Goal: Task Accomplishment & Management: Use online tool/utility

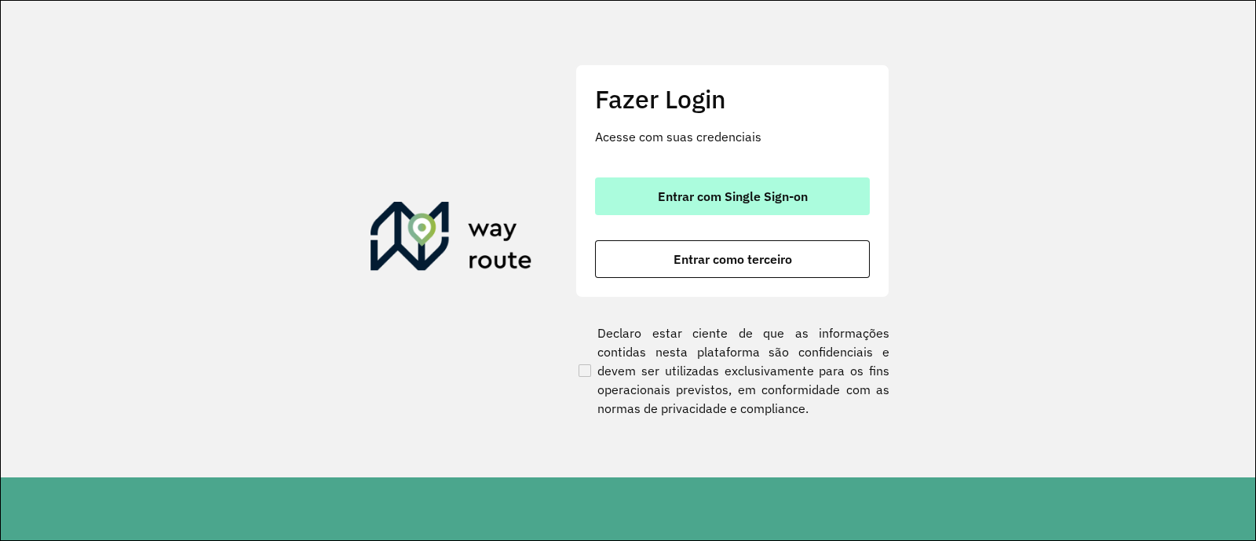
click at [710, 202] on span "Entrar com Single Sign-on" at bounding box center [733, 196] width 150 height 13
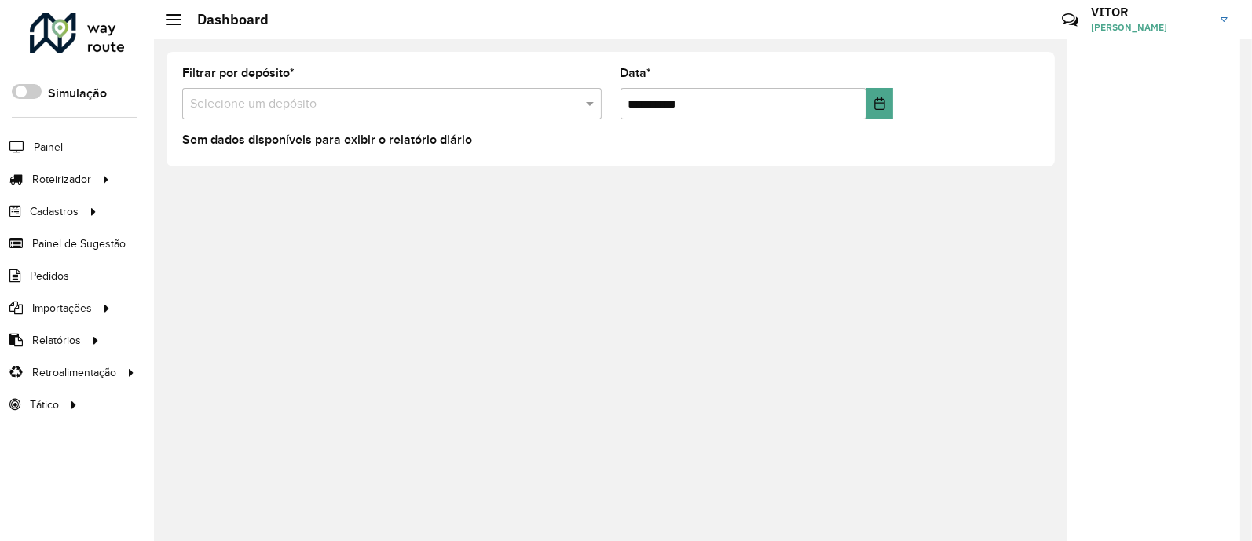
click at [987, 132] on div "Sem dados disponíveis para exibir o relatório diário" at bounding box center [610, 141] width 857 height 19
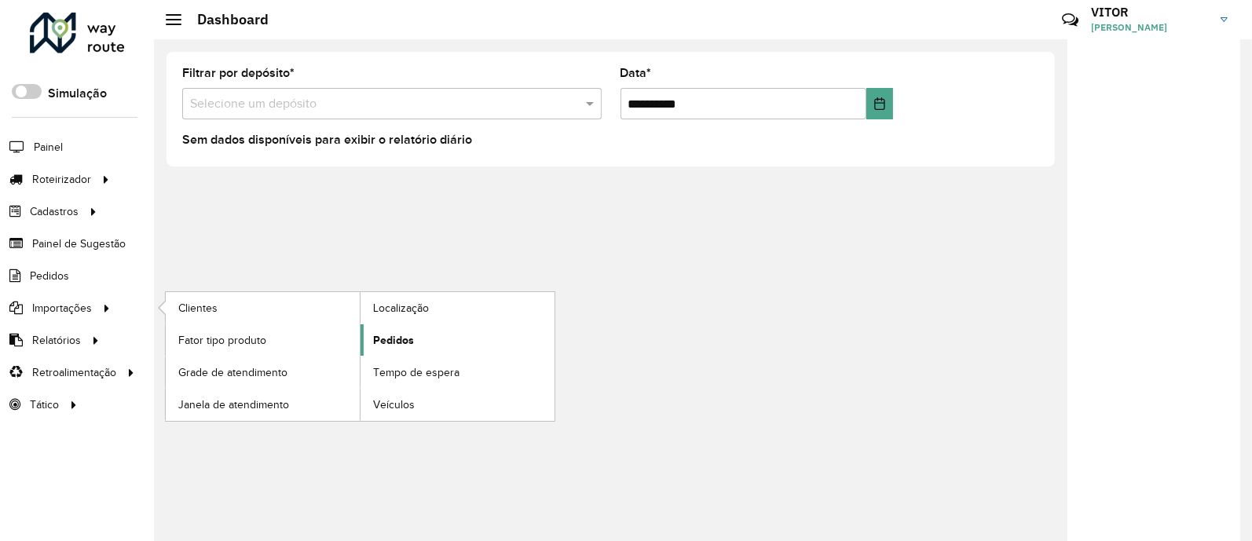
click at [373, 338] on span "Pedidos" at bounding box center [393, 340] width 41 height 16
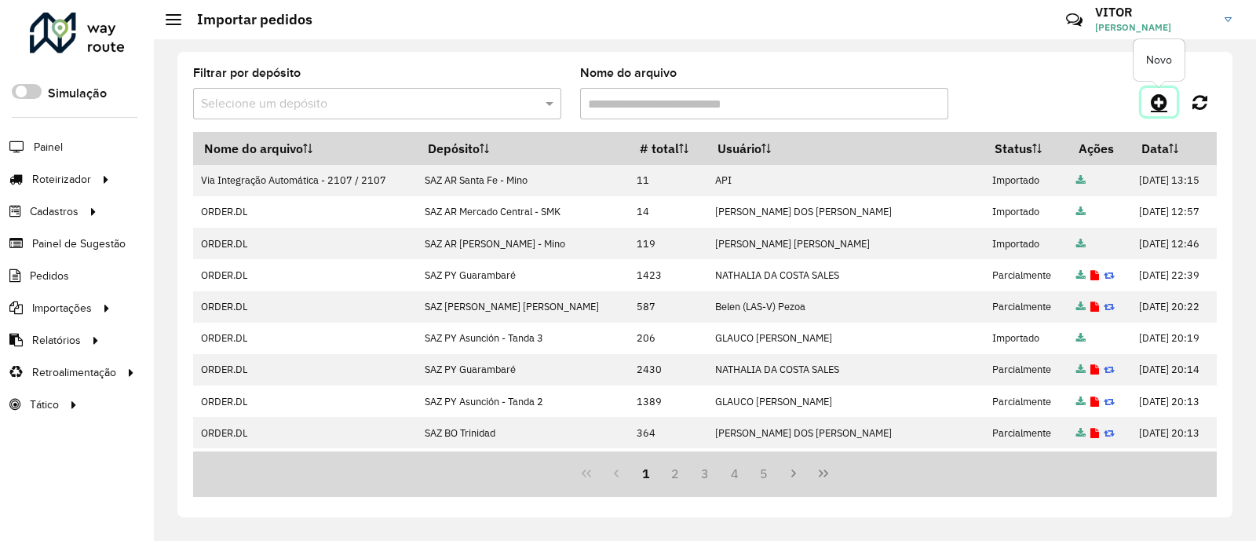
click at [1156, 102] on icon at bounding box center [1159, 102] width 16 height 19
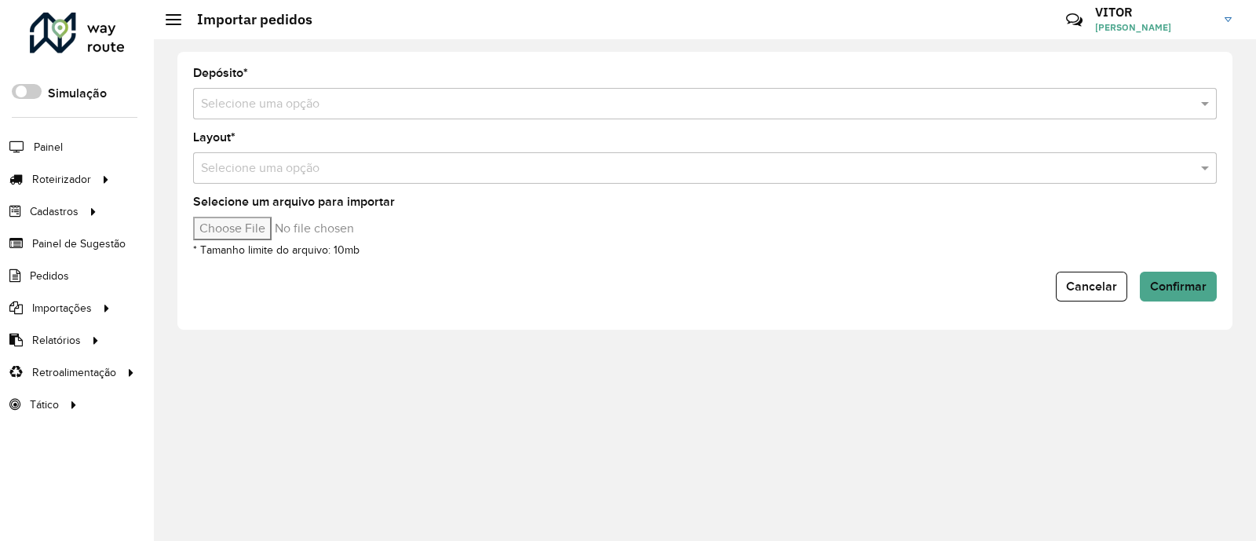
click at [329, 99] on input "text" at bounding box center [689, 104] width 977 height 19
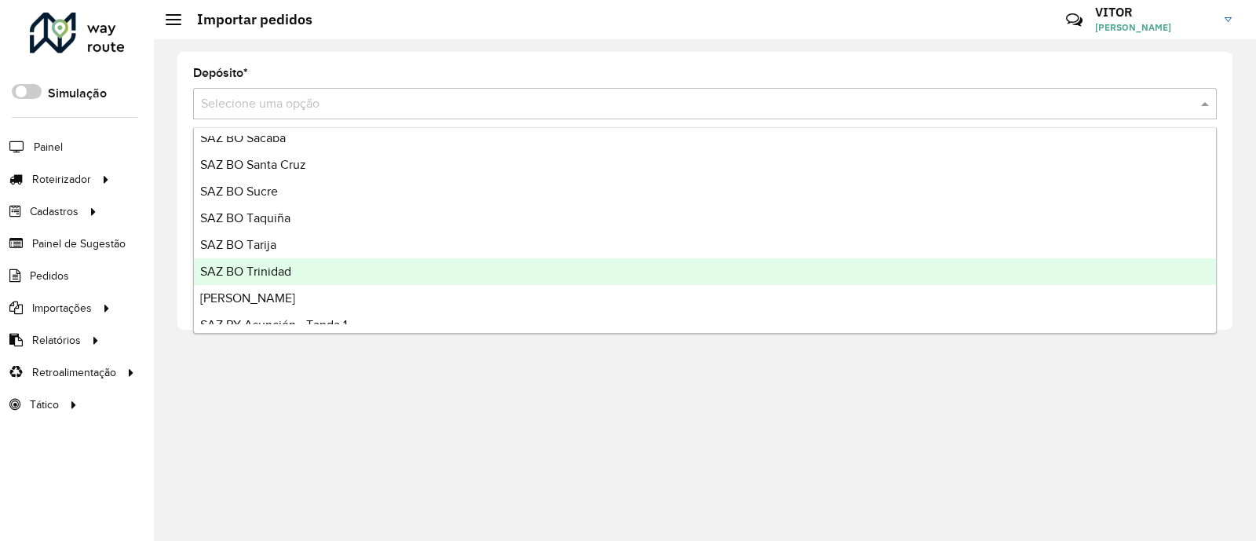
scroll to position [682, 0]
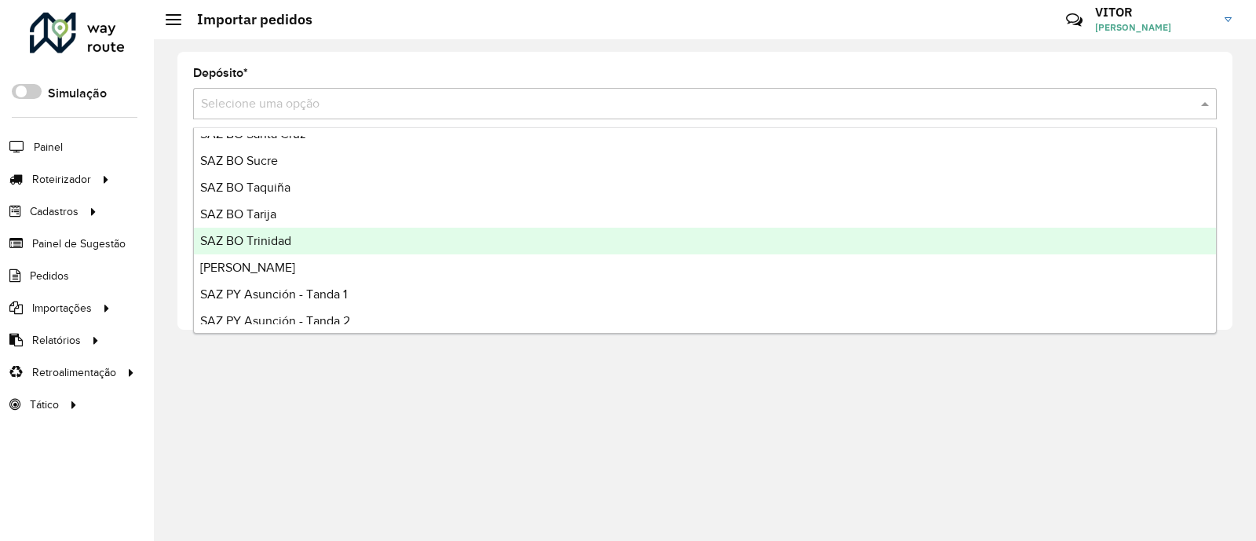
click at [316, 246] on div "SAZ BO Trinidad" at bounding box center [705, 241] width 1022 height 27
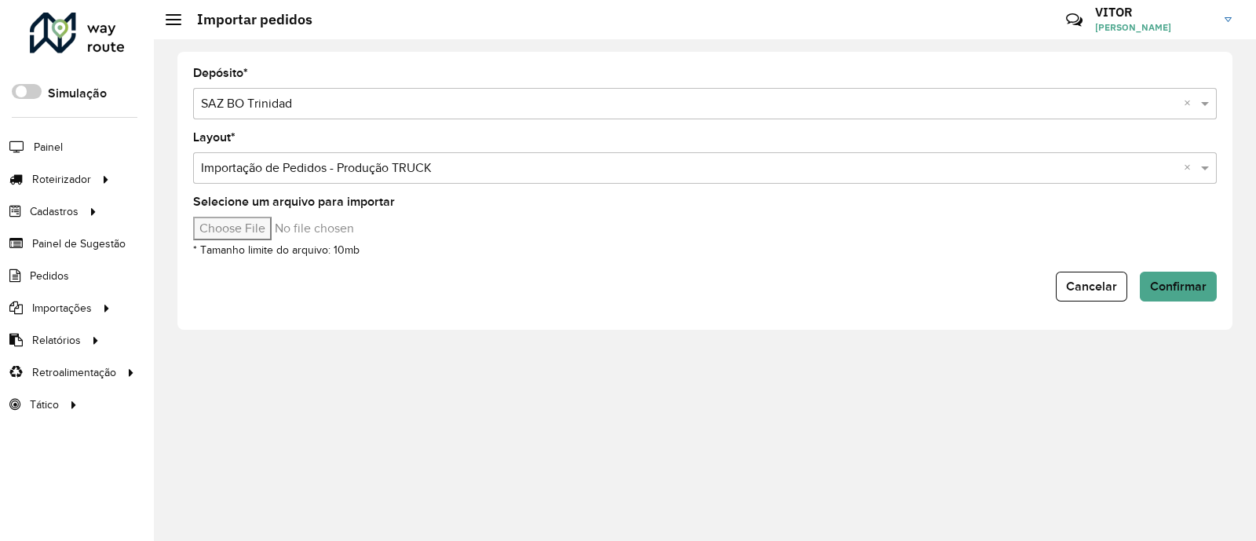
click at [243, 232] on input "Selecione um arquivo para importar" at bounding box center [326, 229] width 267 height 24
type input "**********"
click at [1164, 283] on span "Confirmar" at bounding box center [1178, 286] width 57 height 13
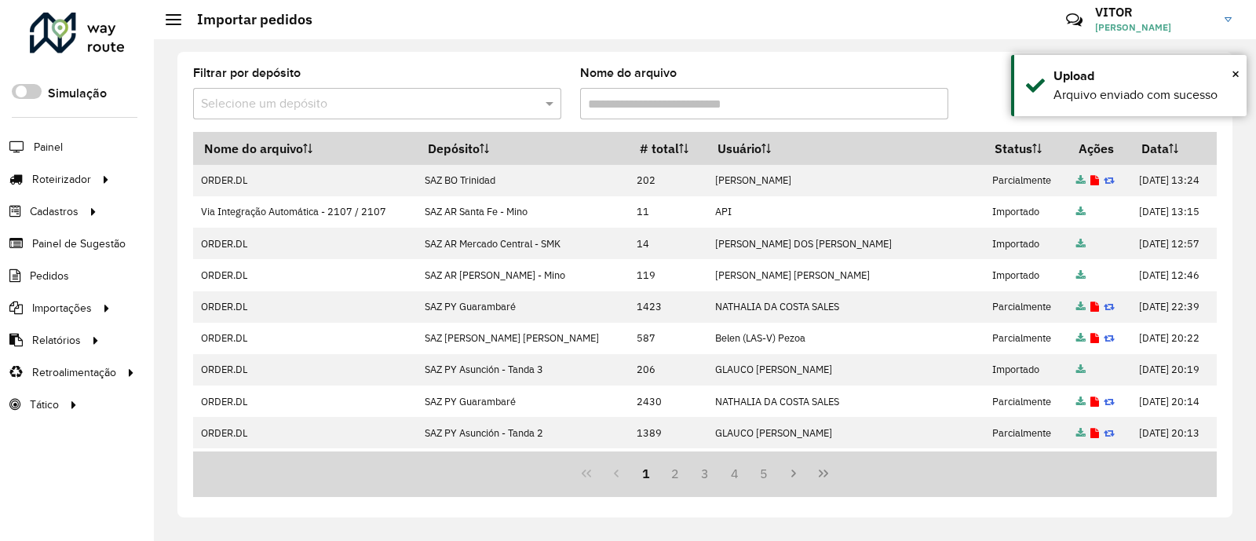
click at [985, 92] on div at bounding box center [1089, 102] width 256 height 28
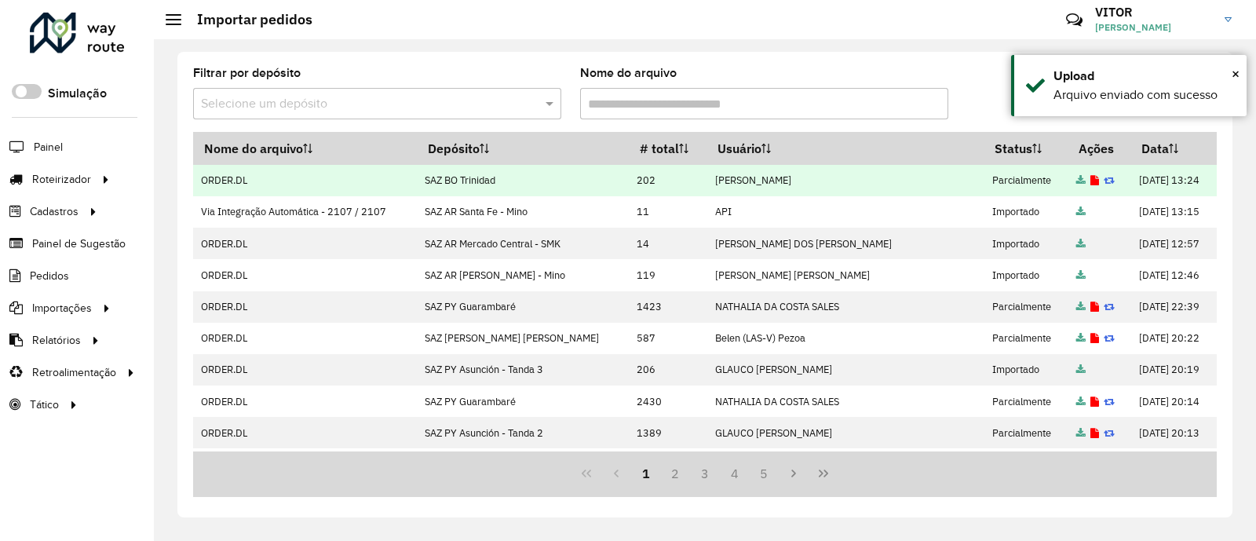
click at [1091, 179] on icon at bounding box center [1095, 181] width 9 height 10
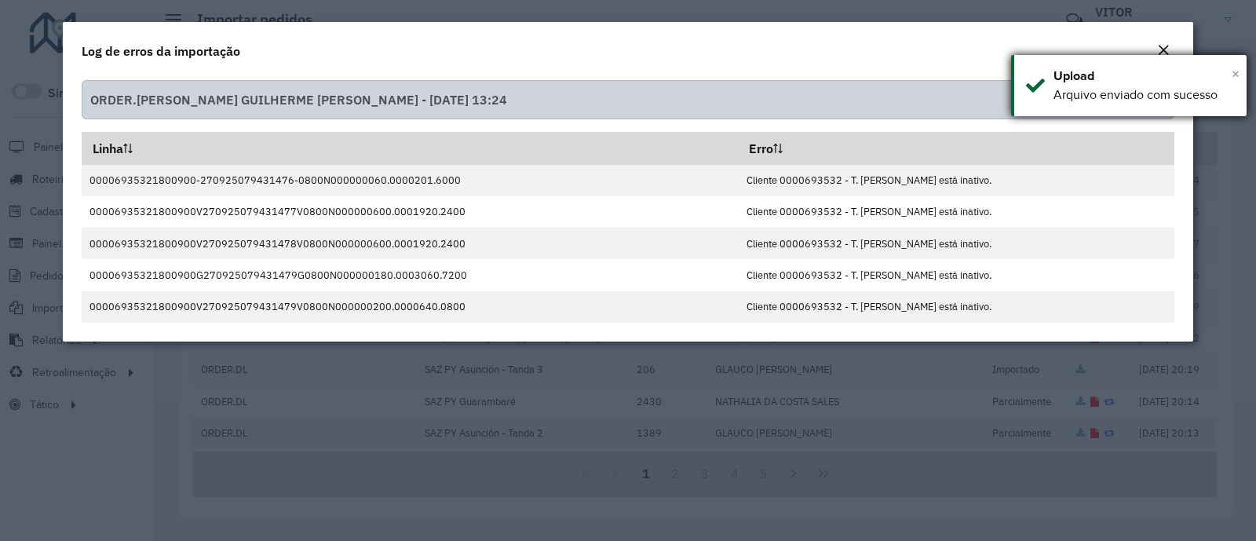
click at [1234, 77] on span "×" at bounding box center [1236, 73] width 8 height 17
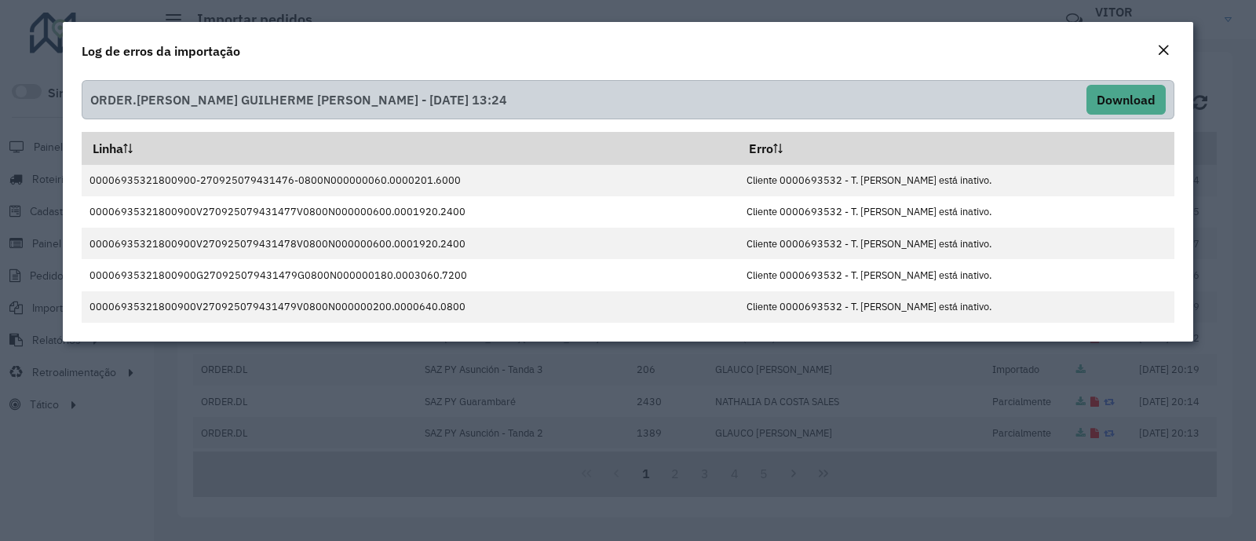
click at [1165, 57] on div "Close" at bounding box center [1163, 51] width 13 height 19
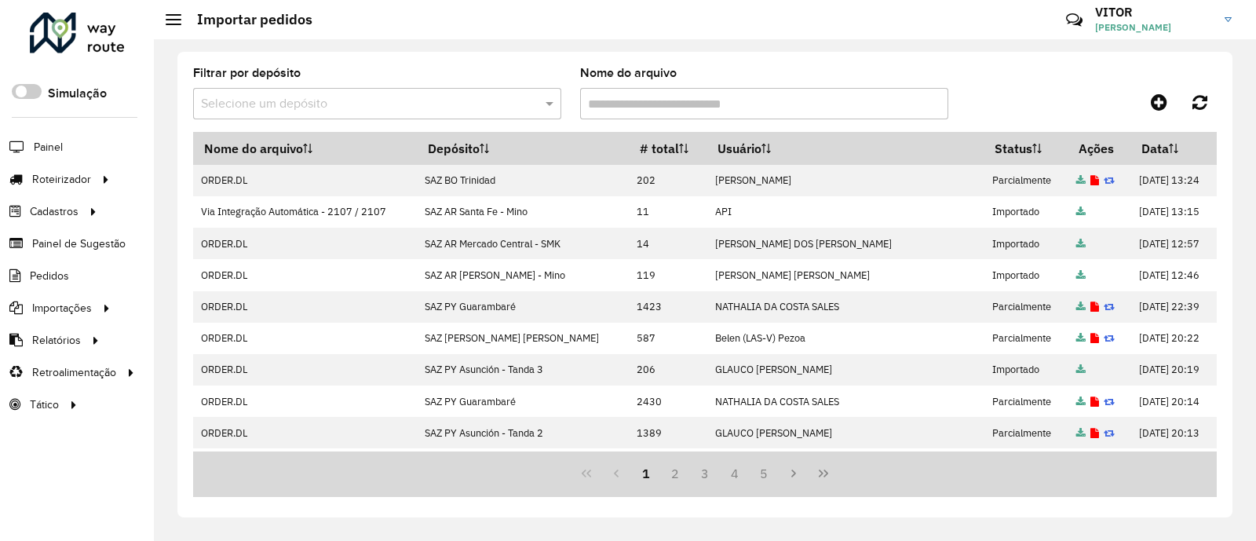
click at [1060, 80] on div "Filtrar por depósito Selecione um depósito Nome do arquivo" at bounding box center [705, 100] width 1024 height 64
click at [236, 188] on link "Entregas" at bounding box center [262, 178] width 192 height 31
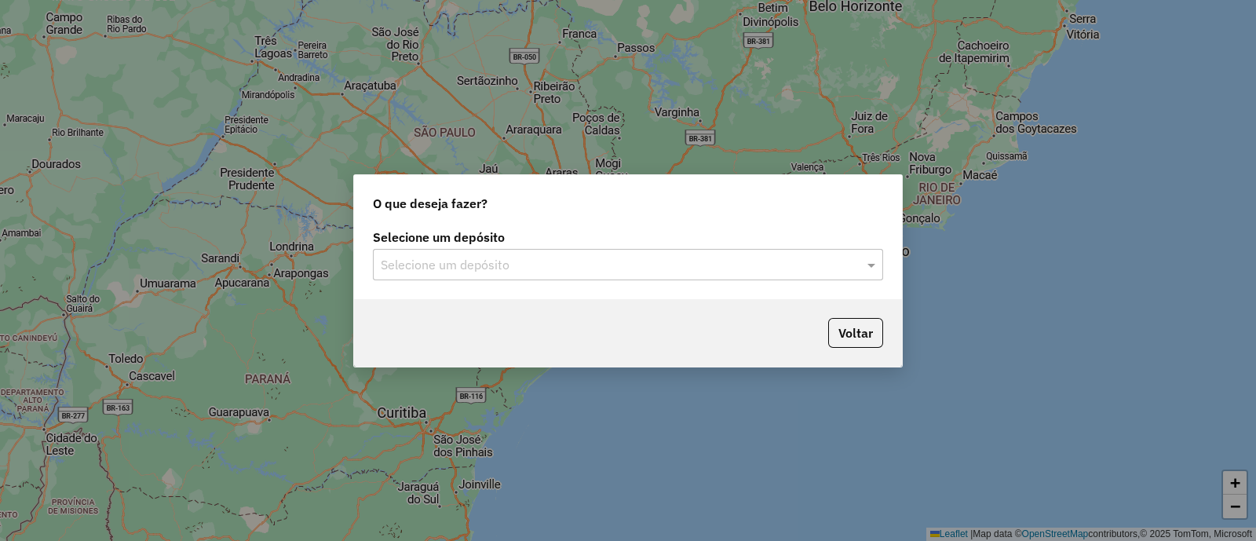
click at [522, 270] on input "text" at bounding box center [612, 265] width 463 height 19
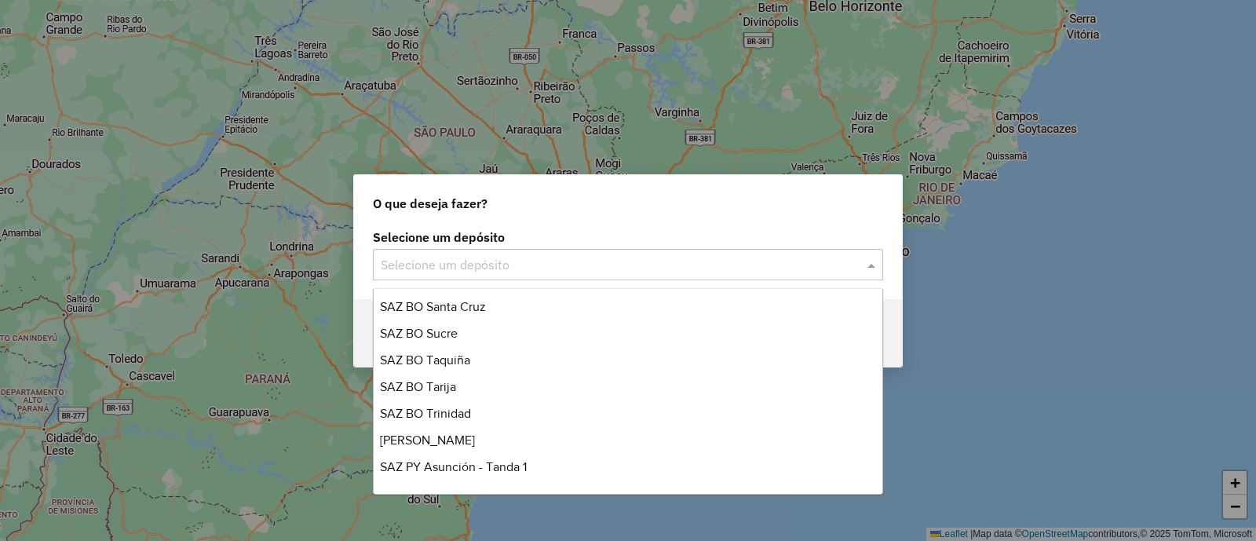
scroll to position [686, 0]
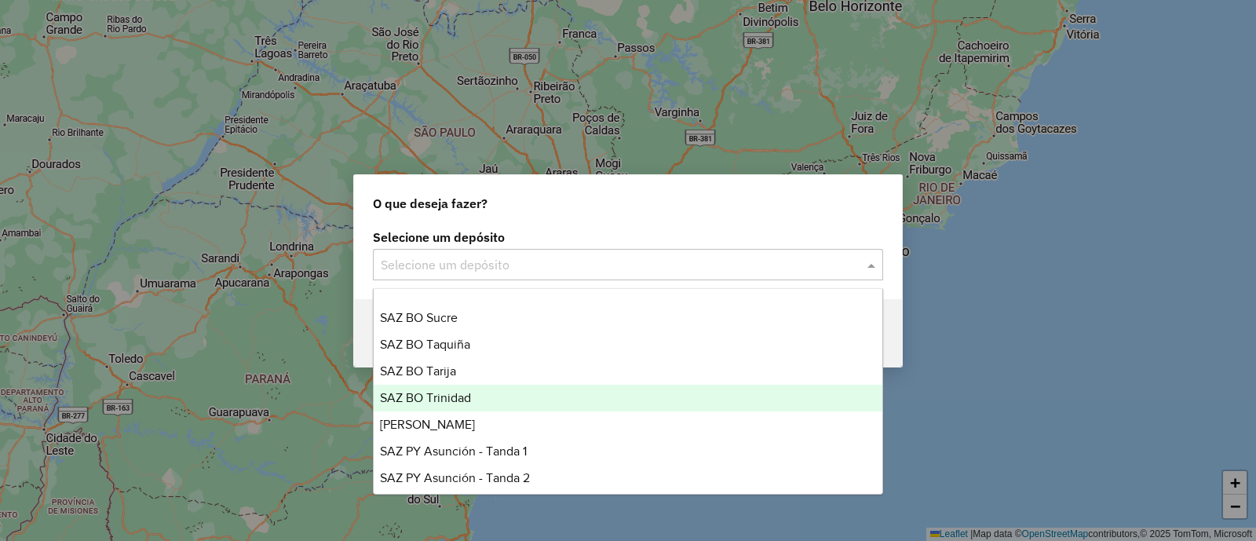
click at [494, 394] on div "SAZ BO Trinidad" at bounding box center [628, 398] width 509 height 27
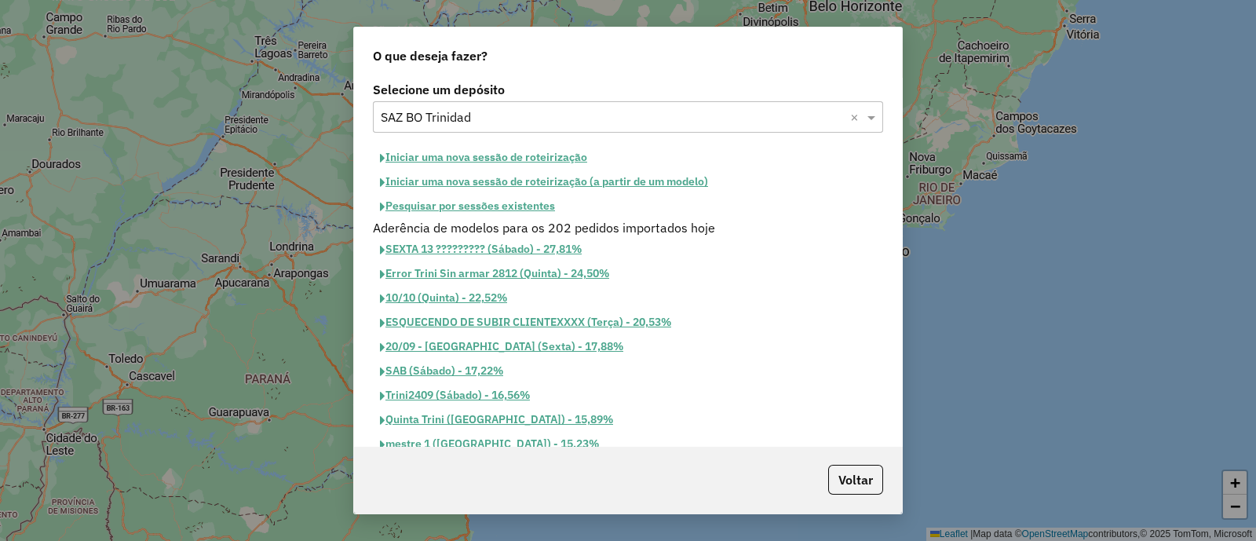
click at [521, 210] on button "Pesquisar por sessões existentes" at bounding box center [467, 206] width 189 height 24
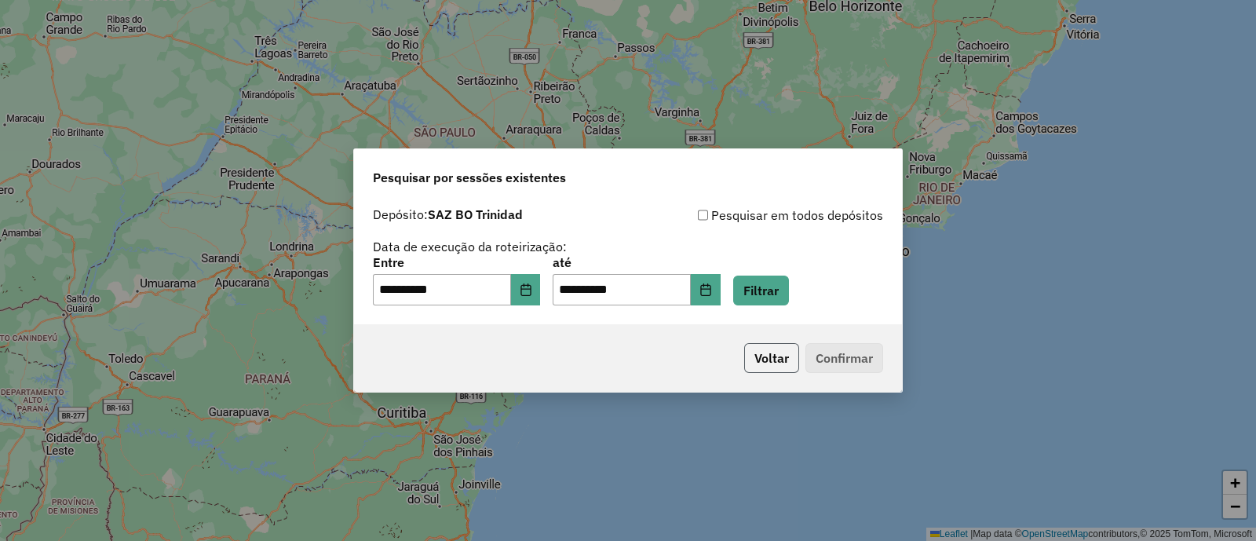
click at [766, 362] on button "Voltar" at bounding box center [771, 358] width 55 height 30
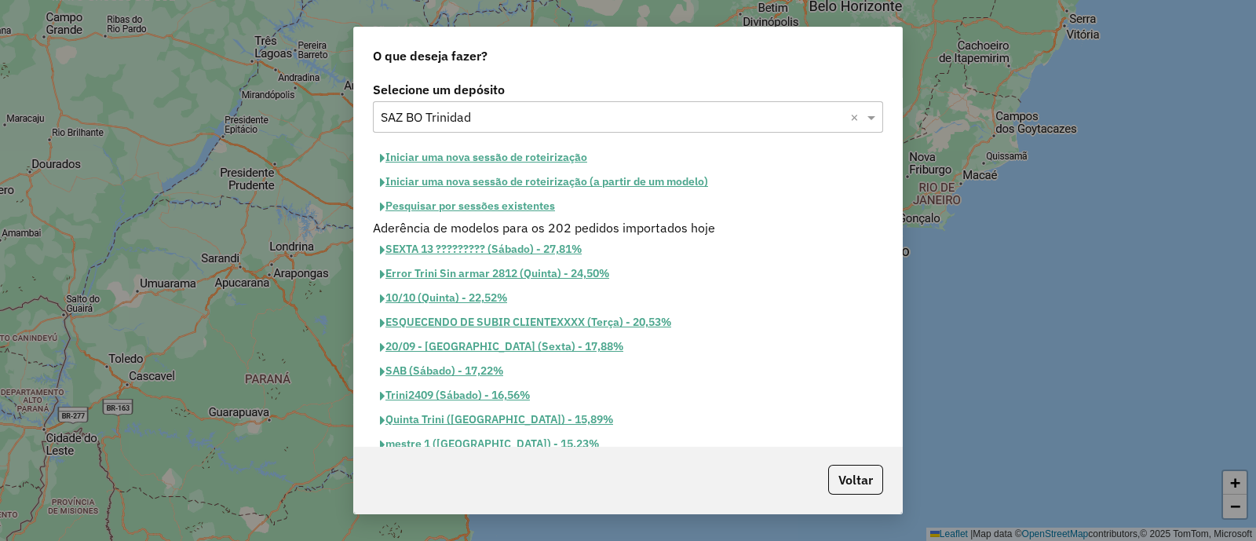
click at [558, 158] on button "Iniciar uma nova sessão de roteirização" at bounding box center [483, 157] width 221 height 24
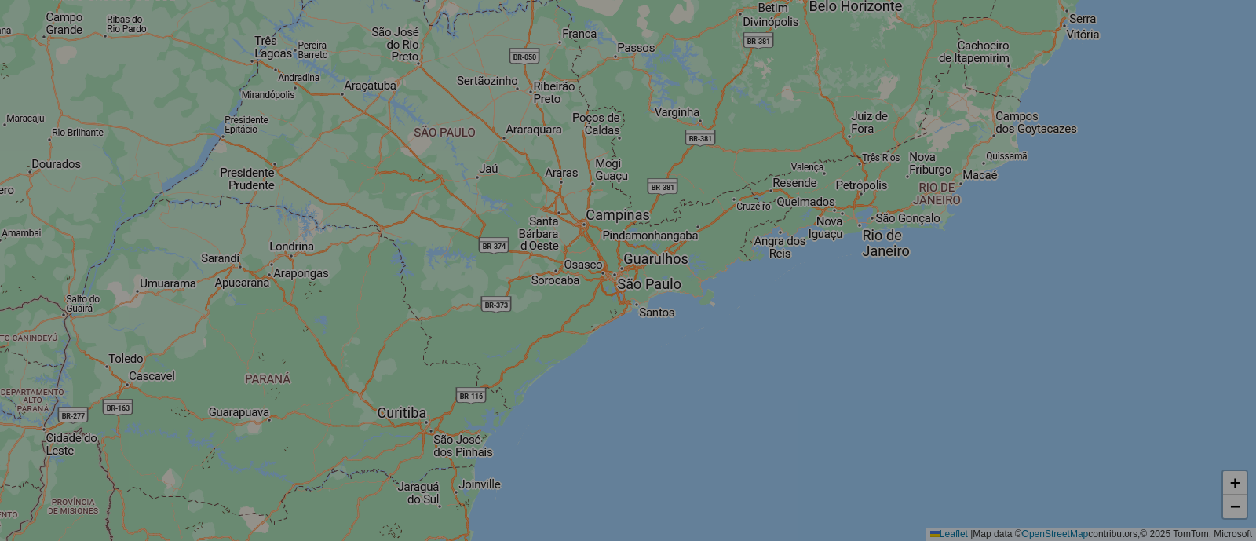
select select "*"
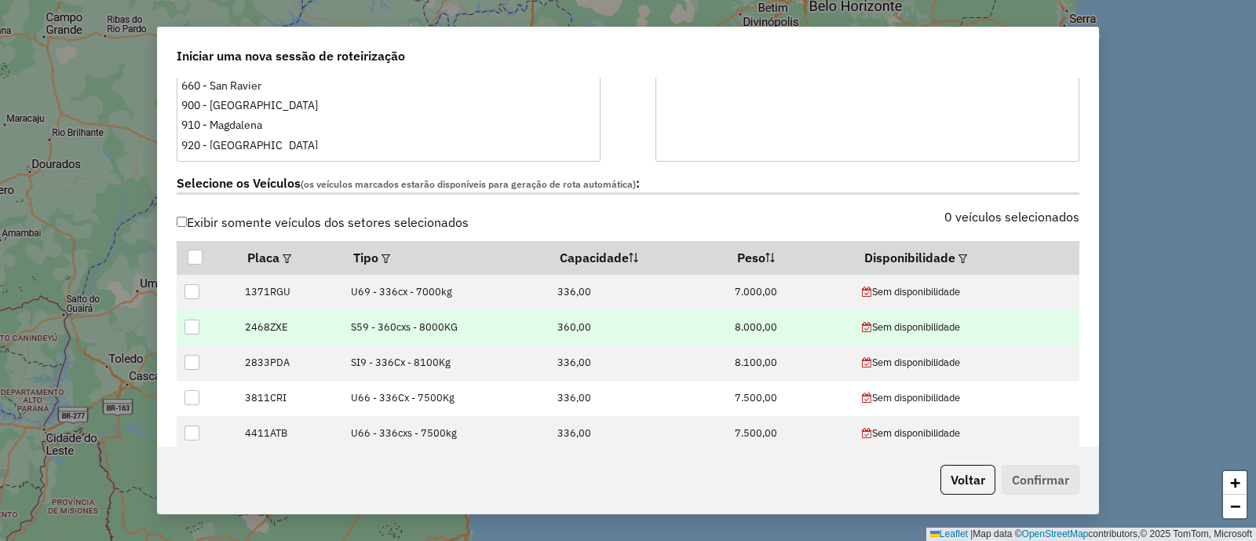
scroll to position [491, 0]
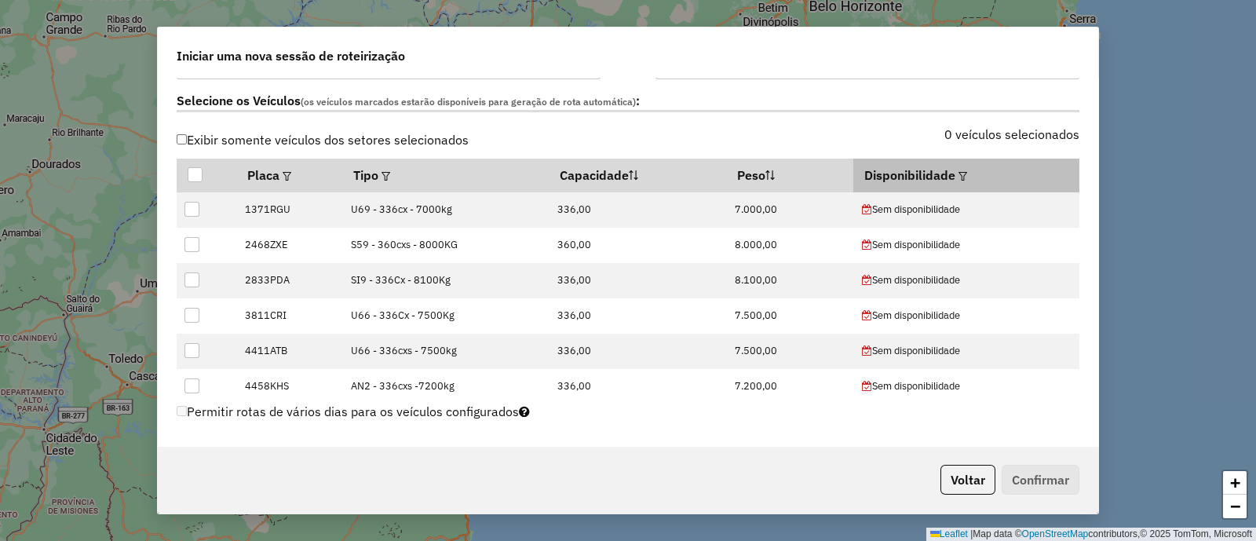
click at [961, 174] on em at bounding box center [963, 176] width 9 height 9
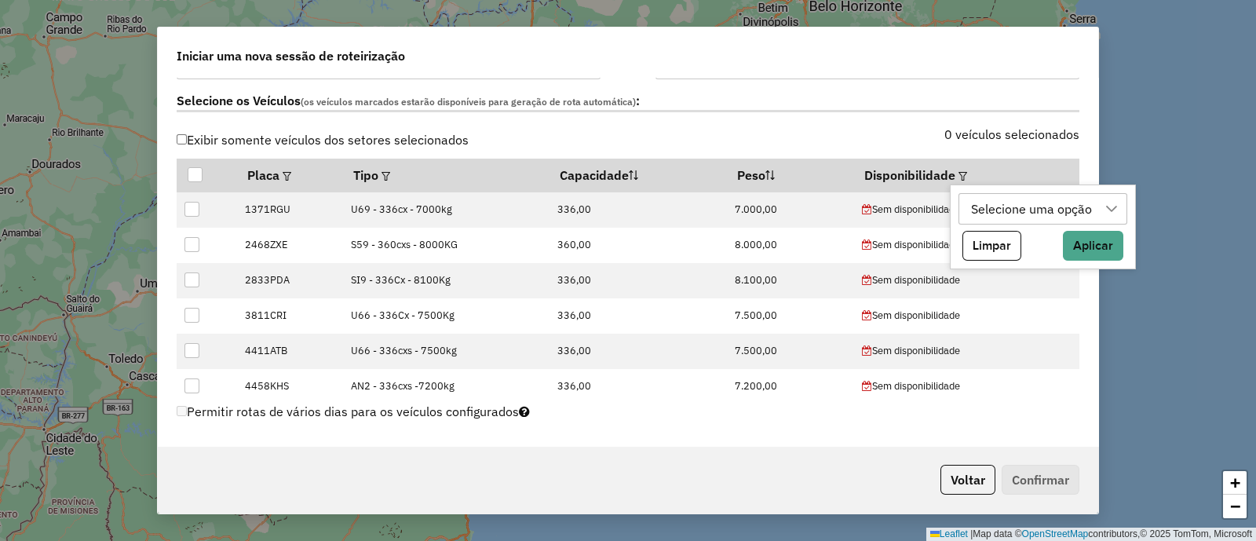
click at [1008, 199] on div "Selecione uma opção" at bounding box center [1032, 209] width 132 height 30
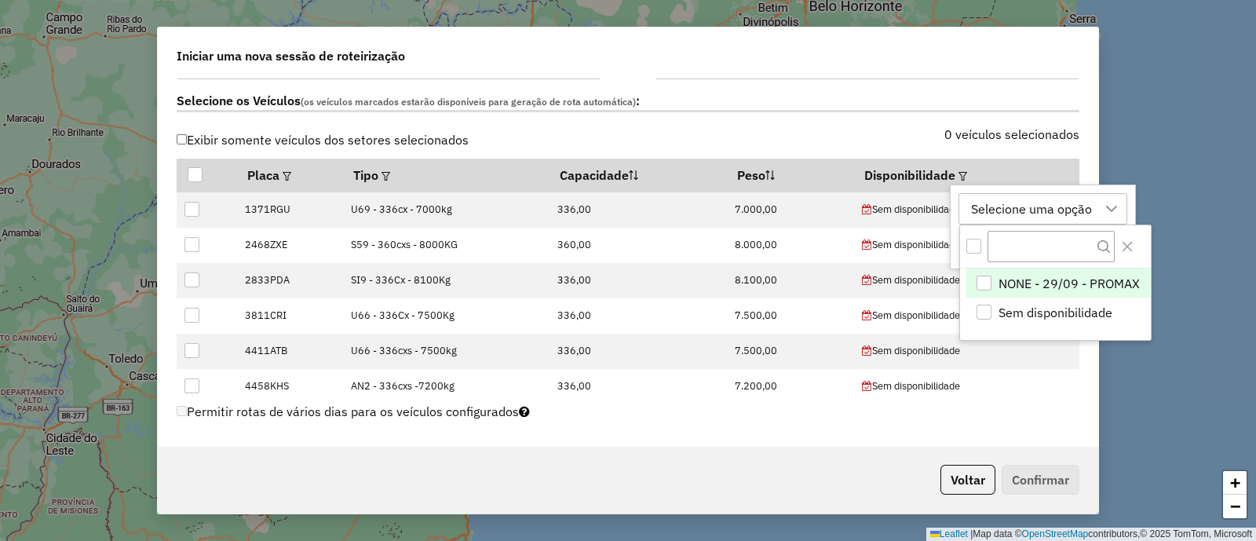
scroll to position [11, 72]
click at [1068, 280] on span "NONE - 29/09 - PROMAX" at bounding box center [1069, 283] width 141 height 19
click at [1125, 252] on icon "Close" at bounding box center [1127, 246] width 13 height 13
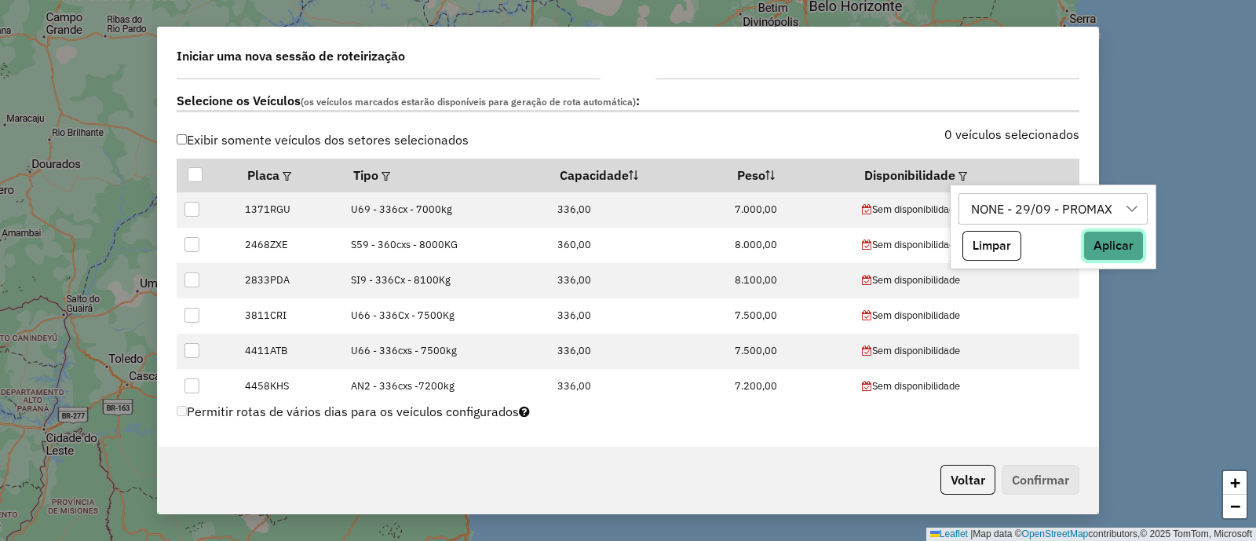
click at [1125, 249] on button "Aplicar" at bounding box center [1114, 246] width 60 height 30
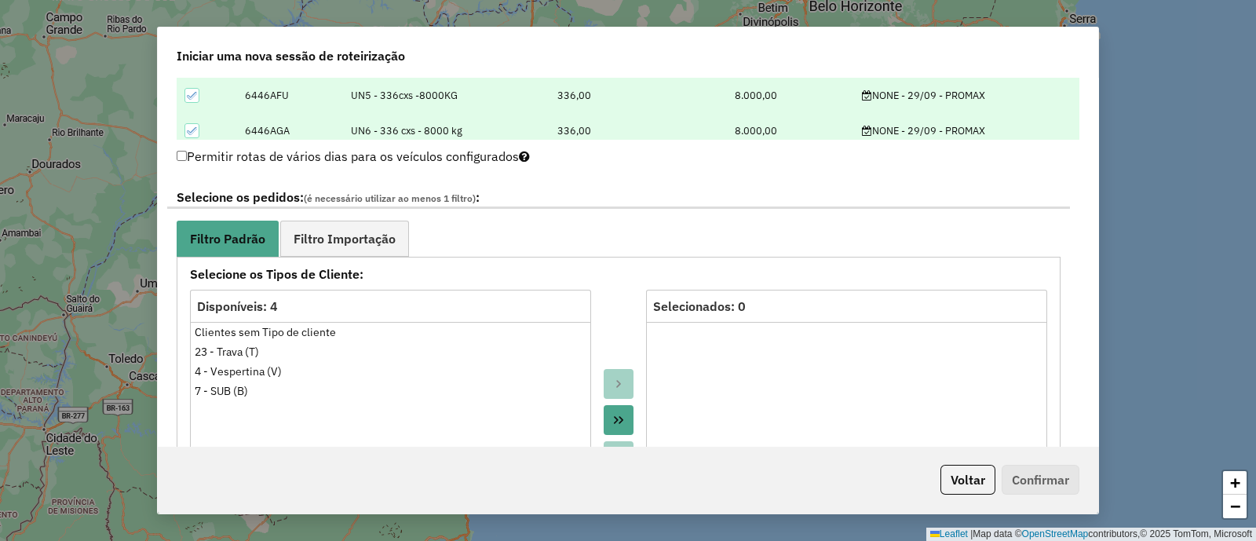
scroll to position [784, 0]
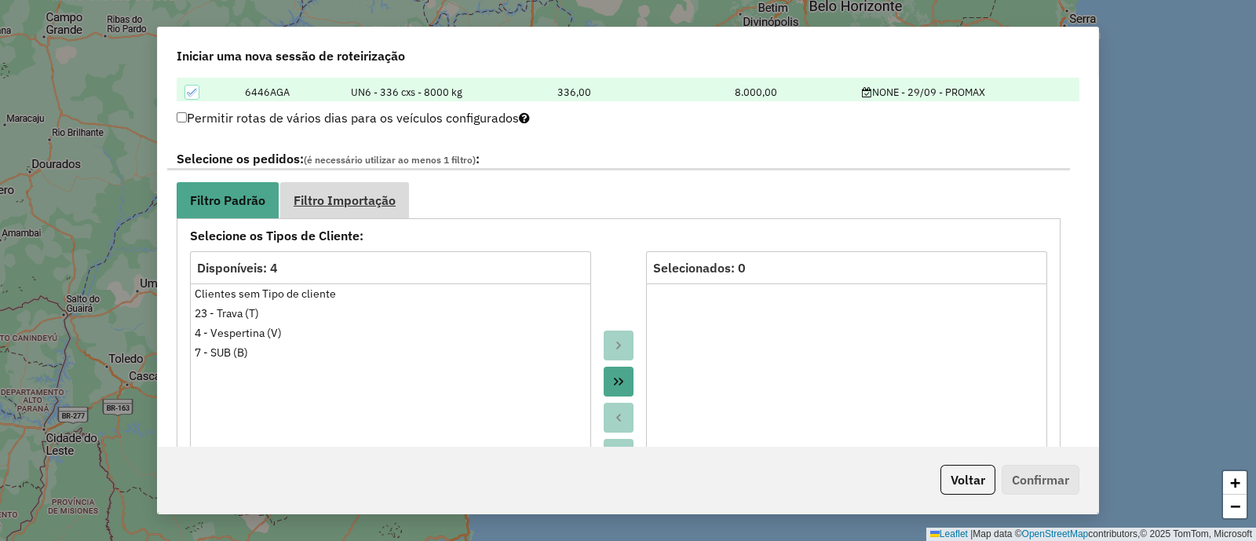
click at [384, 205] on span "Filtro Importação" at bounding box center [345, 200] width 102 height 13
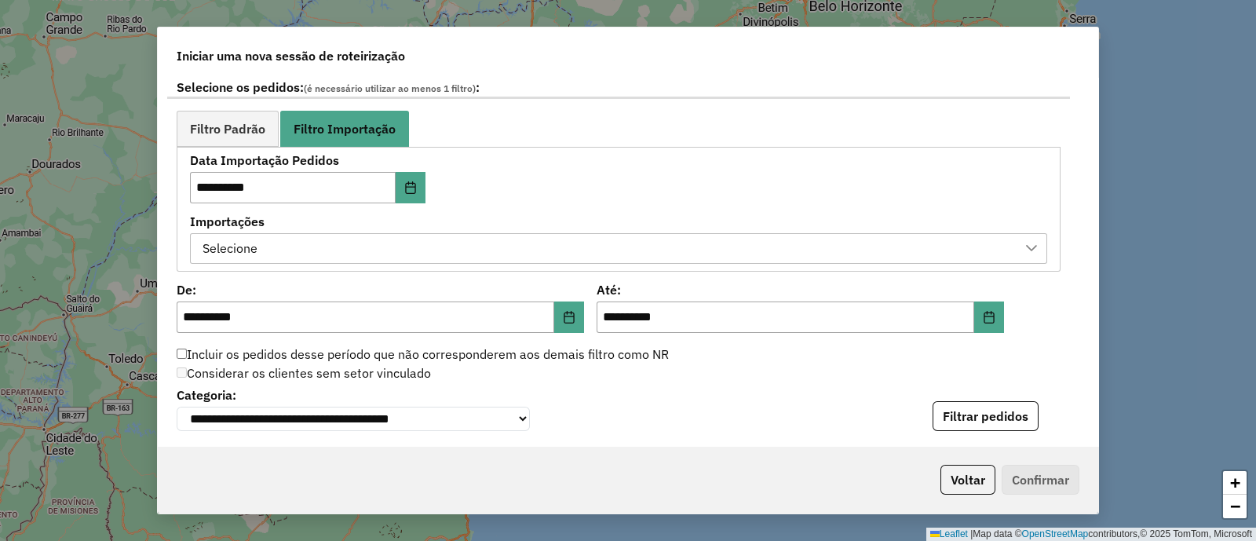
scroll to position [883, 0]
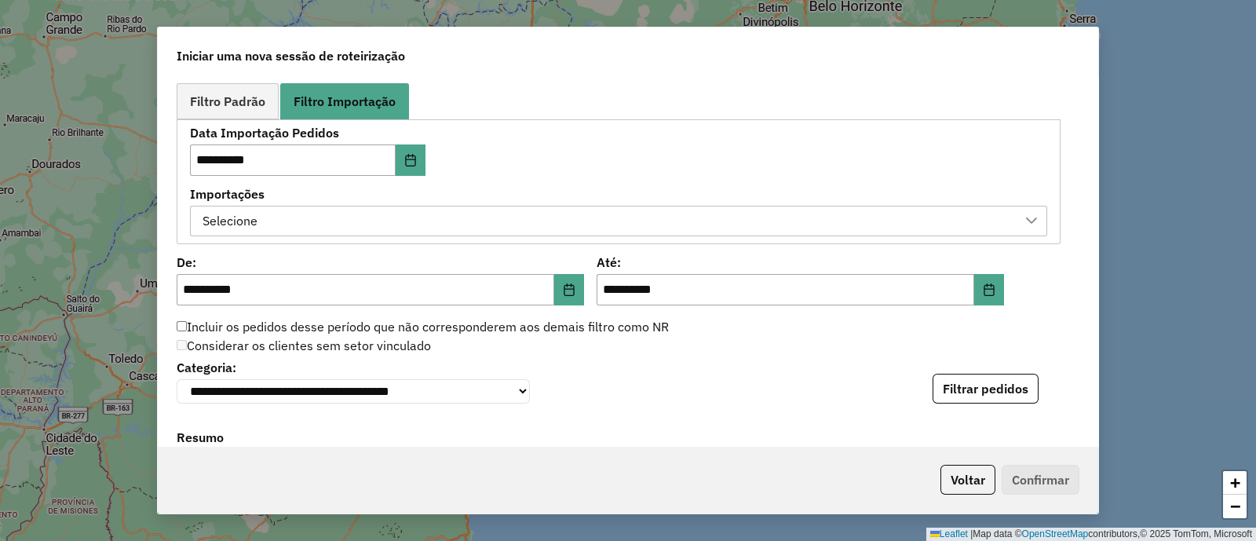
click at [498, 215] on div "Selecione" at bounding box center [607, 222] width 820 height 30
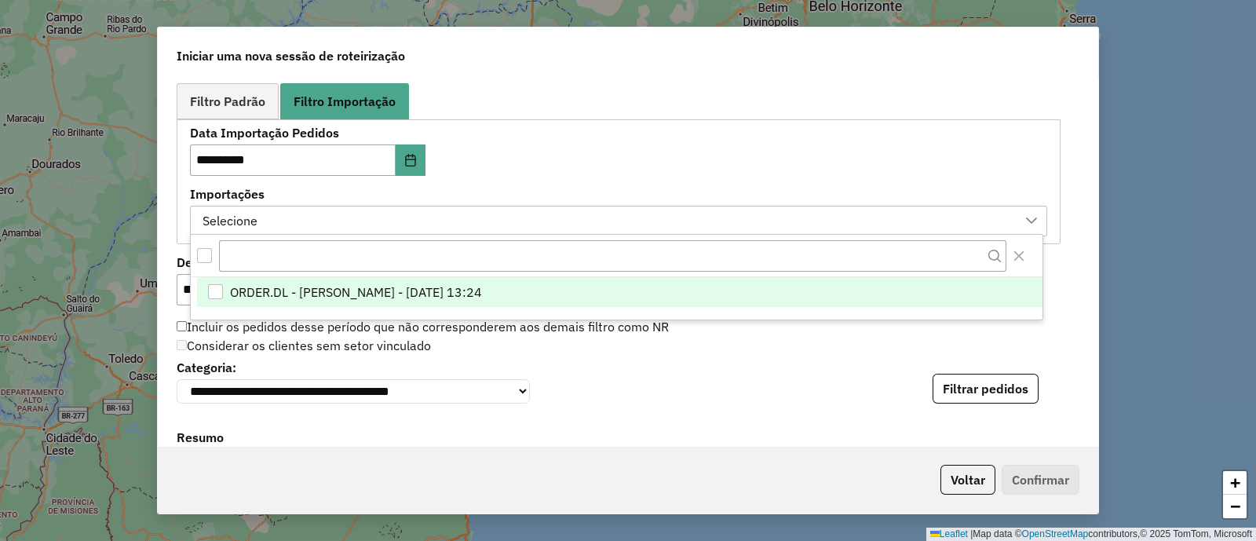
scroll to position [11, 72]
click at [481, 294] on span "ORDER.DL - [PERSON_NAME] - [DATE] 13:24" at bounding box center [355, 292] width 252 height 19
click at [604, 153] on div "**********" at bounding box center [618, 181] width 857 height 109
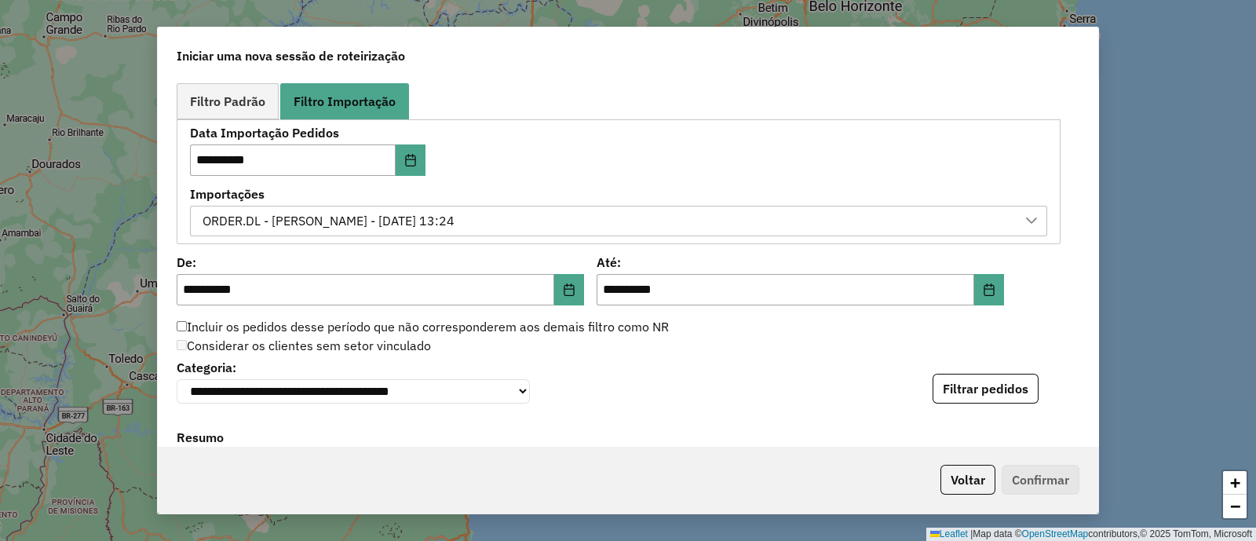
scroll to position [982, 0]
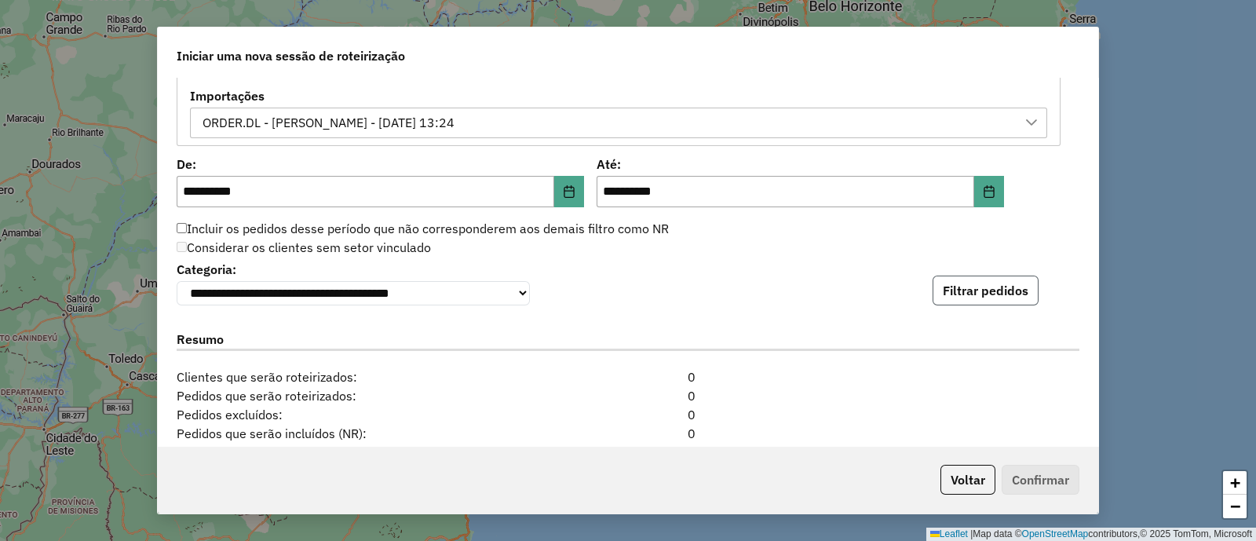
click at [973, 289] on button "Filtrar pedidos" at bounding box center [986, 291] width 106 height 30
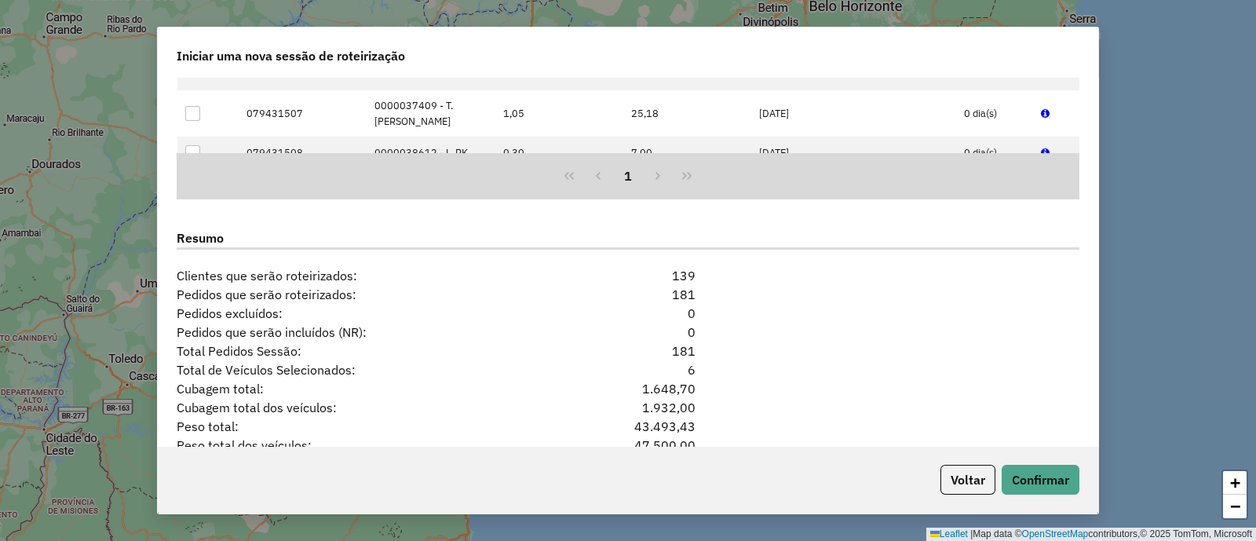
scroll to position [1487, 0]
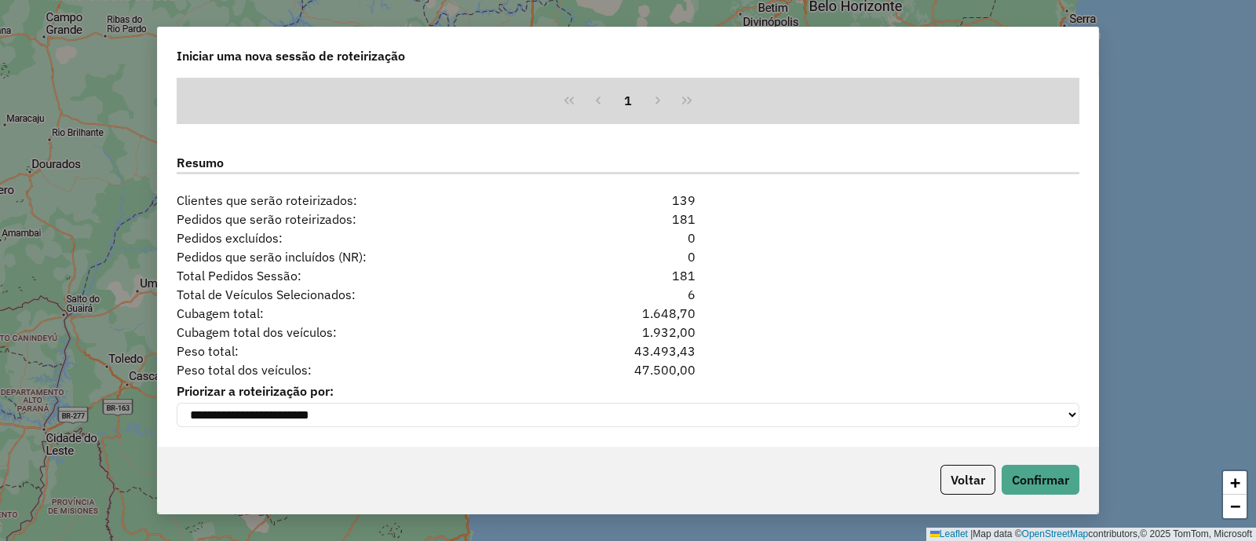
click at [841, 342] on div "Peso total: 43.493,43" at bounding box center [628, 351] width 922 height 19
click at [1062, 480] on button "Confirmar" at bounding box center [1041, 480] width 78 height 30
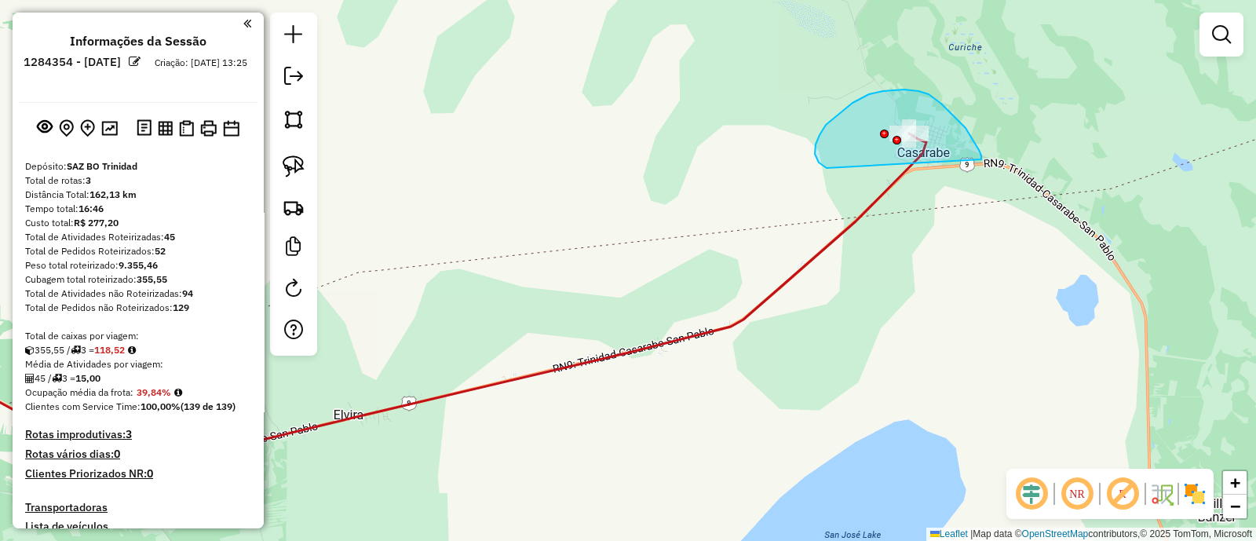
drag, startPoint x: 979, startPoint y: 150, endPoint x: 880, endPoint y: 184, distance: 104.5
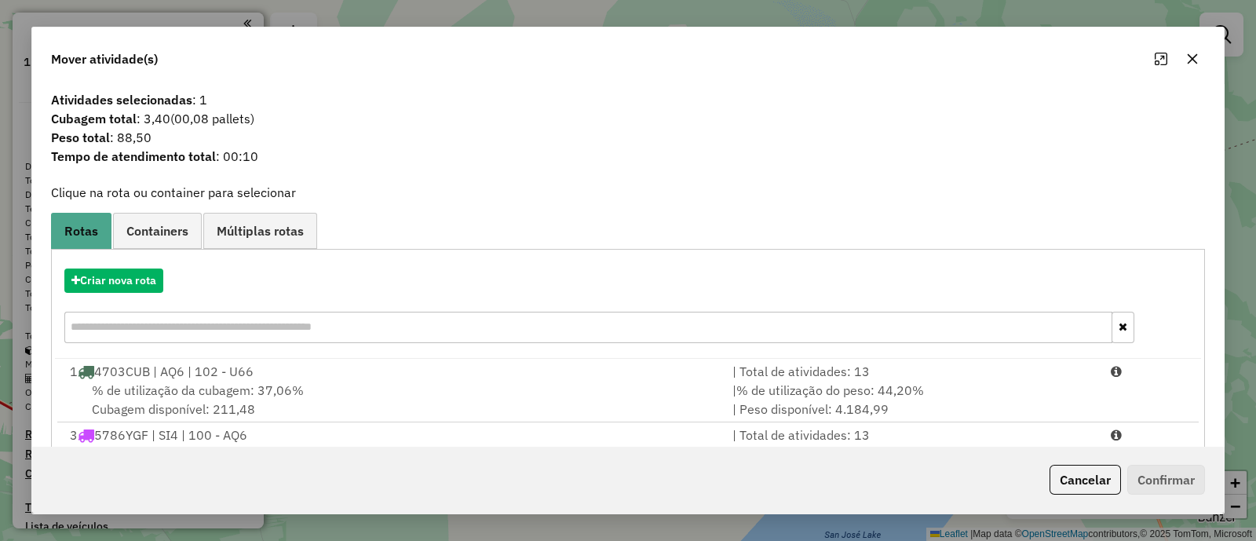
click at [1194, 55] on icon "button" at bounding box center [1192, 59] width 13 height 13
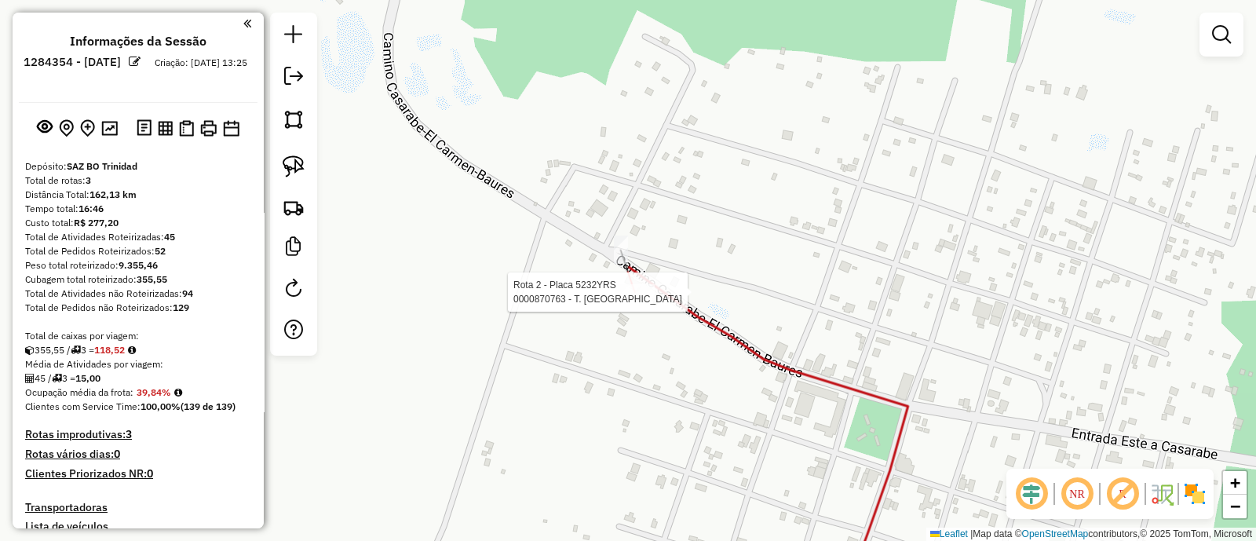
select select "**********"
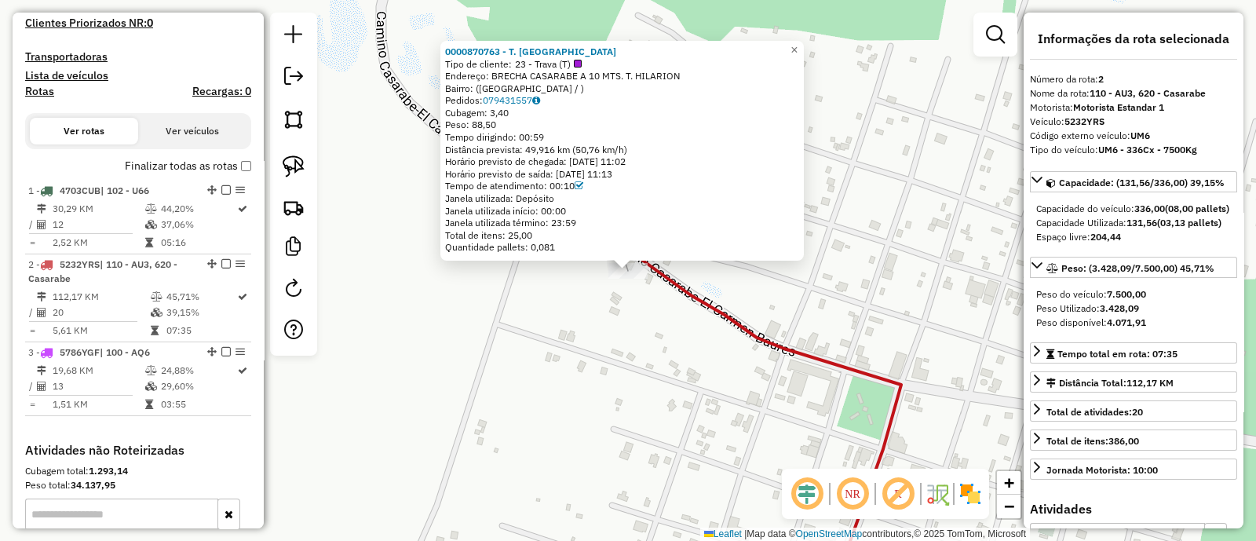
scroll to position [687, 0]
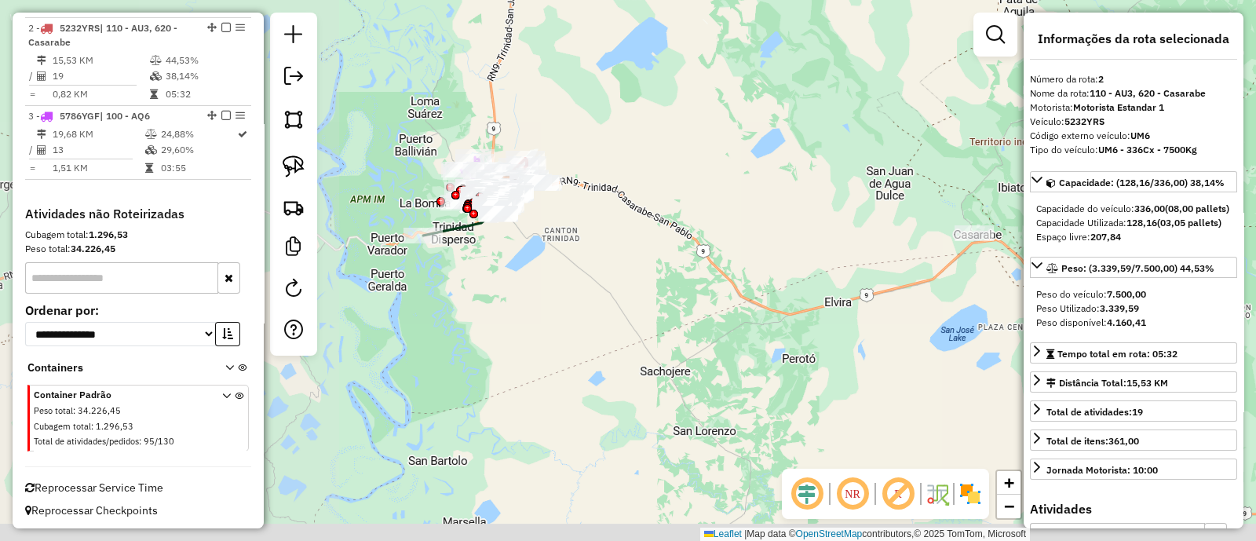
drag, startPoint x: 495, startPoint y: 348, endPoint x: 832, endPoint y: 256, distance: 349.9
click at [859, 261] on div "Janela de atendimento Grade de atendimento Capacidade Transportadoras Veículos …" at bounding box center [628, 270] width 1256 height 541
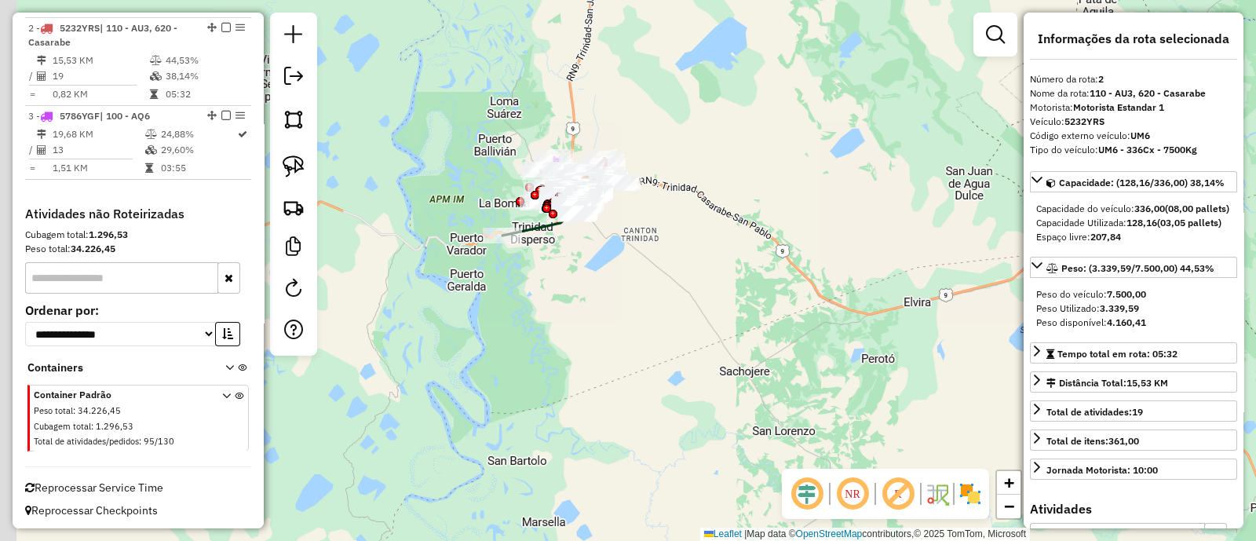
drag, startPoint x: 570, startPoint y: 224, endPoint x: 758, endPoint y: 222, distance: 187.7
click at [758, 222] on div "Janela de atendimento Grade de atendimento Capacidade Transportadoras Veículos …" at bounding box center [628, 270] width 1256 height 541
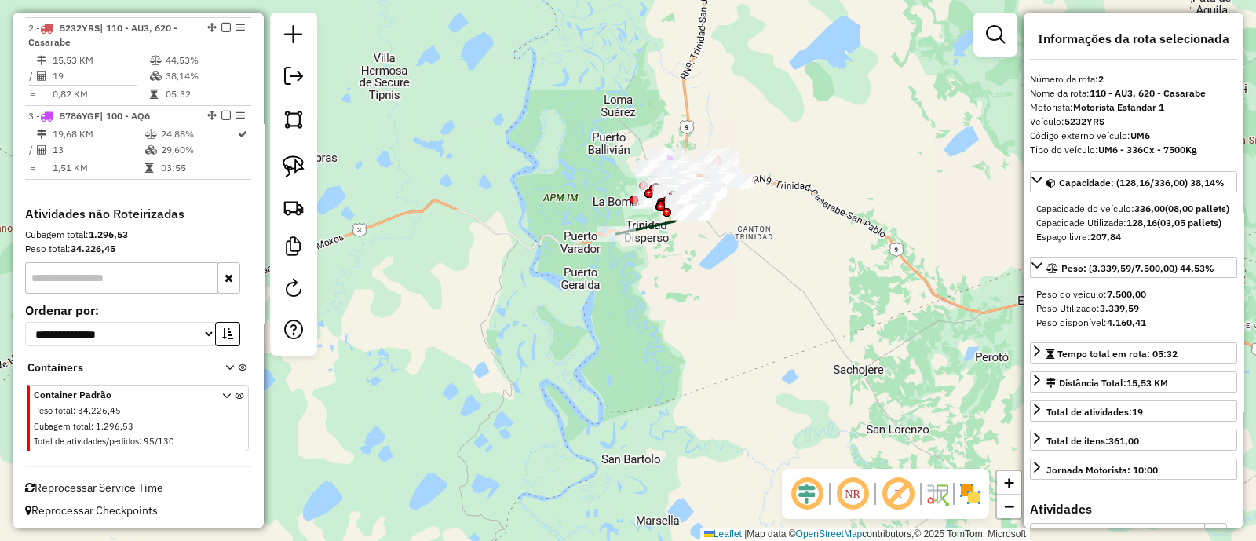
click at [967, 503] on img at bounding box center [970, 493] width 25 height 25
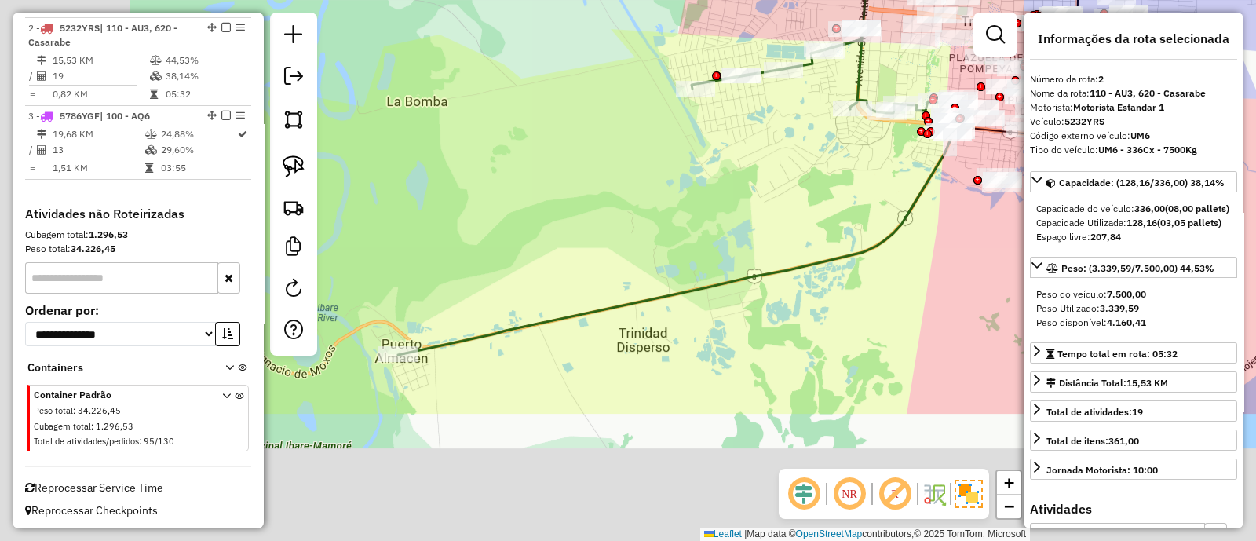
drag, startPoint x: 452, startPoint y: 365, endPoint x: 722, endPoint y: 184, distance: 326.0
click at [722, 184] on div "Janela de atendimento Grade de atendimento Capacidade Transportadoras Veículos …" at bounding box center [628, 270] width 1256 height 541
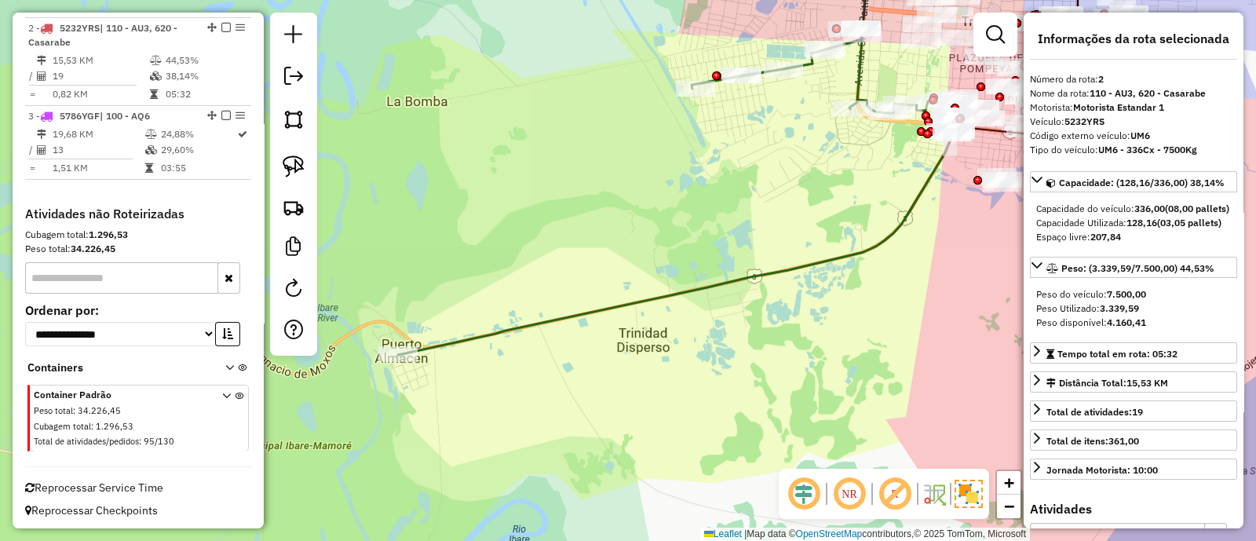
click at [674, 288] on icon at bounding box center [677, 197] width 558 height 316
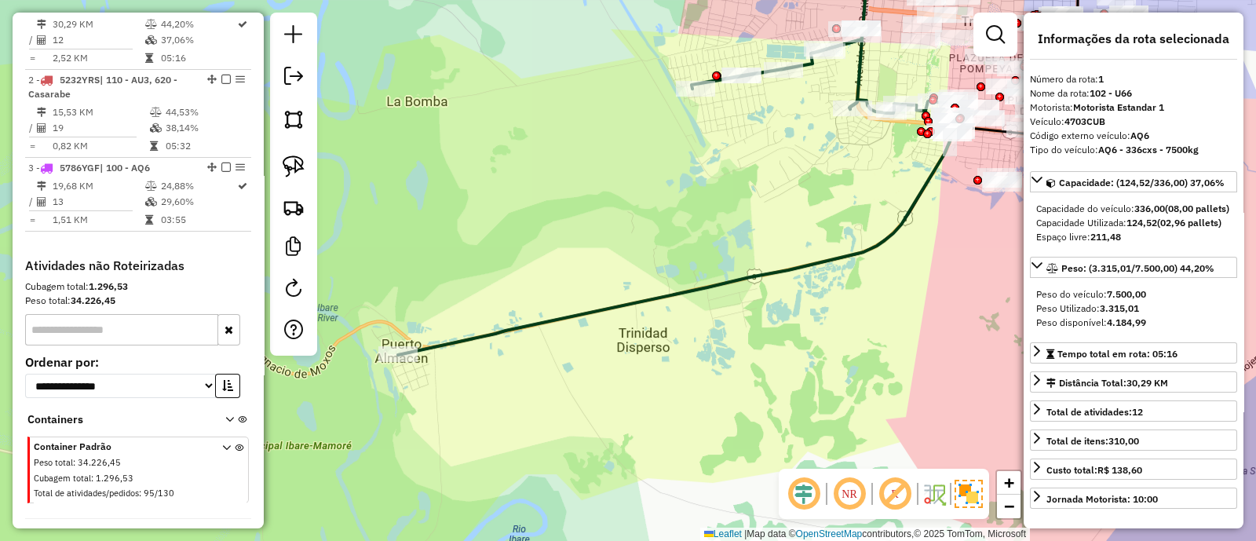
scroll to position [617, 0]
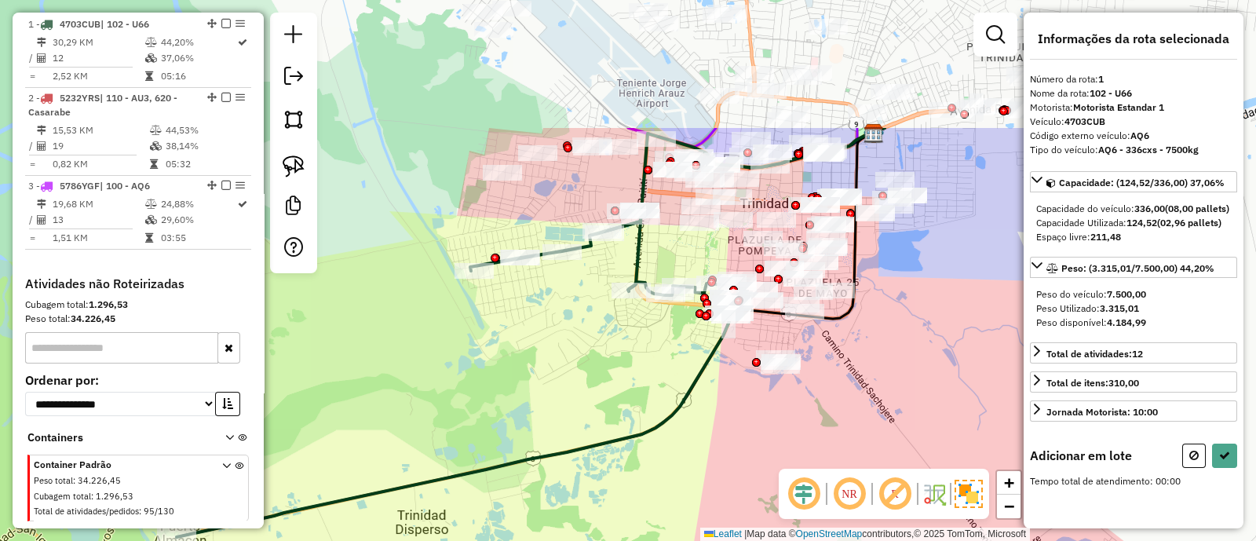
drag, startPoint x: 814, startPoint y: 177, endPoint x: 594, endPoint y: 359, distance: 286.1
click at [594, 359] on div "Janela de atendimento Grade de atendimento Capacidade Transportadoras Veículos …" at bounding box center [628, 270] width 1256 height 541
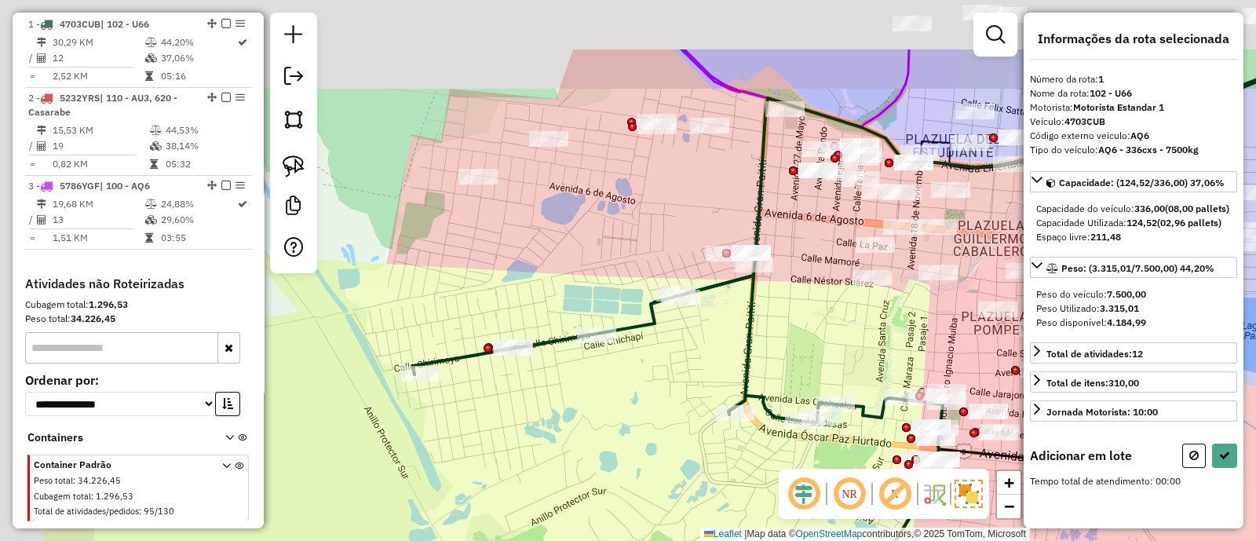
drag, startPoint x: 651, startPoint y: 253, endPoint x: 833, endPoint y: 366, distance: 214.4
click at [834, 366] on div "Janela de atendimento Grade de atendimento Capacidade Transportadoras Veículos …" at bounding box center [628, 270] width 1256 height 541
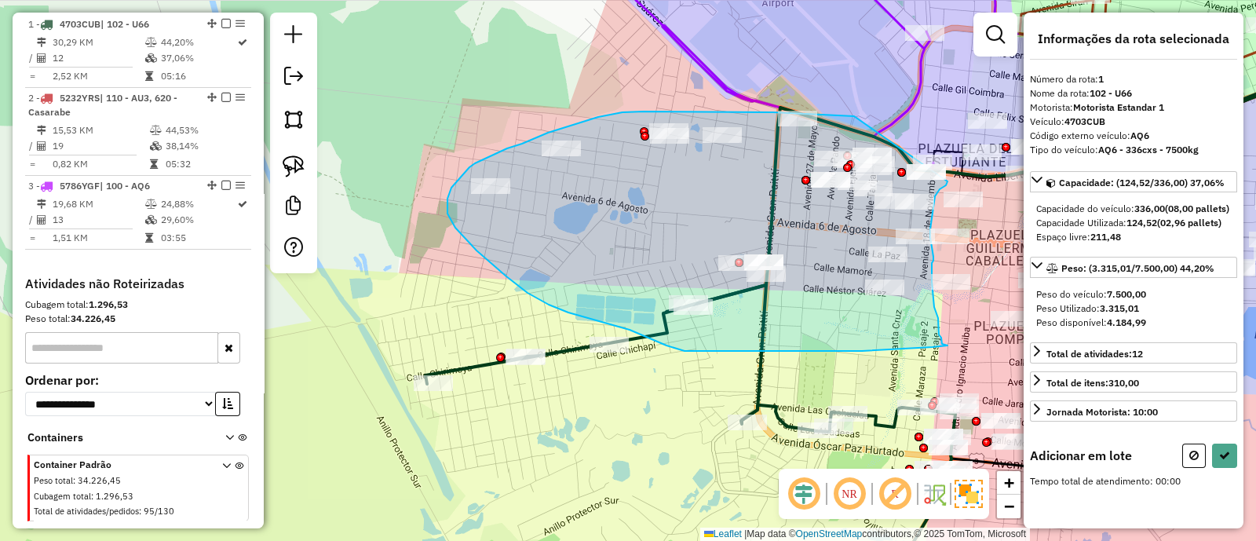
drag, startPoint x: 854, startPoint y: 117, endPoint x: 948, endPoint y: 181, distance: 114.1
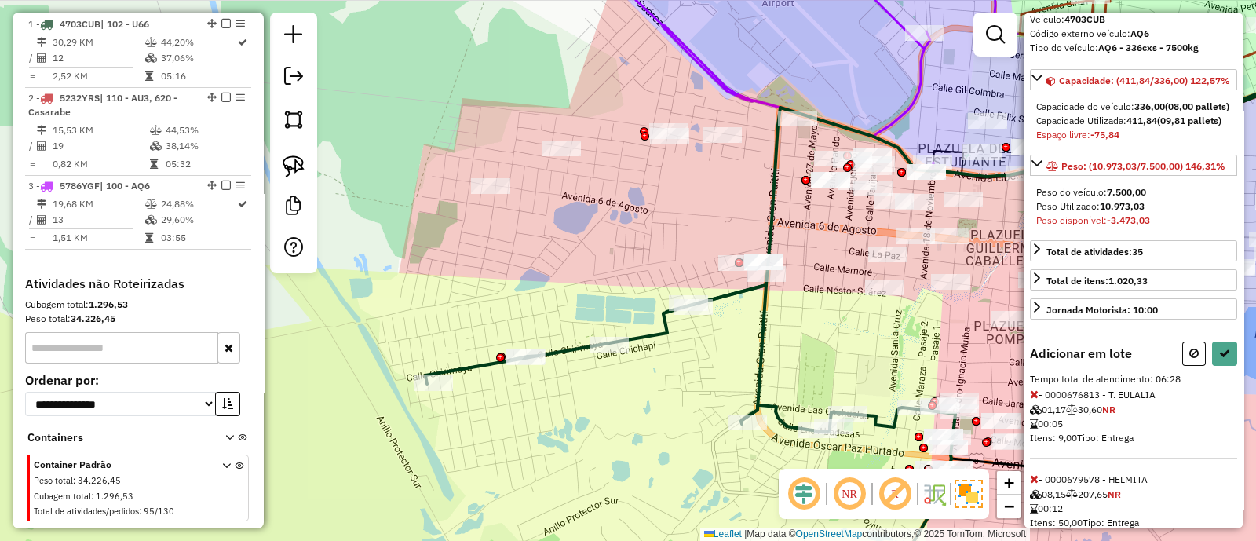
scroll to position [196, 0]
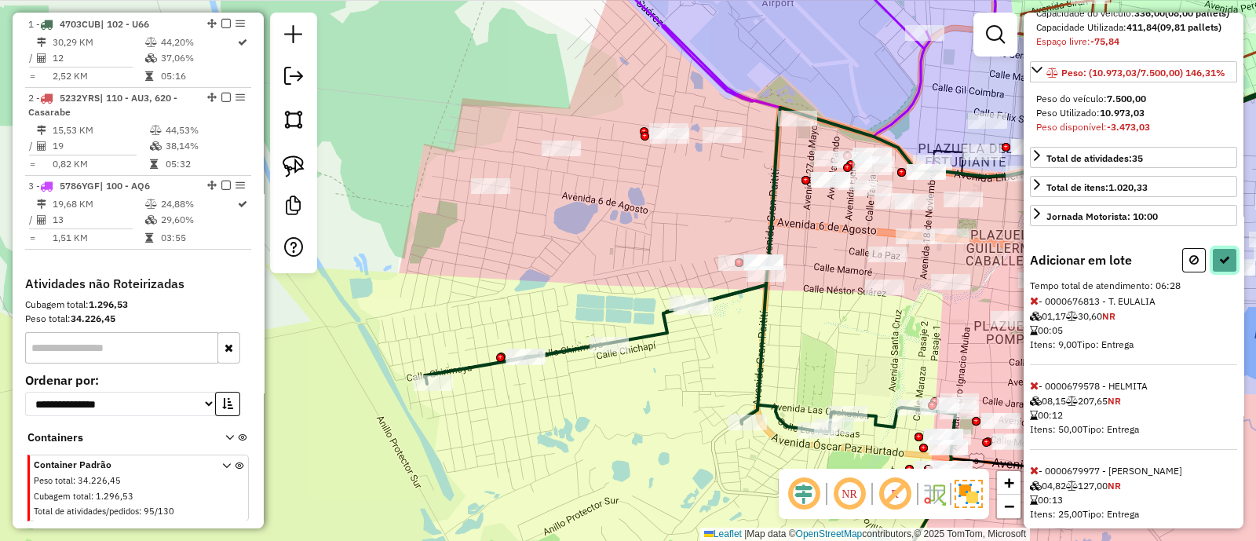
click at [1219, 265] on icon at bounding box center [1224, 259] width 11 height 11
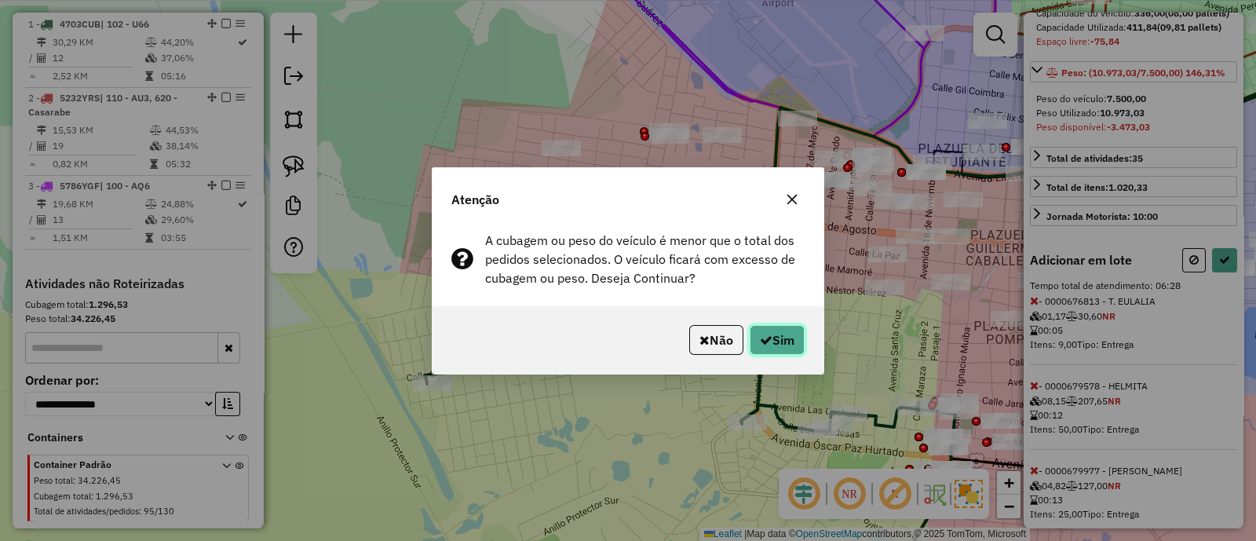
click at [801, 337] on button "Sim" at bounding box center [777, 340] width 55 height 30
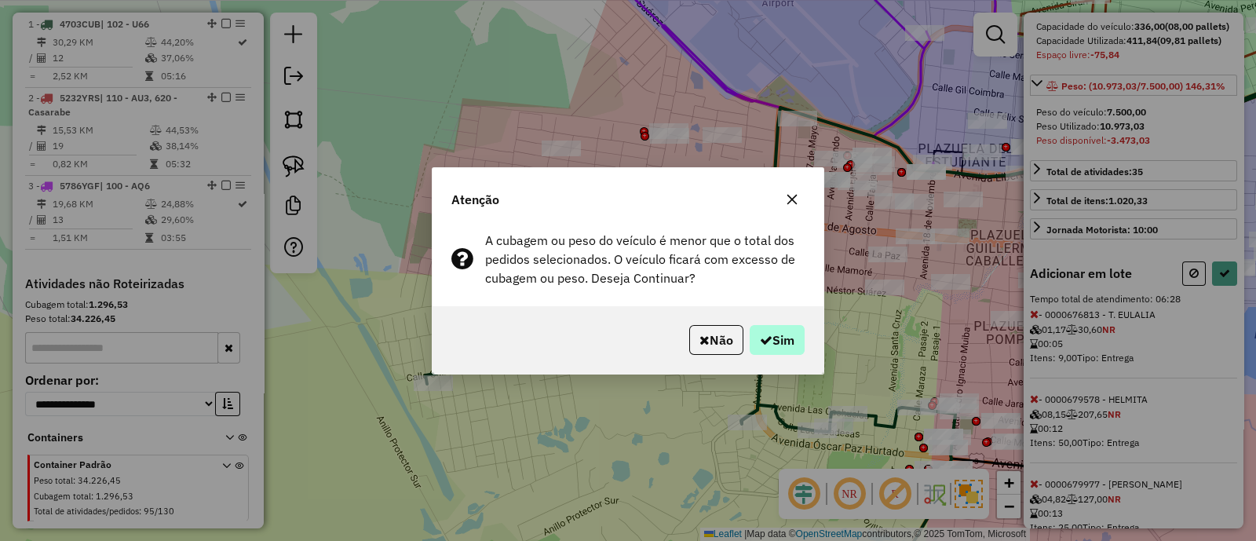
select select "**********"
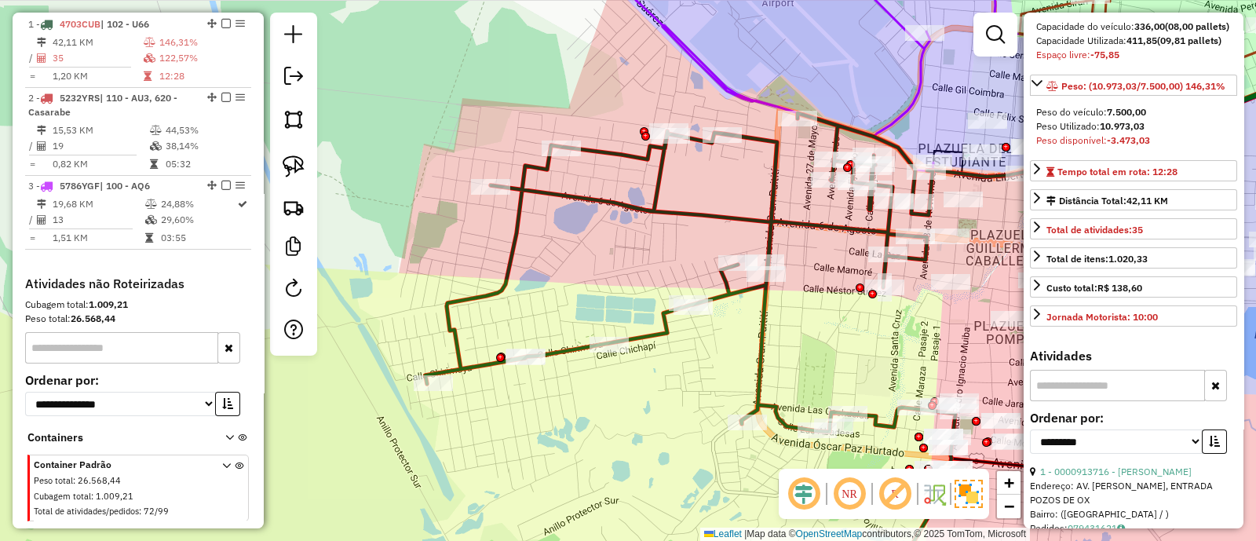
scroll to position [196, 0]
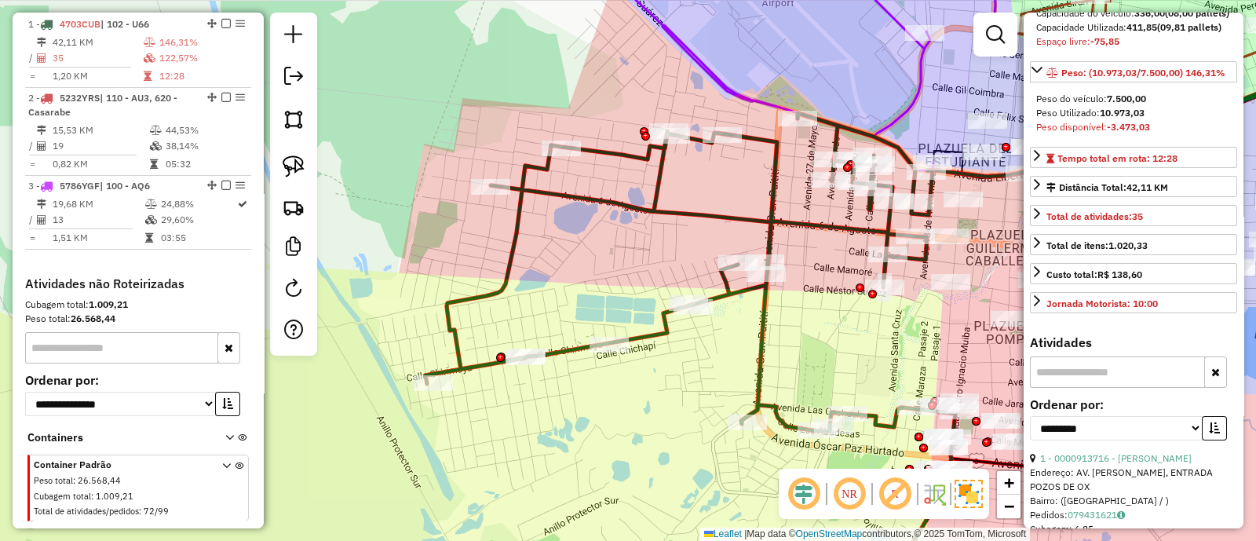
click at [762, 342] on icon at bounding box center [691, 354] width 530 height 482
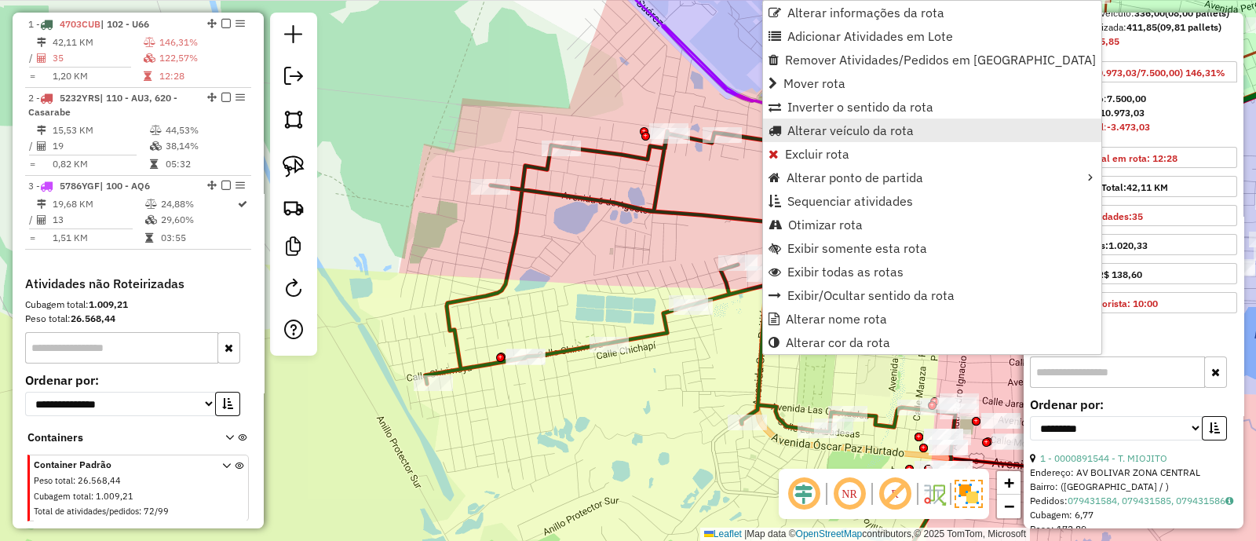
click at [810, 133] on span "Alterar veículo da rota" at bounding box center [851, 130] width 126 height 13
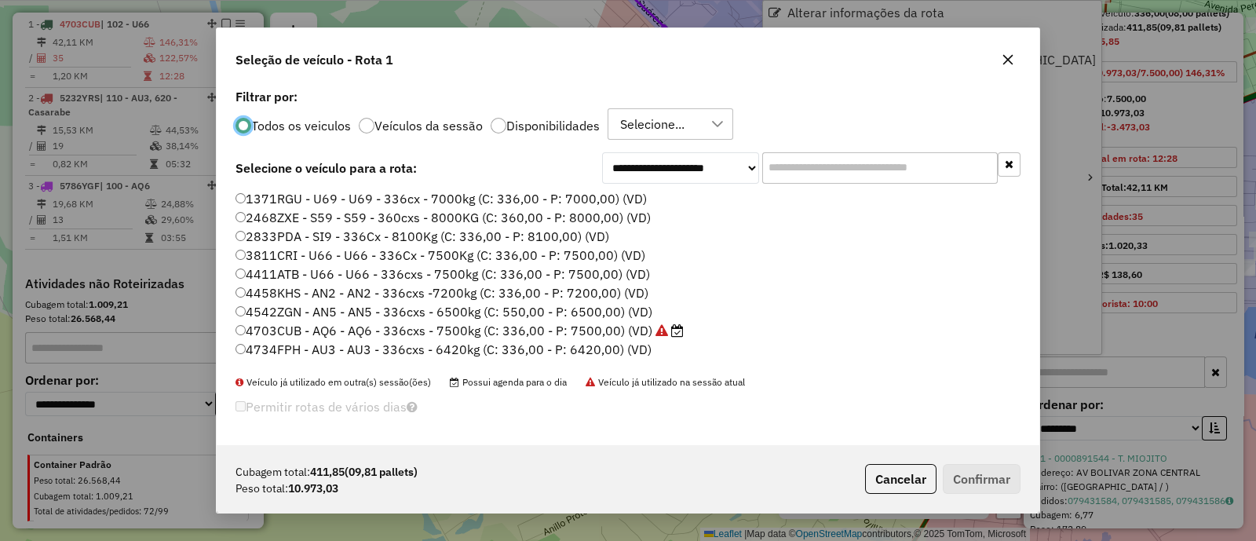
scroll to position [8, 5]
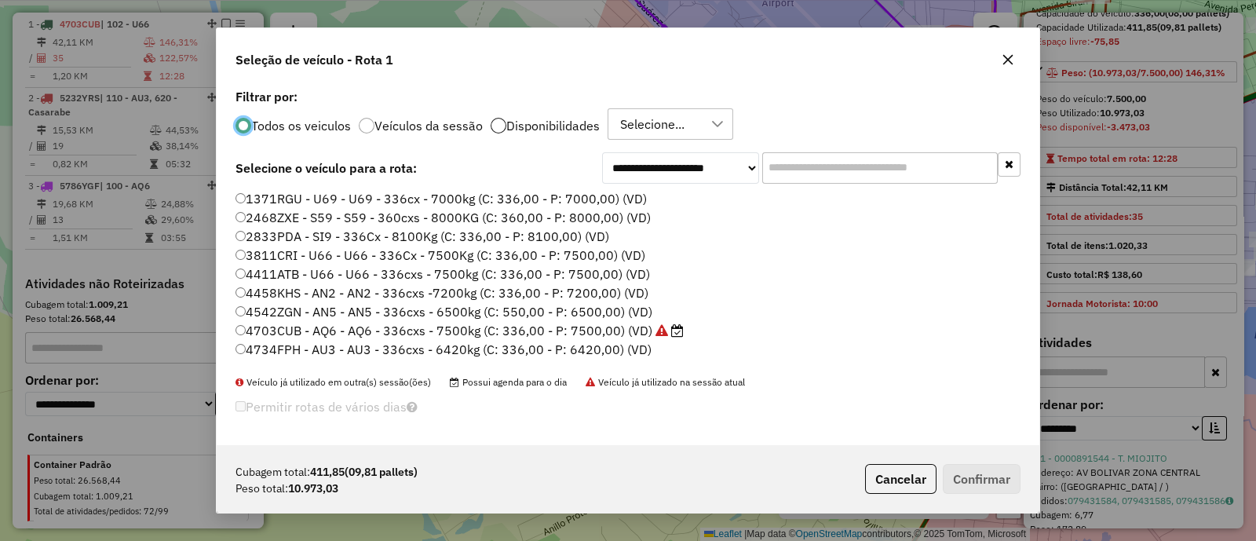
click at [495, 129] on div at bounding box center [499, 126] width 16 height 16
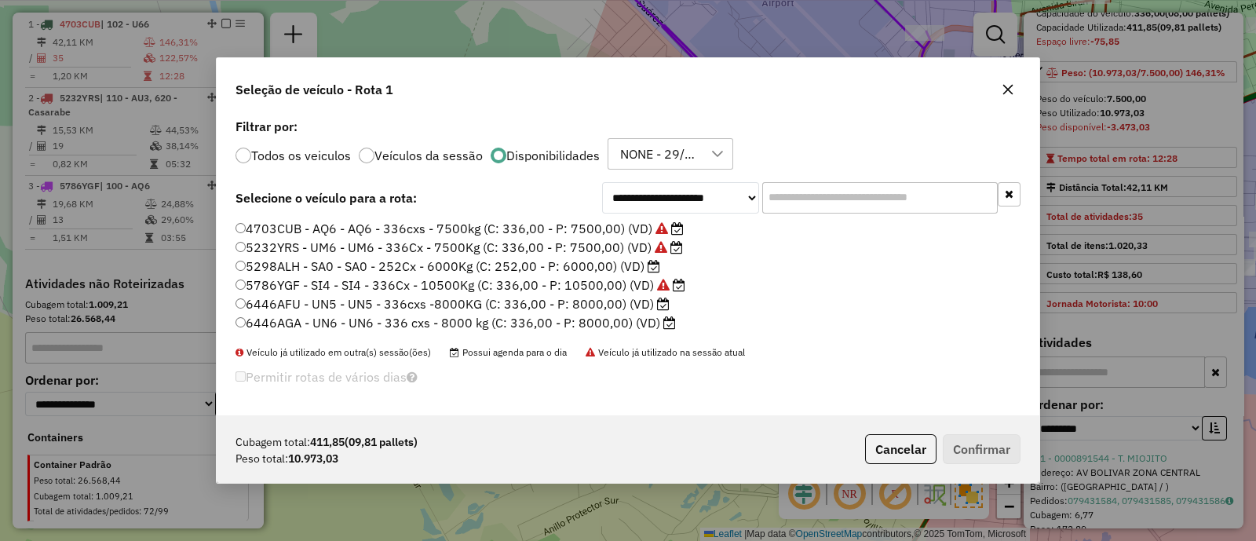
click at [579, 303] on label "6446AFU - UN5 - UN5 - 336cxs -8000KG (C: 336,00 - P: 8000,00) (VD)" at bounding box center [453, 303] width 434 height 19
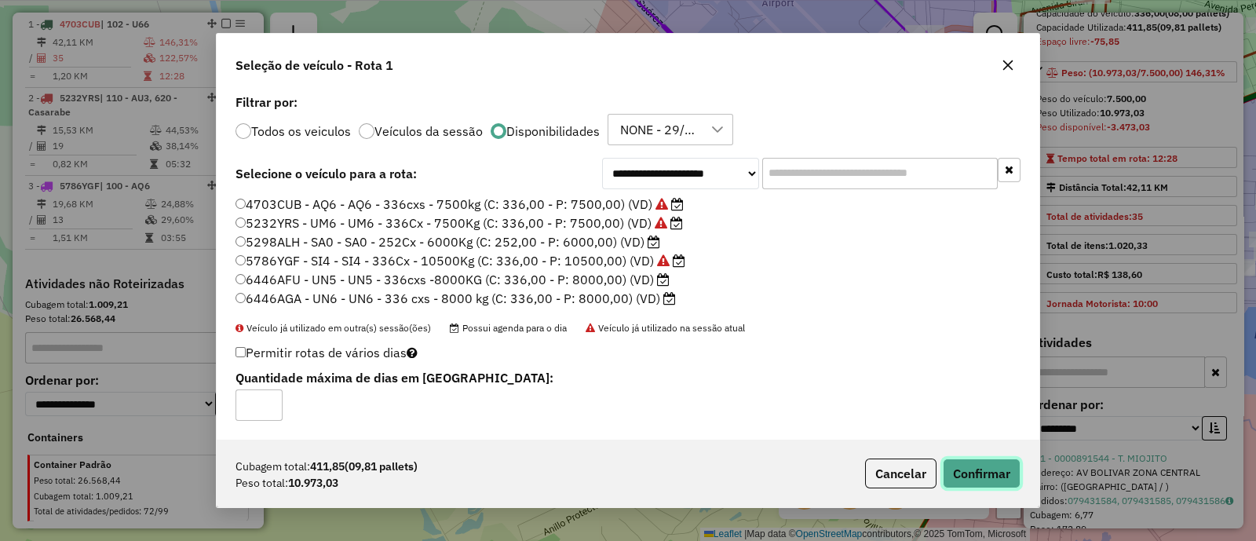
click at [985, 484] on button "Confirmar" at bounding box center [982, 474] width 78 height 30
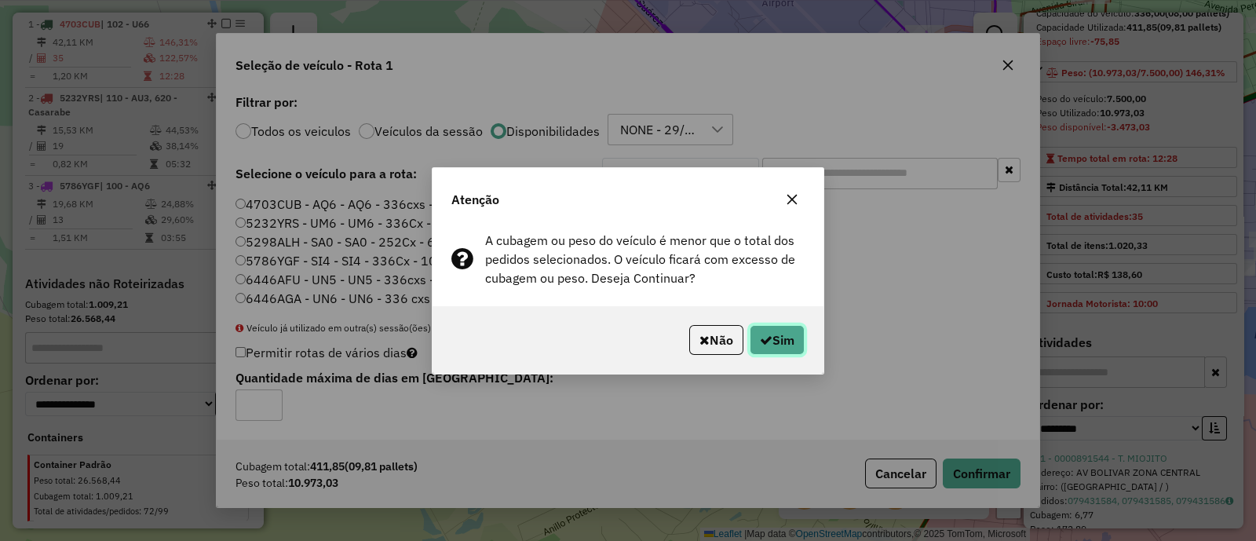
click at [784, 346] on button "Sim" at bounding box center [777, 340] width 55 height 30
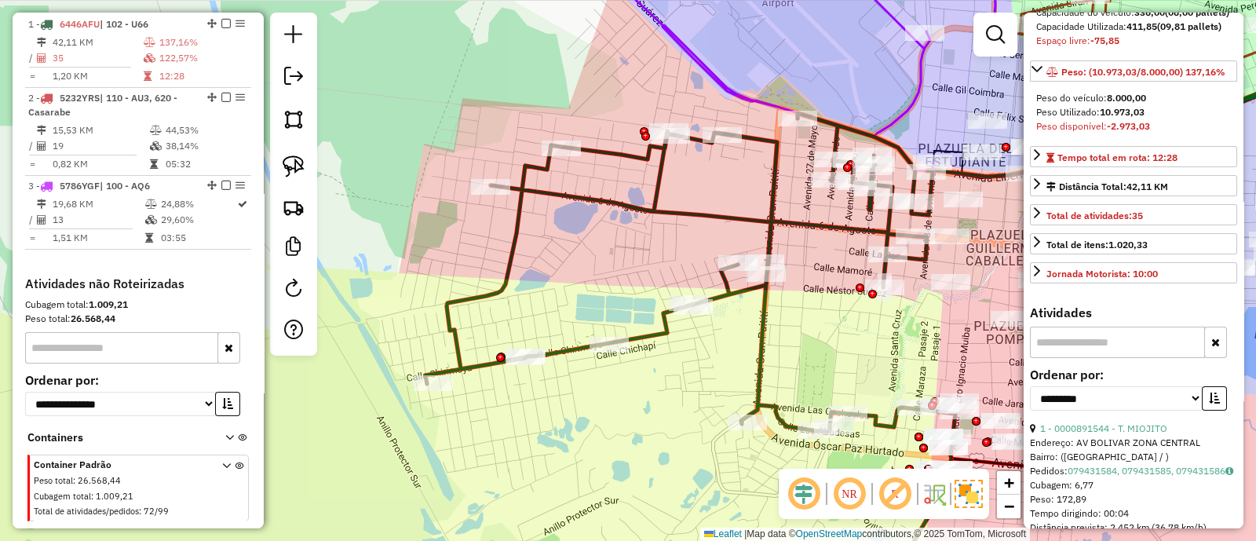
scroll to position [687, 0]
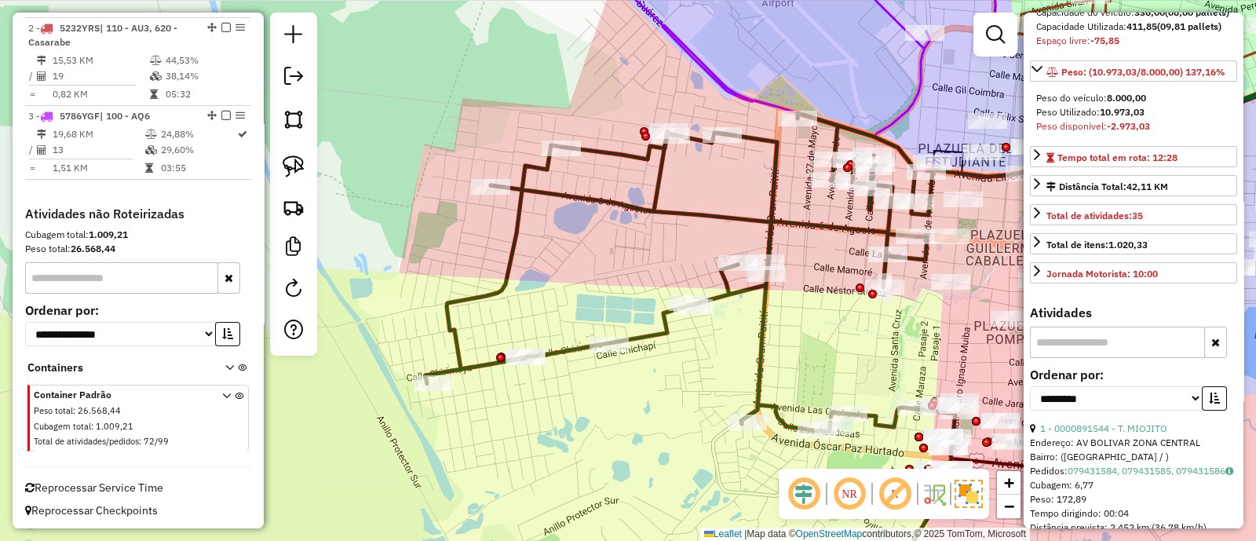
click at [112, 481] on span "Reprocessar Service Time" at bounding box center [94, 488] width 138 height 14
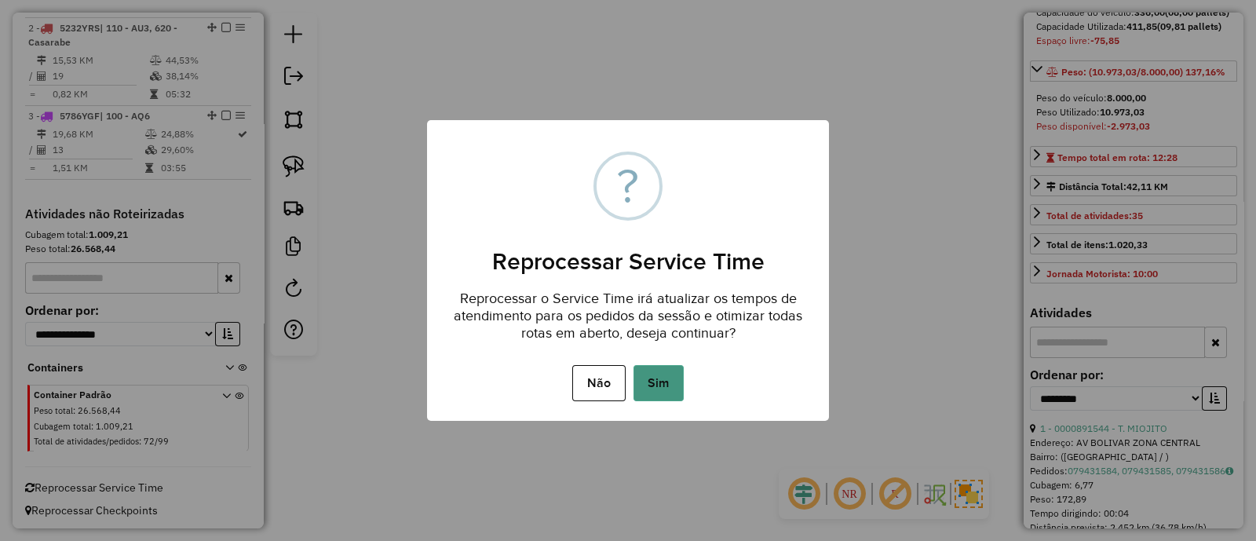
click at [660, 379] on button "Sim" at bounding box center [659, 383] width 50 height 36
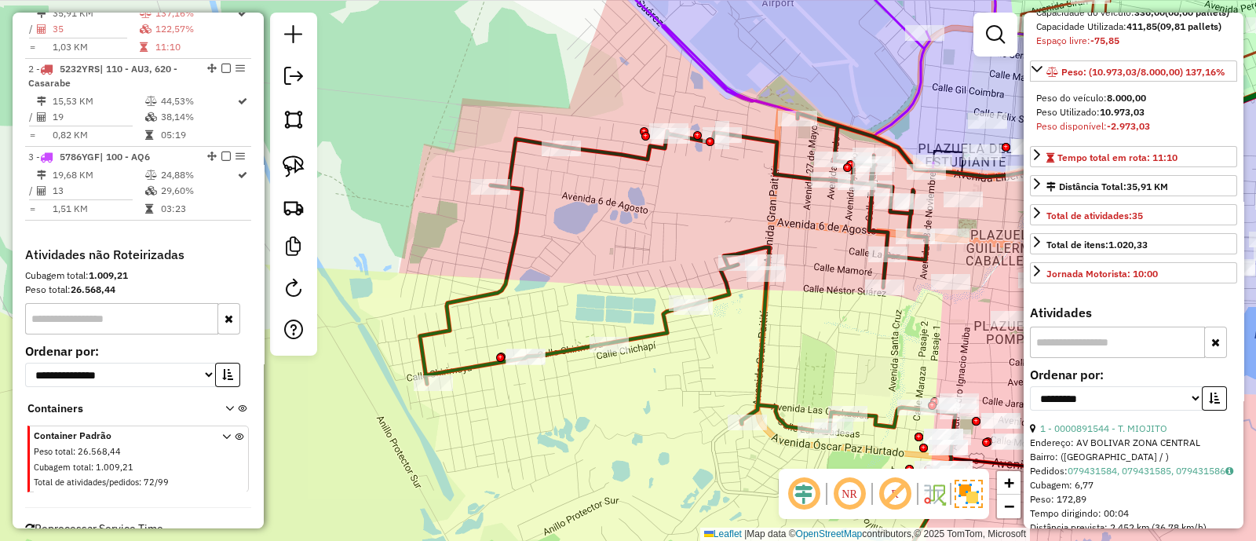
scroll to position [617, 0]
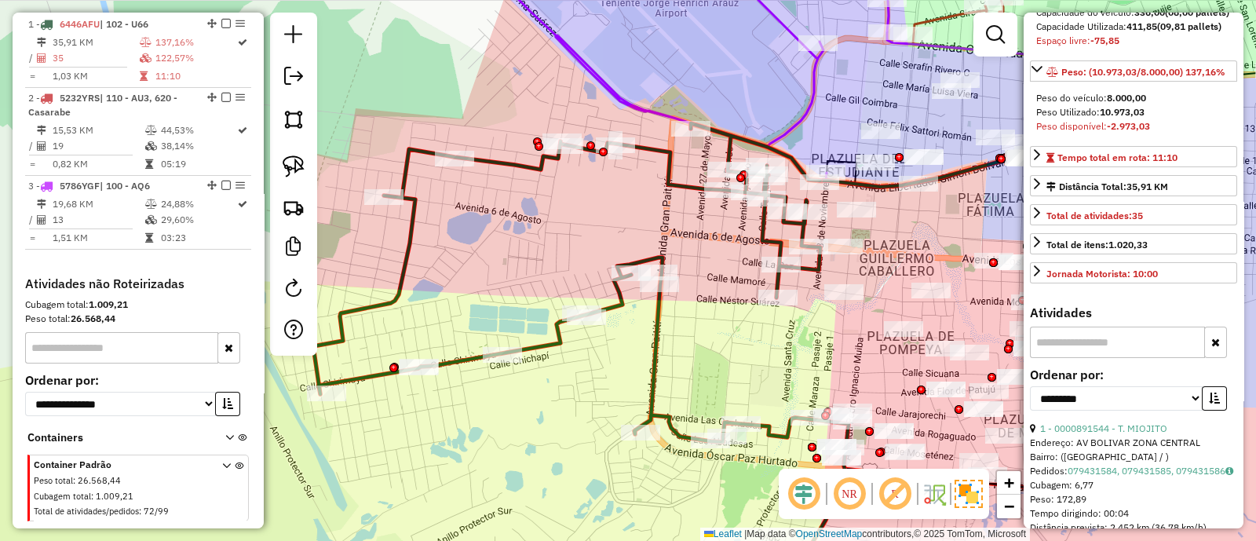
drag, startPoint x: 806, startPoint y: 348, endPoint x: 640, endPoint y: 359, distance: 166.0
click at [640, 359] on div "Janela de atendimento Grade de atendimento Capacidade Transportadoras Veículos …" at bounding box center [628, 270] width 1256 height 541
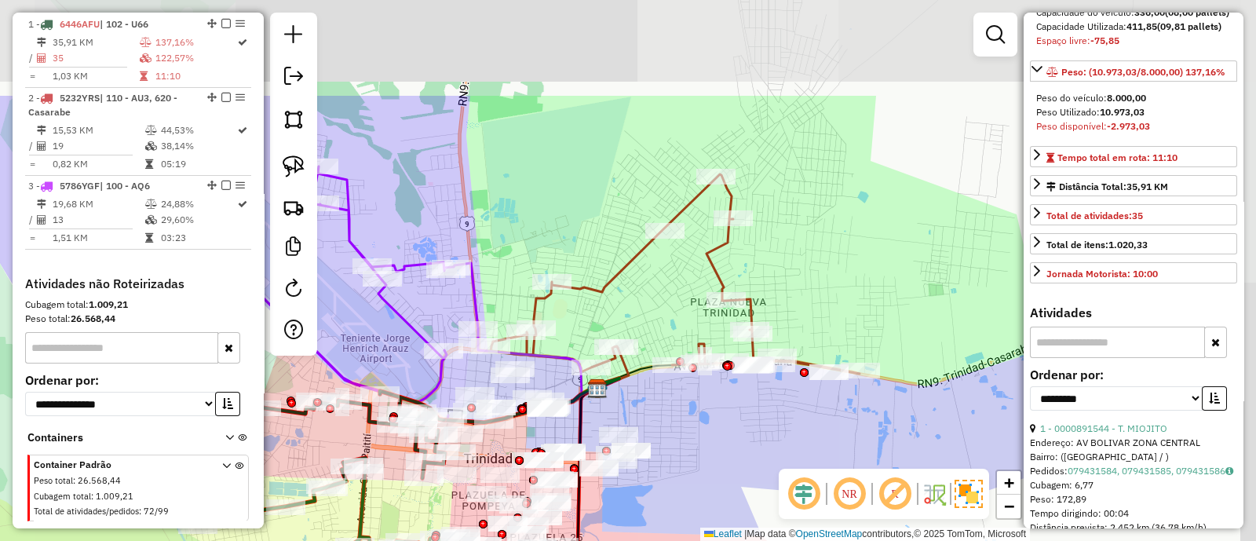
drag, startPoint x: 954, startPoint y: 269, endPoint x: 699, endPoint y: 419, distance: 296.0
click at [699, 419] on div "Janela de atendimento Grade de atendimento Capacidade Transportadoras Veículos …" at bounding box center [628, 270] width 1256 height 541
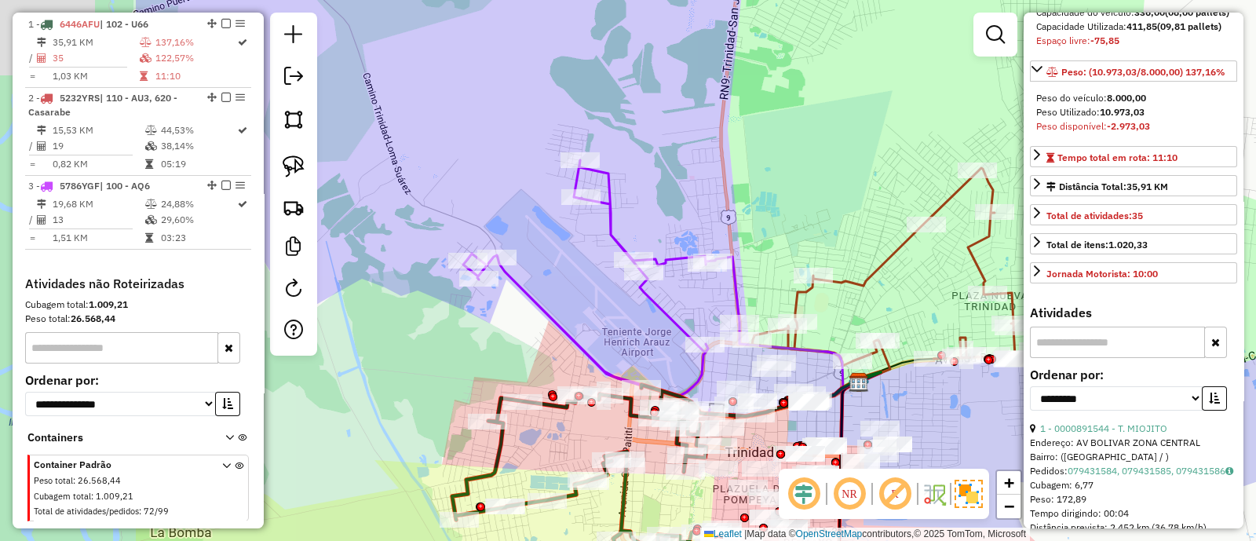
drag, startPoint x: 543, startPoint y: 218, endPoint x: 805, endPoint y: 213, distance: 261.5
click at [805, 213] on div "Janela de atendimento Grade de atendimento Capacidade Transportadoras Veículos …" at bounding box center [628, 270] width 1256 height 541
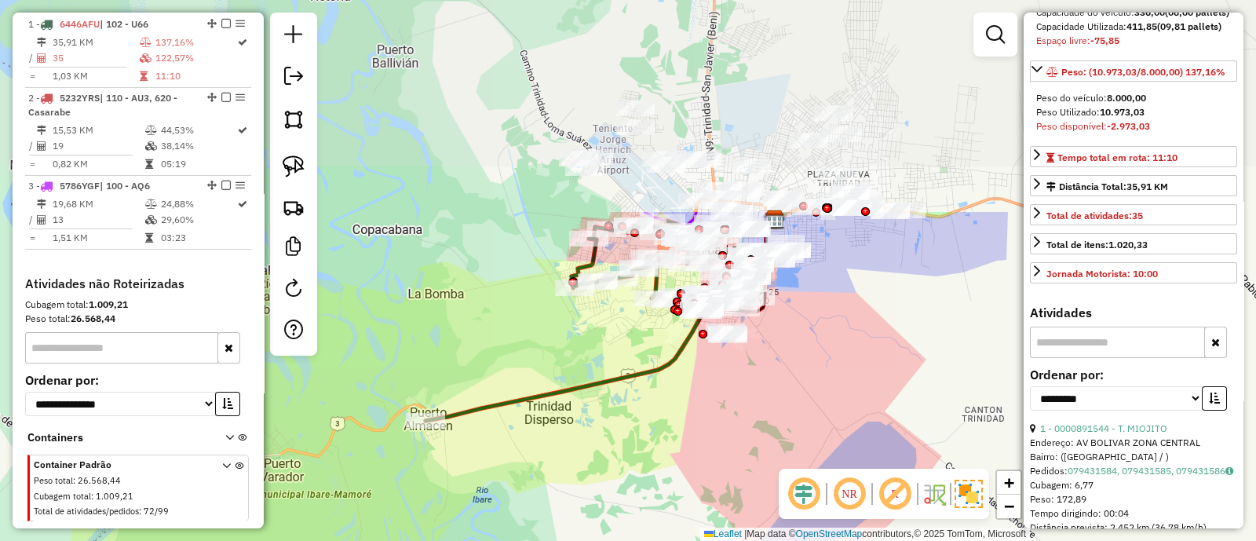
drag, startPoint x: 737, startPoint y: 228, endPoint x: 702, endPoint y: 426, distance: 201.8
click at [704, 426] on div "Janela de atendimento Grade de atendimento Capacidade Transportadoras Veículos …" at bounding box center [628, 270] width 1256 height 541
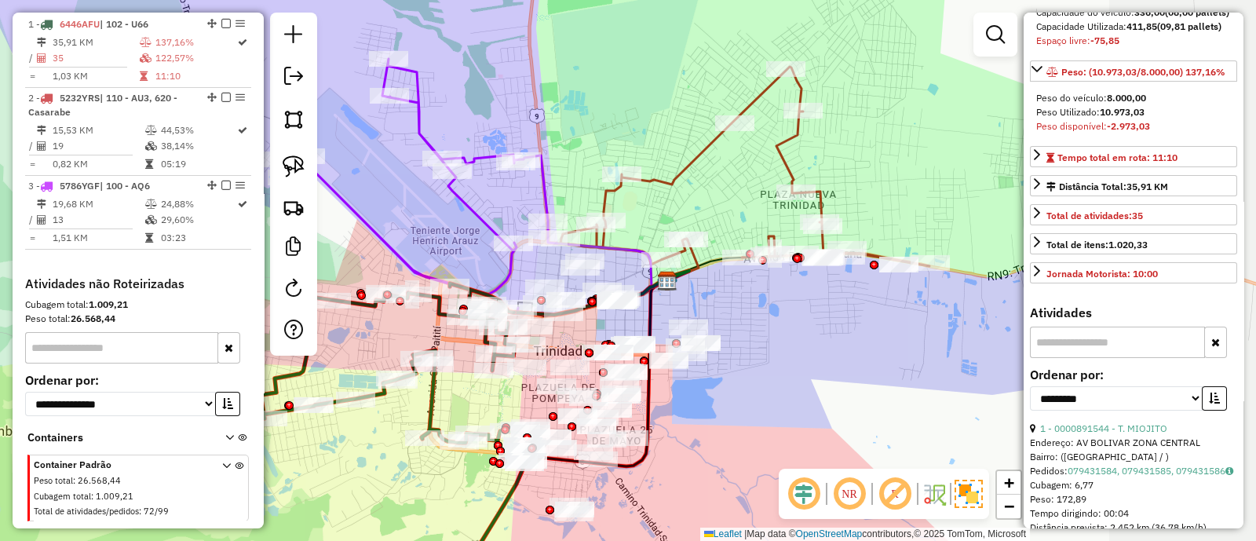
drag, startPoint x: 721, startPoint y: 163, endPoint x: 481, endPoint y: 128, distance: 242.8
click at [481, 128] on div "Janela de atendimento Grade de atendimento Capacidade Transportadoras Veículos …" at bounding box center [628, 270] width 1256 height 541
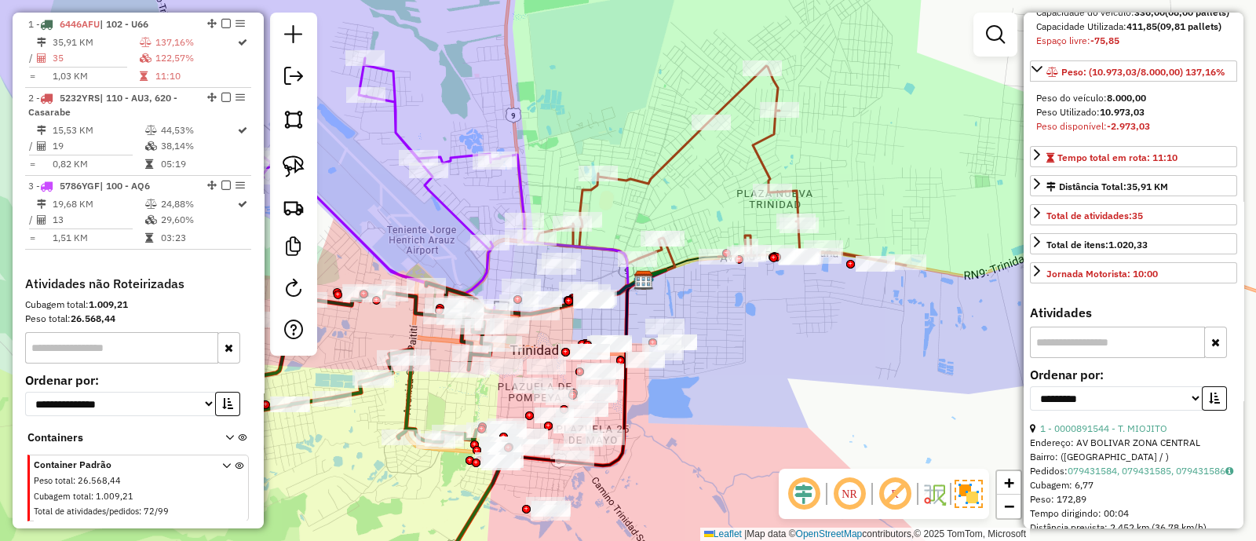
click at [664, 159] on icon at bounding box center [721, 165] width 369 height 199
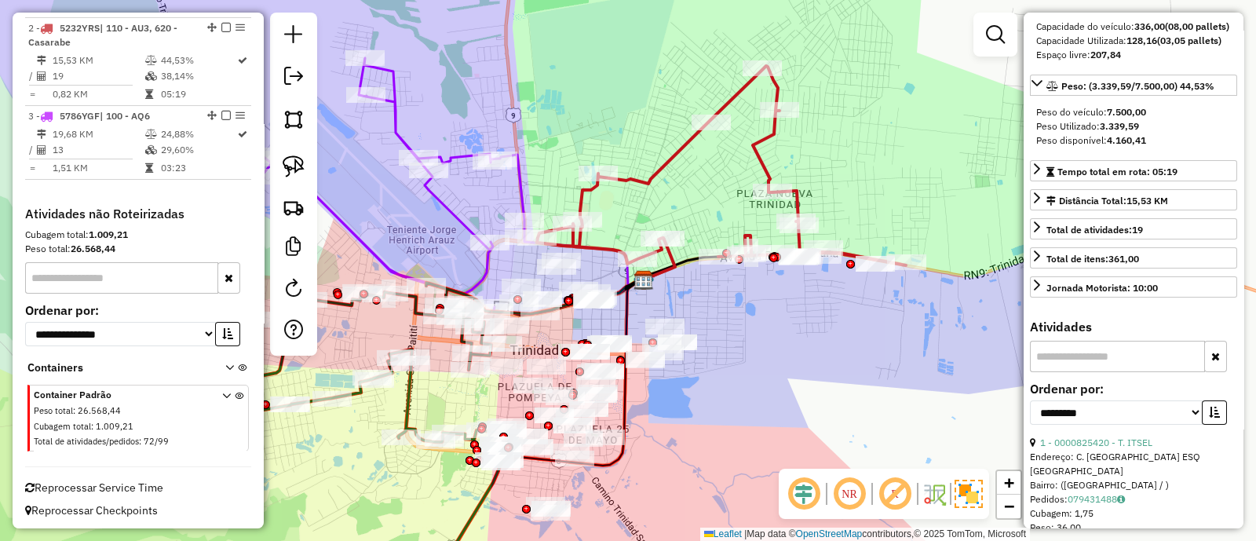
scroll to position [0, 0]
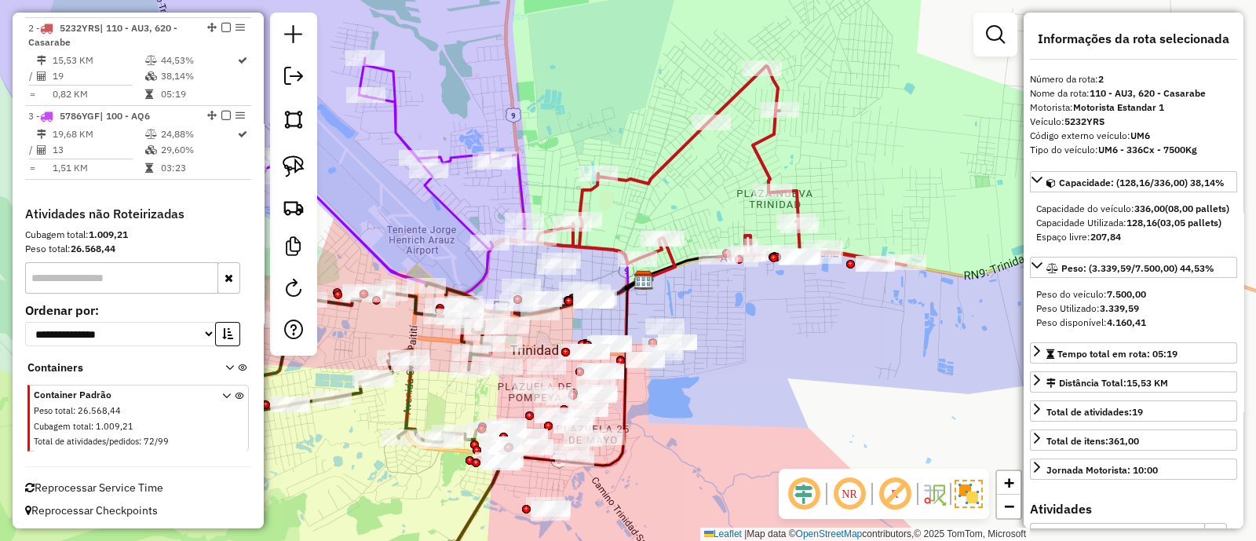
click at [754, 156] on icon at bounding box center [721, 165] width 369 height 199
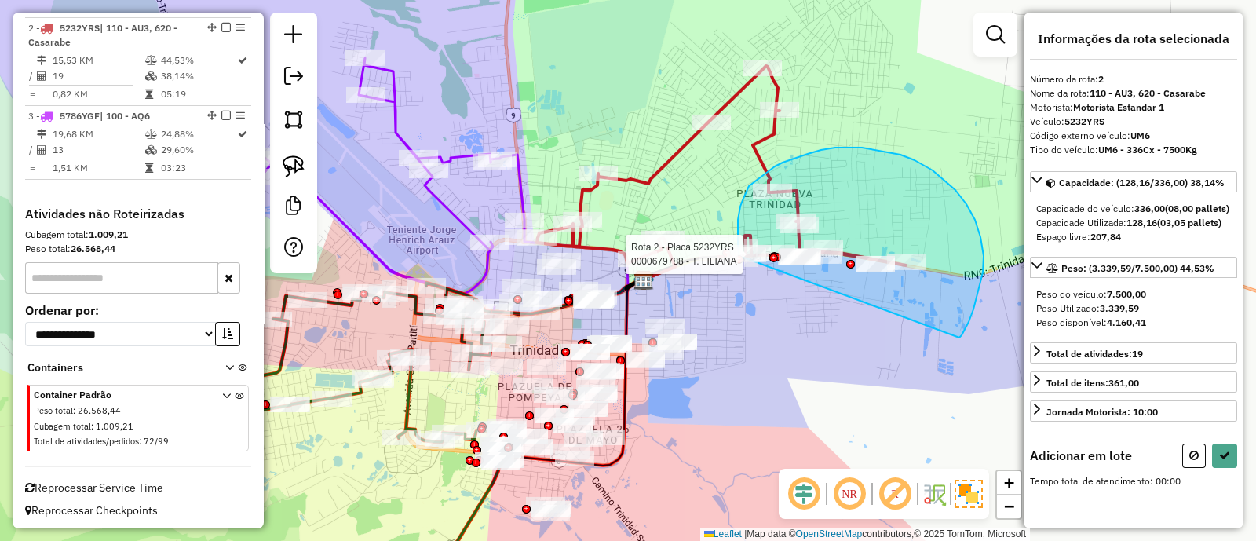
click at [740, 257] on div "Rota 2 - Placa 5232YRS 0000875447 - [PERSON_NAME] 2 - Placa 5232YRS 0000682354 …" at bounding box center [628, 270] width 1256 height 541
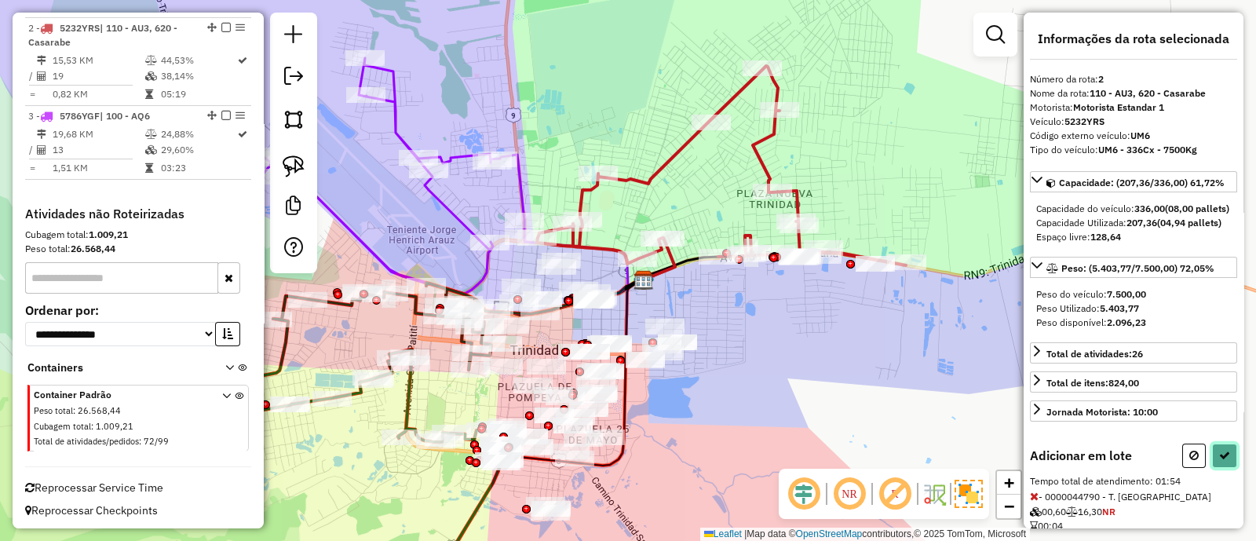
click at [1221, 468] on button at bounding box center [1224, 456] width 25 height 24
select select "**********"
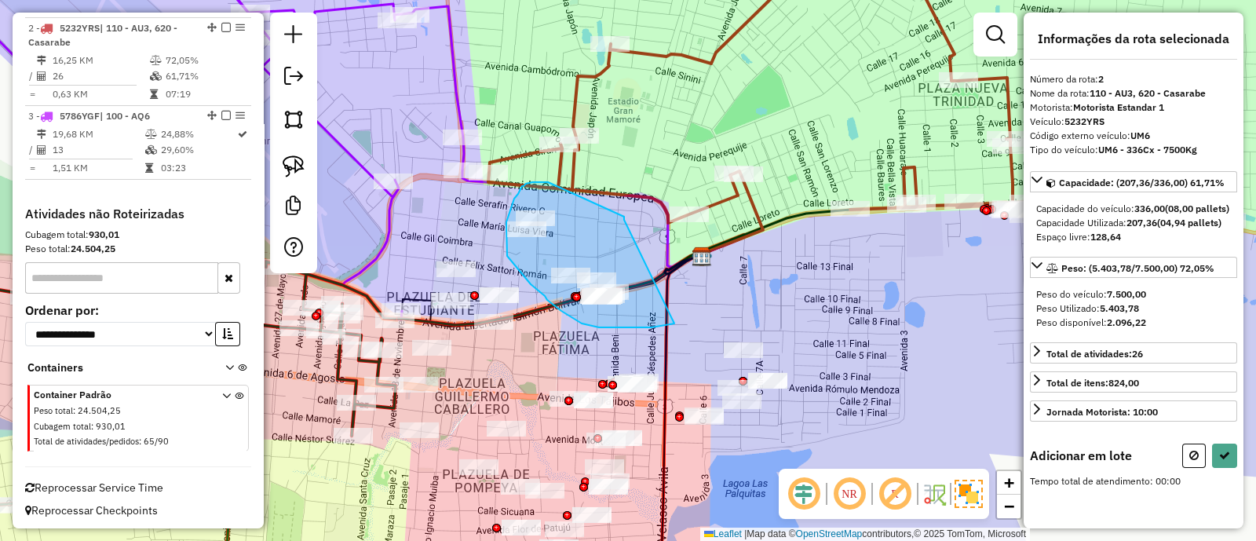
drag, startPoint x: 624, startPoint y: 220, endPoint x: 675, endPoint y: 324, distance: 115.2
click at [675, 324] on div "Janela de atendimento Grade de atendimento Capacidade Transportadoras Veículos …" at bounding box center [628, 270] width 1256 height 541
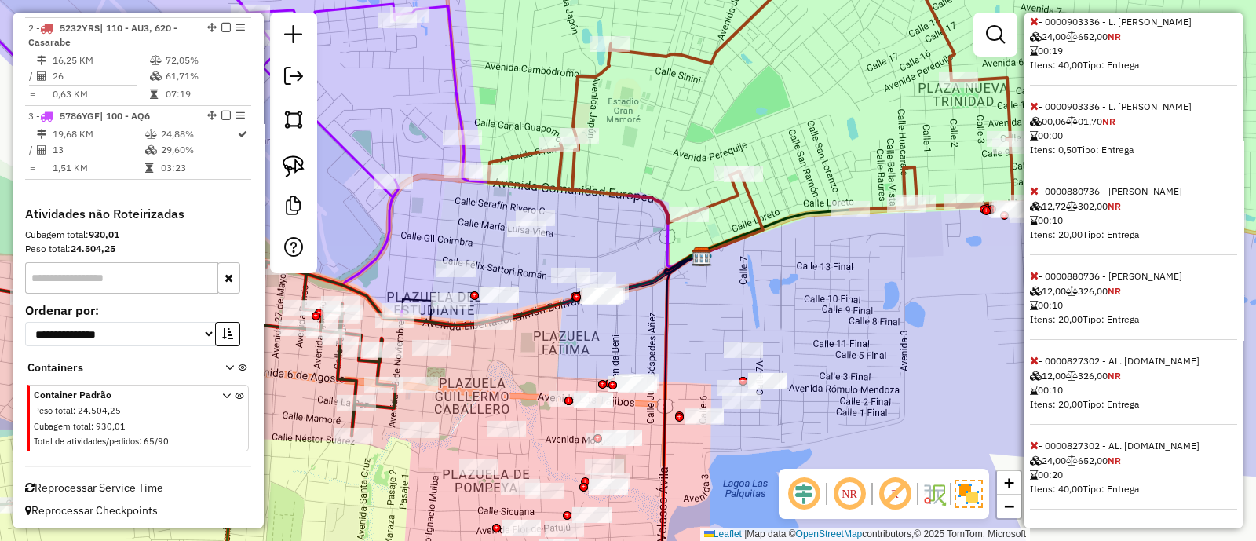
scroll to position [1106, 0]
click at [1034, 444] on icon at bounding box center [1034, 445] width 9 height 11
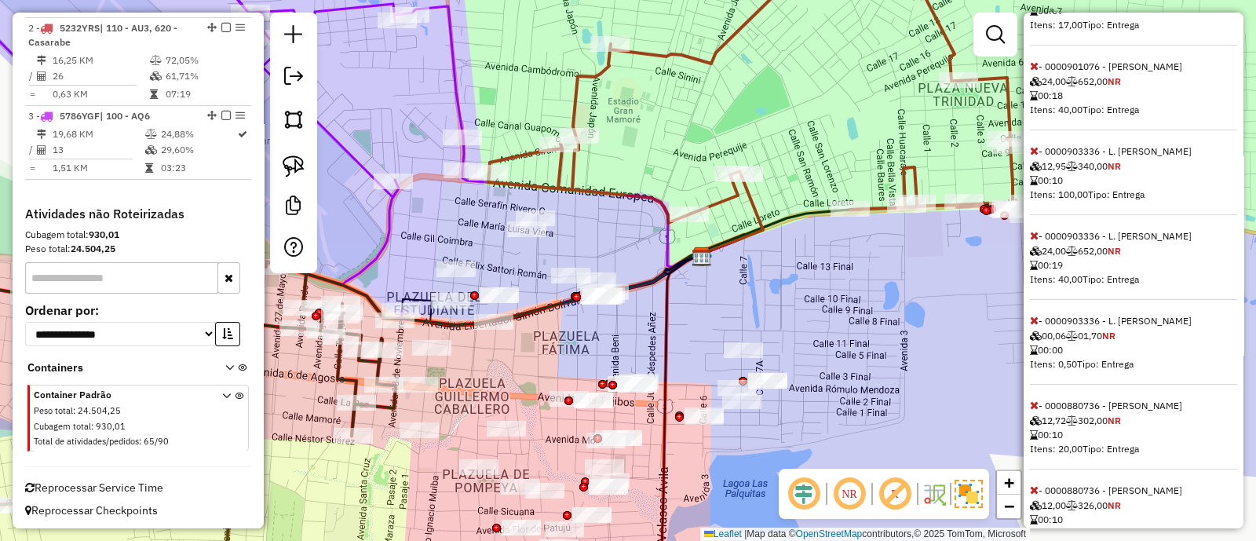
scroll to position [824, 0]
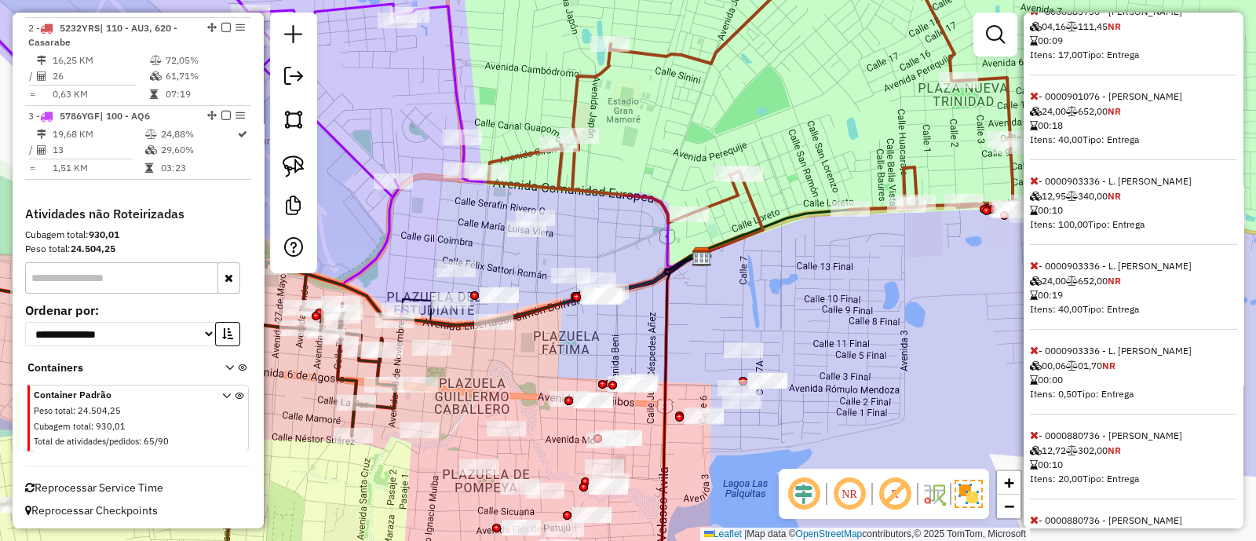
click at [1037, 356] on icon at bounding box center [1034, 350] width 9 height 11
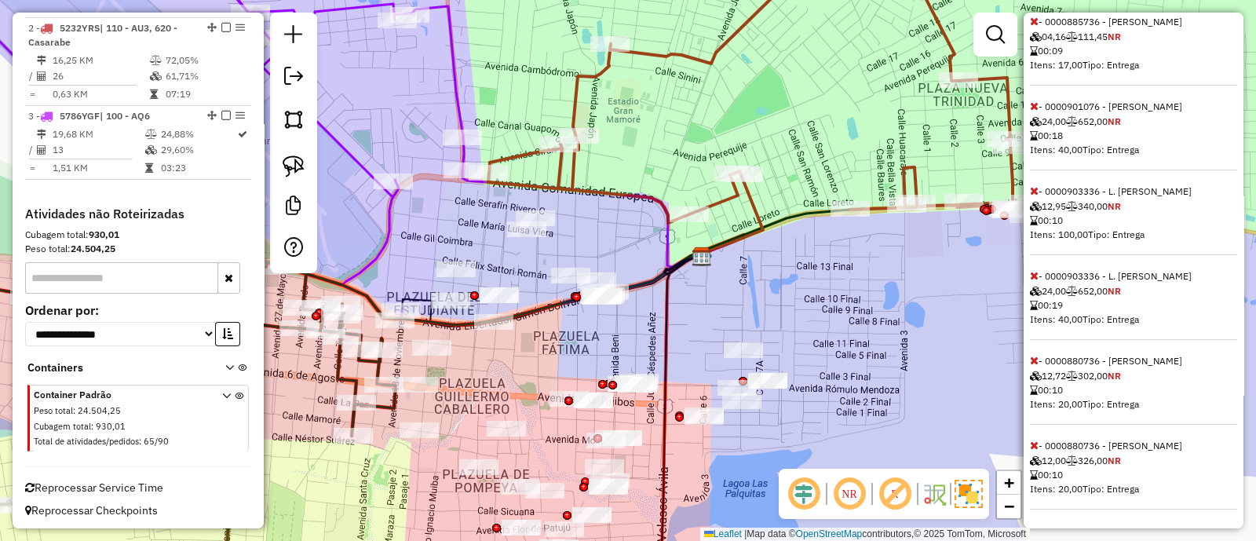
click at [1035, 281] on icon at bounding box center [1034, 275] width 9 height 11
click at [1033, 271] on icon at bounding box center [1034, 275] width 9 height 11
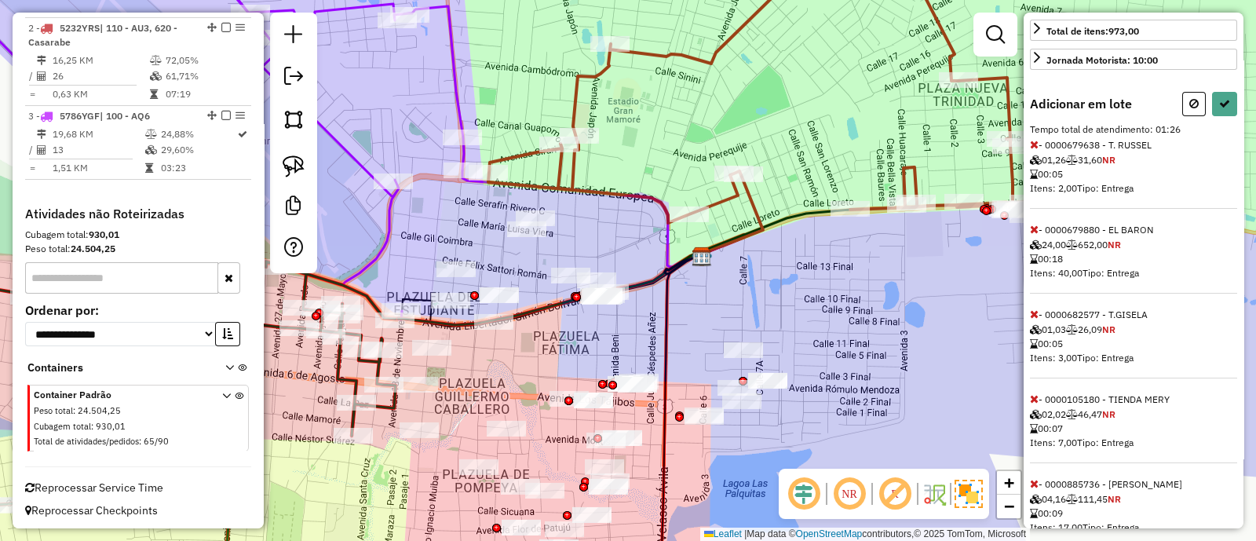
scroll to position [374, 0]
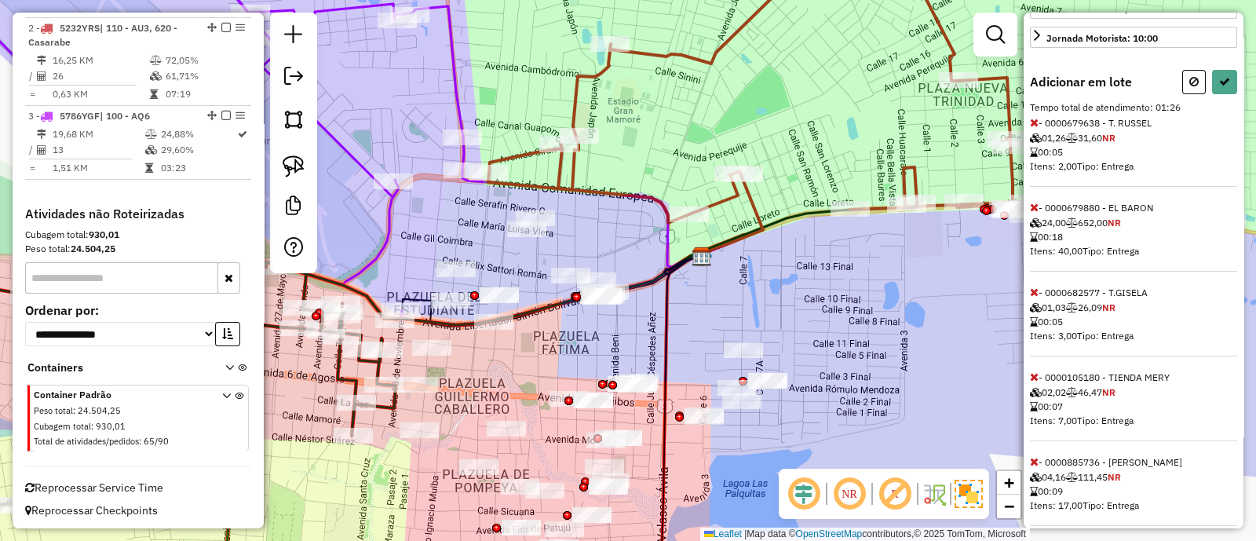
click at [1033, 213] on icon at bounding box center [1034, 207] width 9 height 11
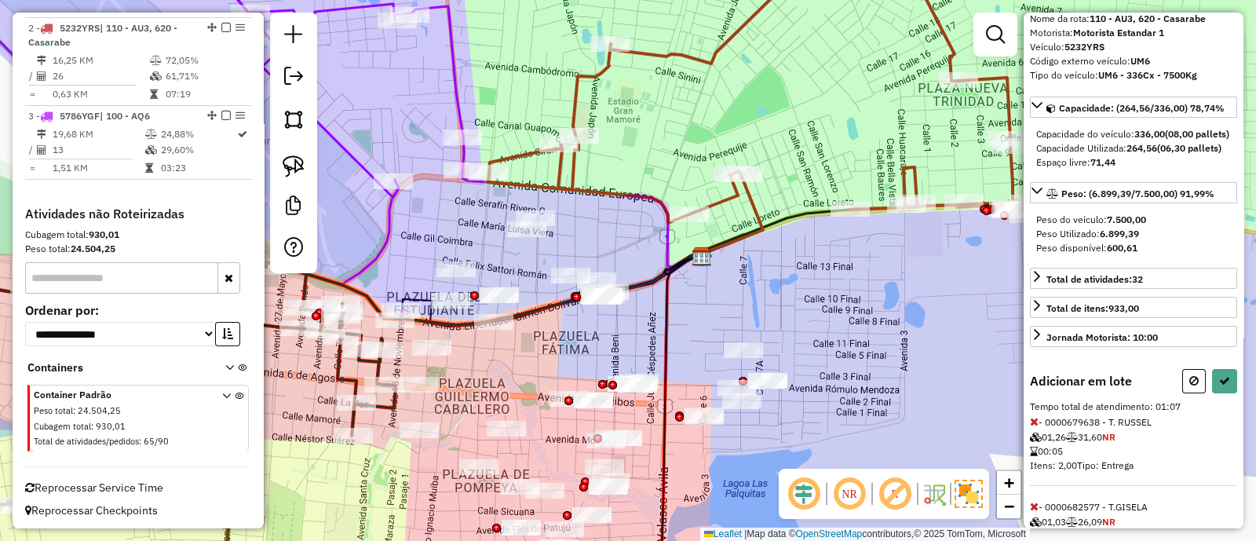
scroll to position [97, 0]
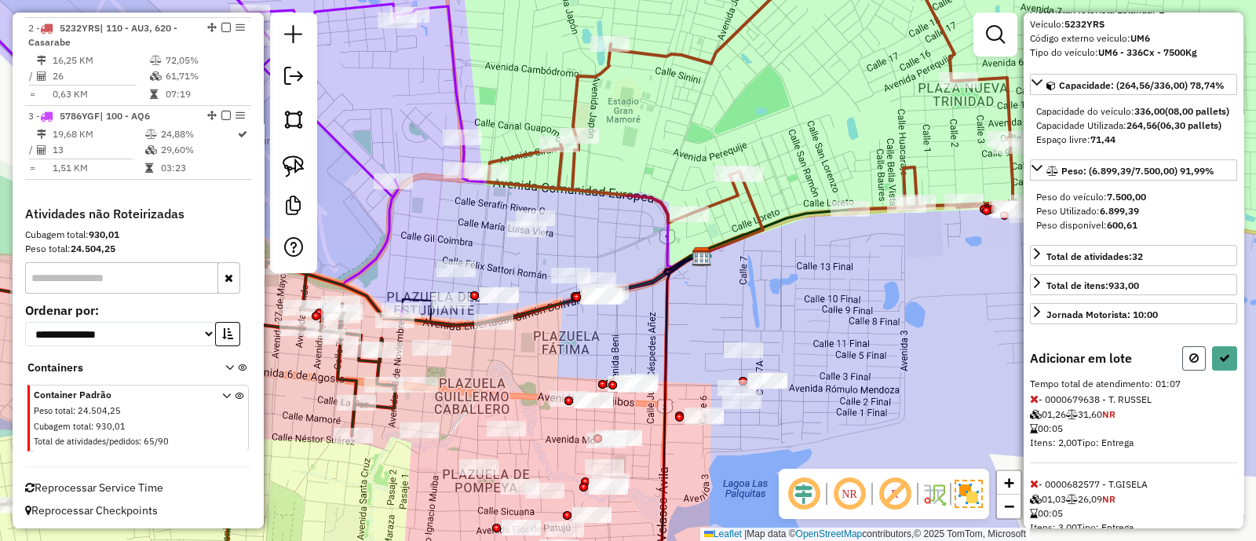
click at [1195, 371] on button at bounding box center [1195, 358] width 24 height 24
select select "**********"
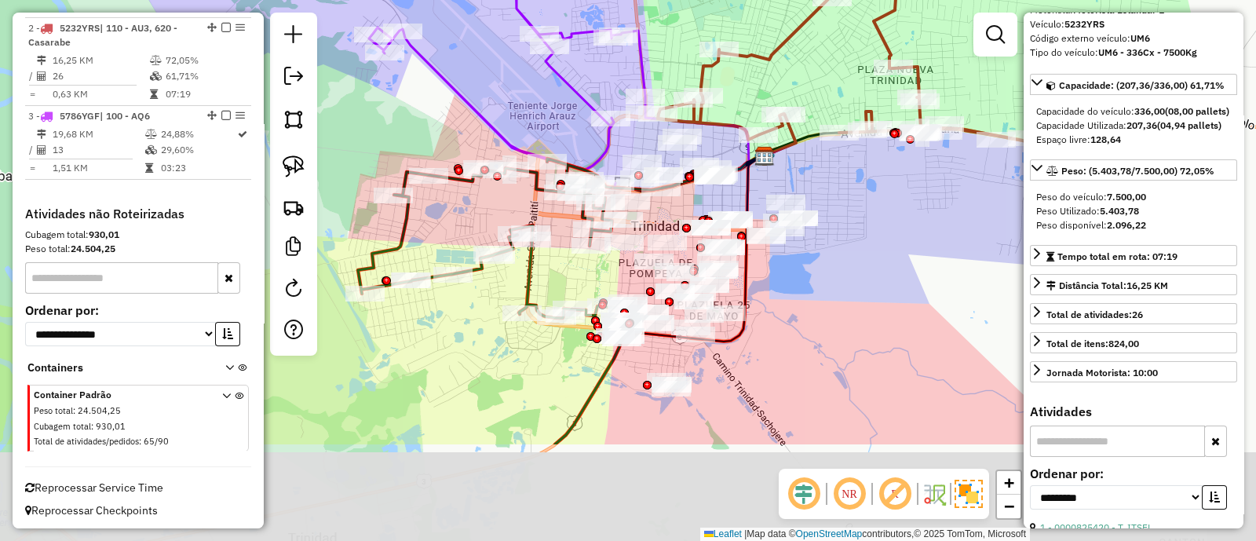
drag, startPoint x: 868, startPoint y: 366, endPoint x: 844, endPoint y: 140, distance: 227.4
click at [844, 140] on div "Janela de atendimento Grade de atendimento Capacidade Transportadoras Veículos …" at bounding box center [628, 270] width 1256 height 541
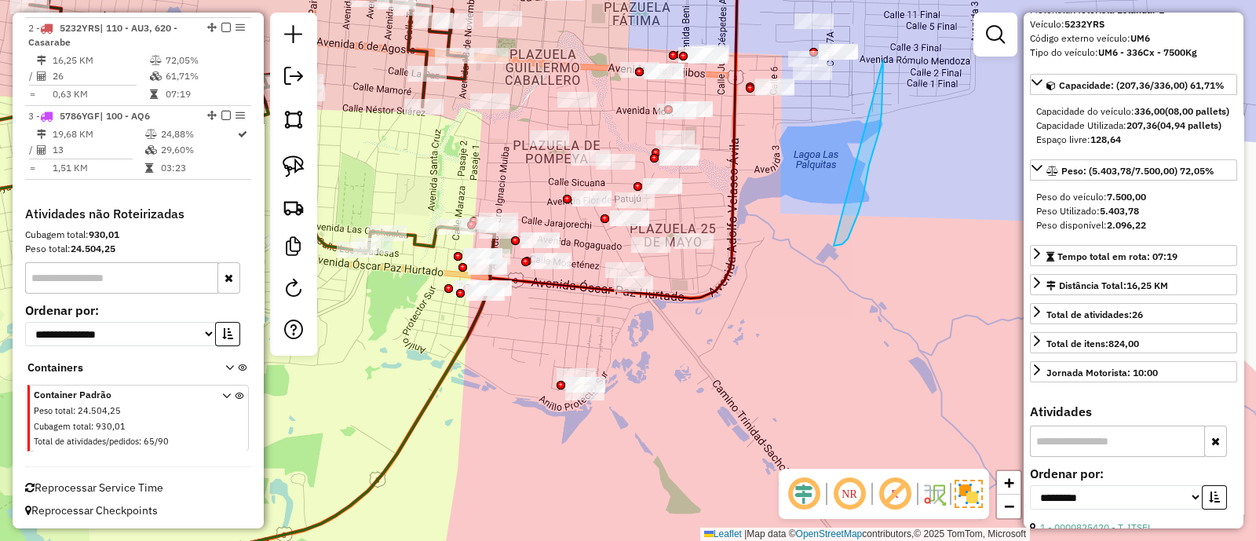
drag, startPoint x: 848, startPoint y: 239, endPoint x: 802, endPoint y: 201, distance: 59.7
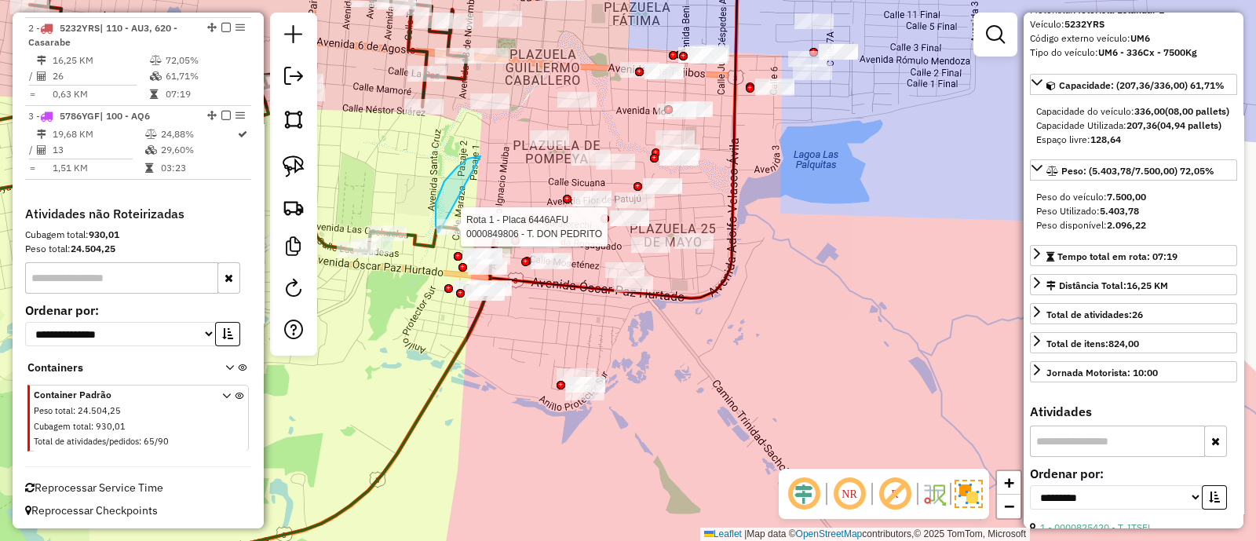
click at [440, 233] on div "Rota 1 - Placa 6446AFU 0000849806 - T. DON PEDRITO Janela de atendimento Grade …" at bounding box center [628, 270] width 1256 height 541
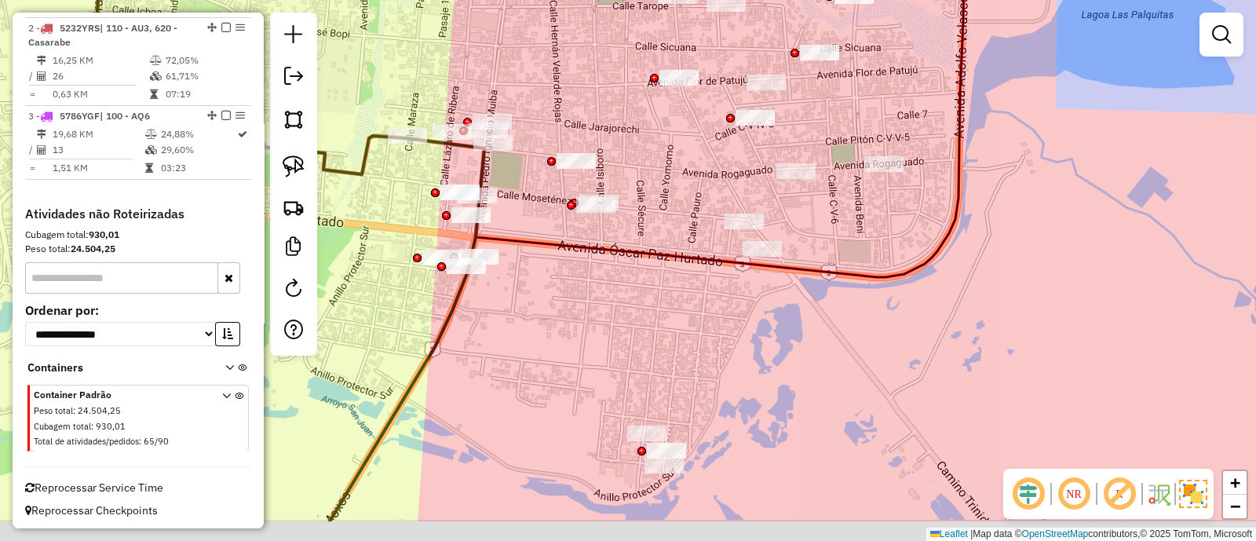
drag, startPoint x: 565, startPoint y: 166, endPoint x: 557, endPoint y: 86, distance: 79.8
click at [557, 86] on div "Janela de atendimento Grade de atendimento Capacidade Transportadoras Veículos …" at bounding box center [628, 270] width 1256 height 541
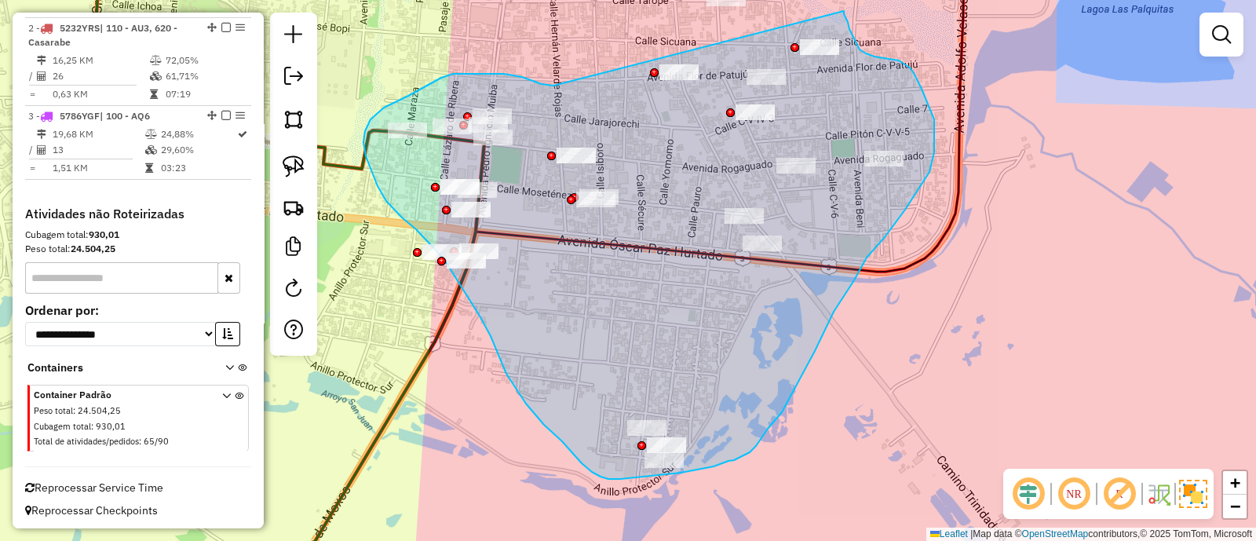
drag, startPoint x: 535, startPoint y: 82, endPoint x: 844, endPoint y: 11, distance: 317.3
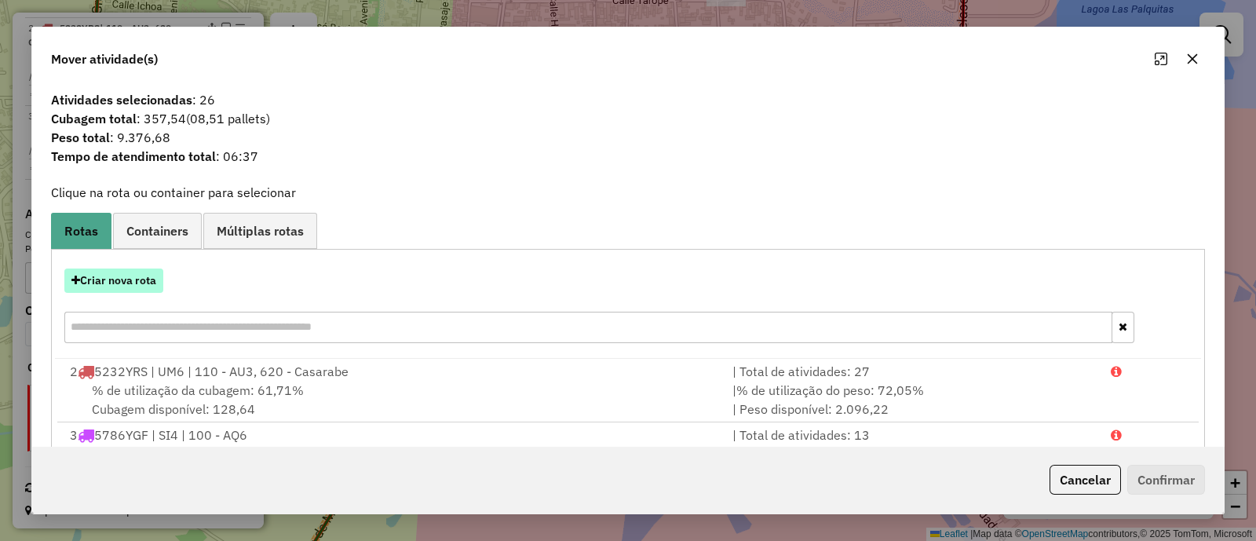
click at [106, 283] on button "Criar nova rota" at bounding box center [113, 281] width 99 height 24
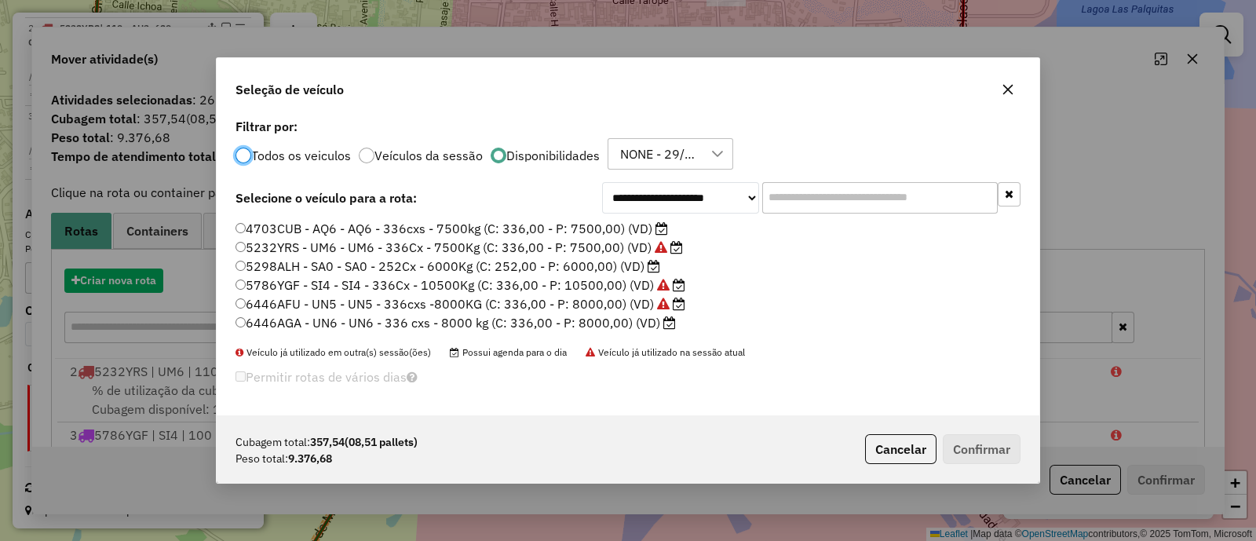
scroll to position [8, 5]
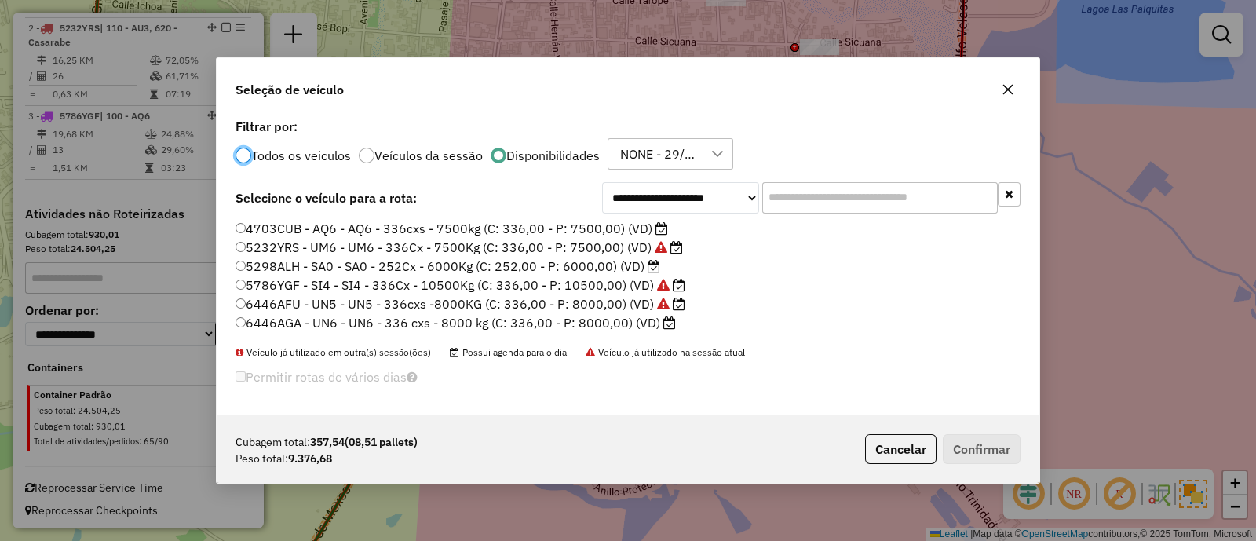
click at [562, 286] on label "5786YGF - SI4 - SI4 - 336Cx - 10500Kg (C: 336,00 - P: 10500,00) (VD)" at bounding box center [461, 285] width 450 height 19
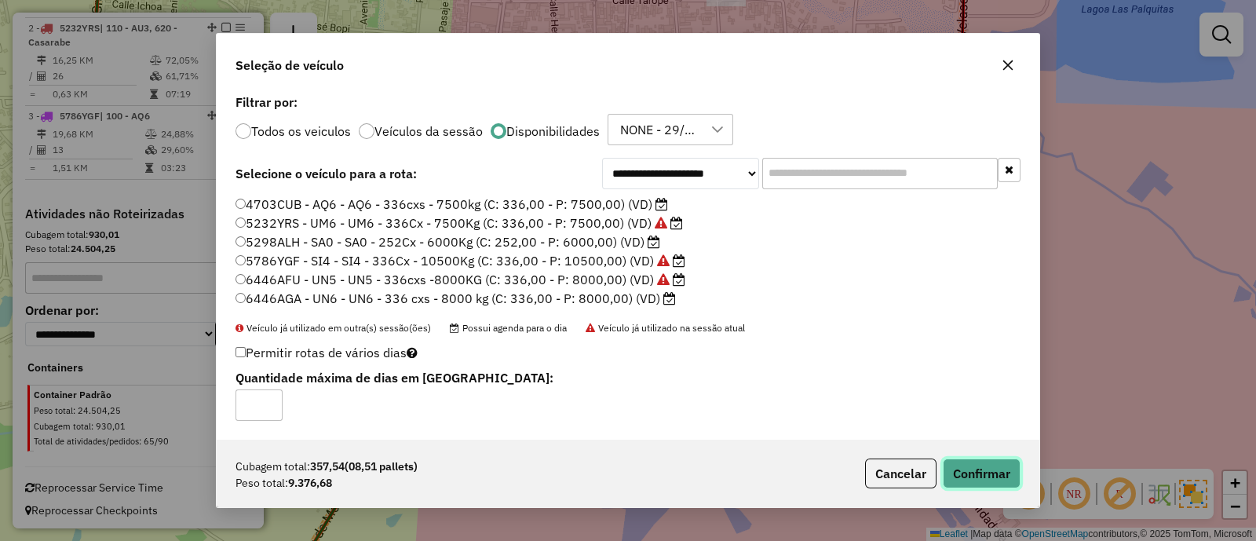
click at [966, 466] on button "Confirmar" at bounding box center [982, 474] width 78 height 30
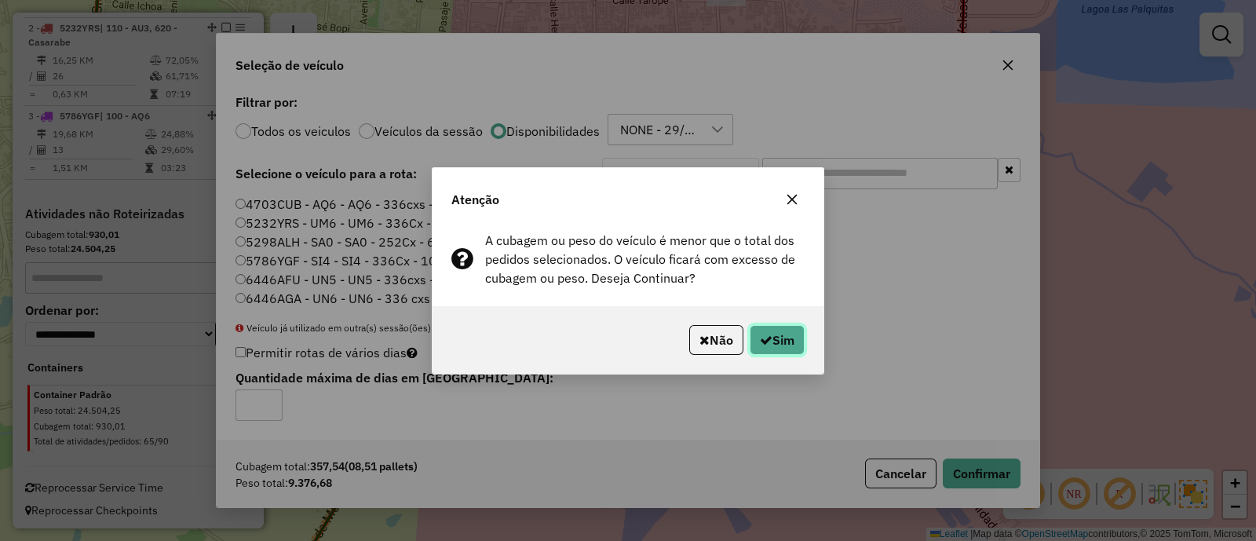
click at [792, 349] on button "Sim" at bounding box center [777, 340] width 55 height 30
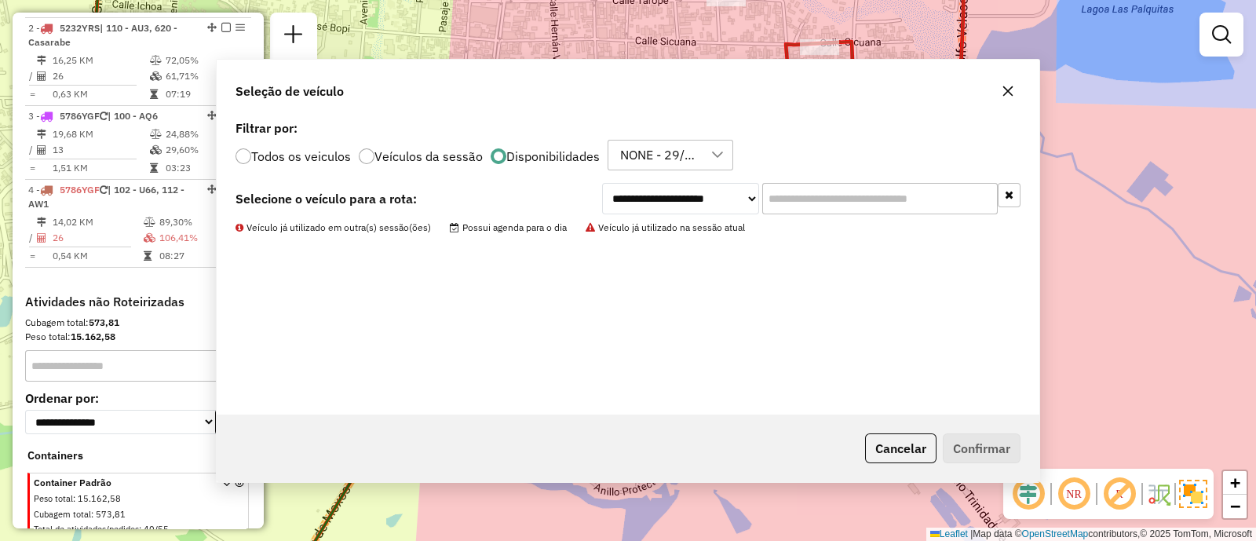
scroll to position [613, 0]
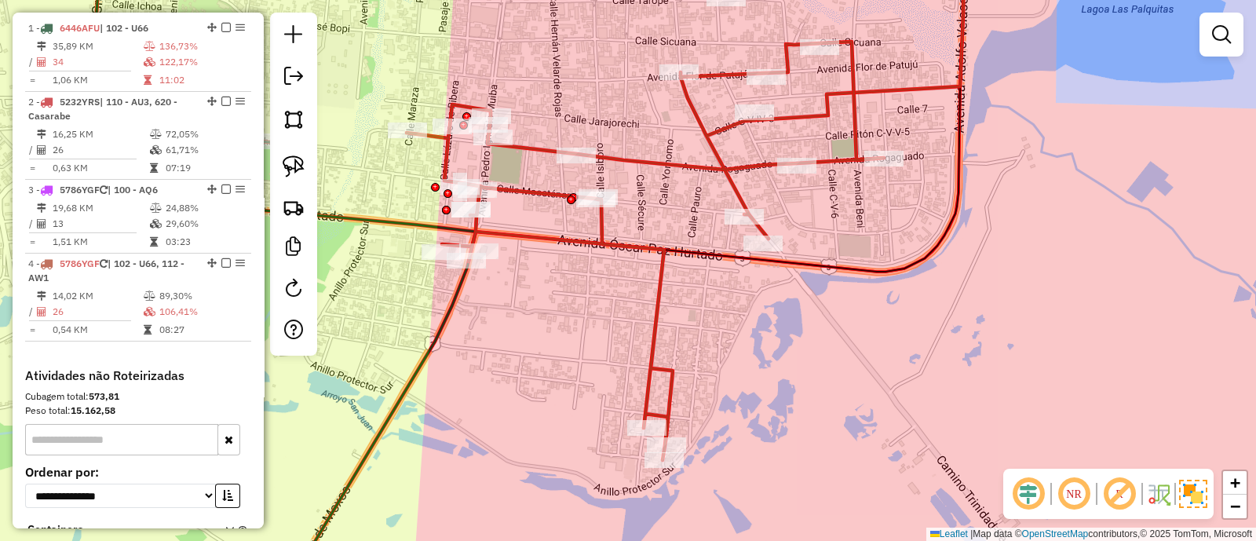
click at [660, 291] on icon at bounding box center [645, 251] width 477 height 419
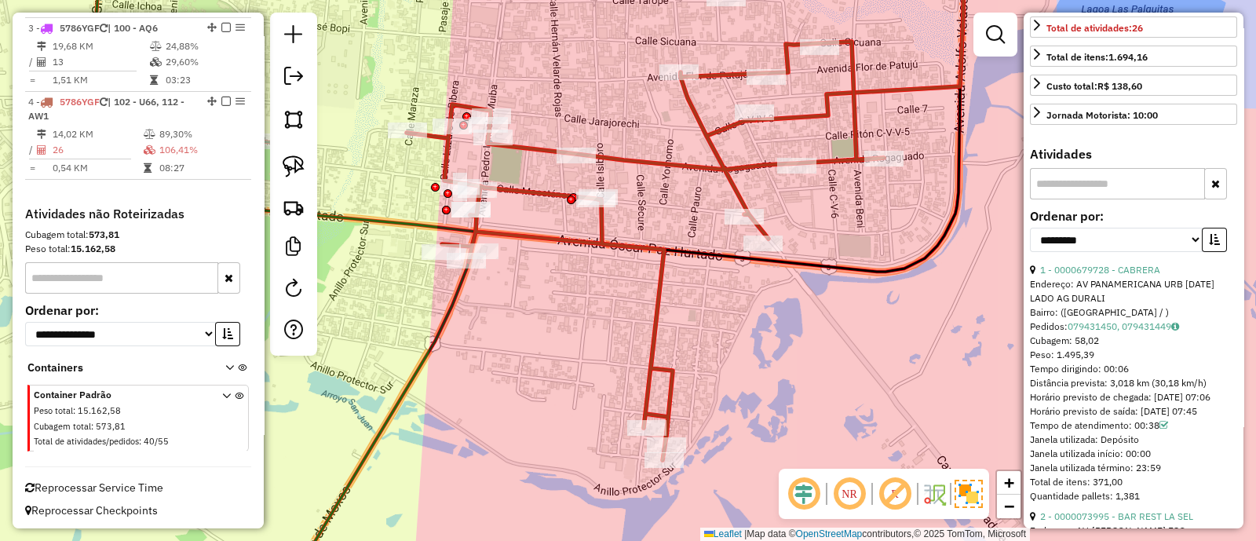
scroll to position [392, 0]
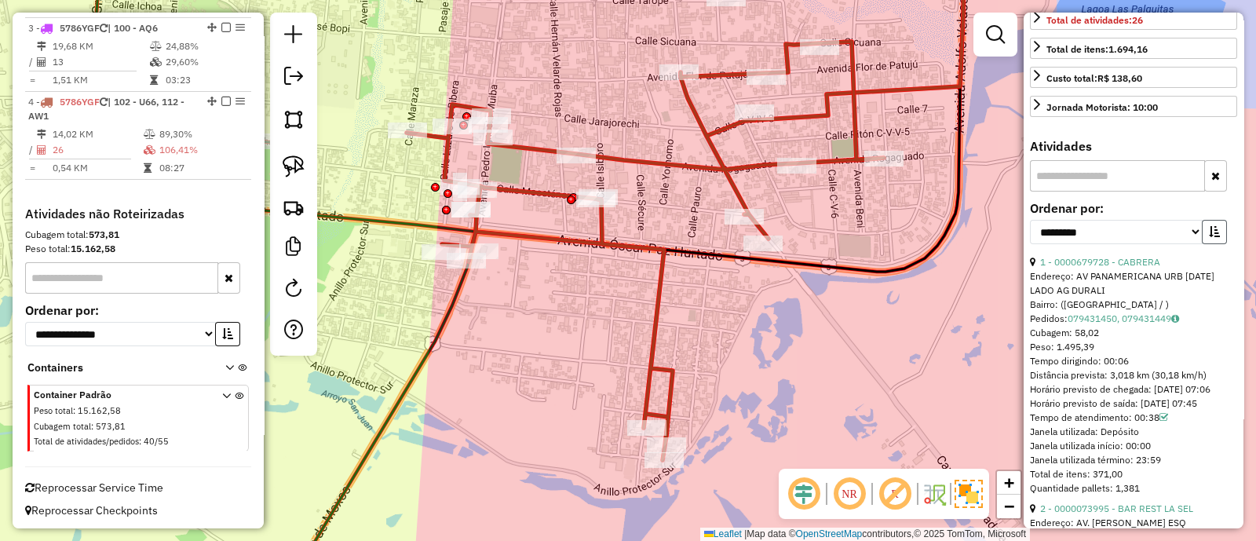
click at [1202, 244] on button "button" at bounding box center [1214, 232] width 25 height 24
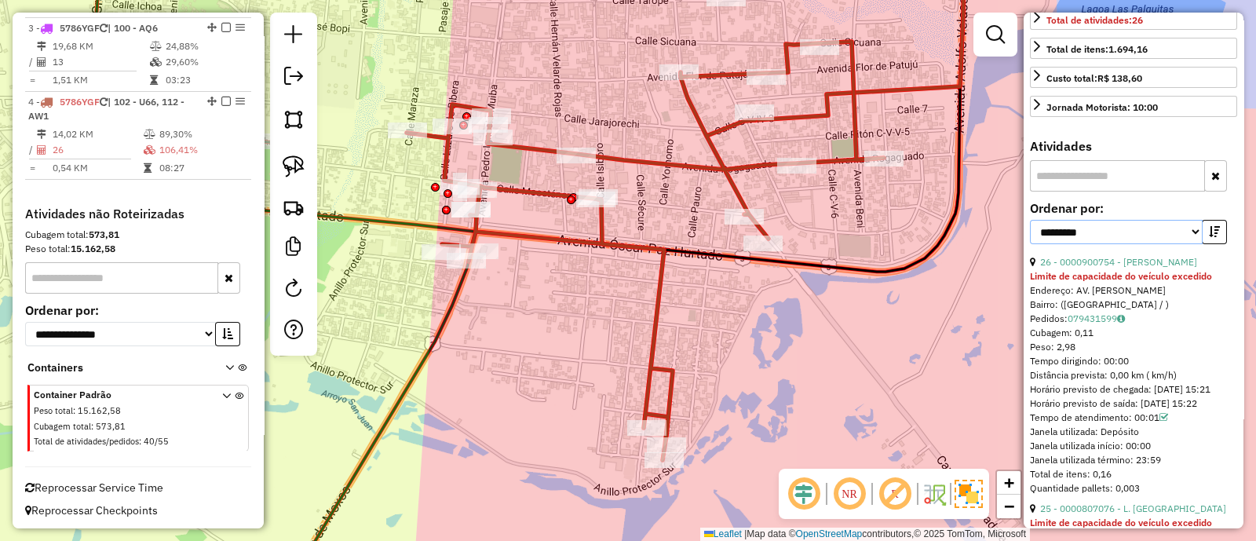
drag, startPoint x: 1158, startPoint y: 275, endPoint x: 1136, endPoint y: 279, distance: 22.3
click at [1158, 244] on select "**********" at bounding box center [1116, 232] width 173 height 24
select select "**********"
click at [1030, 244] on select "**********" at bounding box center [1116, 232] width 173 height 24
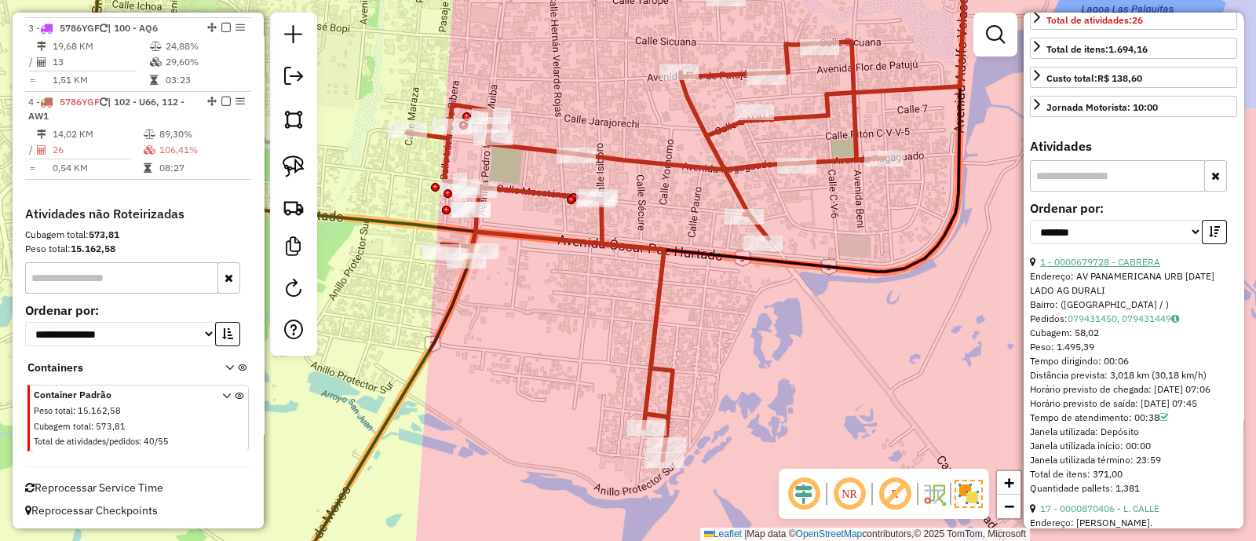
click at [1111, 268] on link "1 - 0000679728 - CABRERA" at bounding box center [1100, 262] width 120 height 12
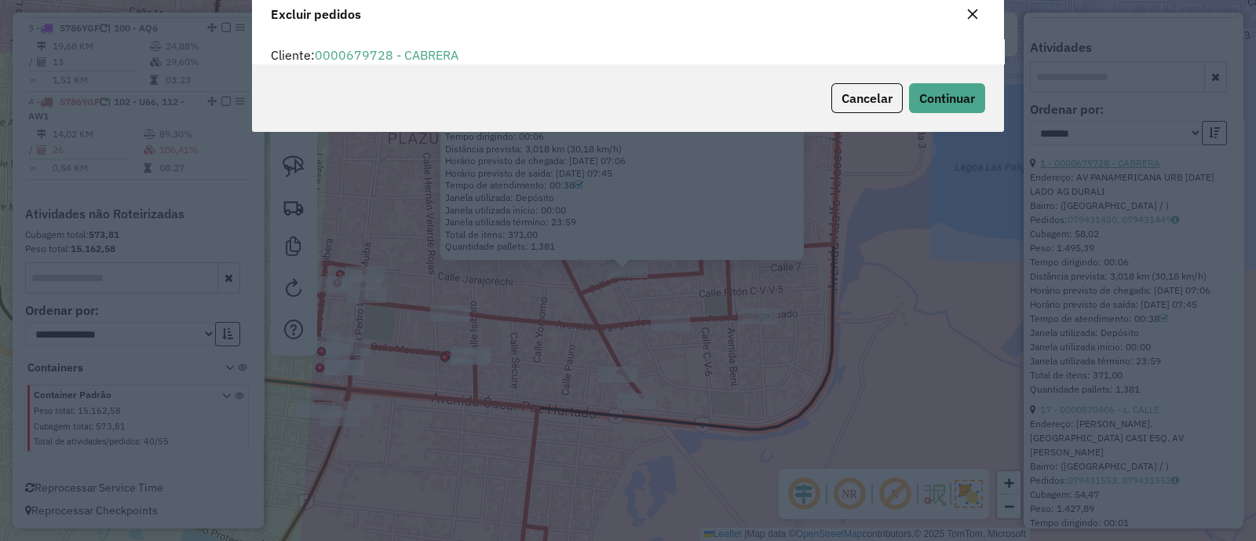
scroll to position [0, 0]
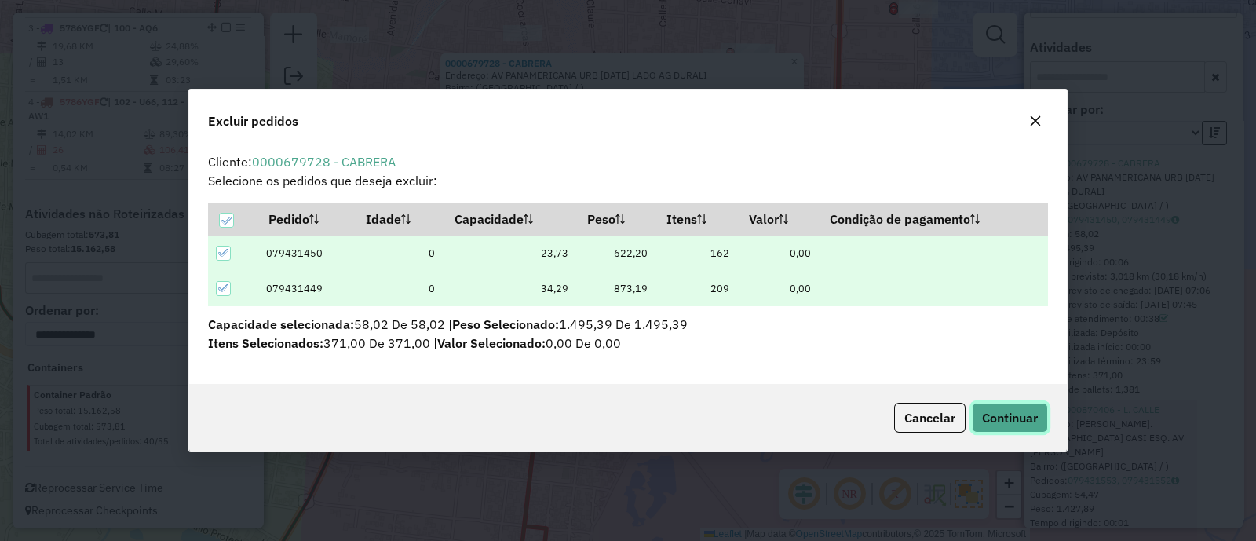
click at [1010, 411] on span "Continuar" at bounding box center [1010, 418] width 56 height 16
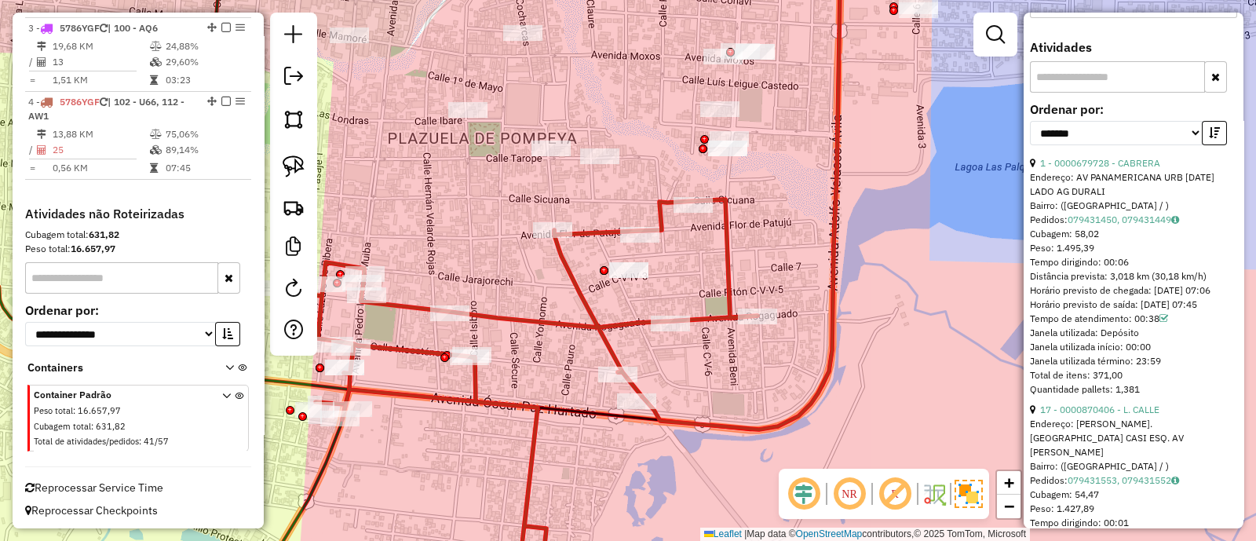
scroll to position [476, 0]
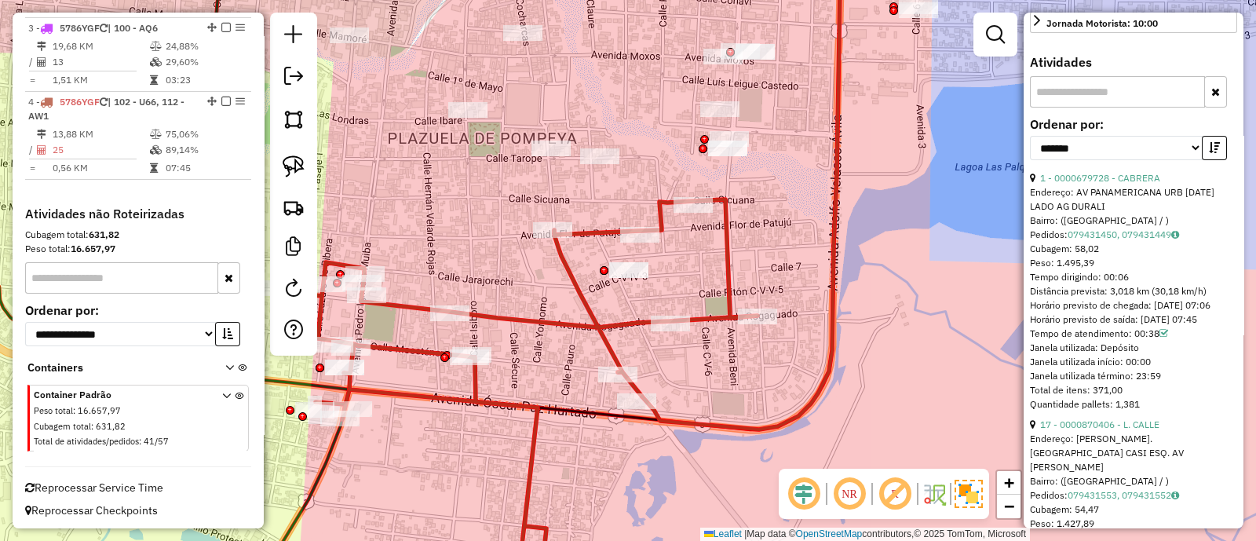
click at [587, 315] on icon at bounding box center [518, 397] width 477 height 396
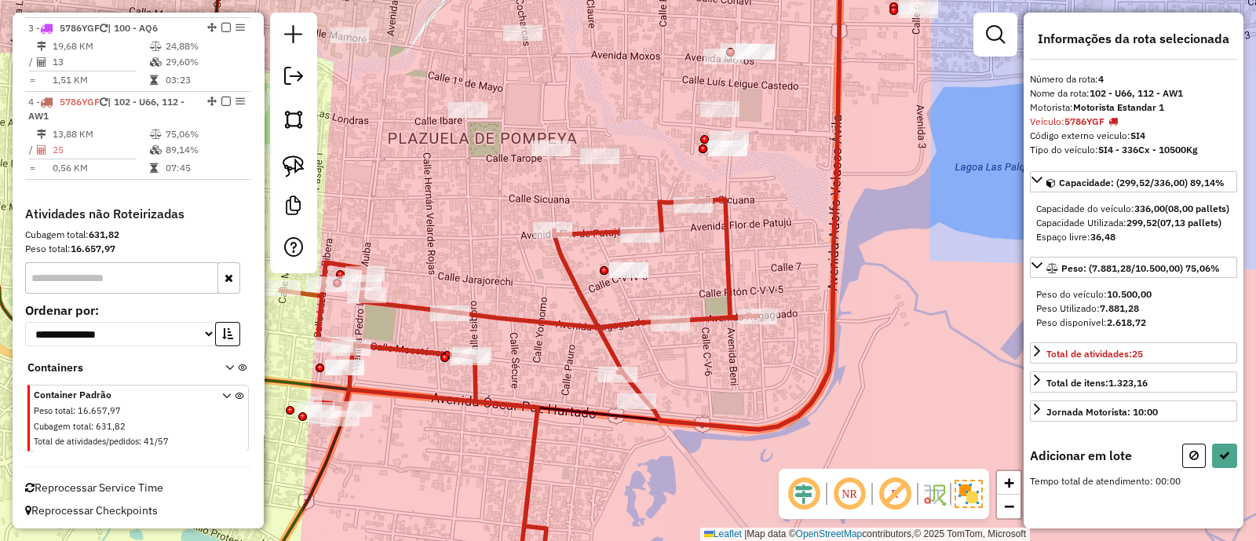
scroll to position [0, 0]
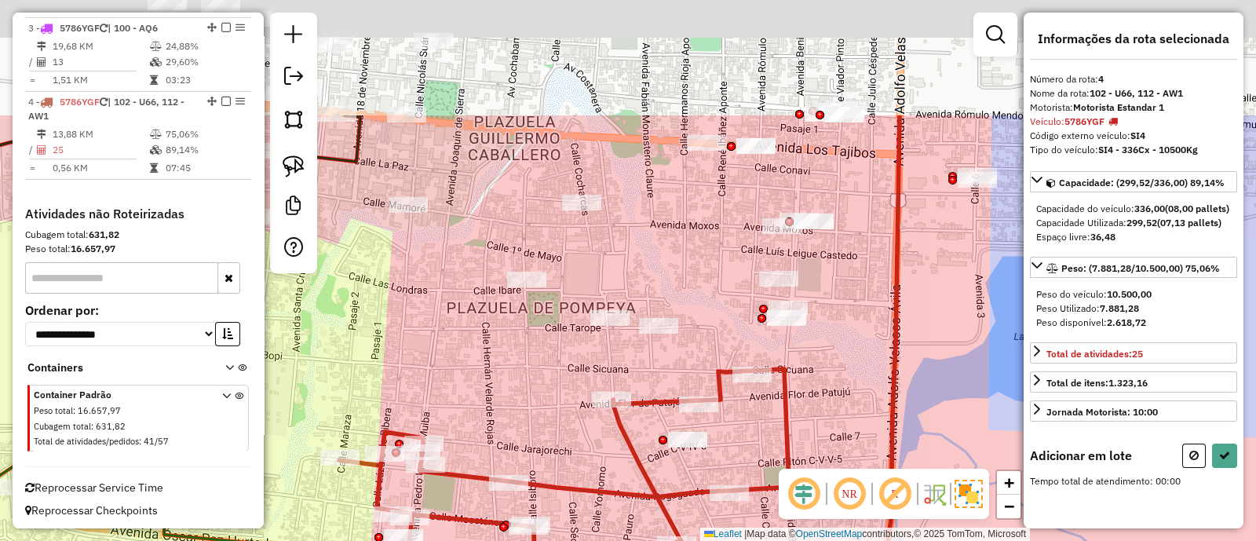
drag, startPoint x: 586, startPoint y: 187, endPoint x: 641, endPoint y: 356, distance: 177.5
click at [641, 356] on div "Janela de atendimento Grade de atendimento Capacidade Transportadoras Veículos …" at bounding box center [628, 270] width 1256 height 541
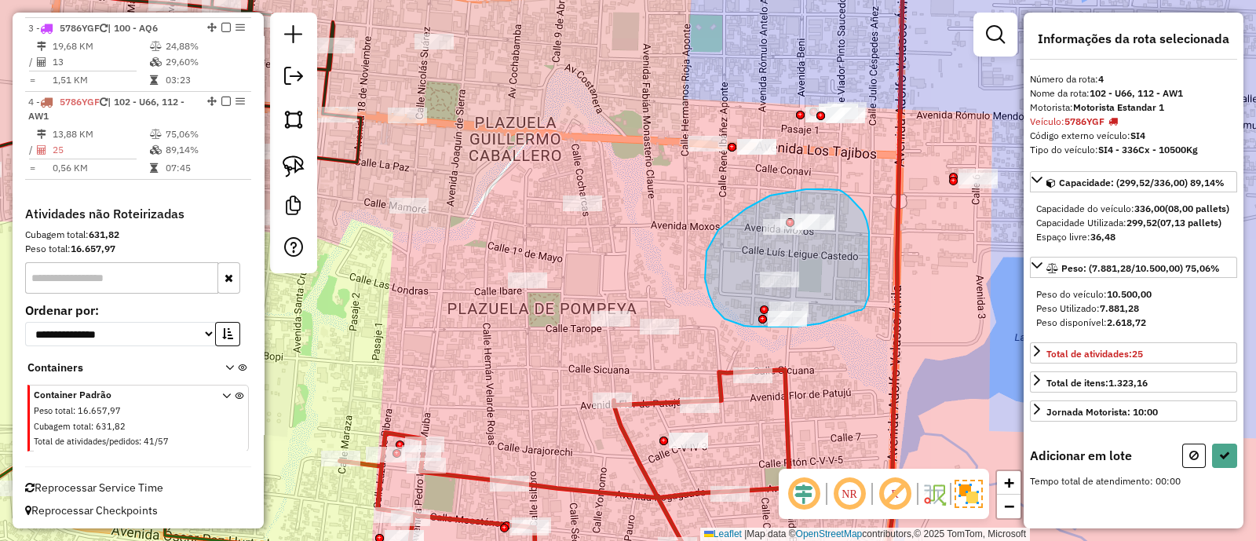
drag, startPoint x: 863, startPoint y: 309, endPoint x: 821, endPoint y: 324, distance: 44.7
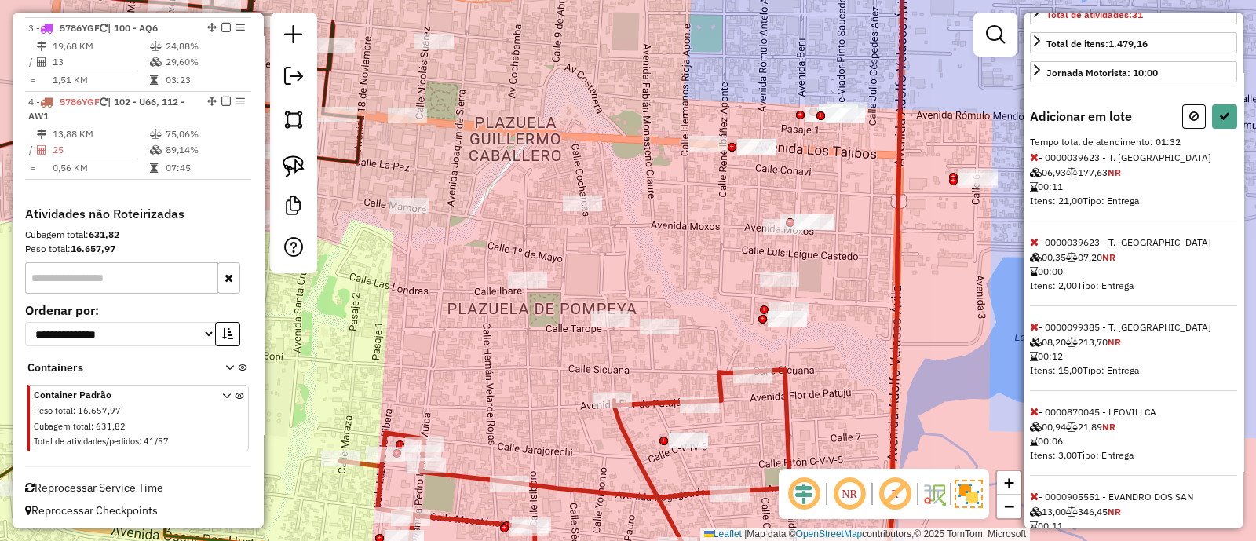
scroll to position [290, 0]
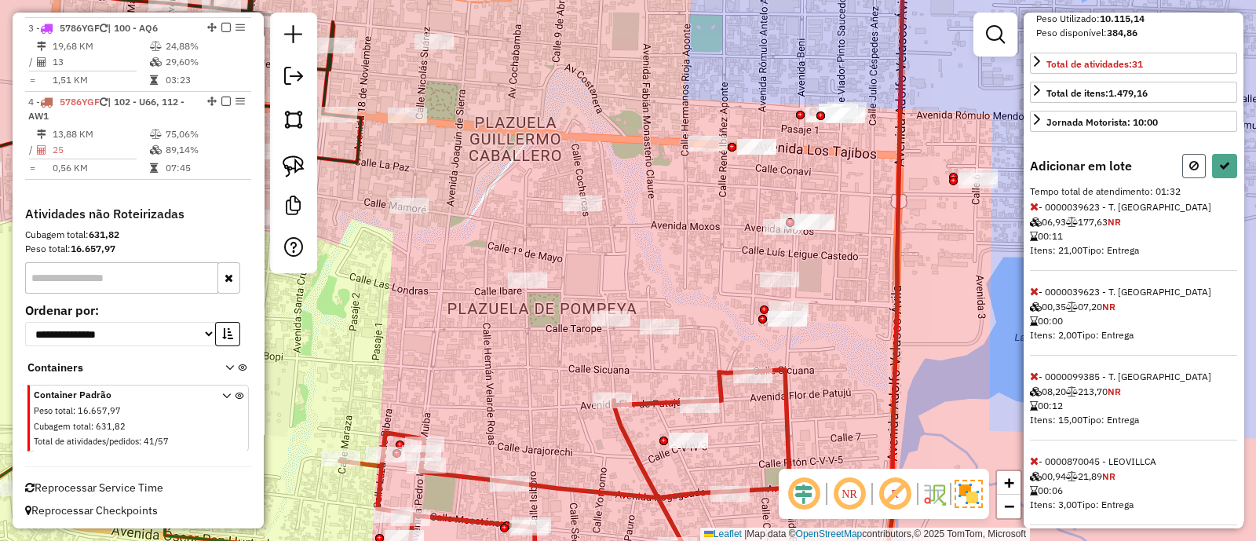
click at [1184, 178] on button at bounding box center [1195, 166] width 24 height 24
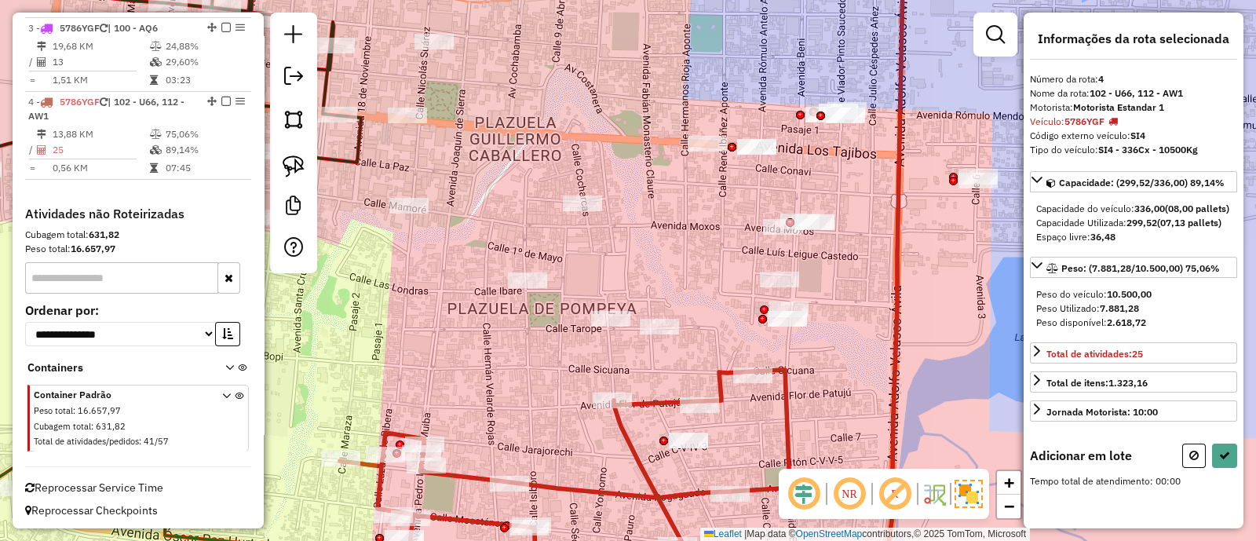
scroll to position [0, 0]
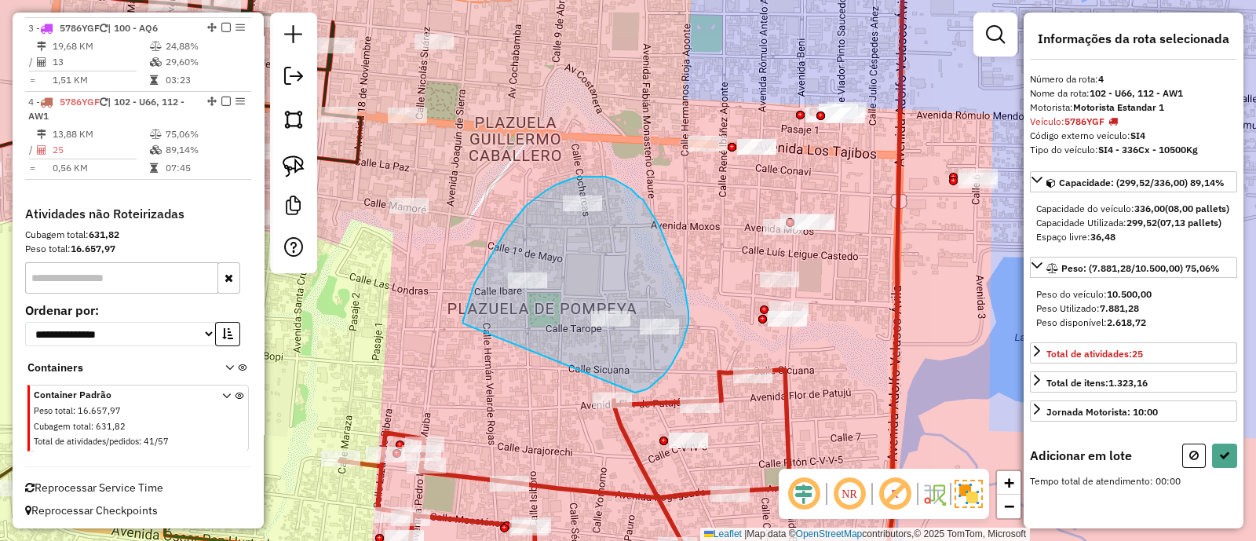
drag, startPoint x: 650, startPoint y: 387, endPoint x: 463, endPoint y: 327, distance: 196.2
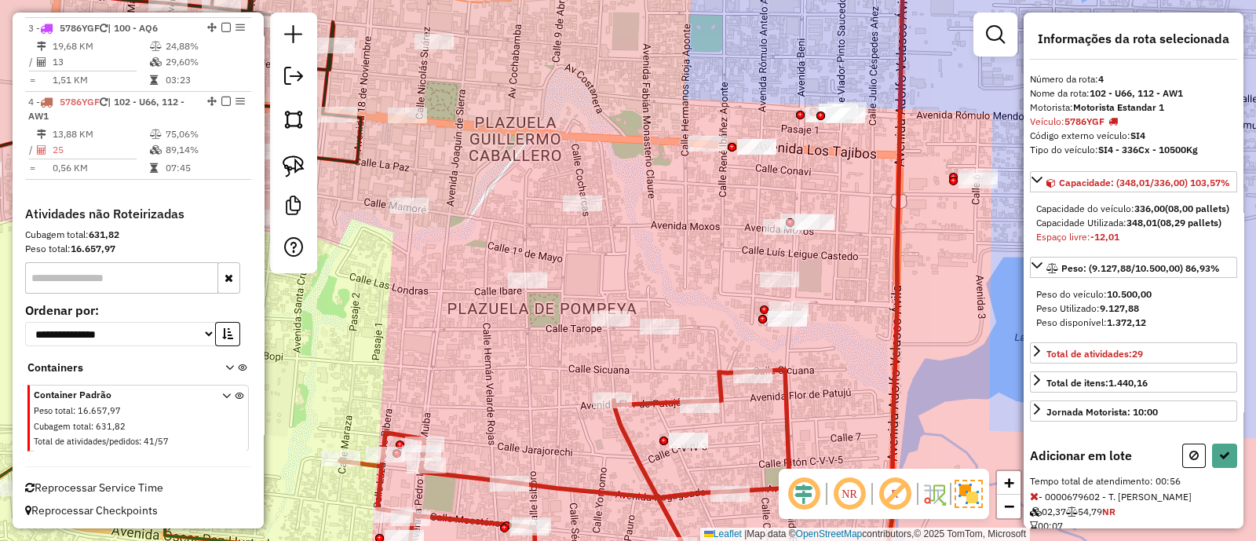
click at [699, 364] on div "Janela de atendimento Grade de atendimento Capacidade Transportadoras Veículos …" at bounding box center [628, 270] width 1256 height 541
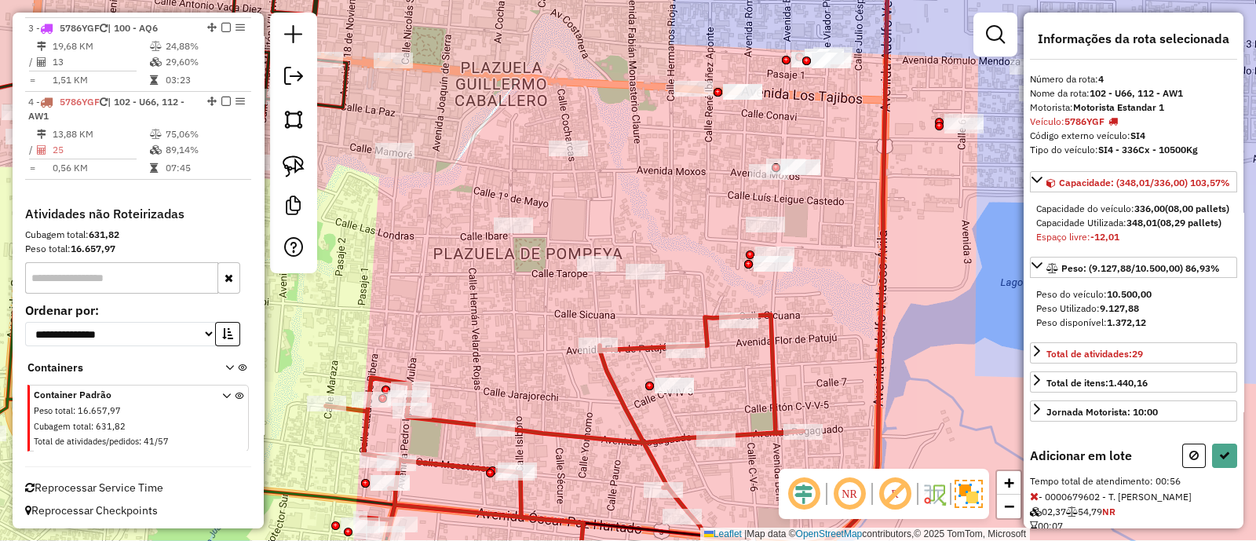
drag, startPoint x: 699, startPoint y: 364, endPoint x: 669, endPoint y: 276, distance: 92.1
click at [669, 276] on div "Janela de atendimento Grade de atendimento Capacidade Transportadoras Veículos …" at bounding box center [628, 270] width 1256 height 541
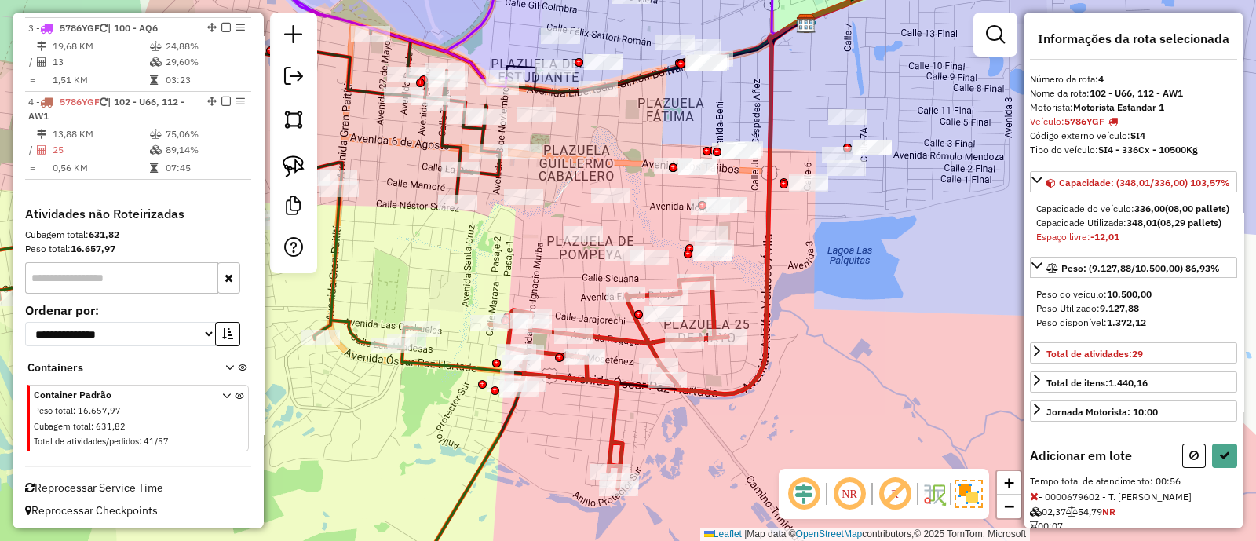
click at [648, 343] on icon at bounding box center [609, 384] width 238 height 210
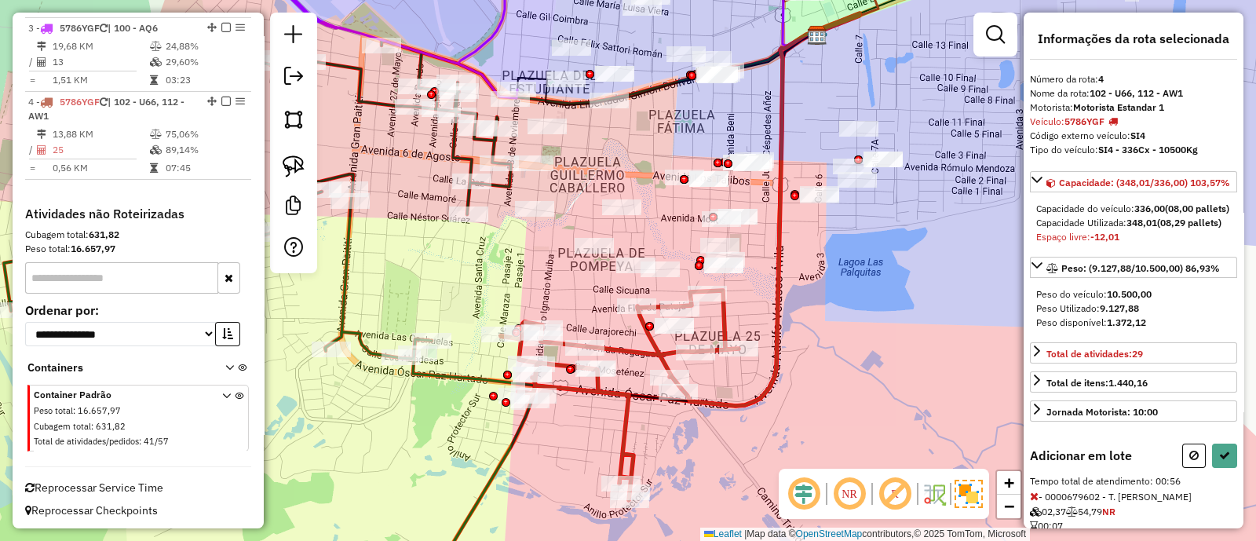
click at [641, 348] on icon at bounding box center [620, 396] width 238 height 210
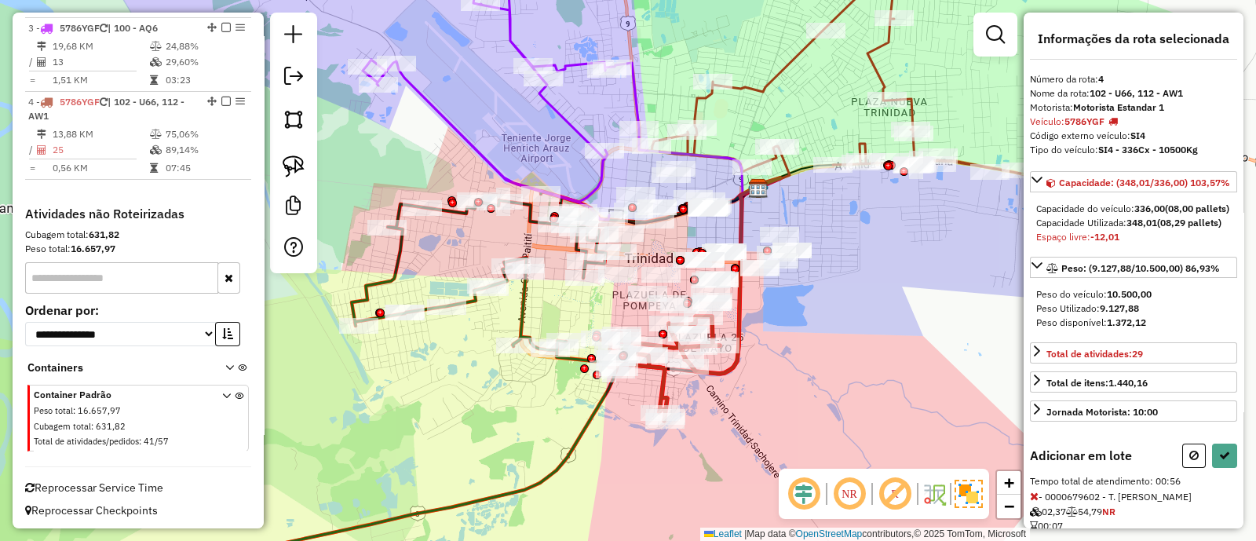
drag, startPoint x: 536, startPoint y: 327, endPoint x: 632, endPoint y: 317, distance: 96.3
click at [632, 317] on div "Janela de atendimento Grade de atendimento Capacidade Transportadoras Veículos …" at bounding box center [628, 270] width 1256 height 541
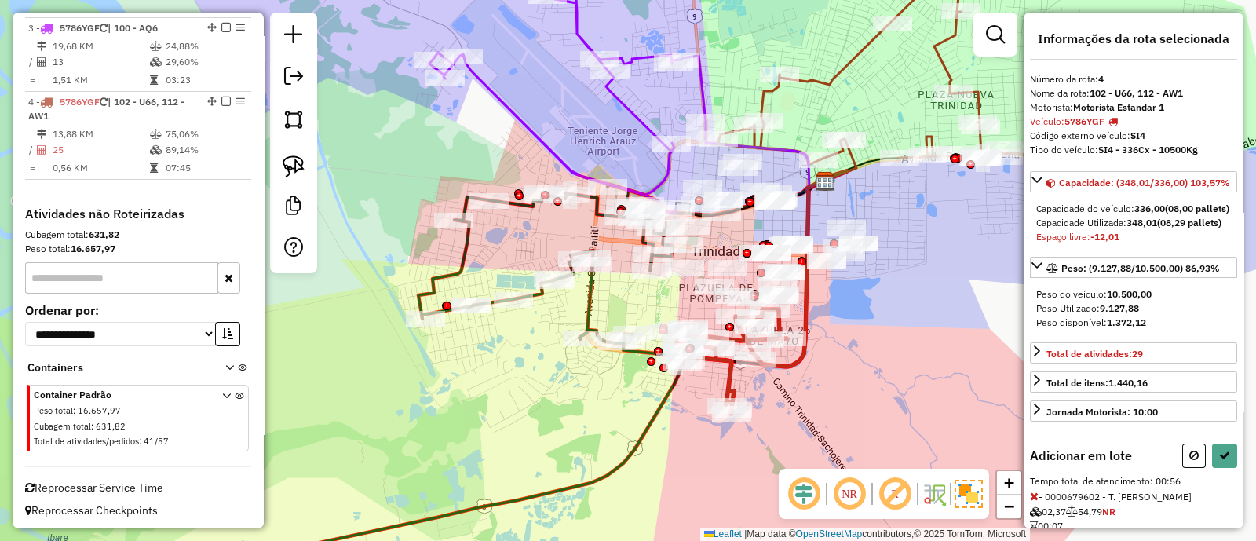
click at [588, 296] on icon at bounding box center [406, 384] width 557 height 401
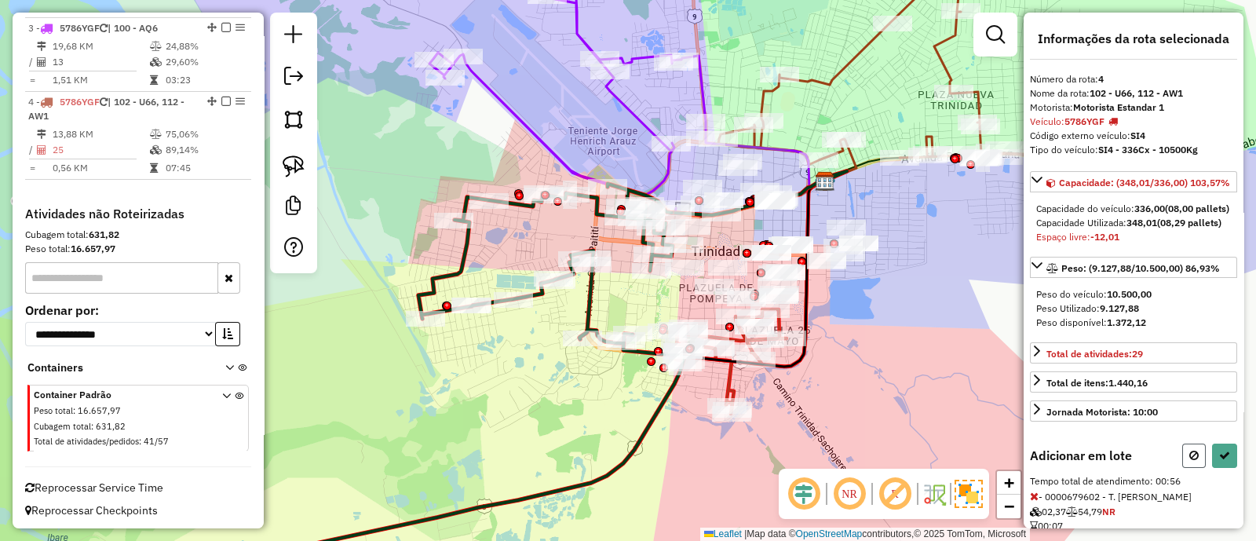
click at [1186, 468] on button at bounding box center [1195, 456] width 24 height 24
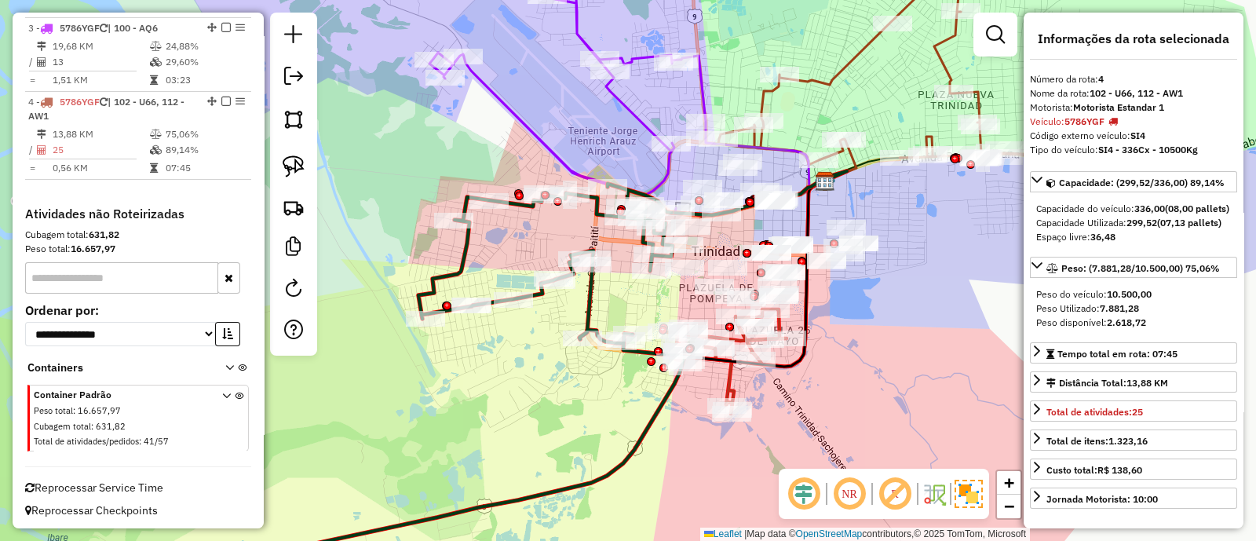
click at [589, 297] on icon at bounding box center [406, 384] width 557 height 401
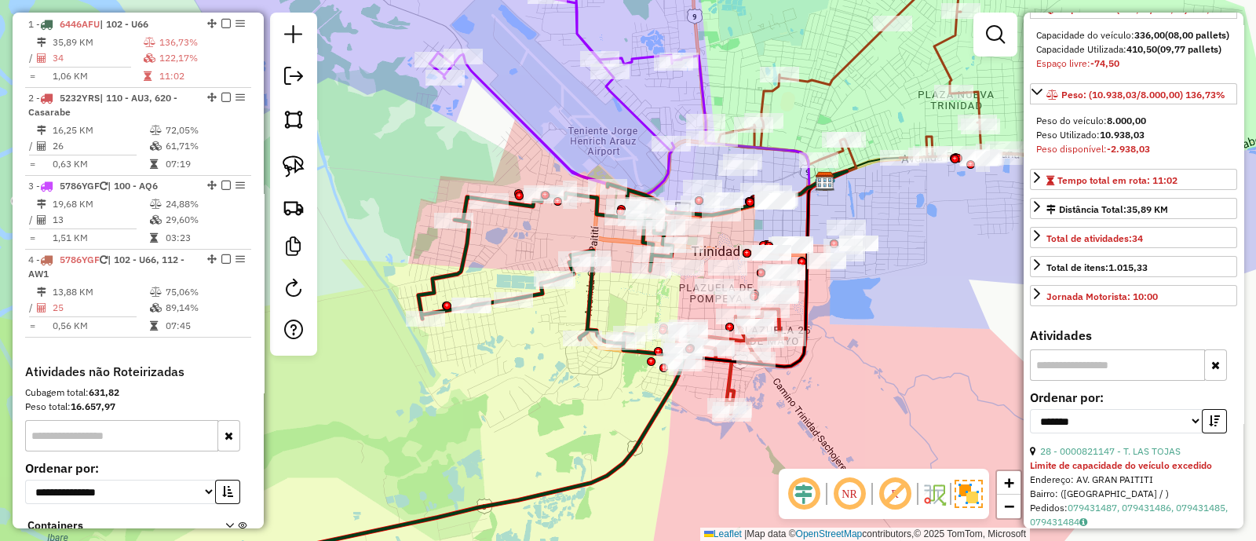
scroll to position [392, 0]
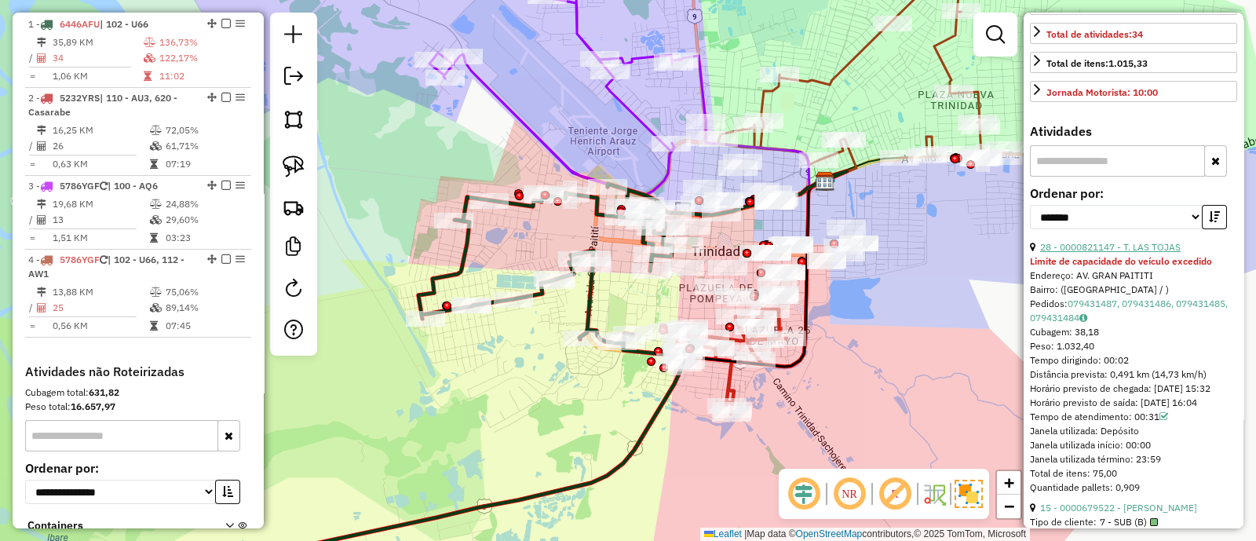
click at [1137, 253] on link "28 - 0000821147 - T. LAS TOJAS" at bounding box center [1110, 247] width 141 height 12
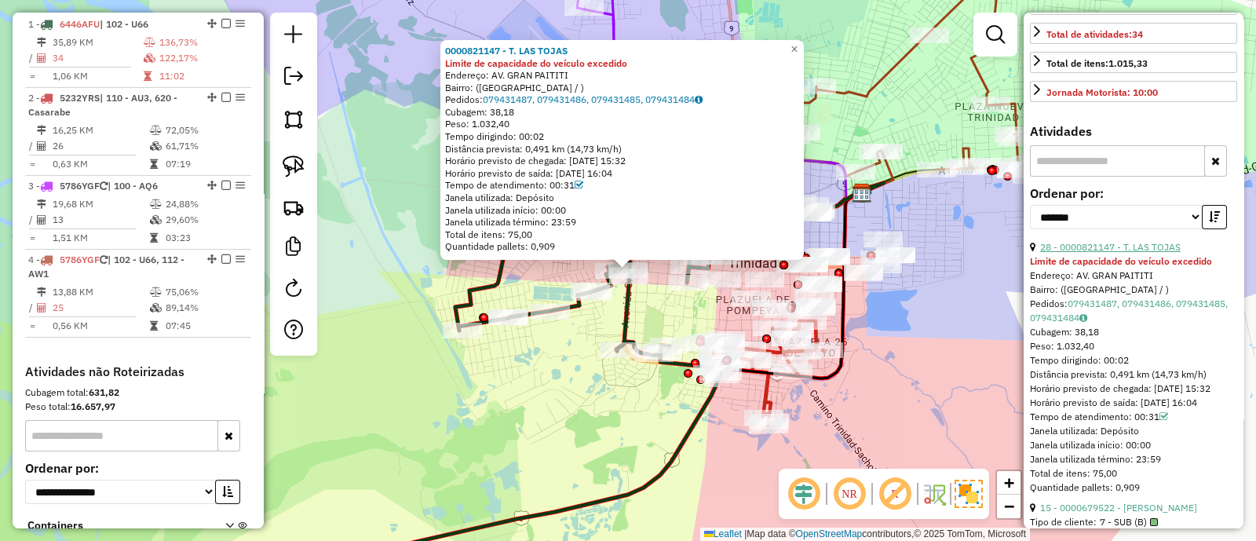
scroll to position [686, 0]
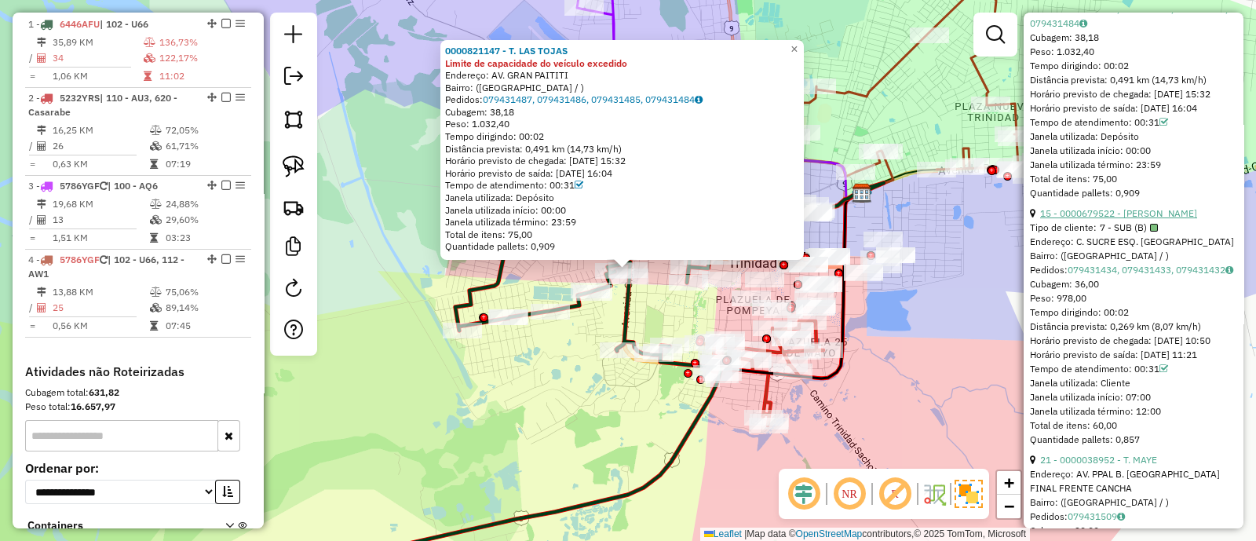
click at [1114, 219] on link "15 - 0000679522 - [PERSON_NAME]" at bounding box center [1118, 213] width 157 height 12
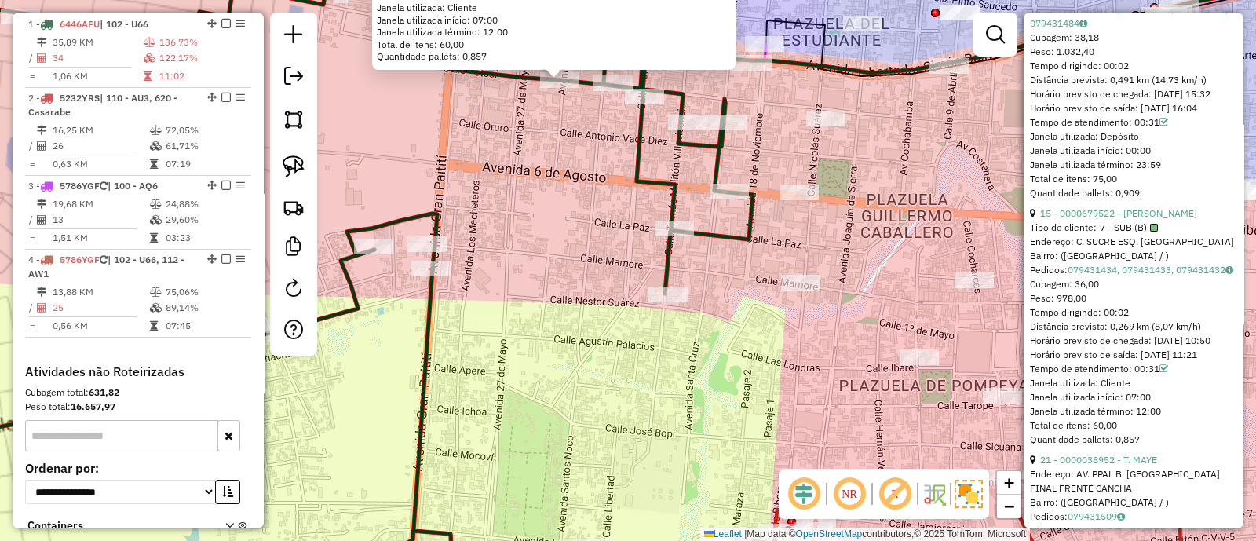
click at [876, 270] on div "0000679522 - KEILOR Tipo de cliente: 7 - SUB (B) Endereço: C. SUCRE ESQ. COBIJA…" at bounding box center [628, 270] width 1256 height 541
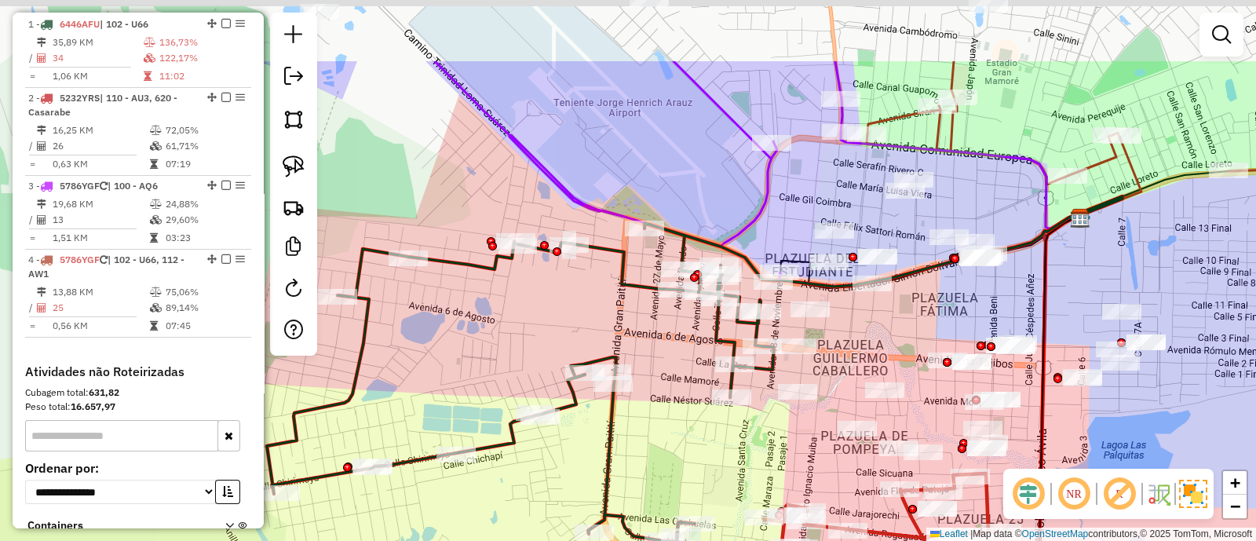
drag, startPoint x: 872, startPoint y: 245, endPoint x: 803, endPoint y: 443, distance: 209.3
click at [804, 442] on div "Janela de atendimento Grade de atendimento Capacidade Transportadoras Veículos …" at bounding box center [628, 270] width 1256 height 541
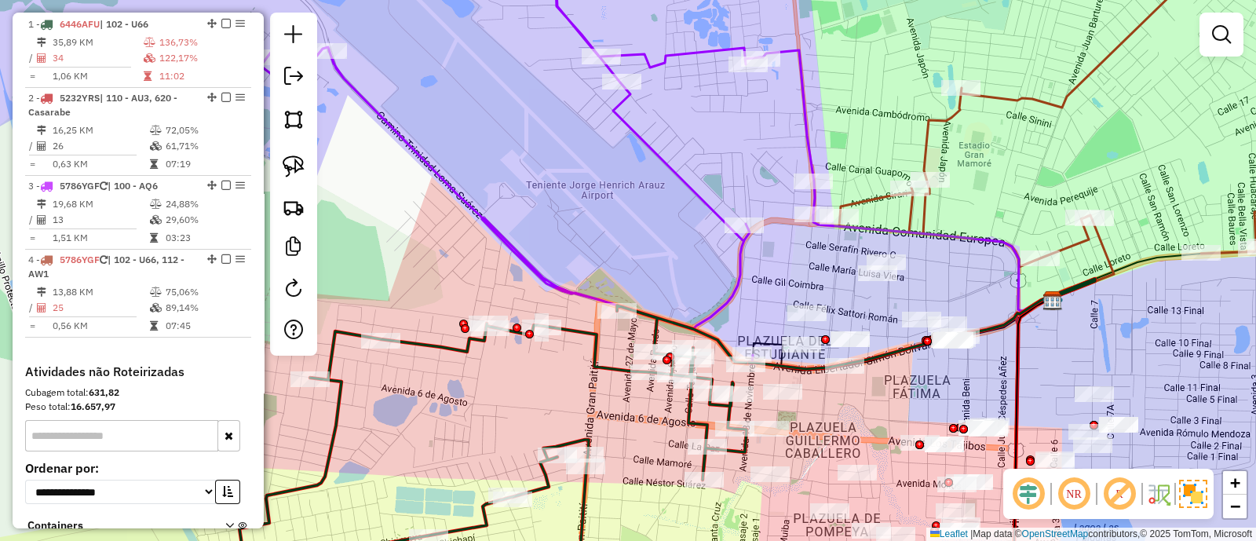
click at [731, 307] on icon at bounding box center [538, 155] width 554 height 418
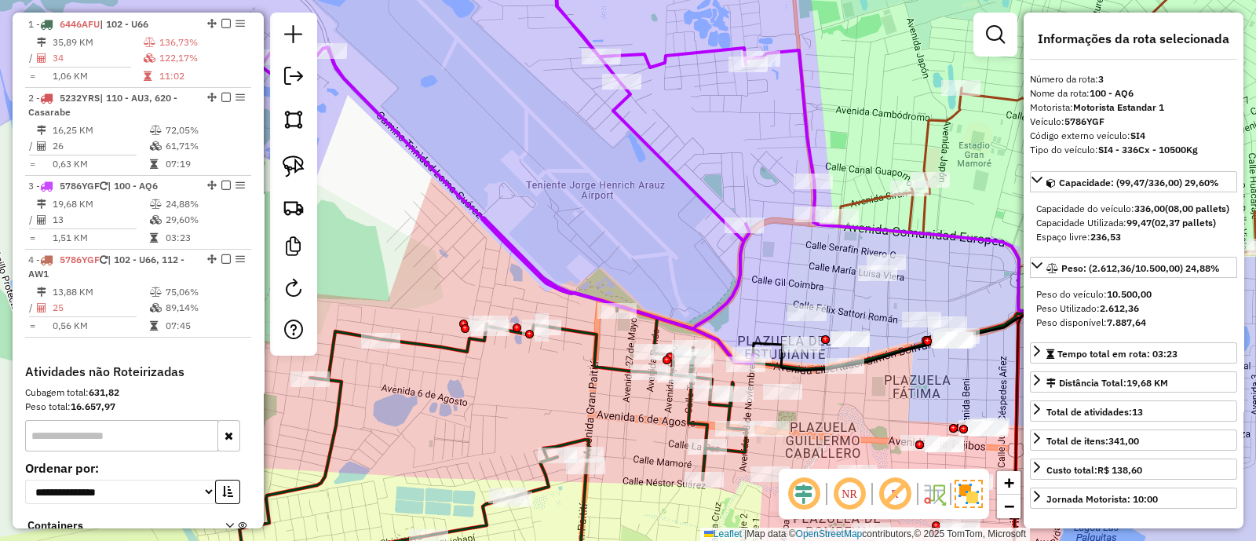
scroll to position [775, 0]
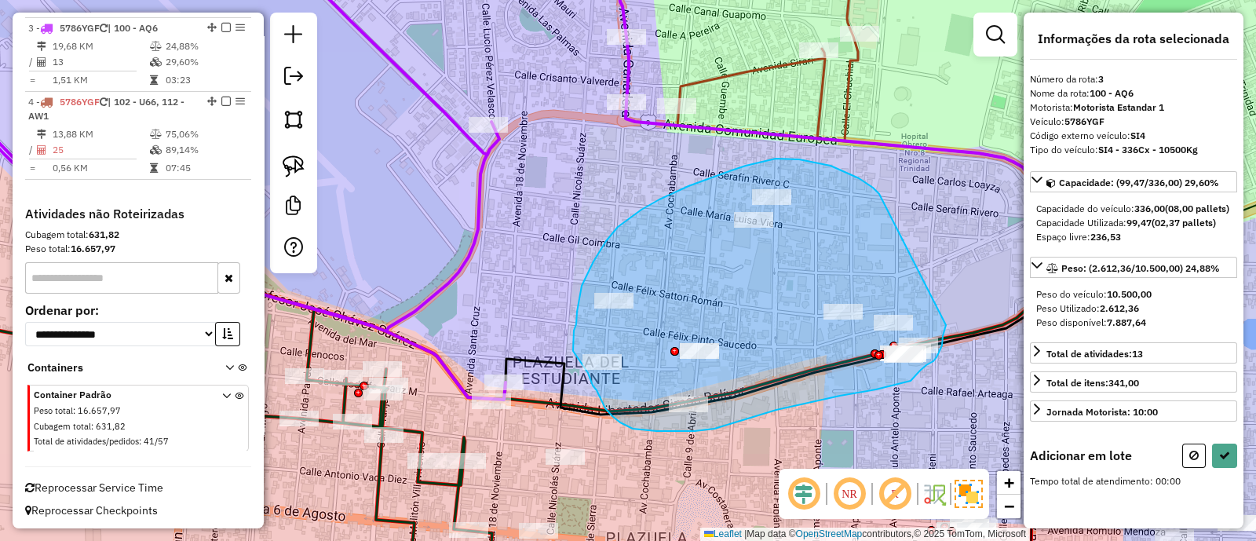
drag, startPoint x: 831, startPoint y: 166, endPoint x: 948, endPoint y: 313, distance: 188.4
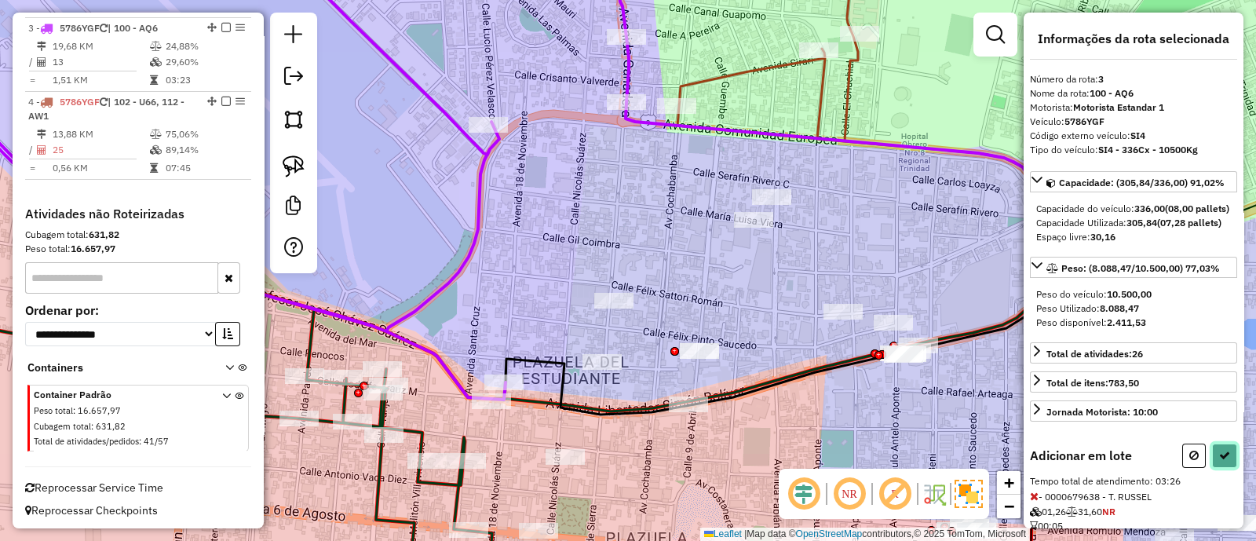
click at [1227, 468] on button at bounding box center [1224, 456] width 25 height 24
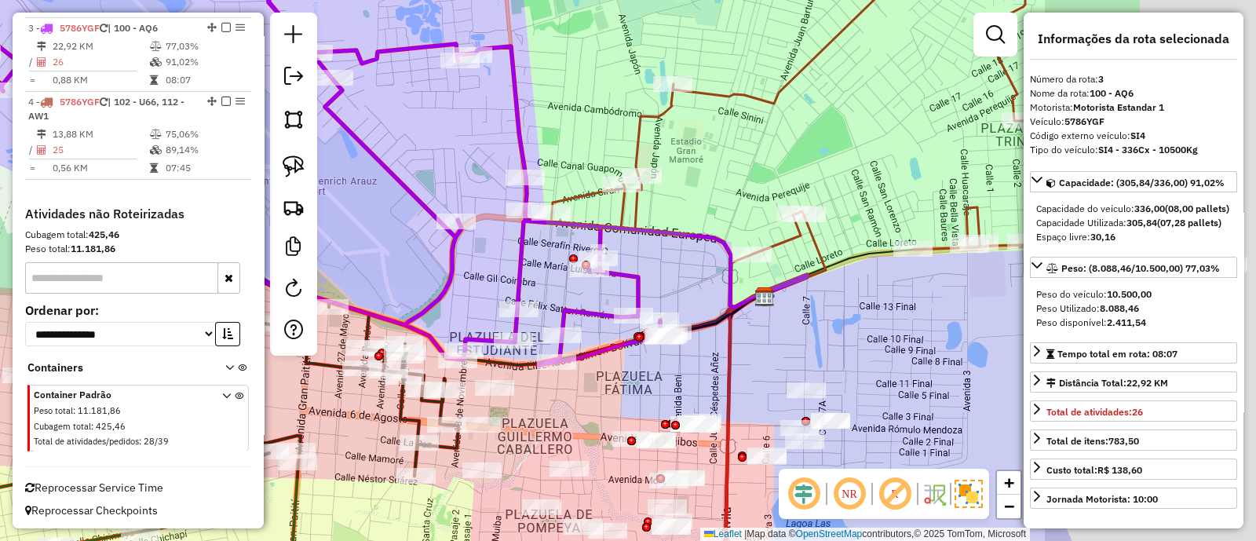
drag, startPoint x: 920, startPoint y: 265, endPoint x: 544, endPoint y: 295, distance: 376.5
click at [547, 294] on div "Janela de atendimento Grade de atendimento Capacidade Transportadoras Veículos …" at bounding box center [628, 270] width 1256 height 541
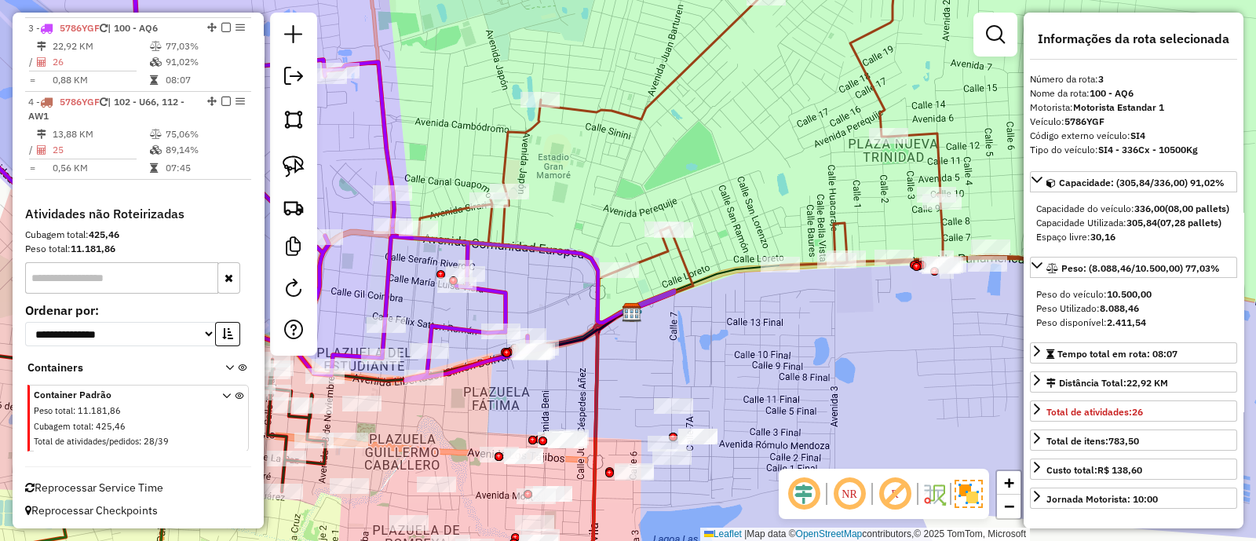
click at [690, 265] on icon at bounding box center [662, 270] width 63 height 79
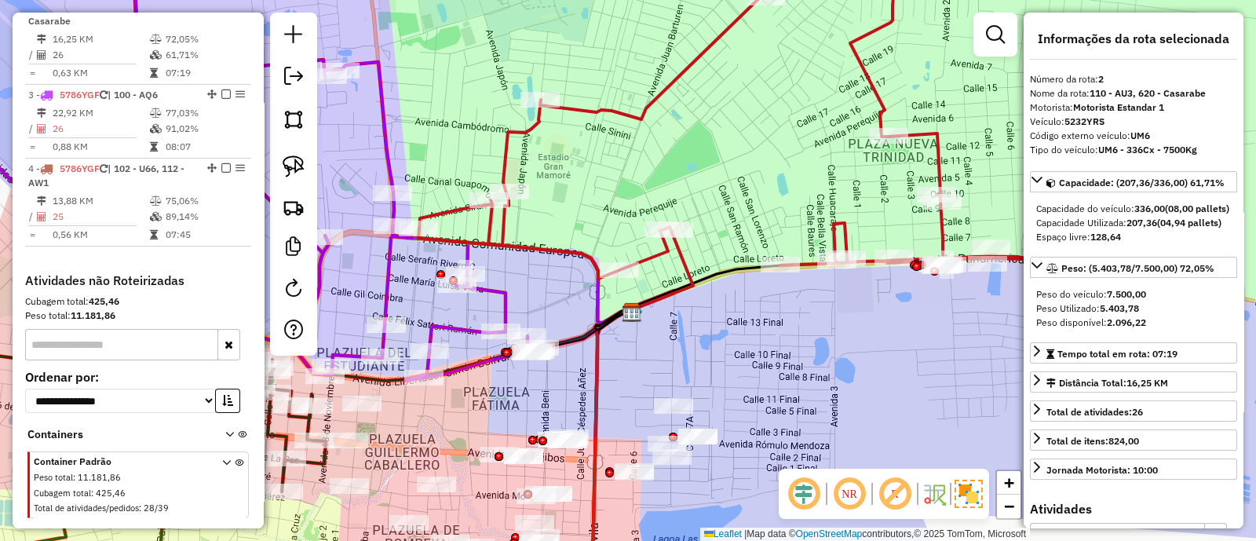
scroll to position [691, 0]
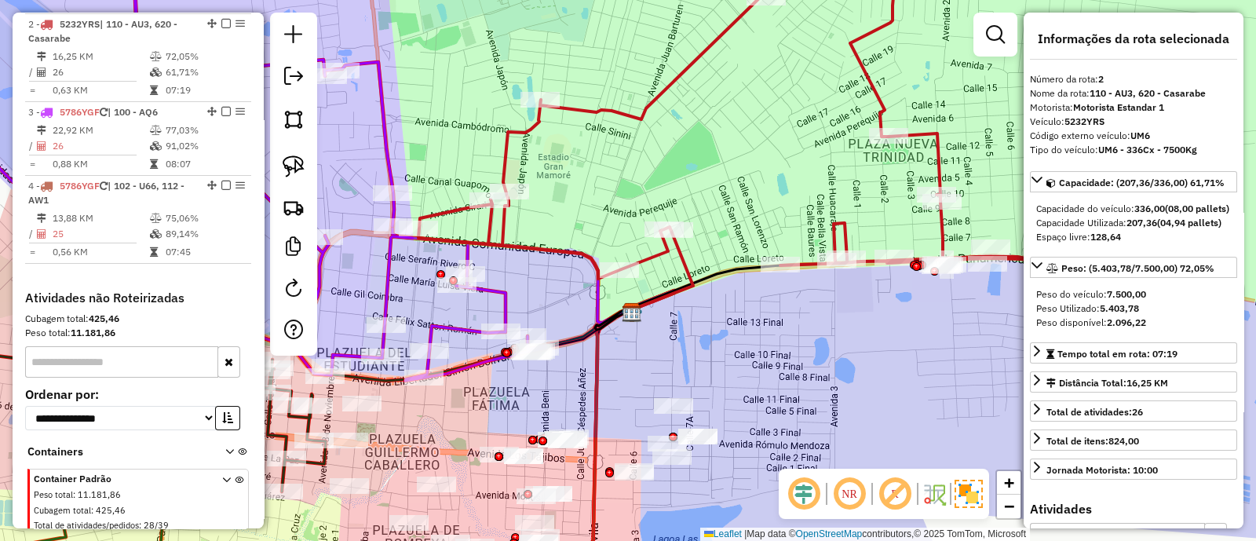
click at [690, 265] on icon at bounding box center [662, 270] width 63 height 79
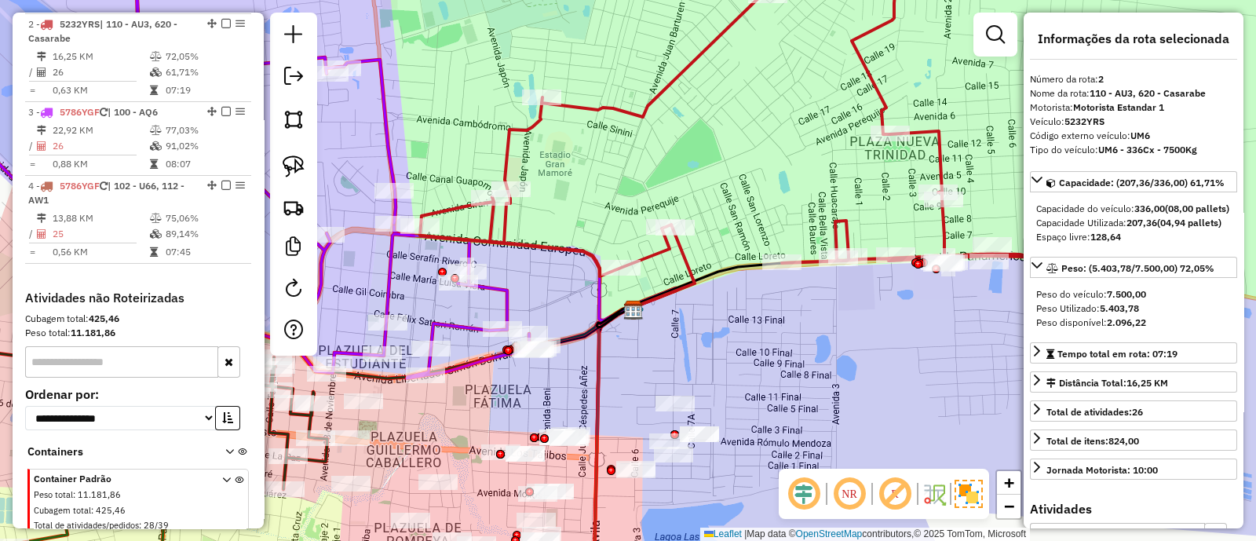
click at [688, 266] on icon at bounding box center [663, 268] width 63 height 79
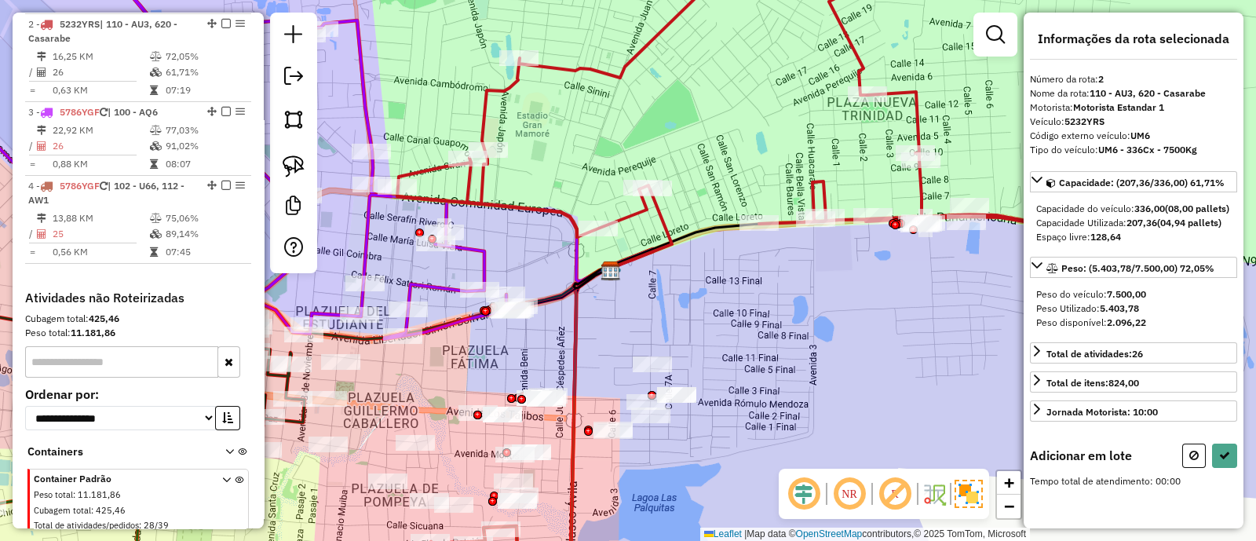
drag, startPoint x: 728, startPoint y: 396, endPoint x: 700, endPoint y: 347, distance: 56.3
click at [700, 347] on div "Janela de atendimento Grade de atendimento Capacidade Transportadoras Veículos …" at bounding box center [628, 270] width 1256 height 541
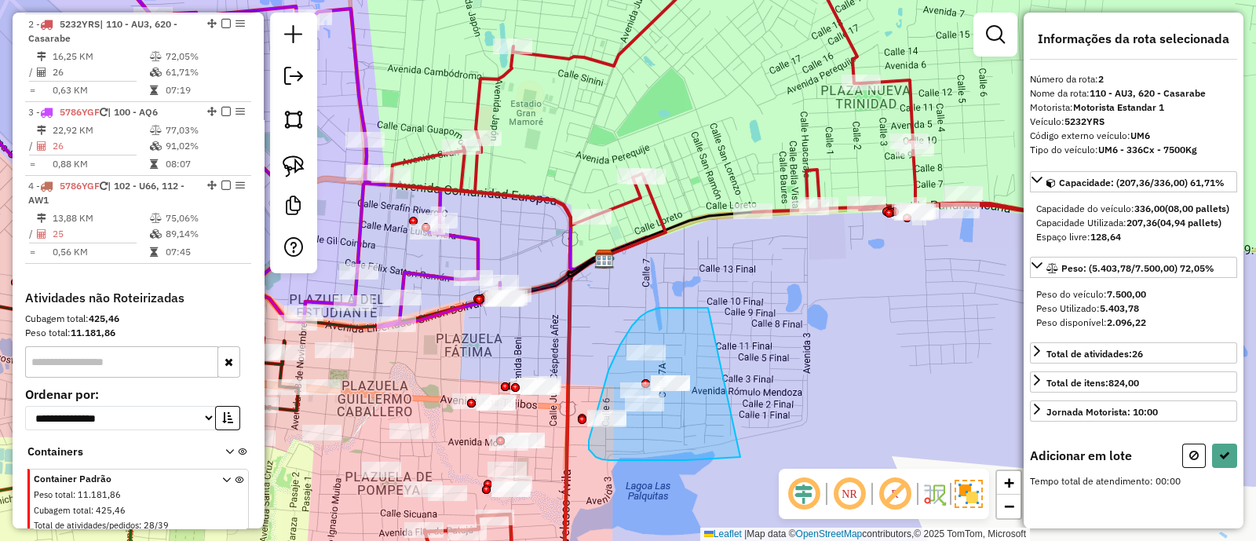
drag, startPoint x: 707, startPoint y: 308, endPoint x: 740, endPoint y: 457, distance: 153.0
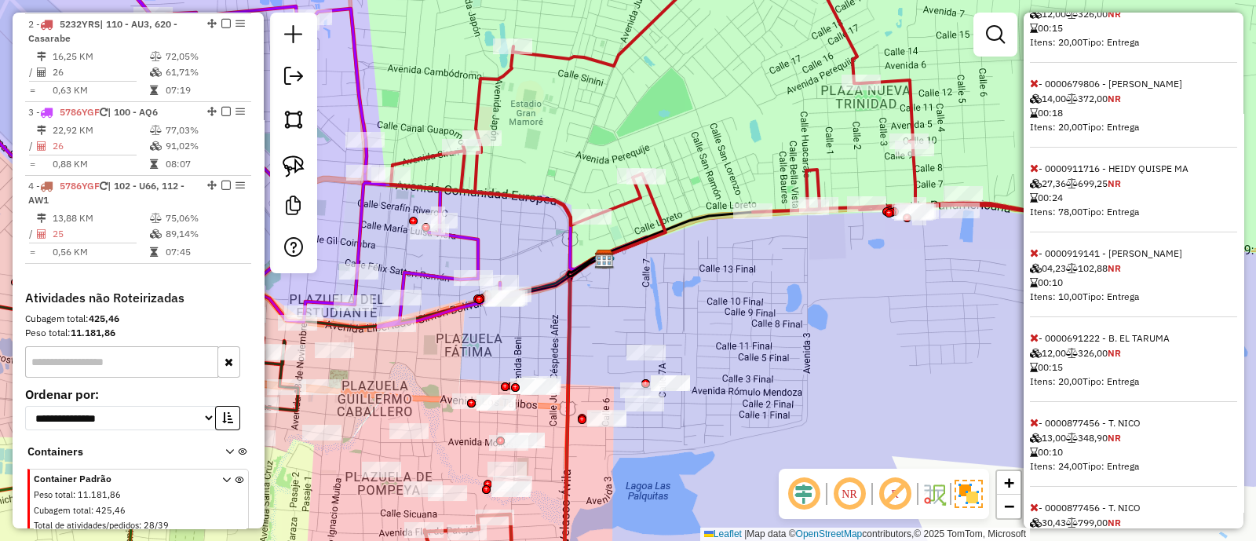
scroll to position [374, 0]
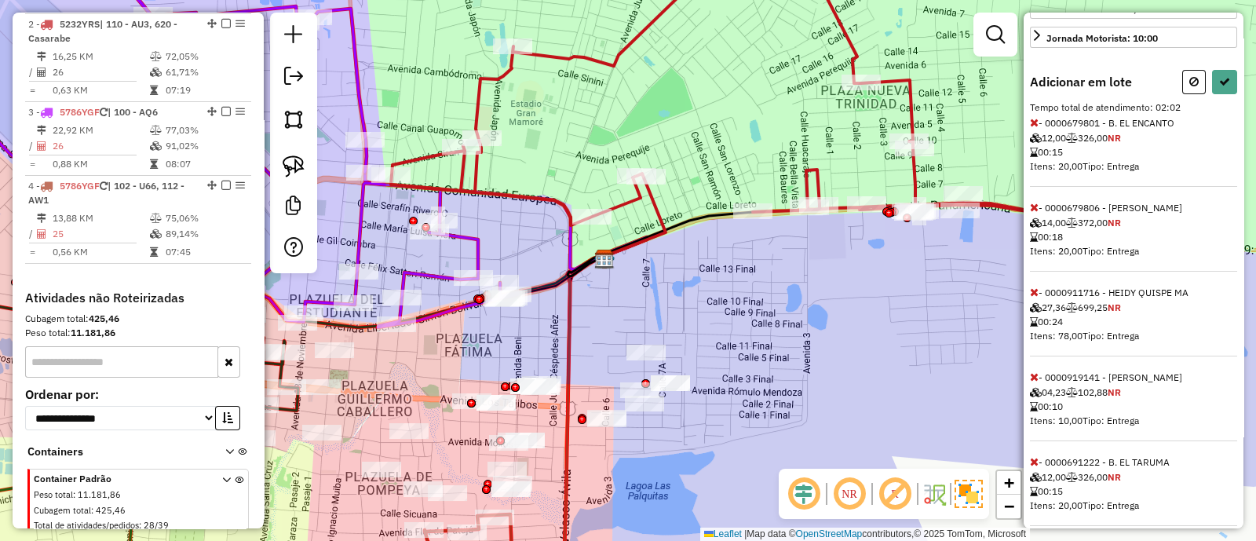
click at [1033, 298] on icon at bounding box center [1034, 292] width 9 height 11
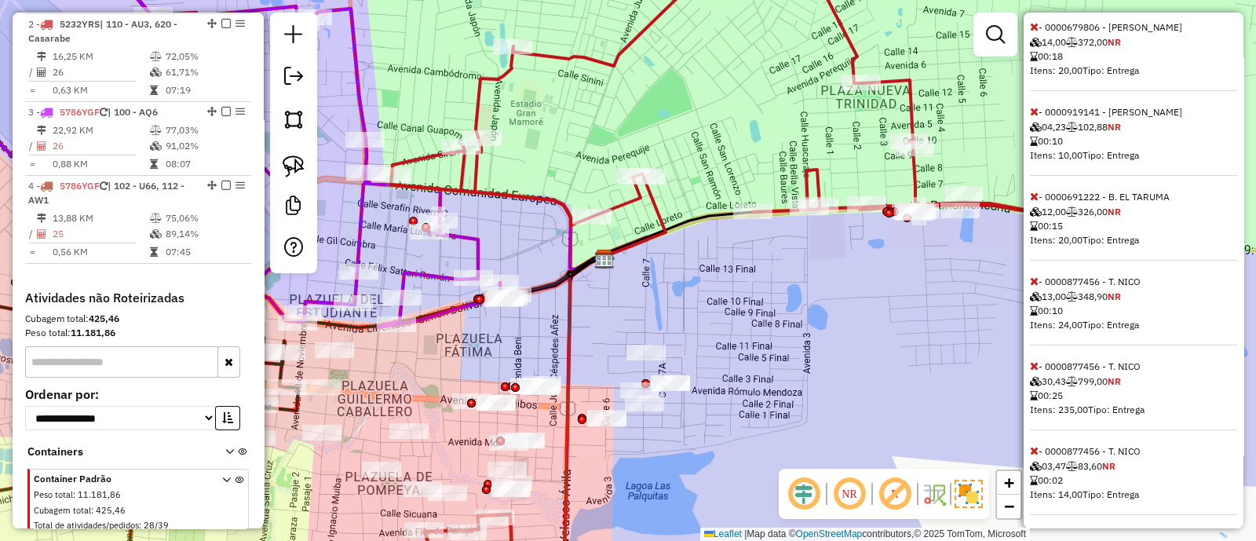
scroll to position [583, 0]
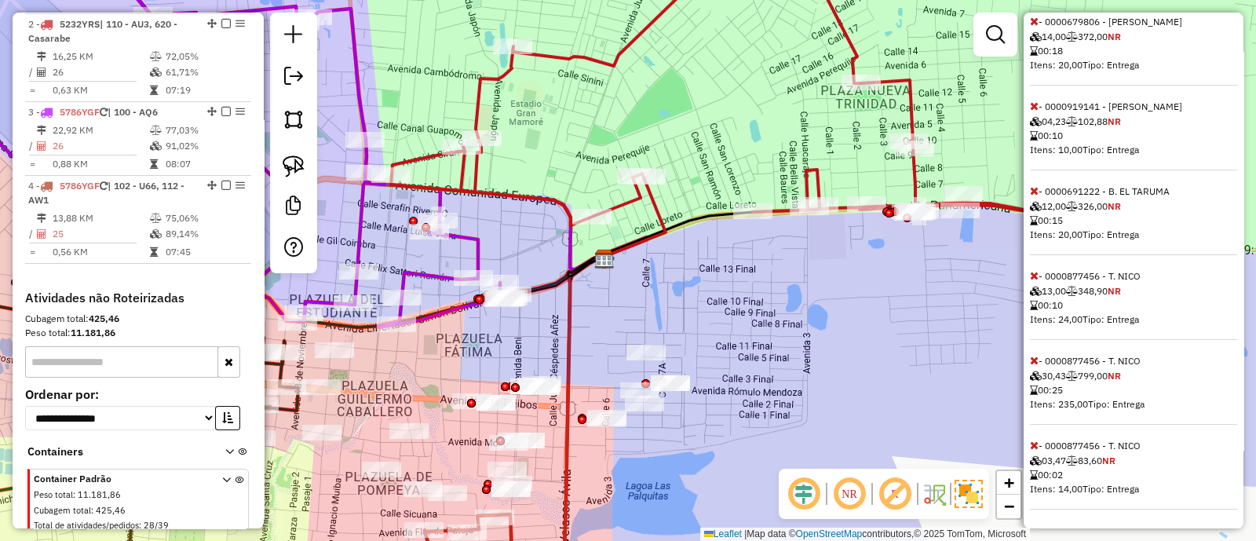
click at [1033, 445] on icon at bounding box center [1034, 445] width 9 height 11
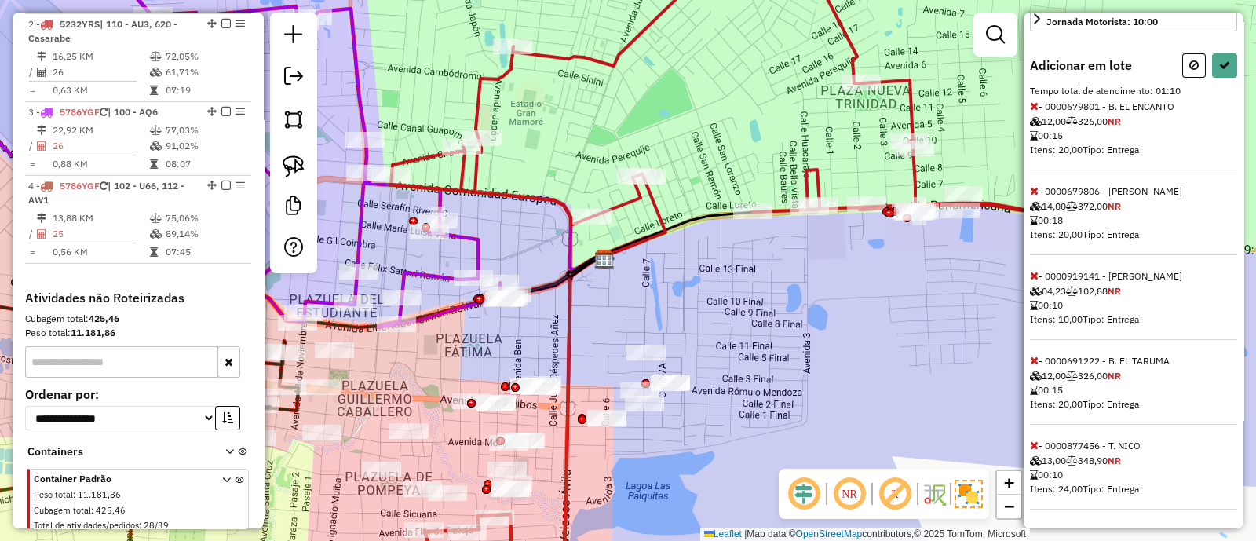
click at [1033, 445] on icon at bounding box center [1034, 445] width 9 height 11
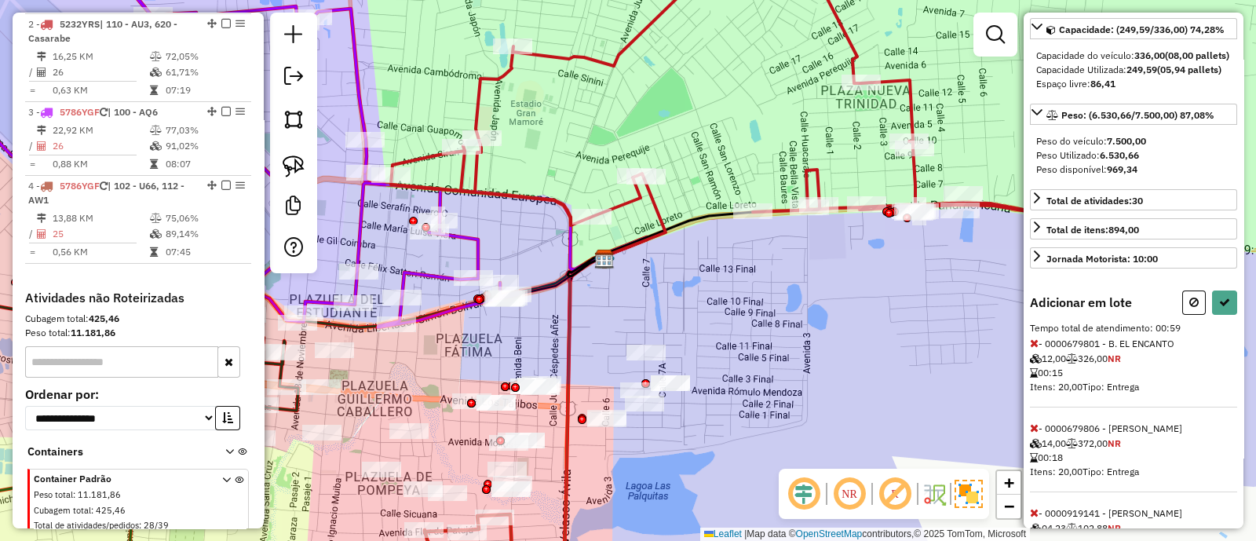
scroll to position [0, 0]
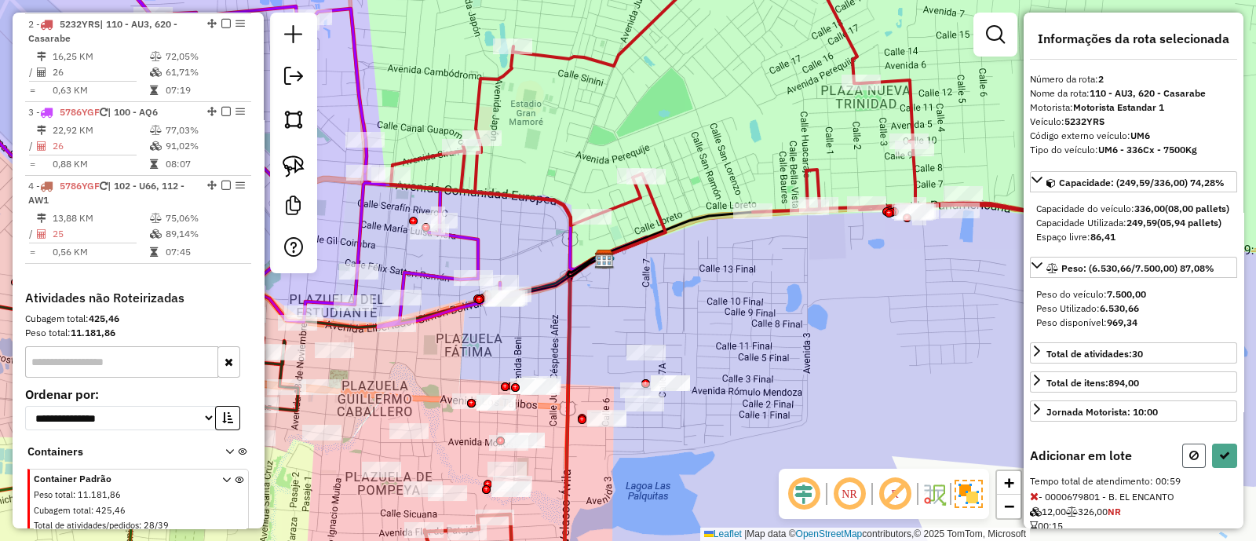
click at [1190, 461] on icon at bounding box center [1194, 455] width 9 height 11
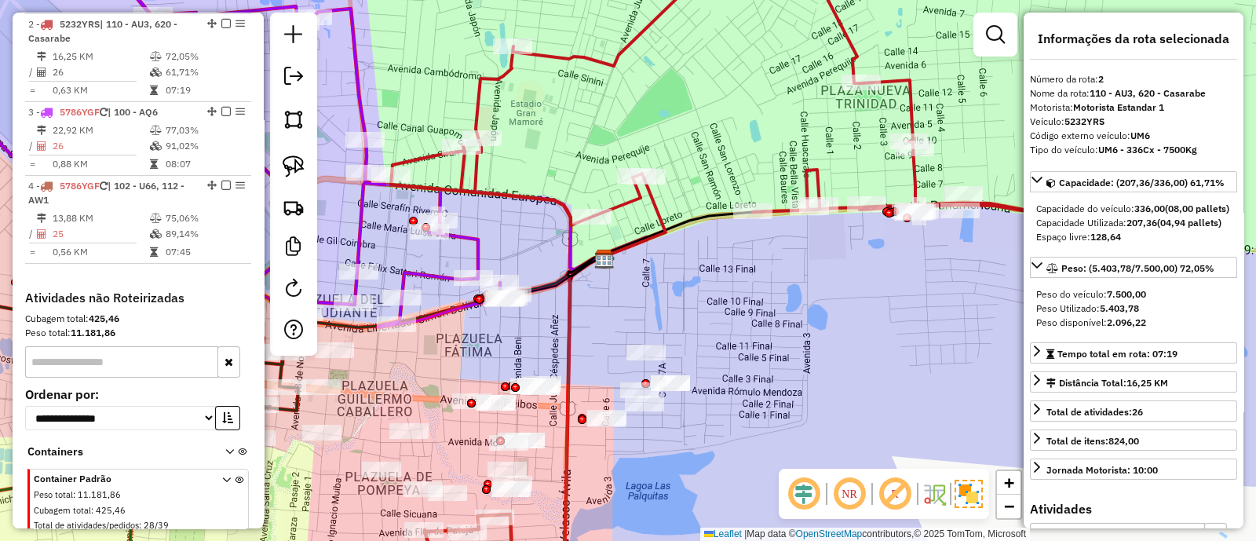
click at [917, 366] on div "Janela de atendimento Grade de atendimento Capacidade Transportadoras Veículos …" at bounding box center [628, 270] width 1256 height 541
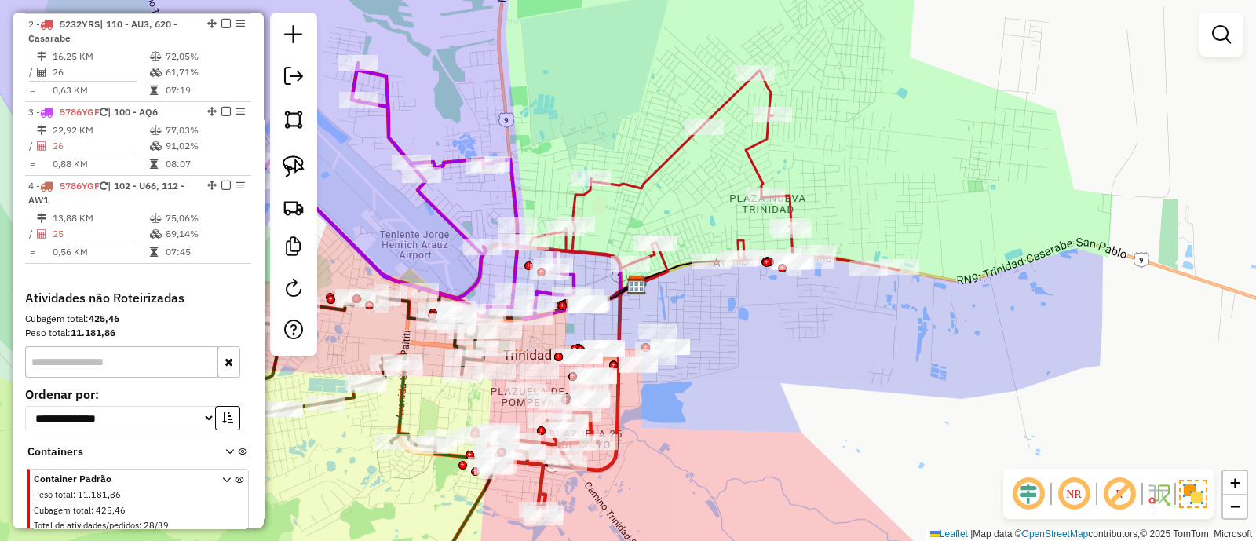
drag, startPoint x: 693, startPoint y: 313, endPoint x: 786, endPoint y: 313, distance: 93.4
click at [786, 313] on div "Janela de atendimento Grade de atendimento Capacidade Transportadoras Veículos …" at bounding box center [628, 270] width 1256 height 541
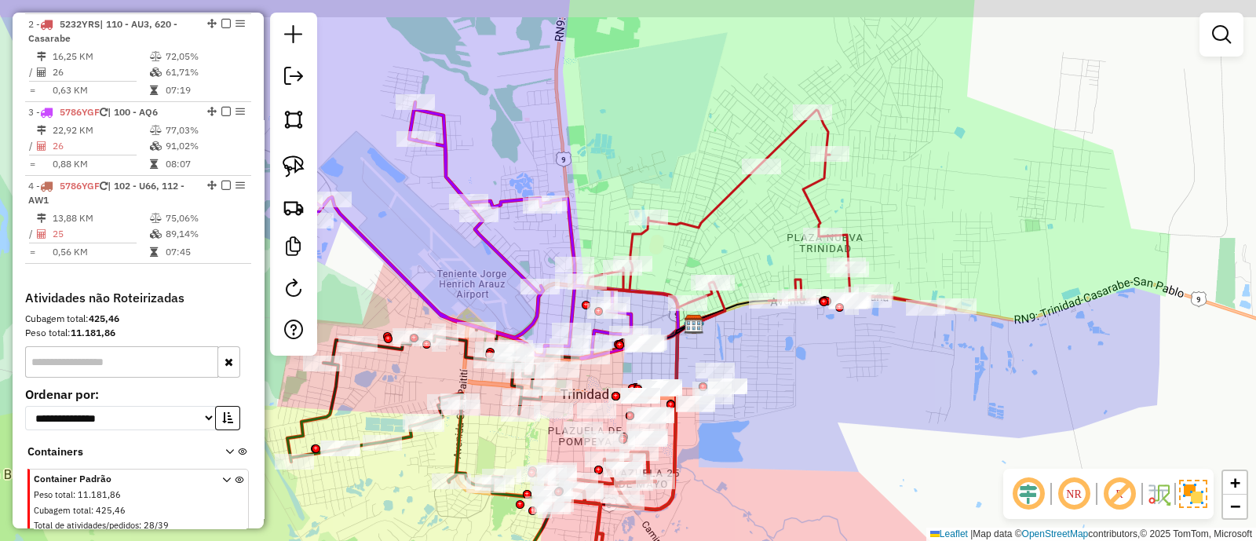
drag, startPoint x: 857, startPoint y: 362, endPoint x: 839, endPoint y: 402, distance: 43.6
click at [839, 402] on div "Janela de atendimento Grade de atendimento Capacidade Transportadoras Veículos …" at bounding box center [628, 270] width 1256 height 541
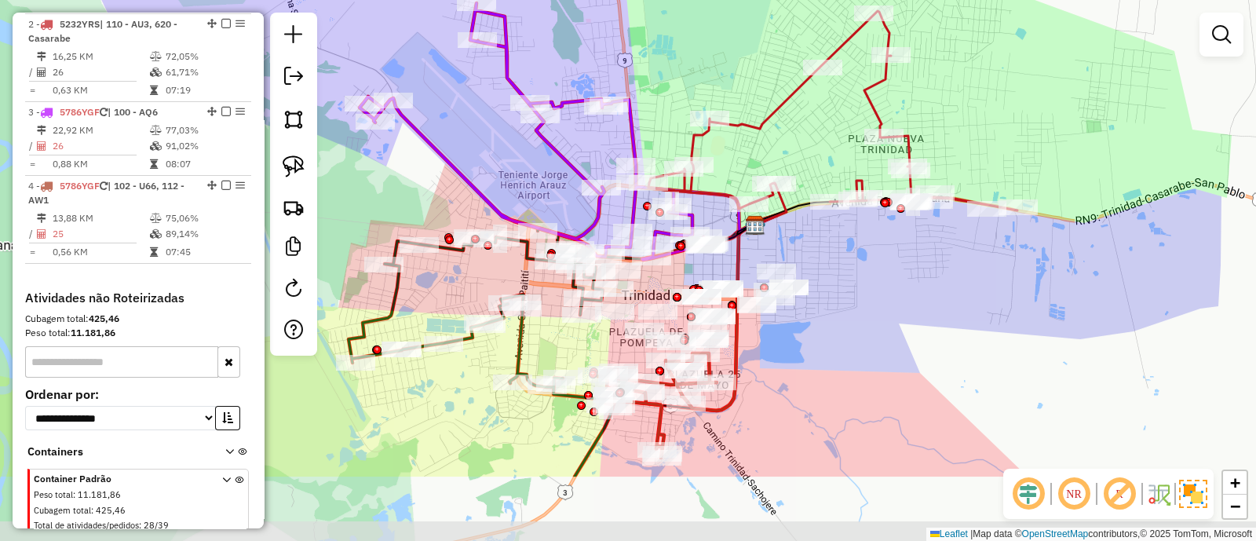
drag, startPoint x: 819, startPoint y: 408, endPoint x: 930, endPoint y: 193, distance: 241.6
click at [930, 193] on div "Janela de atendimento Grade de atendimento Capacidade Transportadoras Veículos …" at bounding box center [628, 270] width 1256 height 541
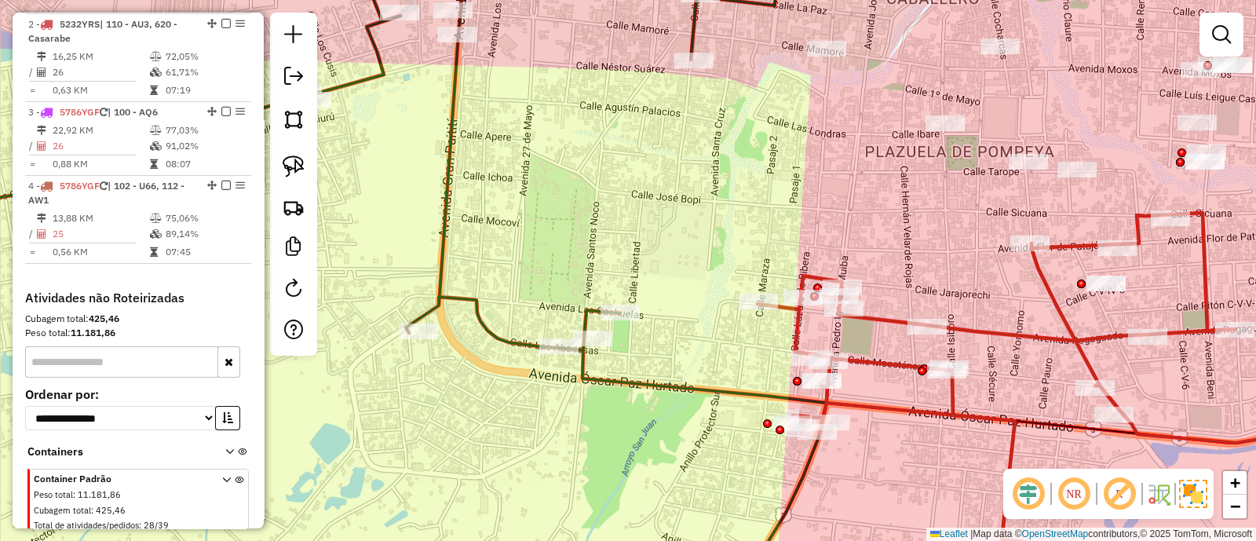
click at [879, 366] on icon at bounding box center [996, 404] width 477 height 382
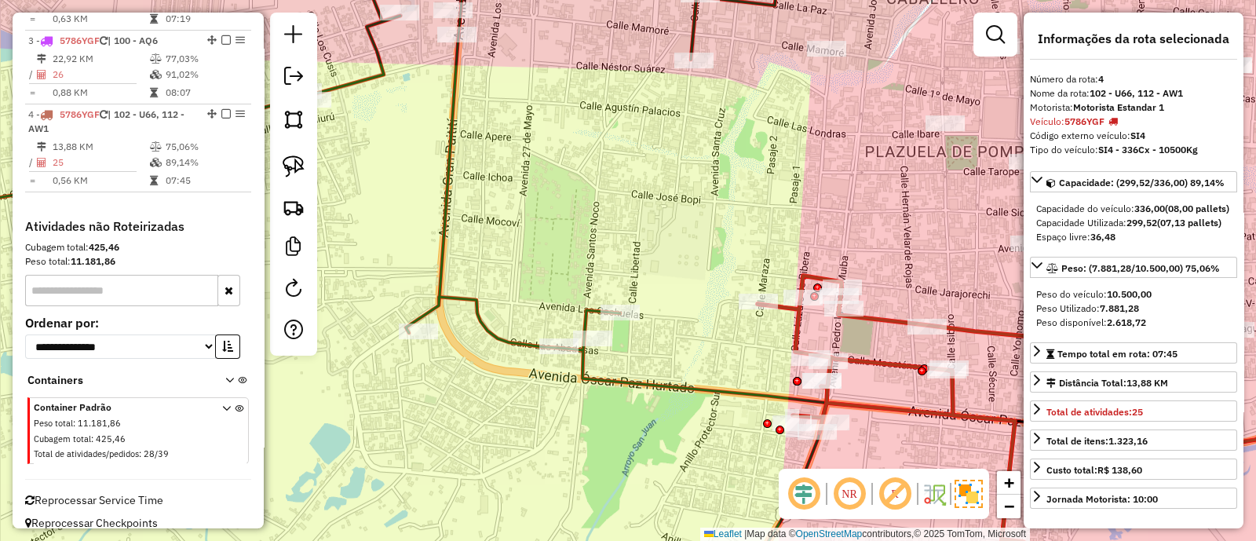
scroll to position [775, 0]
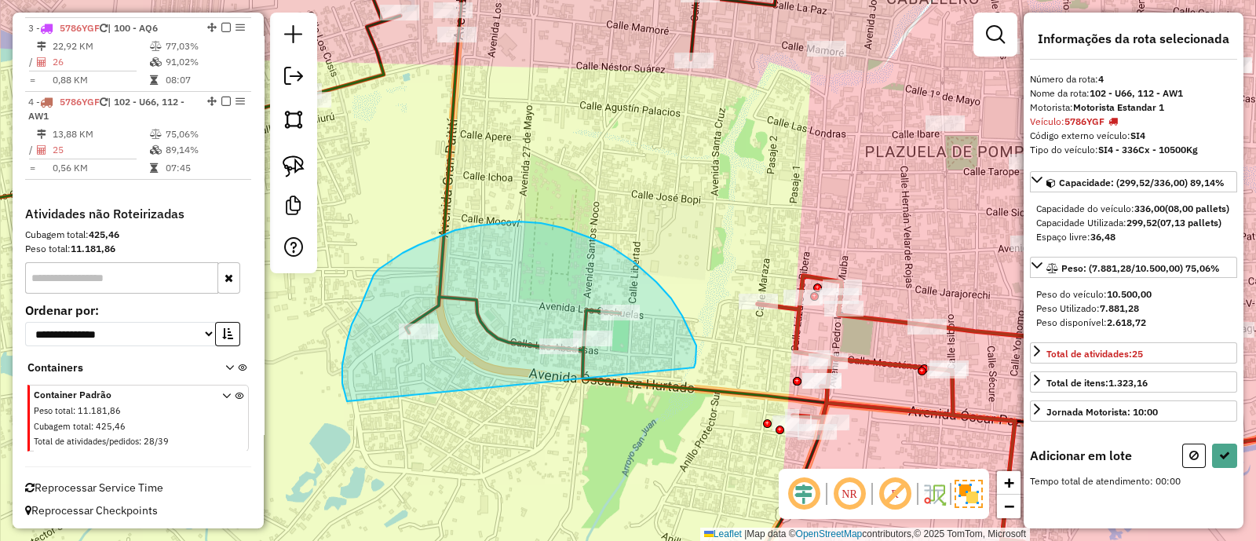
drag, startPoint x: 694, startPoint y: 367, endPoint x: 381, endPoint y: 436, distance: 320.7
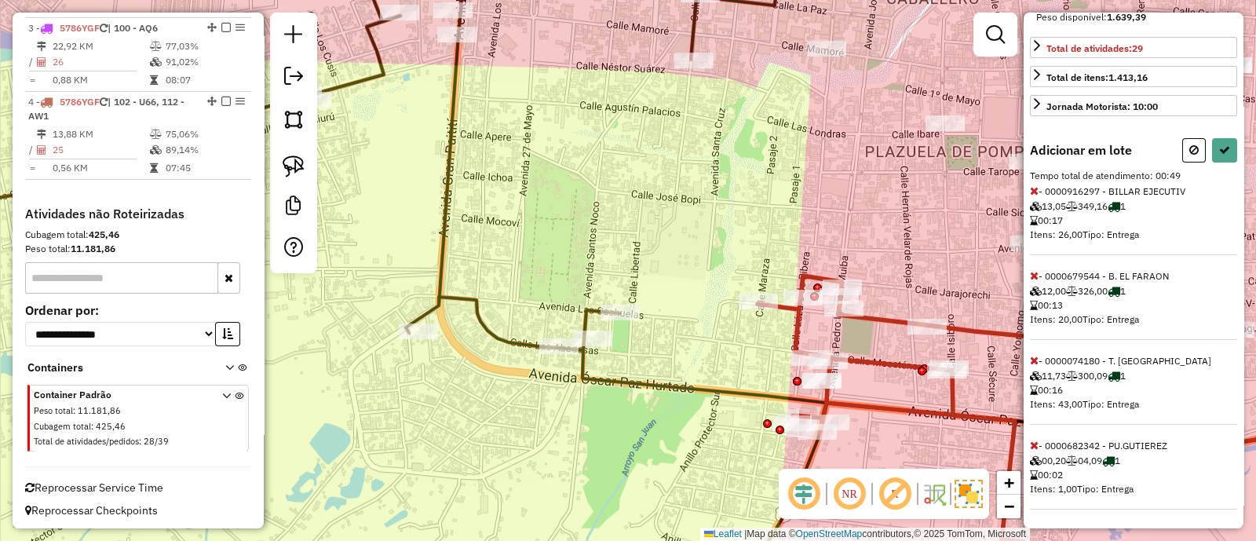
scroll to position [344, 0]
click at [1224, 153] on icon at bounding box center [1224, 149] width 11 height 11
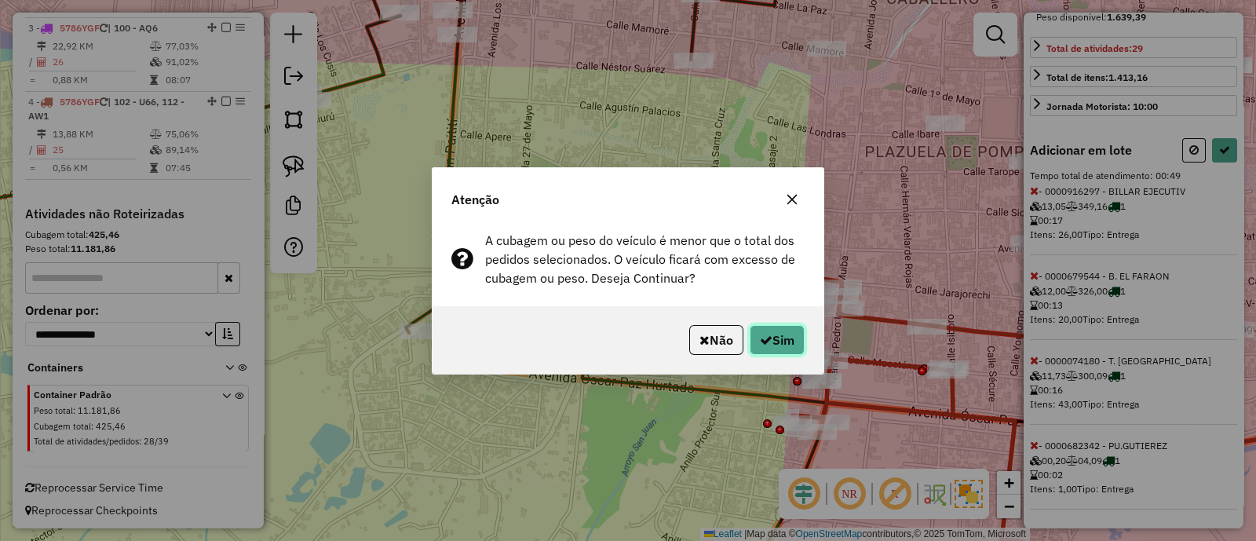
click at [784, 329] on button "Sim" at bounding box center [777, 340] width 55 height 30
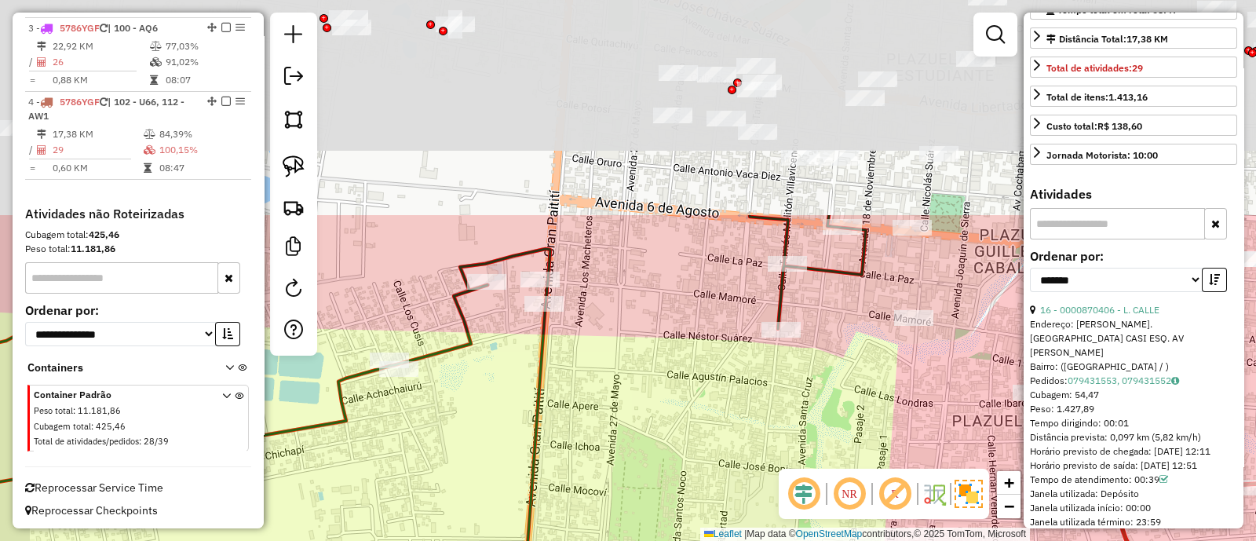
drag, startPoint x: 612, startPoint y: 156, endPoint x: 699, endPoint y: 425, distance: 282.3
click at [699, 425] on div "Janela de atendimento Grade de atendimento Capacidade Transportadoras Veículos …" at bounding box center [628, 270] width 1256 height 541
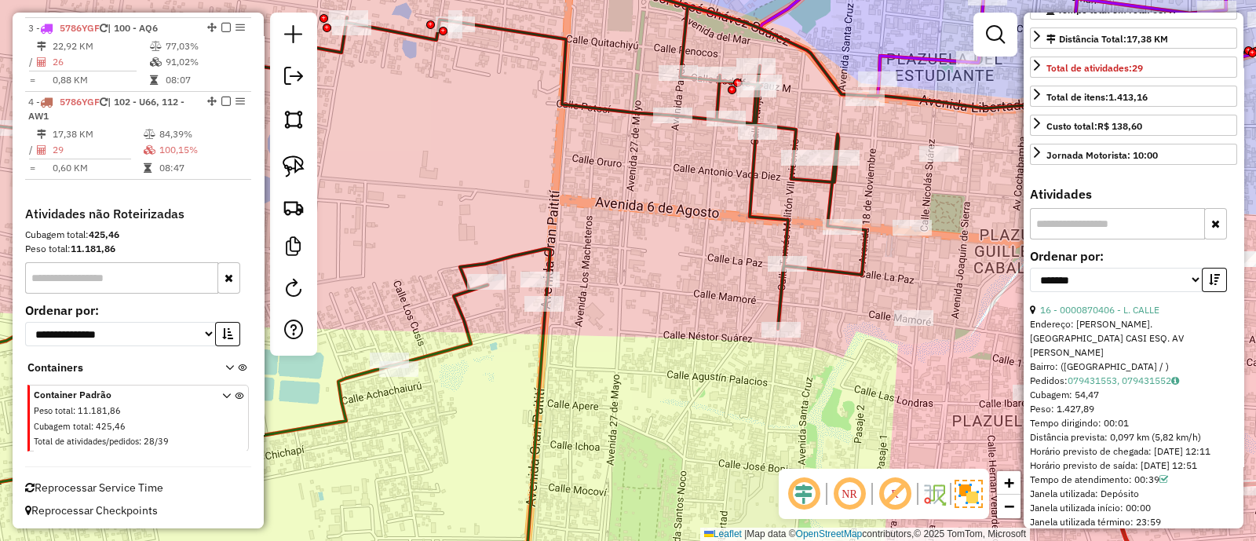
click at [784, 301] on icon at bounding box center [370, 288] width 992 height 613
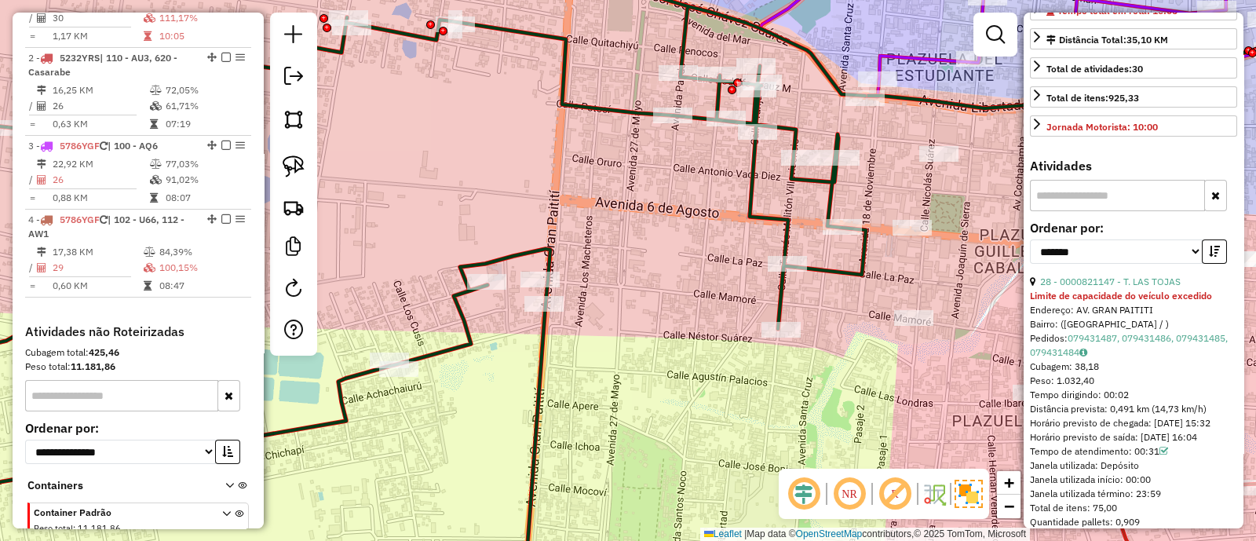
scroll to position [617, 0]
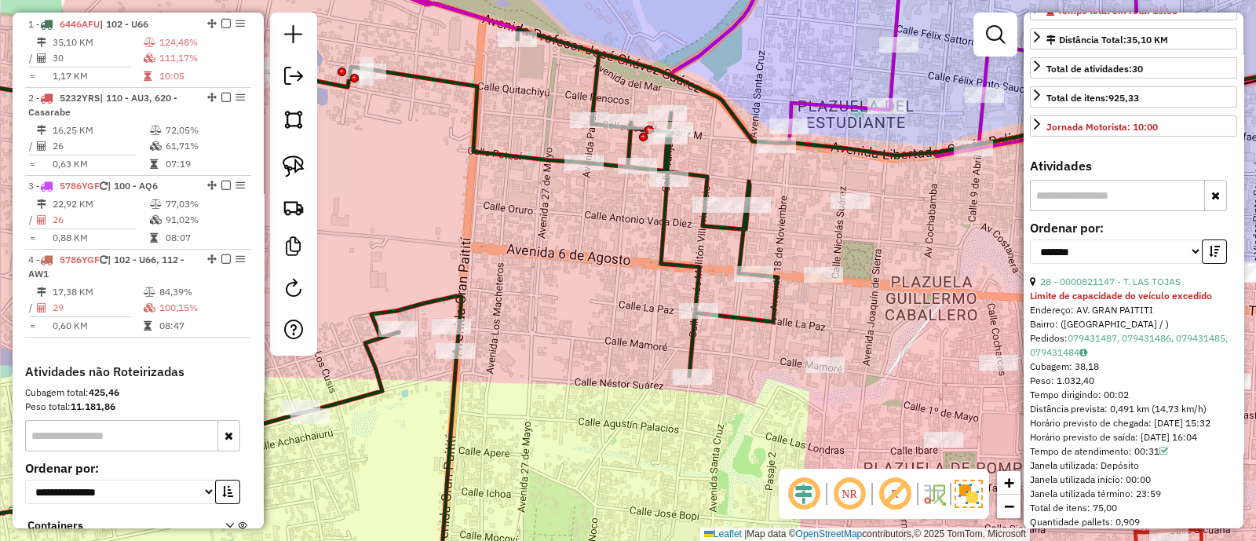
drag, startPoint x: 865, startPoint y: 349, endPoint x: 781, endPoint y: 396, distance: 95.9
click at [781, 396] on div "Janela de atendimento Grade de atendimento Capacidade Transportadoras Veículos …" at bounding box center [628, 270] width 1256 height 541
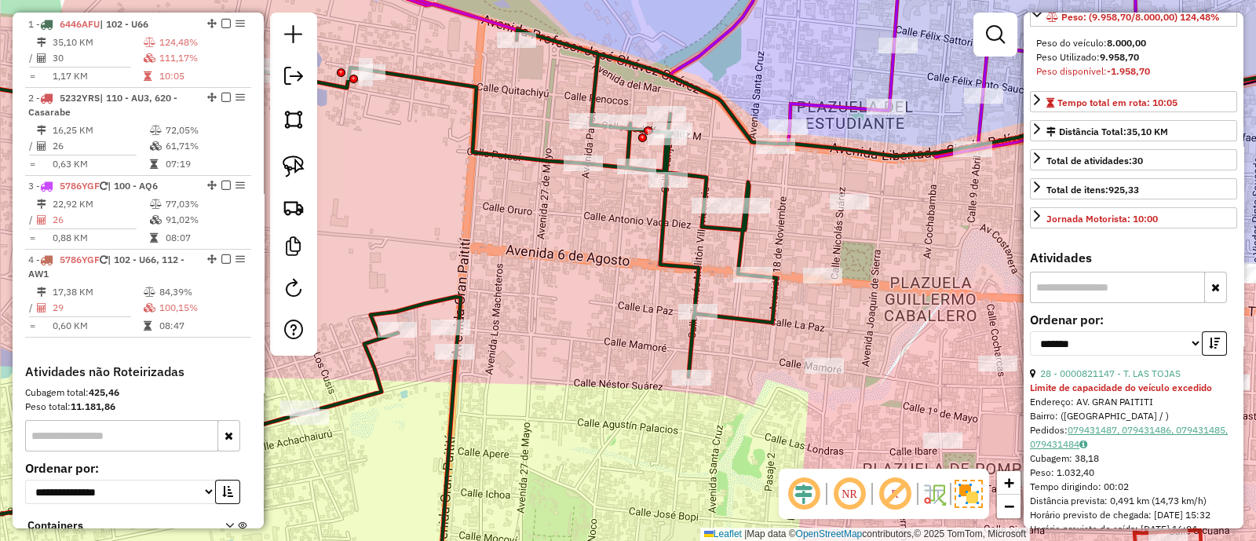
scroll to position [294, 0]
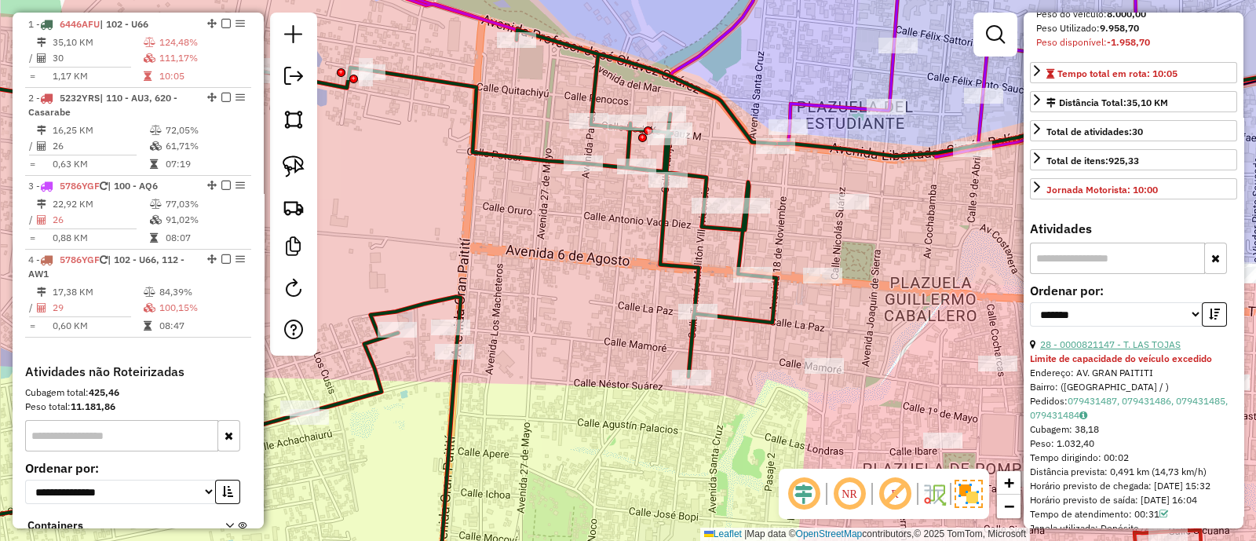
click at [1136, 350] on link "28 - 0000821147 - T. LAS TOJAS" at bounding box center [1110, 344] width 141 height 12
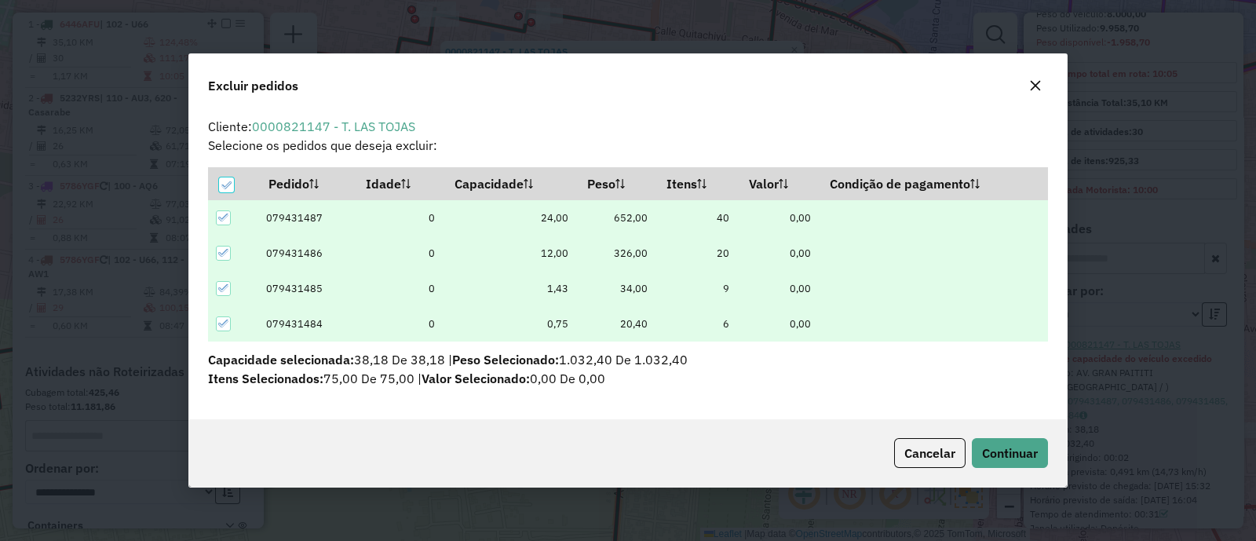
scroll to position [0, 0]
click at [1021, 445] on span "Continuar" at bounding box center [1010, 453] width 56 height 16
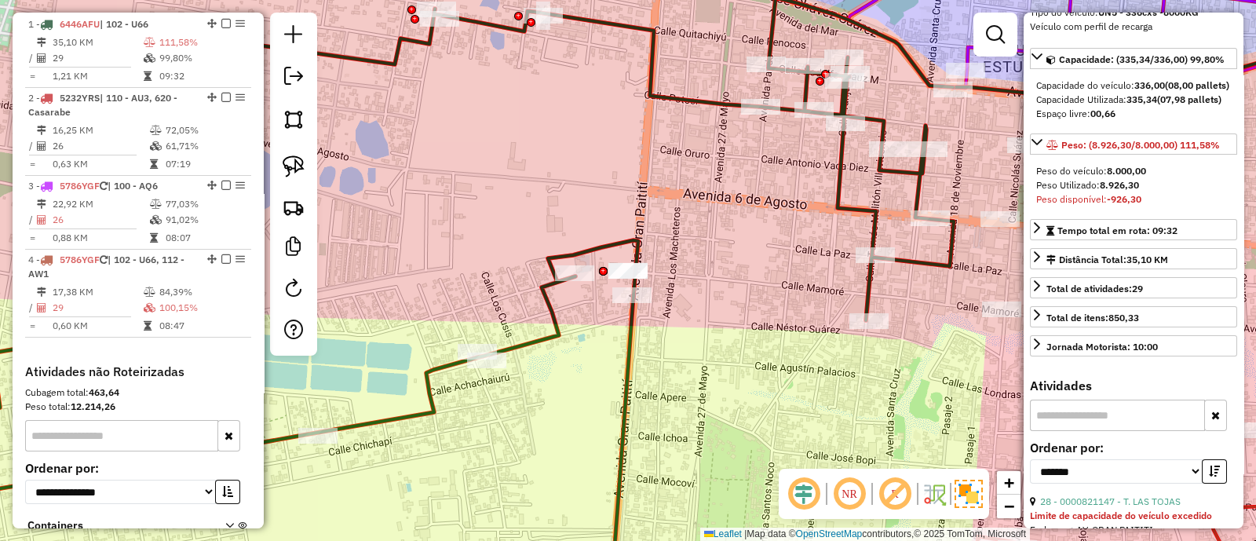
scroll to position [83, 0]
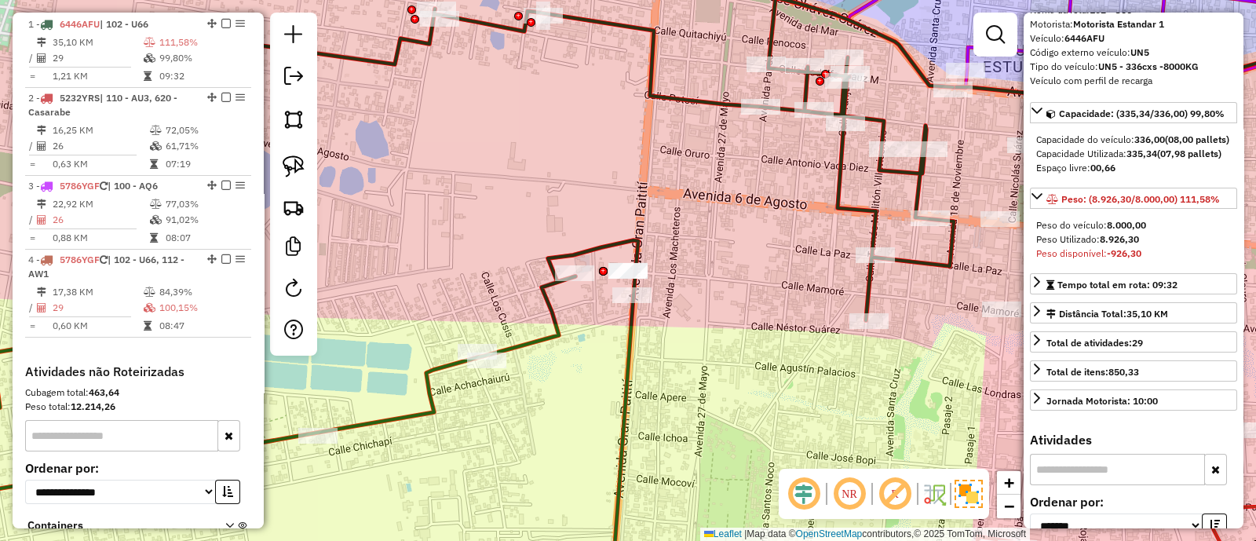
click at [935, 281] on div "Rota 1 - Placa 6446AFU 0000872963 - ILDA Janela de atendimento Grade de atendim…" at bounding box center [628, 270] width 1256 height 541
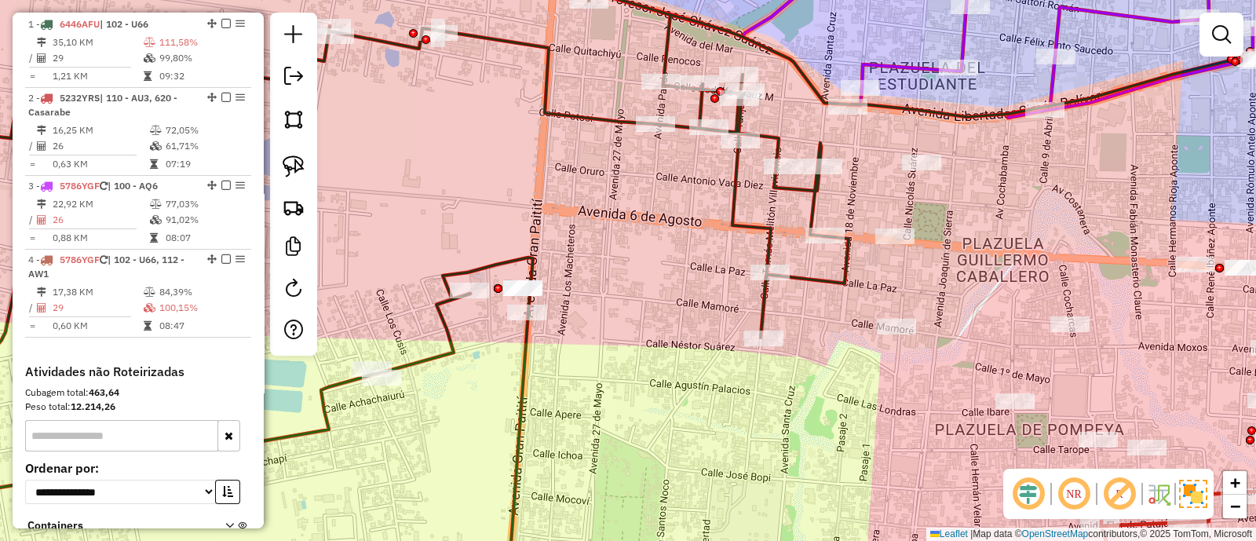
drag, startPoint x: 949, startPoint y: 299, endPoint x: 843, endPoint y: 317, distance: 108.3
click at [843, 317] on div "Janela de atendimento Grade de atendimento Capacidade Transportadoras Veículos …" at bounding box center [628, 270] width 1256 height 541
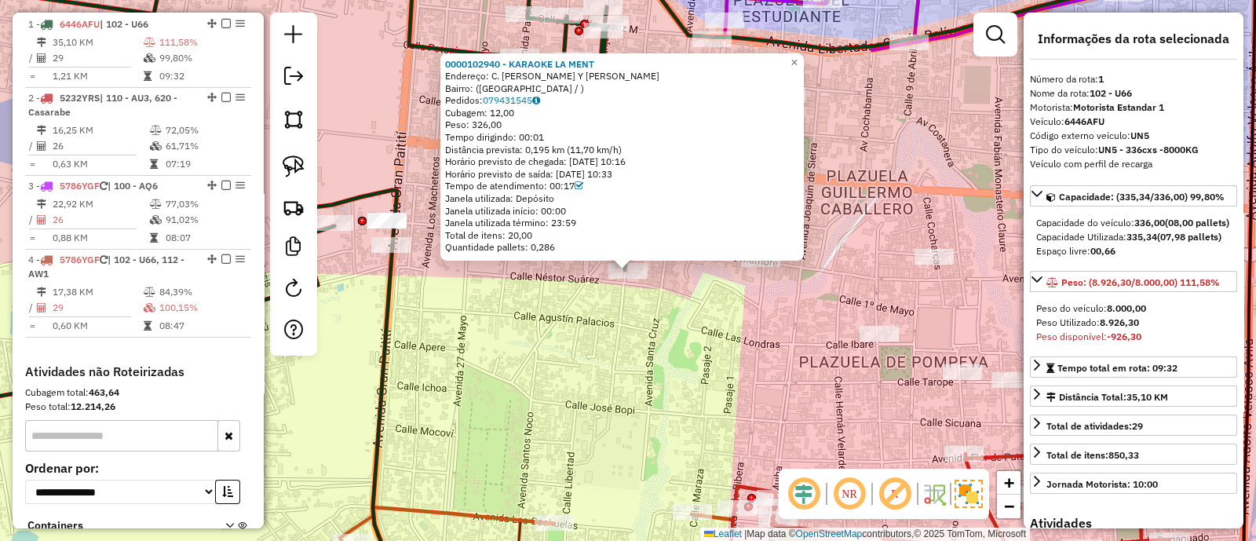
click at [569, 328] on div "0000102940 - KARAOKE LA MENT Endereço: C. [PERSON_NAME] Y [PERSON_NAME]: ([GEOG…" at bounding box center [628, 270] width 1256 height 541
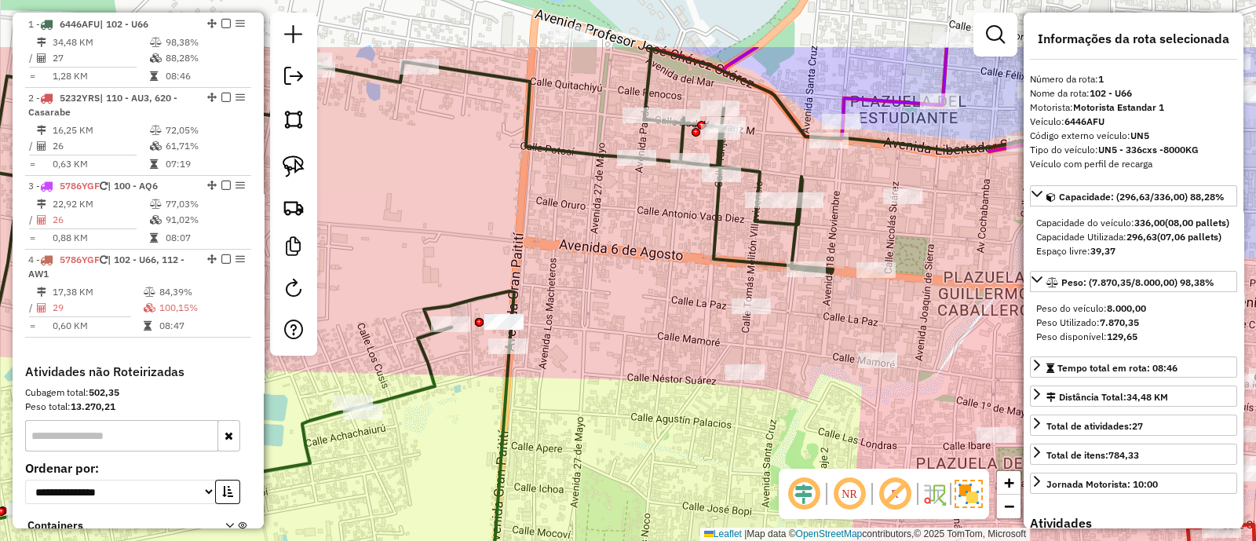
drag, startPoint x: 477, startPoint y: 233, endPoint x: 593, endPoint y: 355, distance: 167.7
click at [604, 355] on div "Janela de atendimento Grade de atendimento Capacidade Transportadoras Veículos …" at bounding box center [628, 270] width 1256 height 541
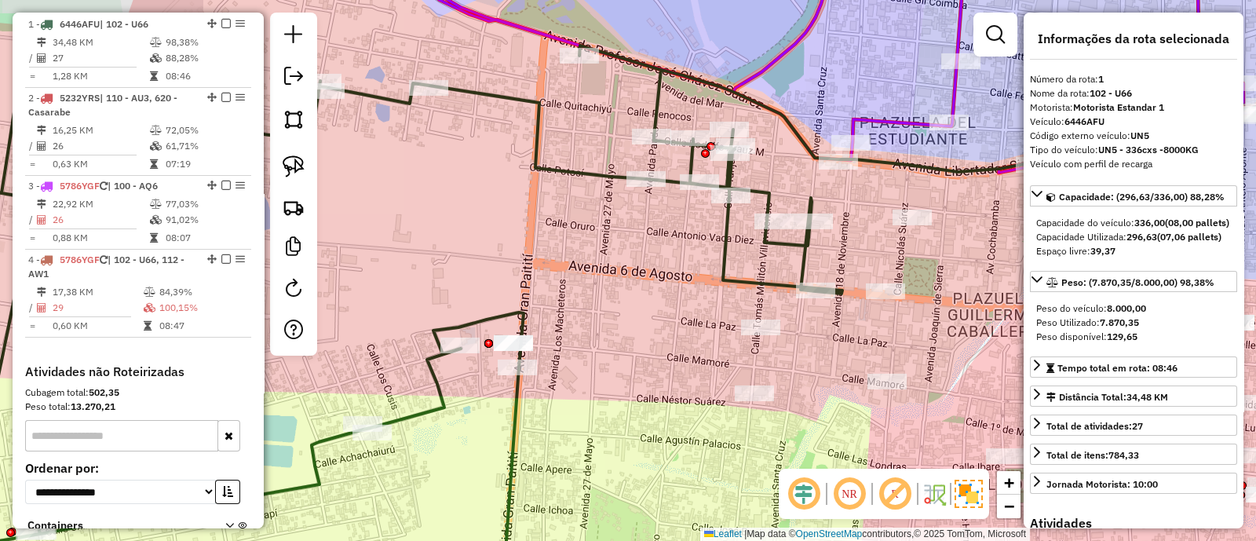
click at [514, 312] on icon at bounding box center [358, 321] width 968 height 550
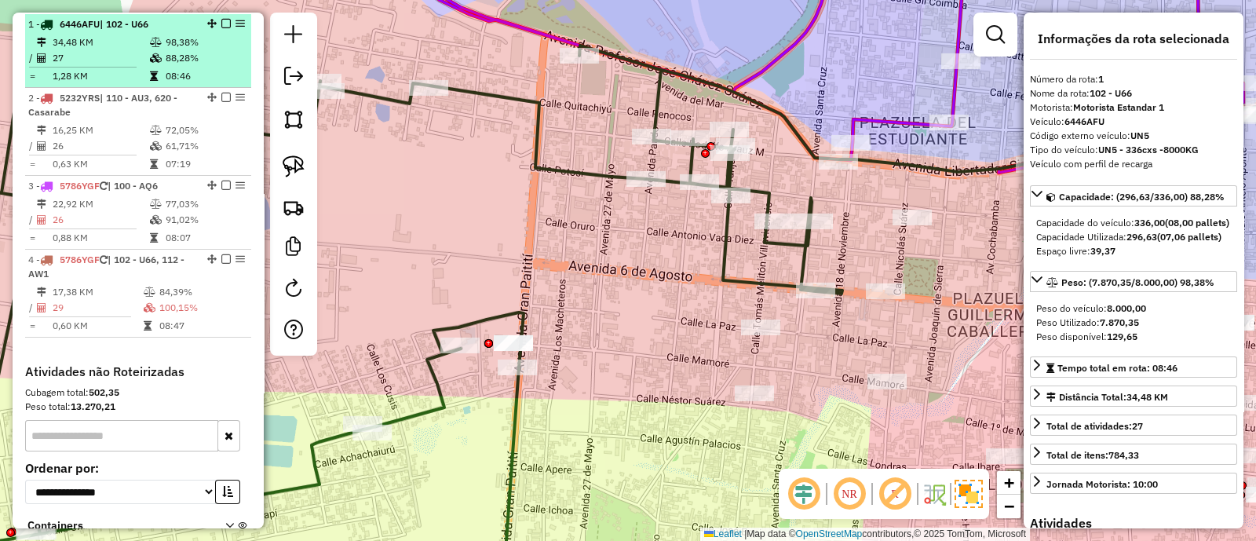
click at [221, 24] on em at bounding box center [225, 23] width 9 height 9
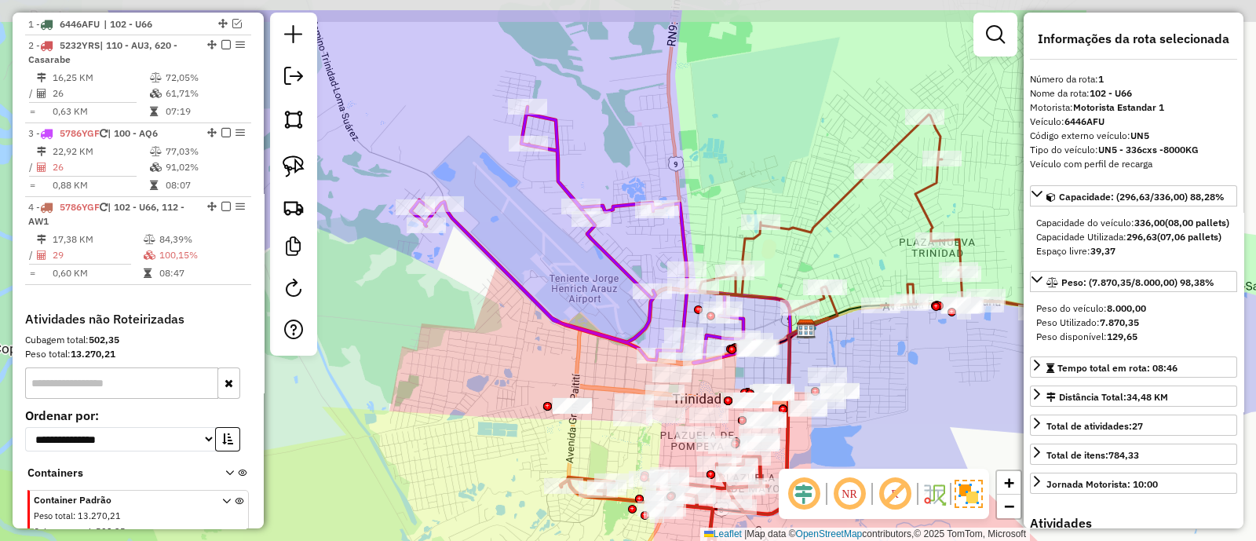
drag, startPoint x: 620, startPoint y: 394, endPoint x: 622, endPoint y: 480, distance: 85.6
click at [622, 479] on div "Janela de atendimento Grade de atendimento Capacidade Transportadoras Veículos …" at bounding box center [628, 270] width 1256 height 541
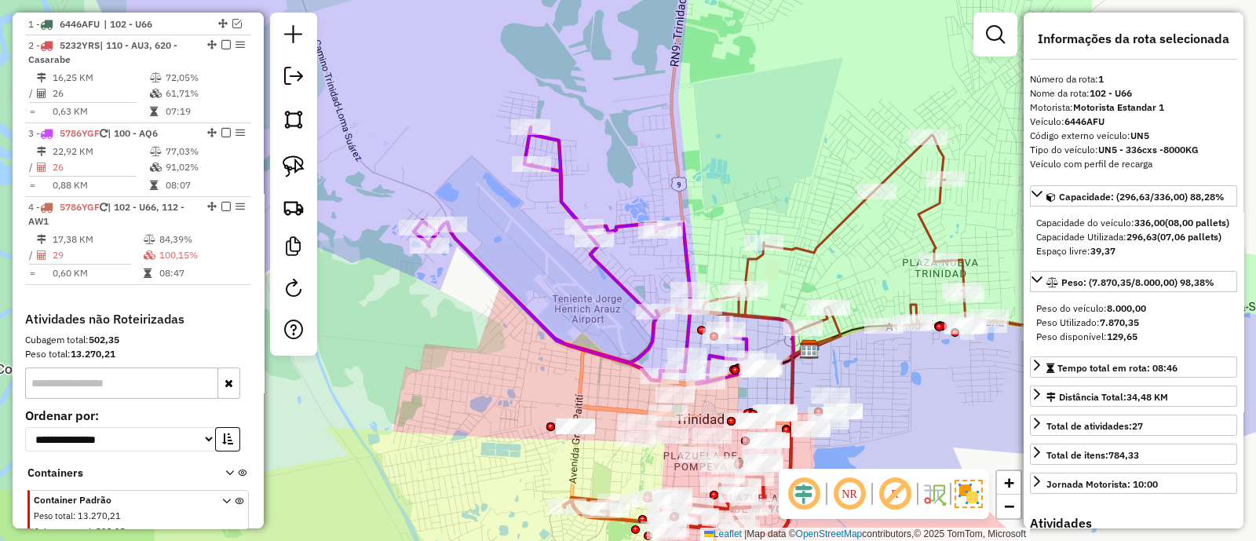
click at [623, 294] on icon at bounding box center [590, 255] width 353 height 257
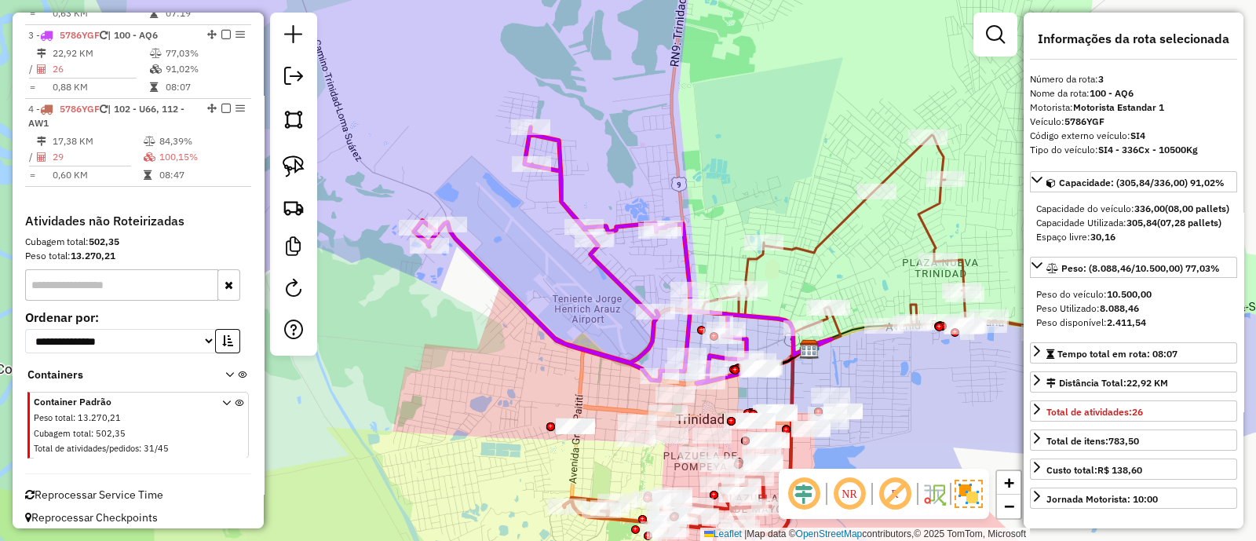
scroll to position [722, 0]
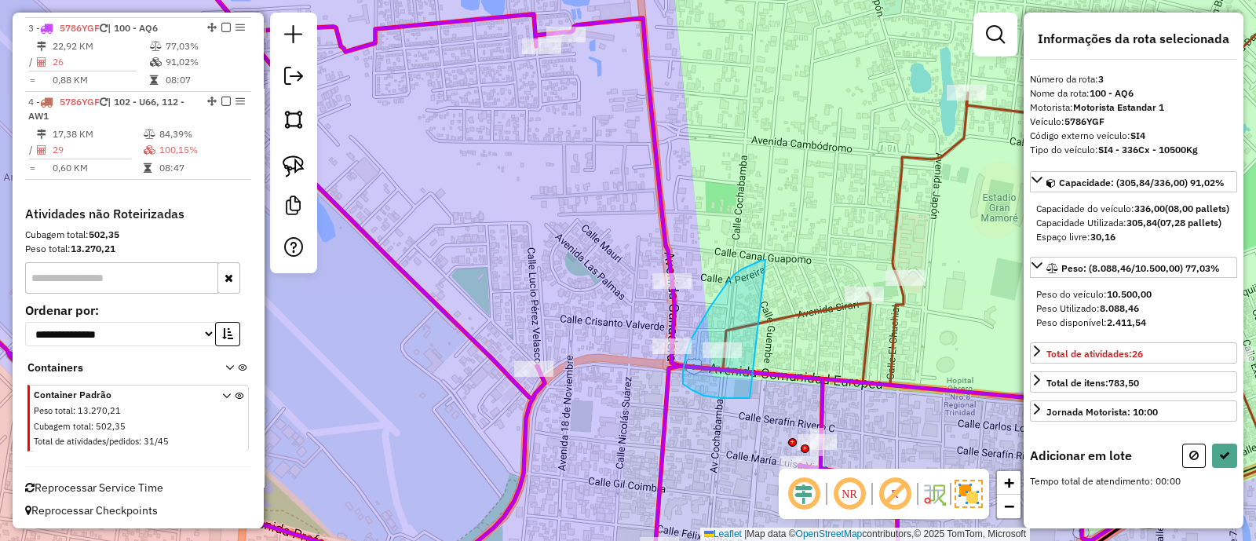
drag, startPoint x: 726, startPoint y: 284, endPoint x: 755, endPoint y: 397, distance: 116.7
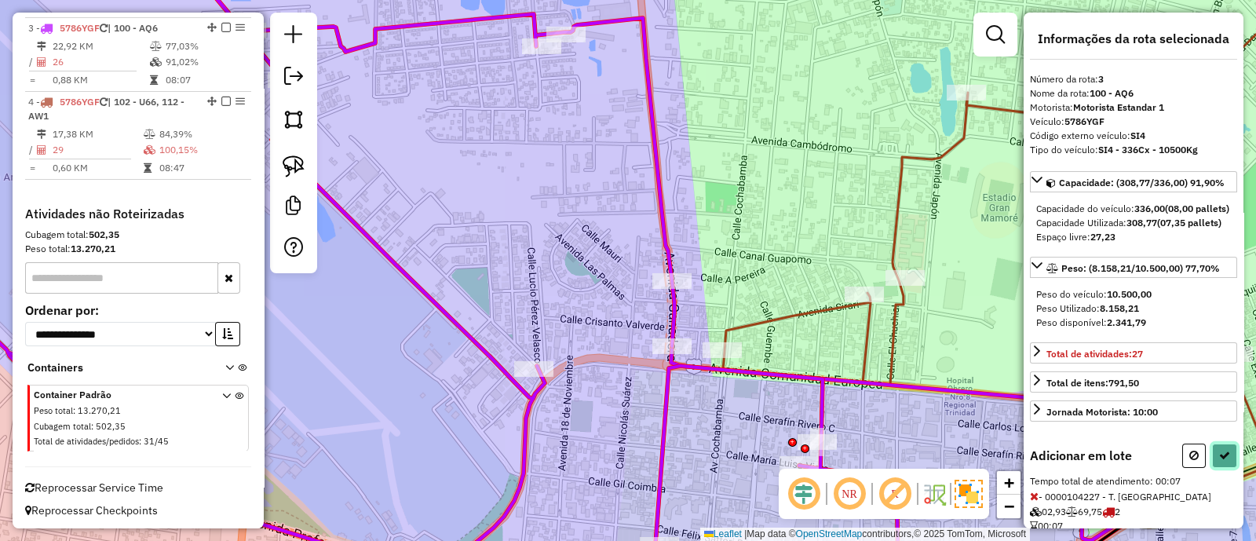
click at [1220, 461] on icon at bounding box center [1224, 455] width 11 height 11
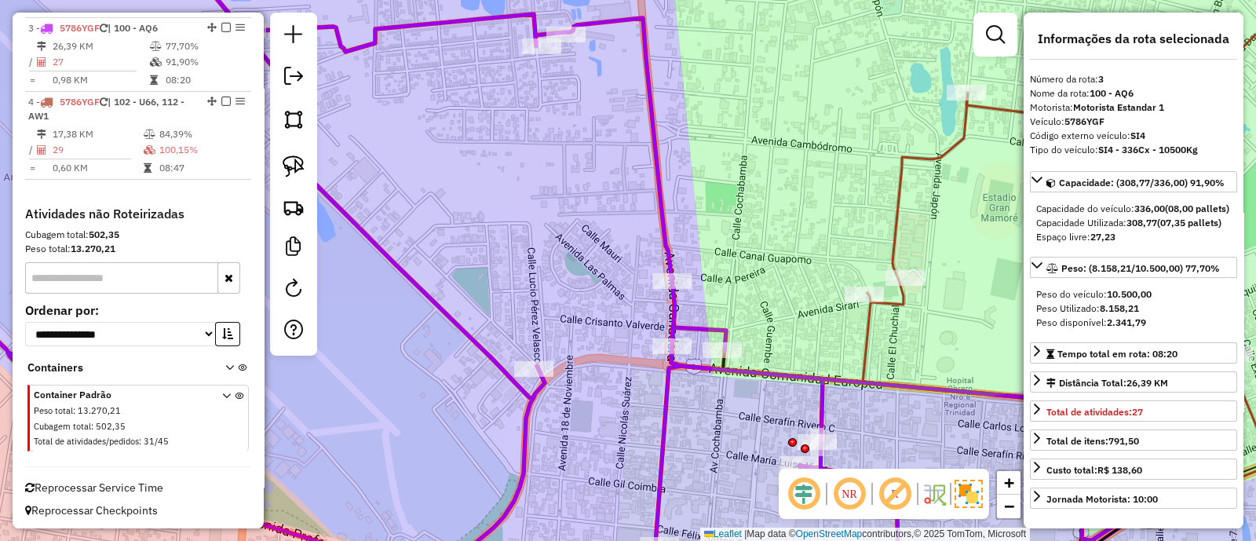
click at [667, 404] on icon at bounding box center [480, 270] width 1212 height 649
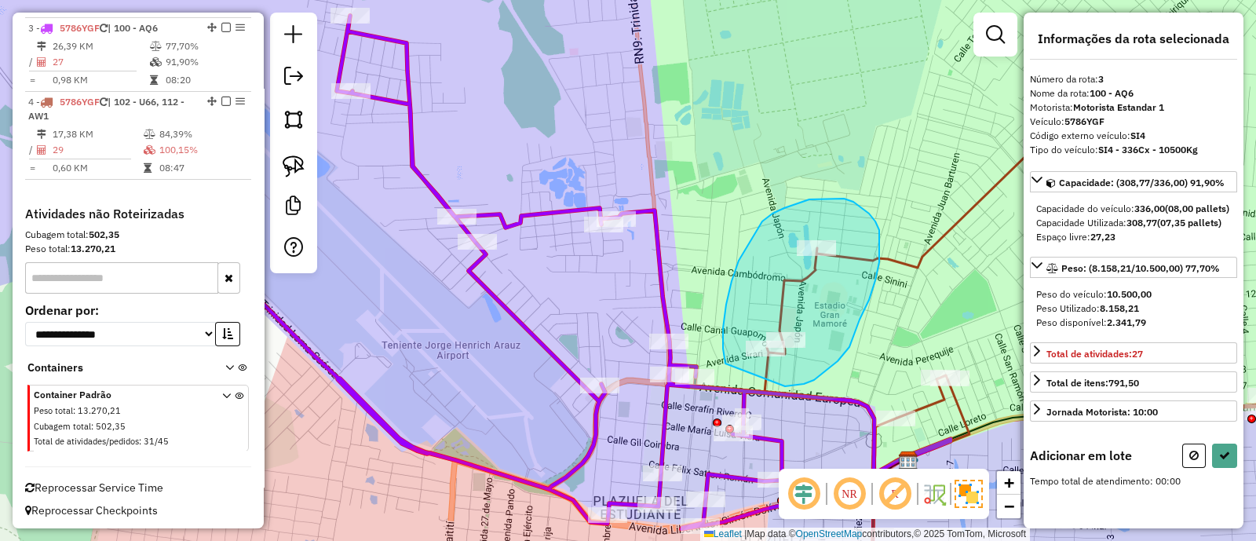
drag, startPoint x: 795, startPoint y: 386, endPoint x: 726, endPoint y: 364, distance: 73.0
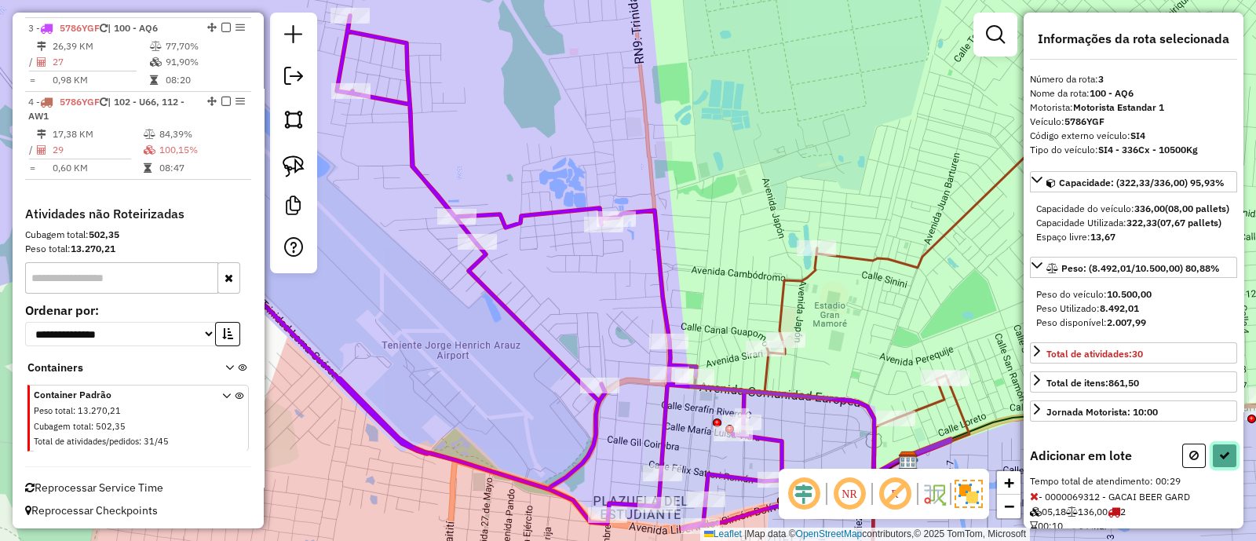
click at [1219, 461] on icon at bounding box center [1224, 455] width 11 height 11
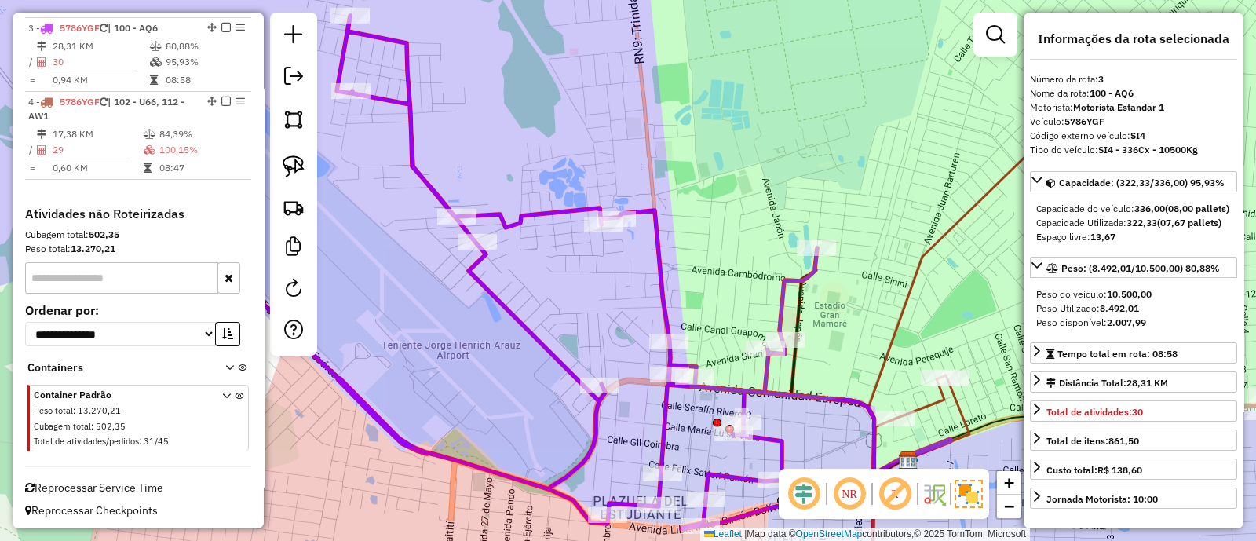
click at [658, 267] on icon at bounding box center [496, 273] width 760 height 514
click at [605, 338] on div "Janela de atendimento Grade de atendimento Capacidade Transportadoras Veículos …" at bounding box center [628, 270] width 1256 height 541
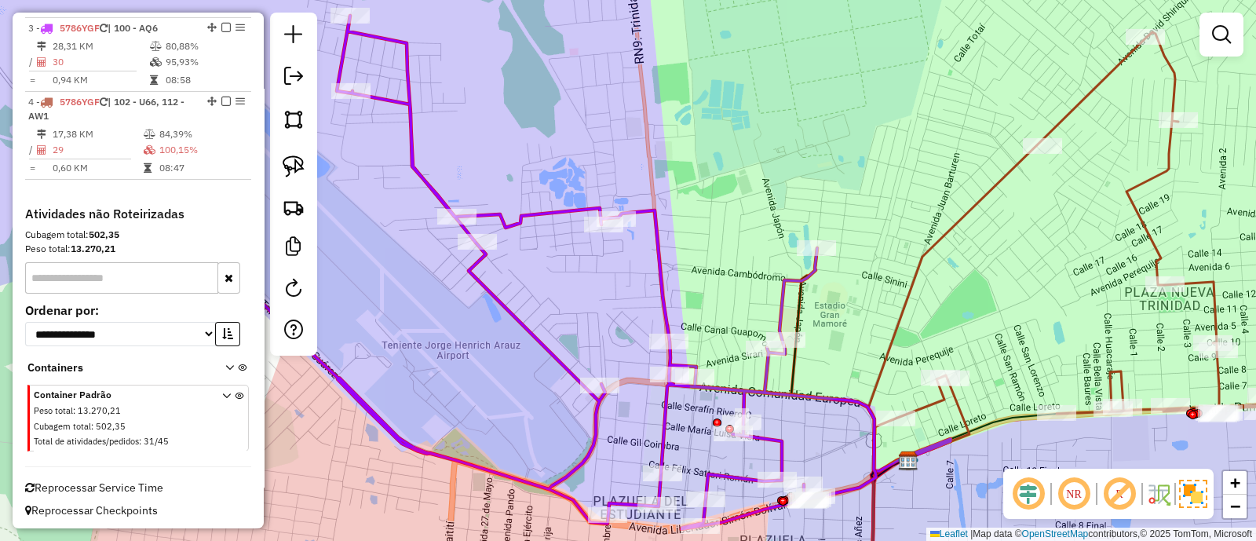
click at [565, 214] on icon at bounding box center [496, 273] width 760 height 514
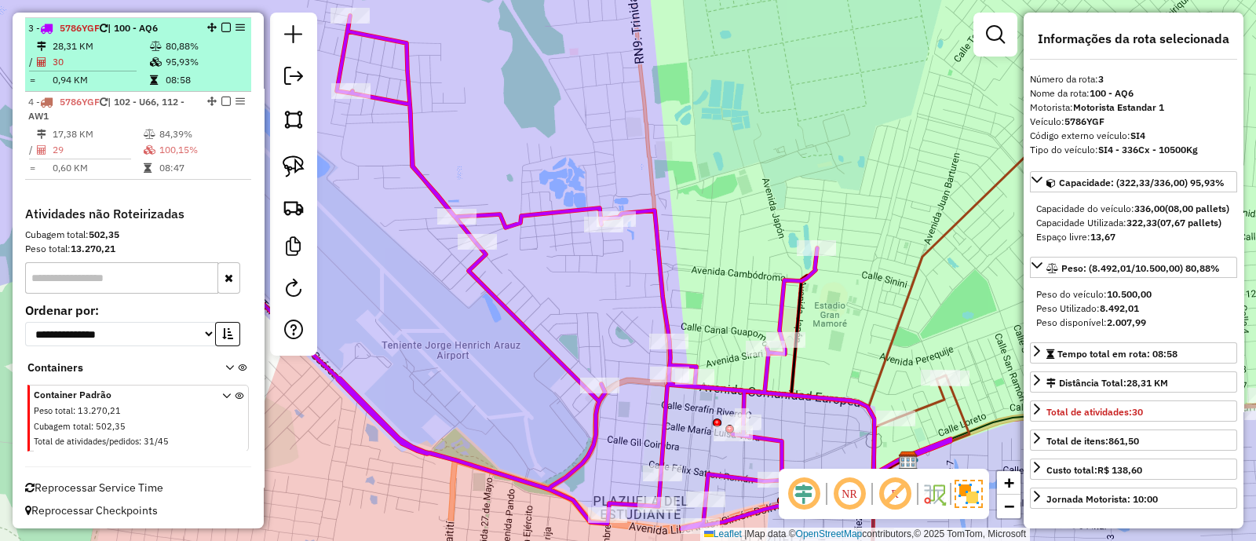
click at [221, 27] on em at bounding box center [225, 27] width 9 height 9
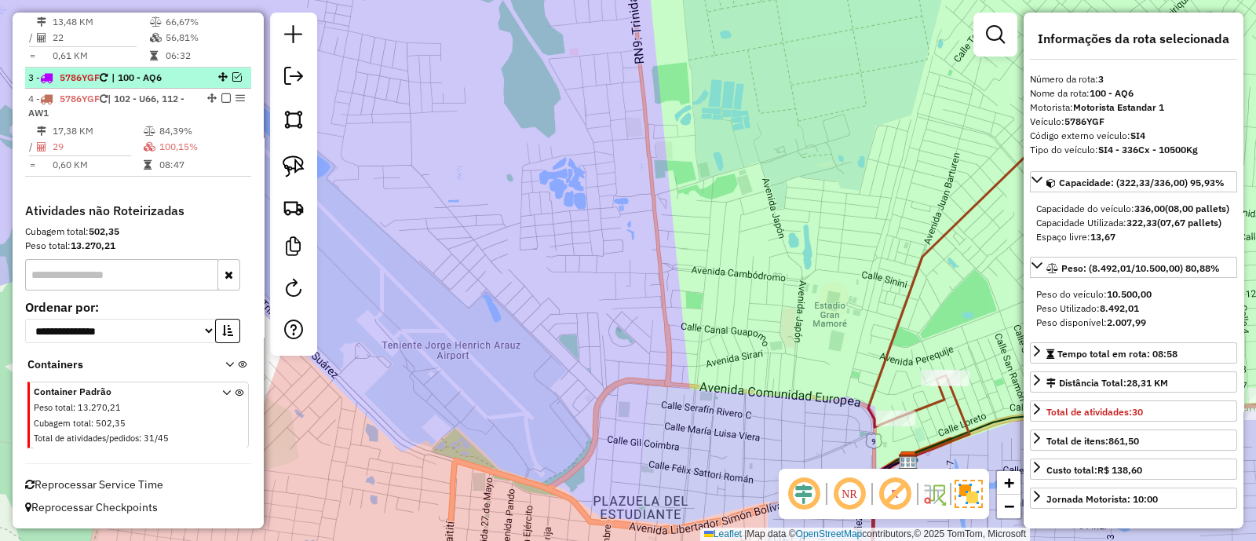
scroll to position [670, 0]
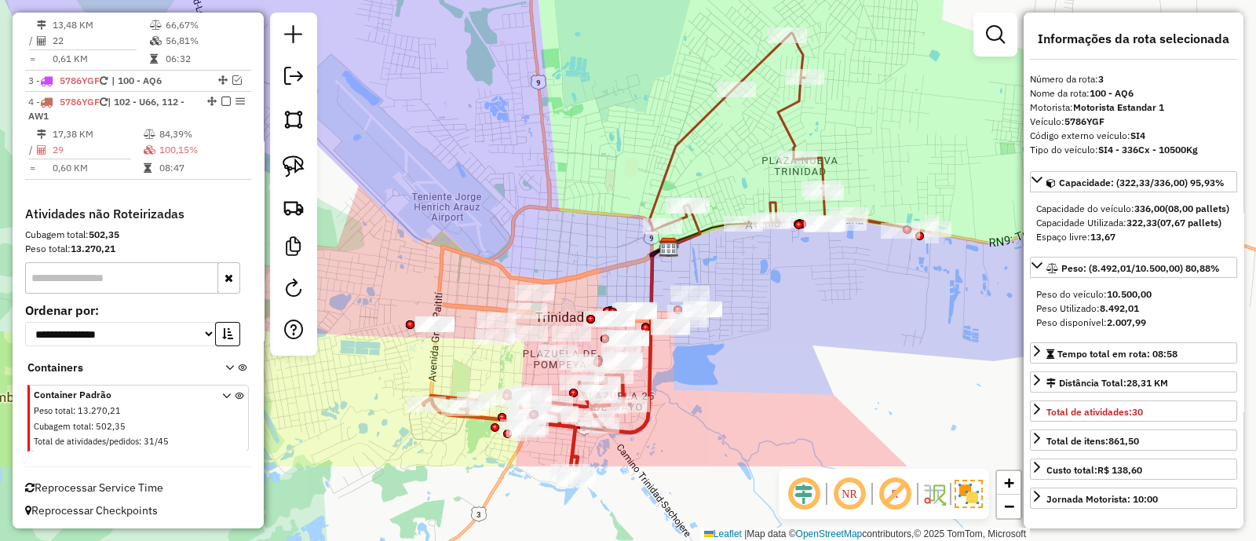
drag, startPoint x: 675, startPoint y: 350, endPoint x: 562, endPoint y: 218, distance: 173.8
click at [562, 218] on div "Janela de atendimento Grade de atendimento Capacidade Transportadoras Veículos …" at bounding box center [628, 270] width 1256 height 541
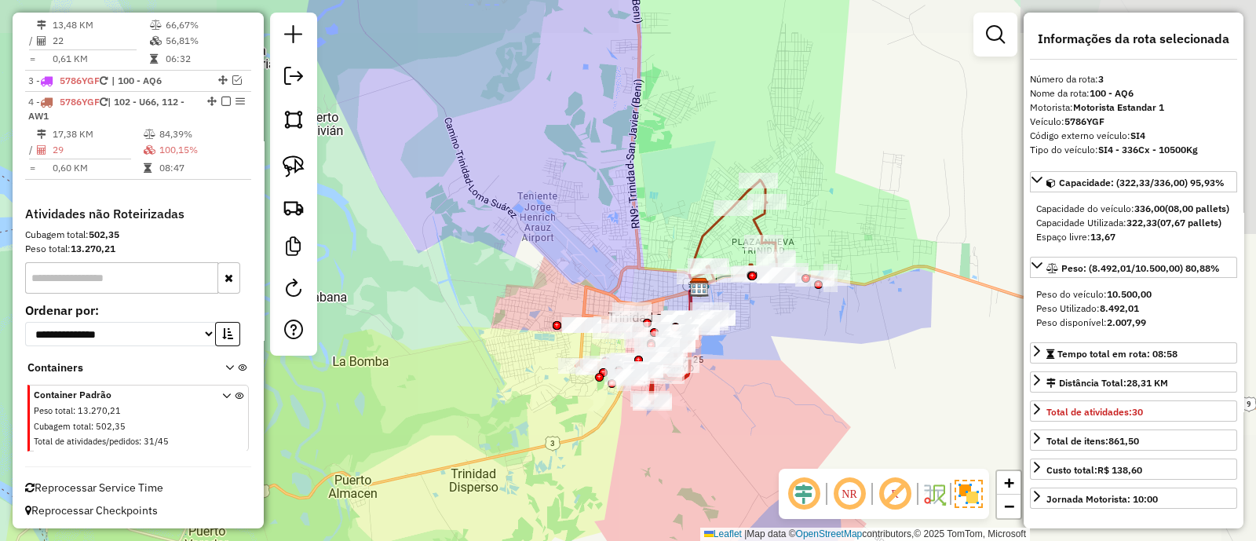
drag, startPoint x: 724, startPoint y: 360, endPoint x: 718, endPoint y: 350, distance: 11.6
click at [718, 350] on div "Janela de atendimento Grade de atendimento Capacidade Transportadoras Veículos …" at bounding box center [628, 270] width 1256 height 541
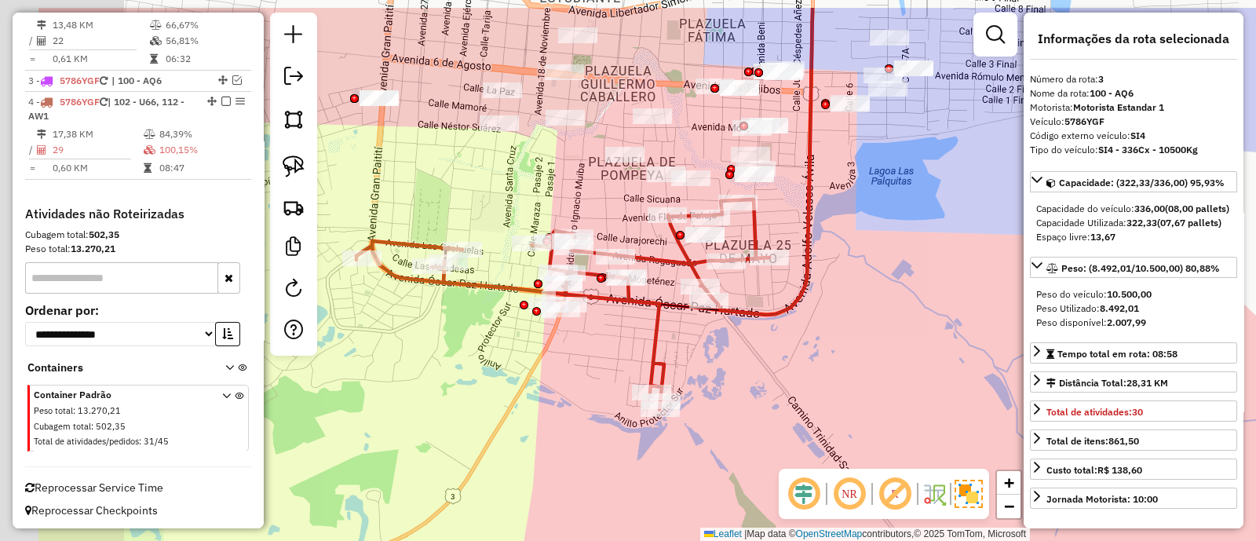
drag, startPoint x: 568, startPoint y: 318, endPoint x: 748, endPoint y: 389, distance: 194.2
click at [749, 389] on div "Janela de atendimento Grade de atendimento Capacidade Transportadoras Veículos …" at bounding box center [628, 270] width 1256 height 541
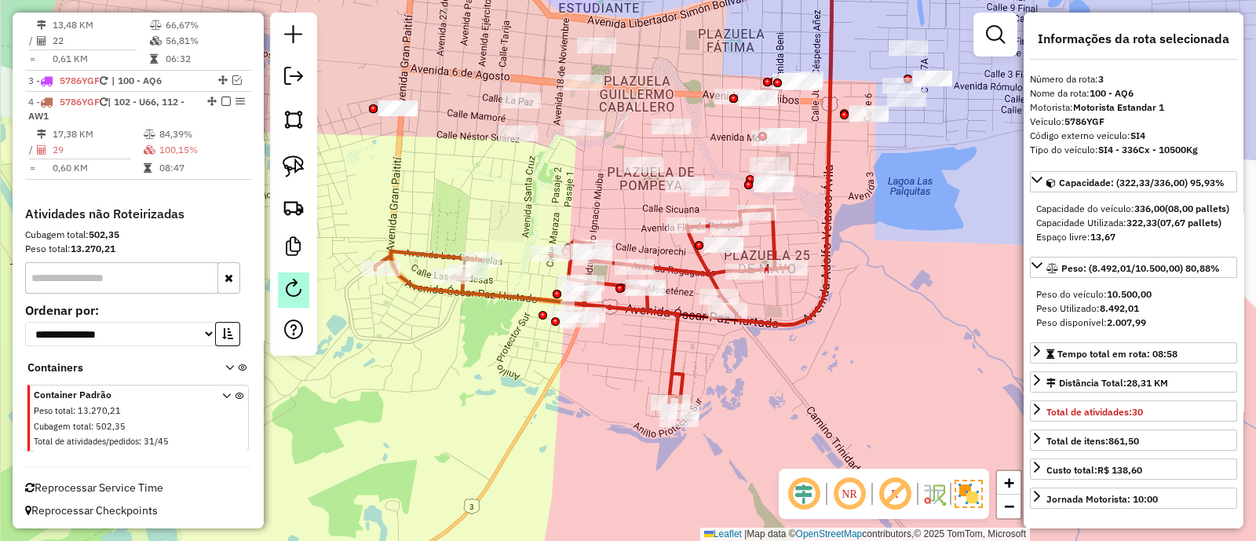
click at [294, 279] on em at bounding box center [293, 288] width 19 height 19
select select "*"
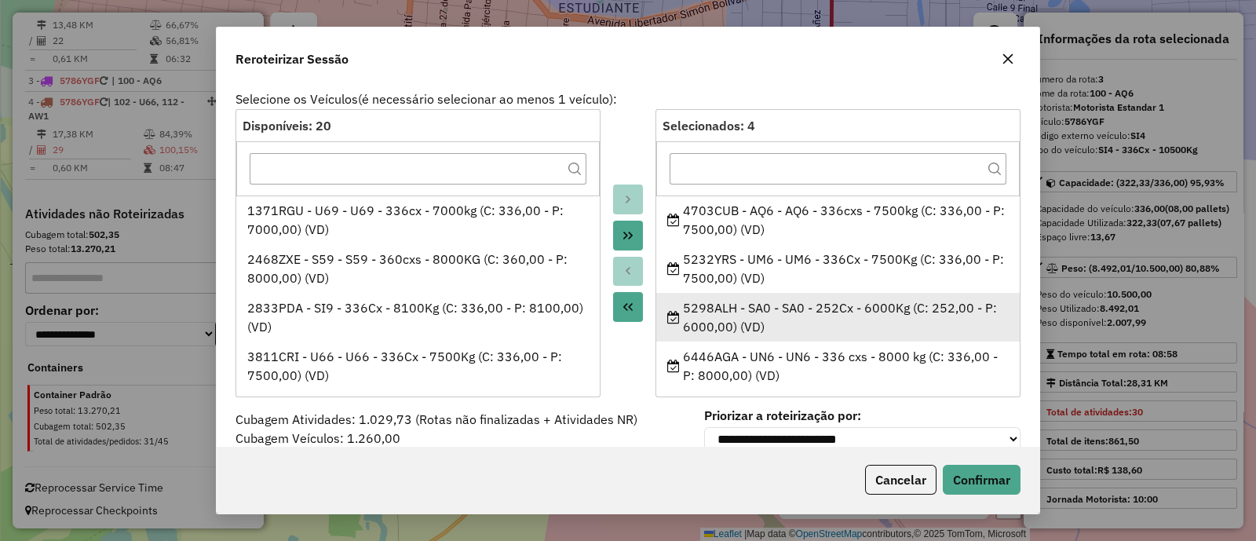
scroll to position [5, 0]
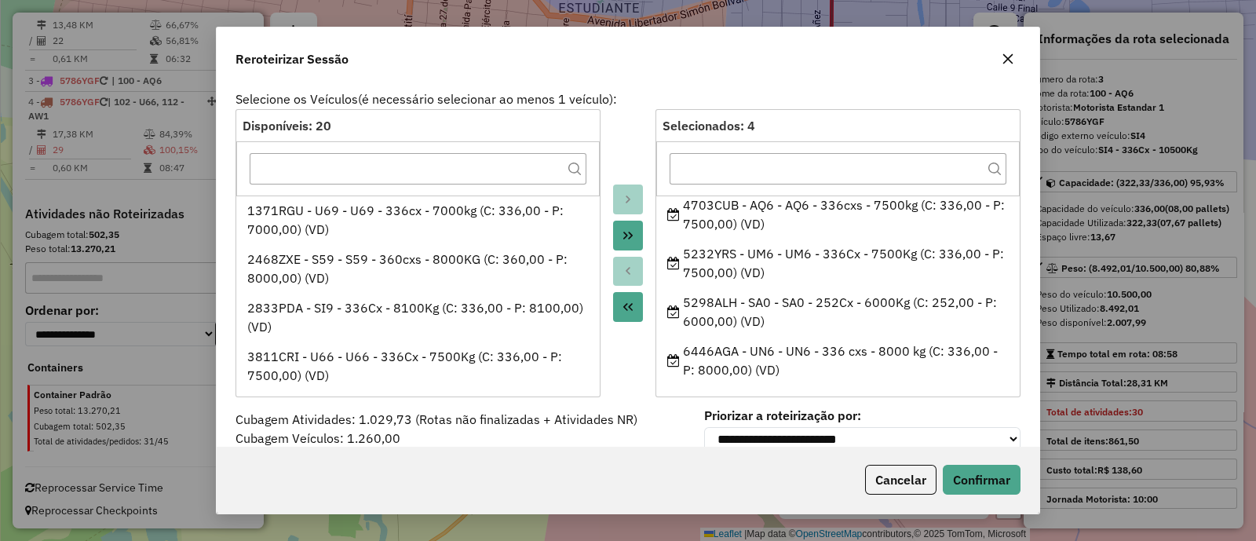
click at [1009, 49] on button "button" at bounding box center [1008, 58] width 25 height 25
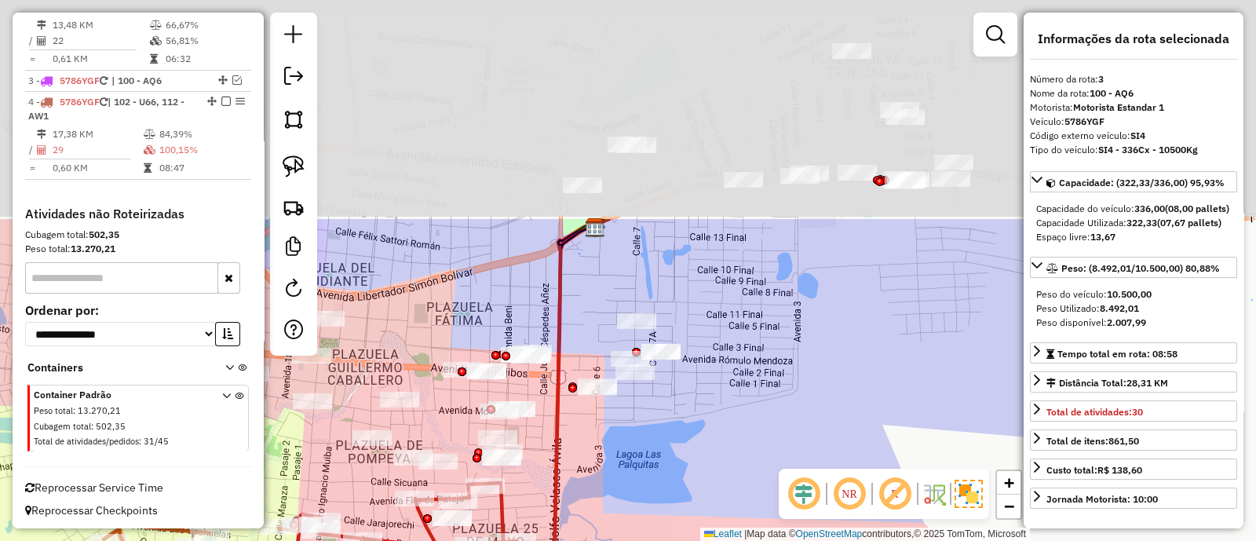
drag, startPoint x: 946, startPoint y: 148, endPoint x: 667, endPoint y: 430, distance: 396.4
click at [671, 430] on div "Janela de atendimento Grade de atendimento Capacidade Transportadoras Veículos …" at bounding box center [628, 270] width 1256 height 541
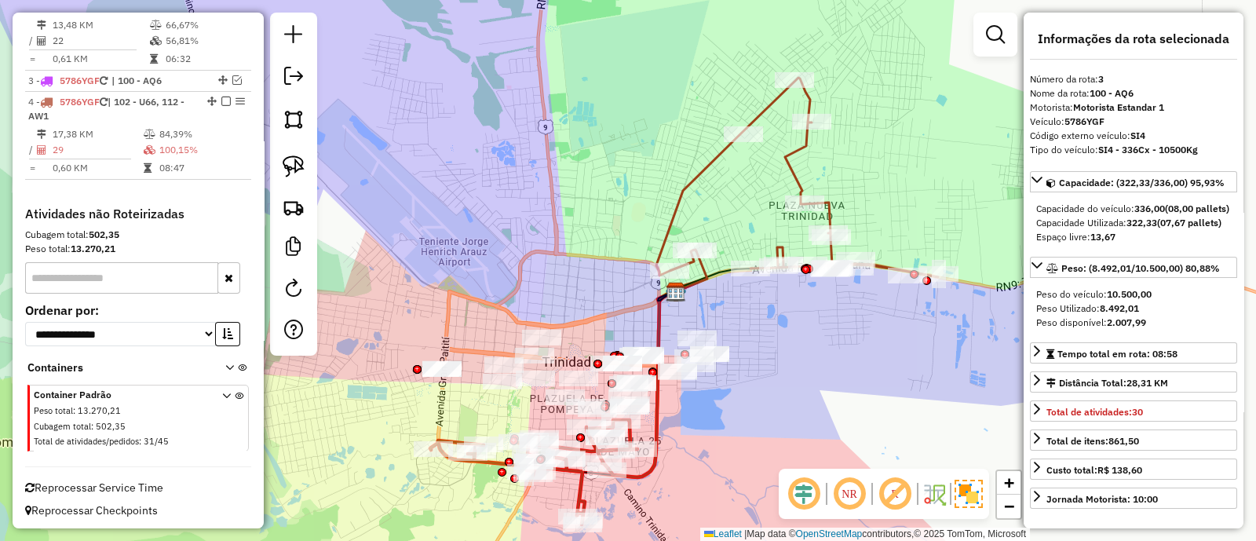
drag, startPoint x: 903, startPoint y: 296, endPoint x: 811, endPoint y: 397, distance: 136.2
click at [821, 385] on div "Janela de atendimento Grade de atendimento Capacidade Transportadoras Veículos …" at bounding box center [628, 270] width 1256 height 541
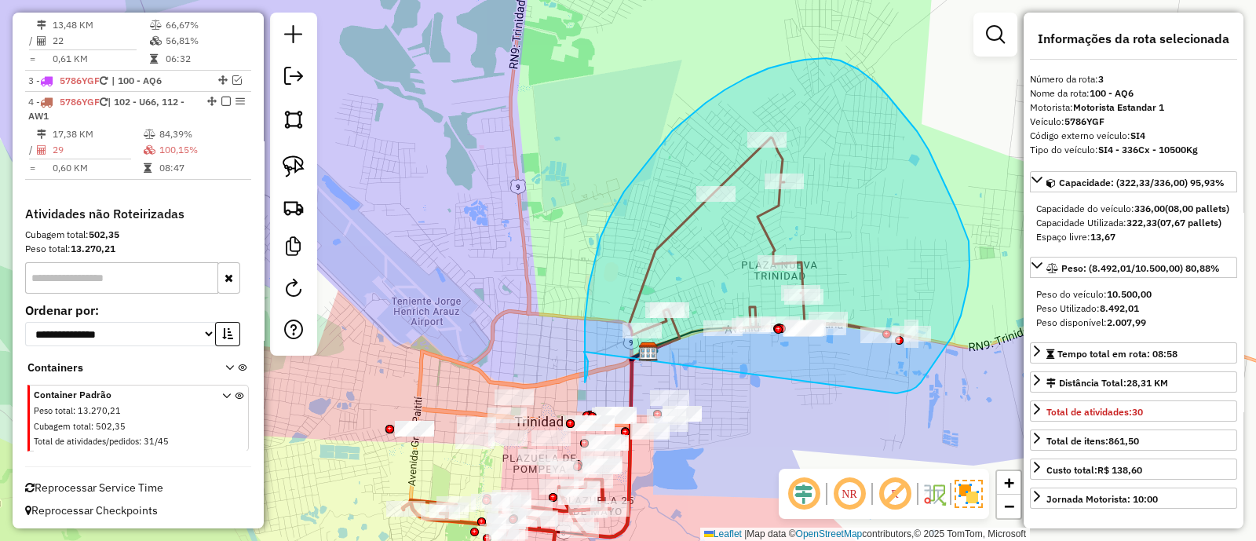
drag, startPoint x: 903, startPoint y: 392, endPoint x: 584, endPoint y: 352, distance: 321.3
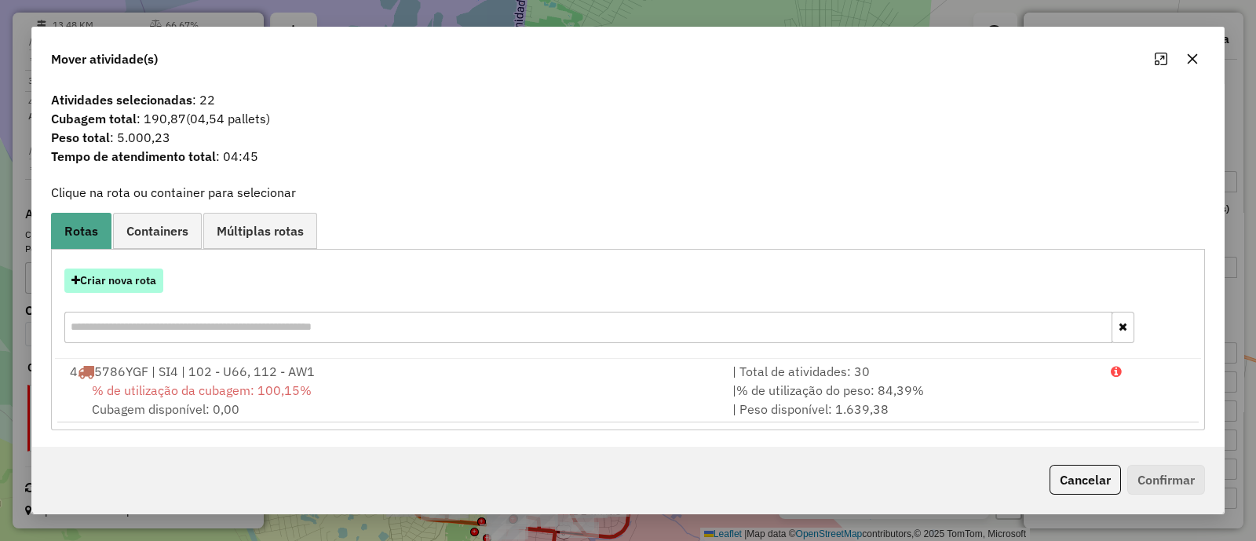
click at [141, 279] on button "Criar nova rota" at bounding box center [113, 281] width 99 height 24
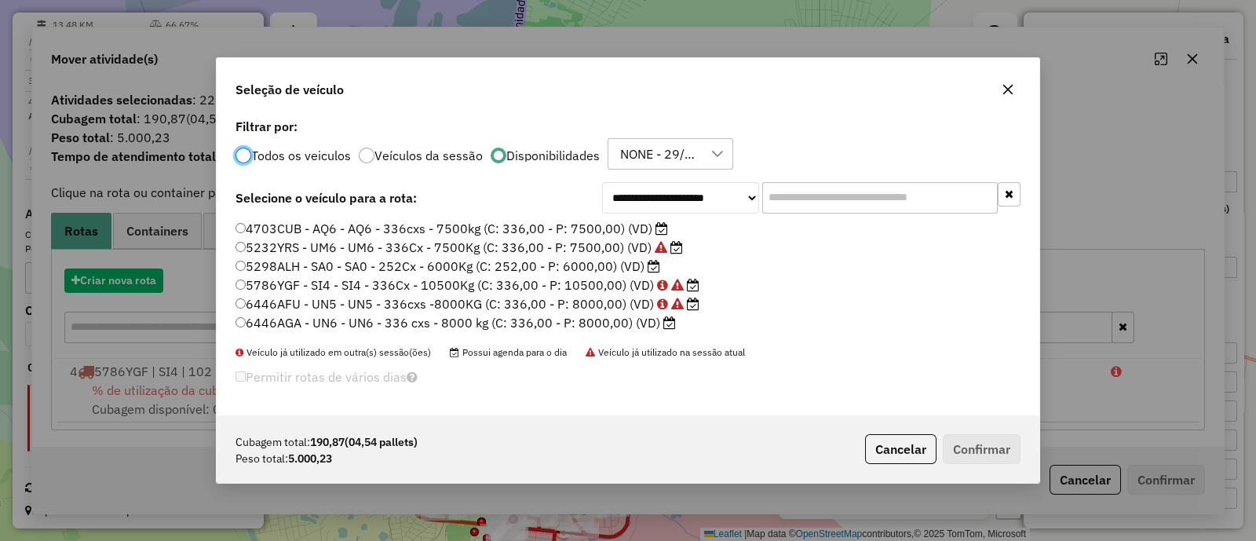
scroll to position [8, 5]
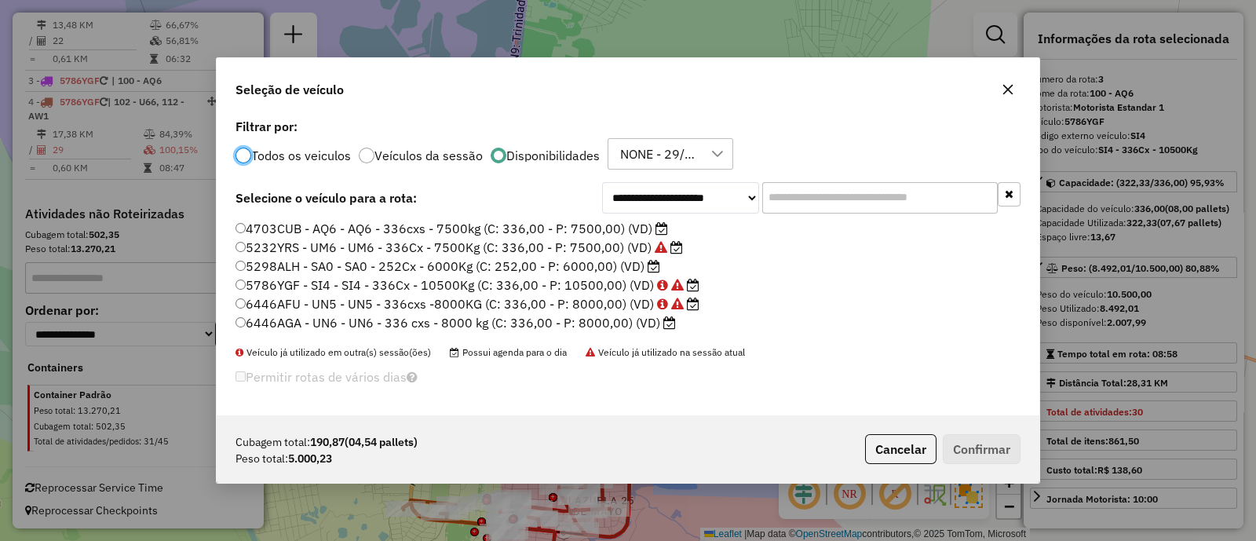
click at [603, 229] on label "4703CUB - AQ6 - AQ6 - 336cxs - 7500kg (C: 336,00 - P: 7500,00) (VD)" at bounding box center [452, 228] width 433 height 19
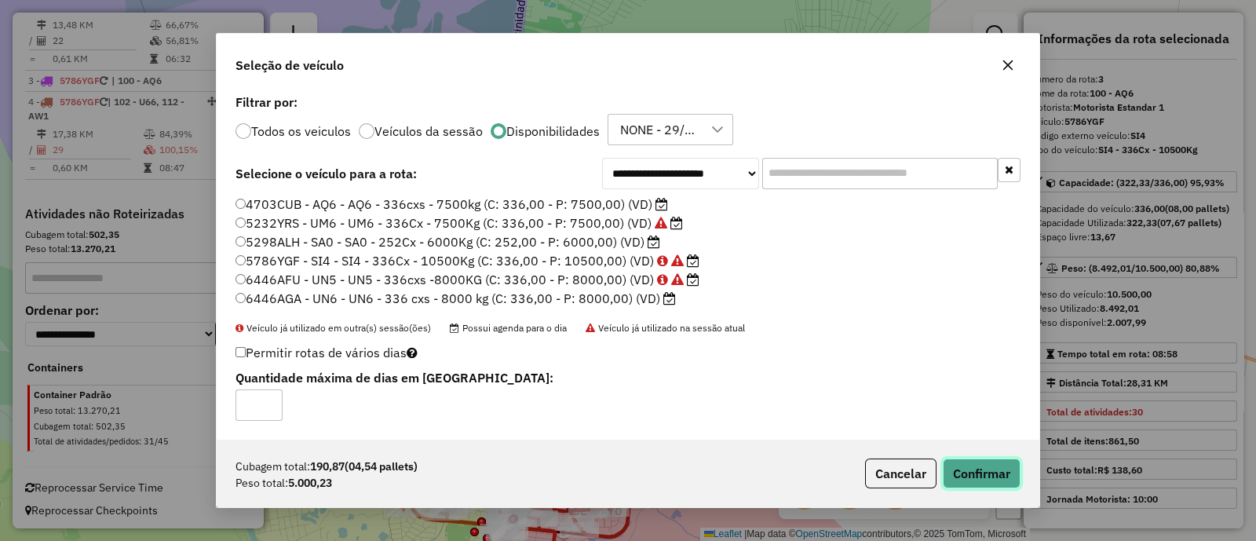
click at [995, 477] on button "Confirmar" at bounding box center [982, 474] width 78 height 30
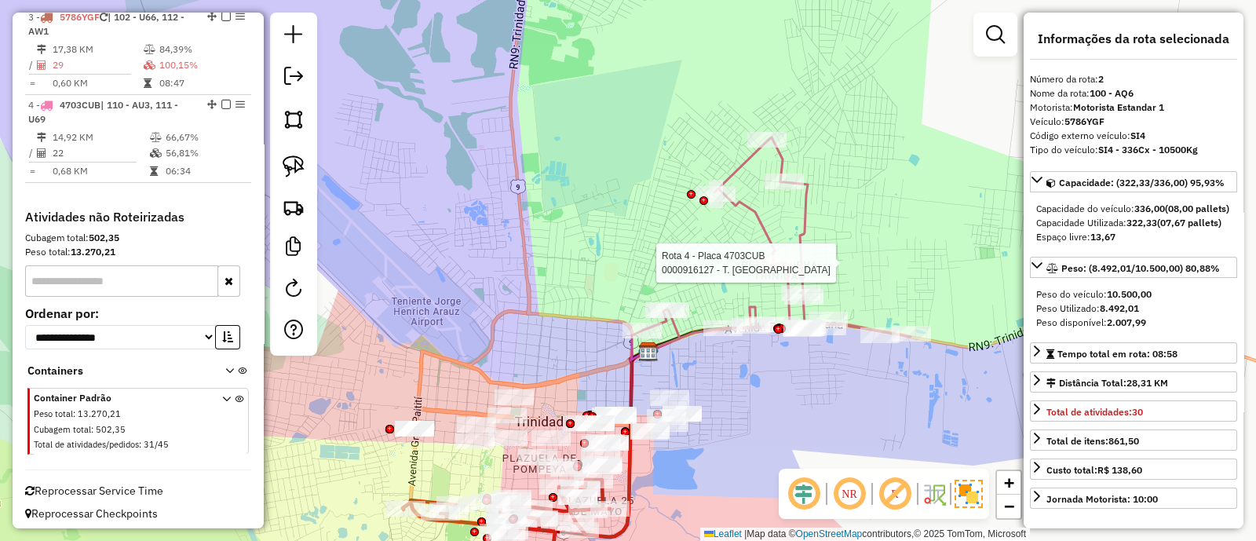
scroll to position [670, 0]
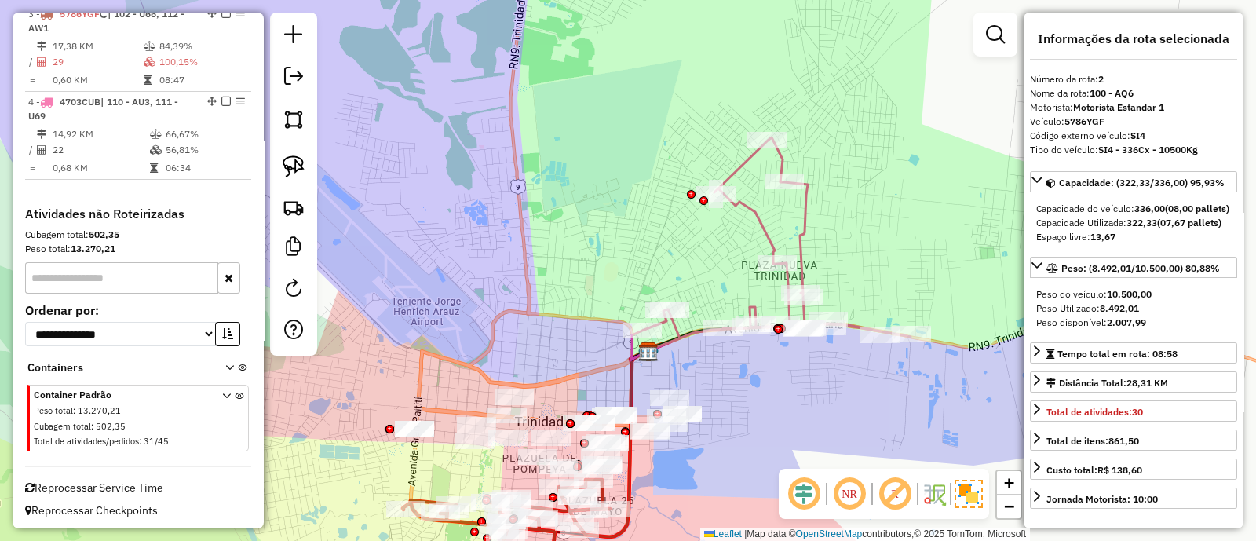
click at [758, 227] on icon at bounding box center [771, 248] width 280 height 223
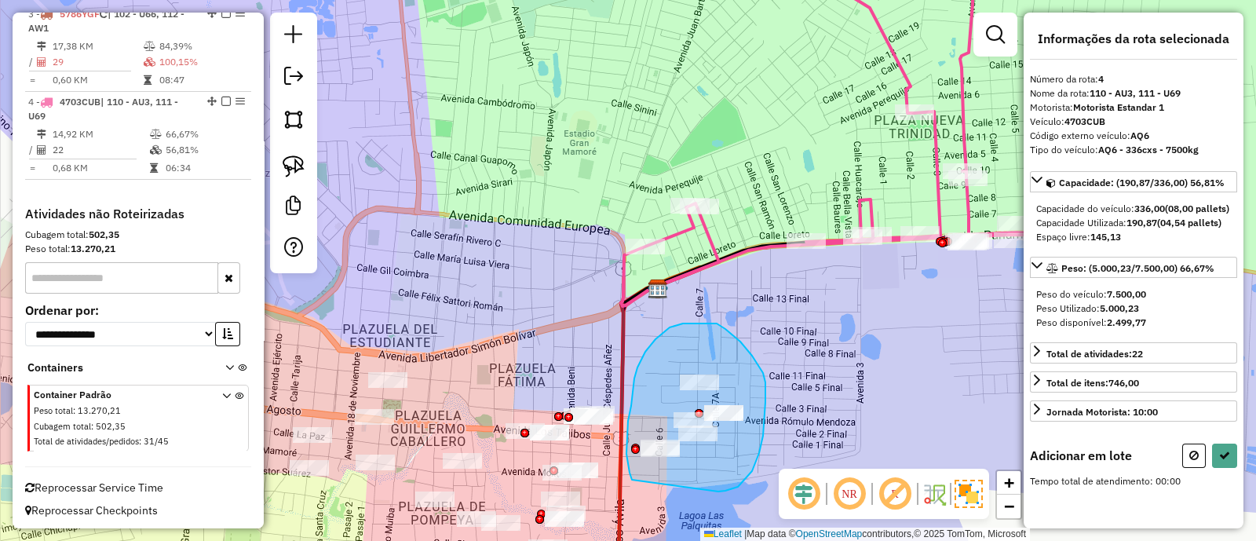
drag, startPoint x: 720, startPoint y: 492, endPoint x: 632, endPoint y: 481, distance: 88.5
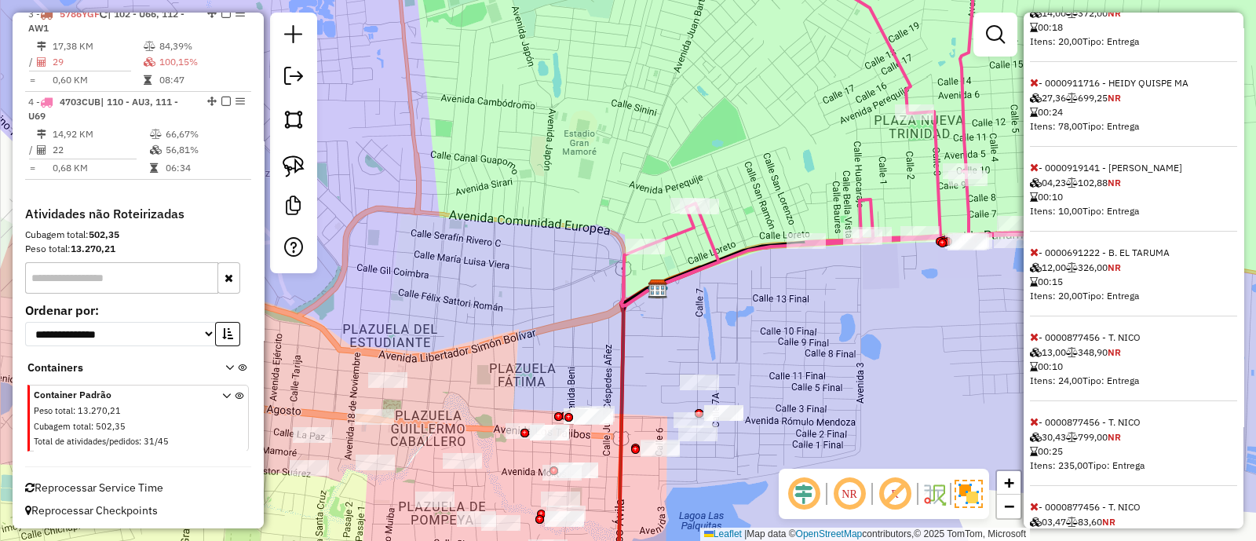
scroll to position [668, 0]
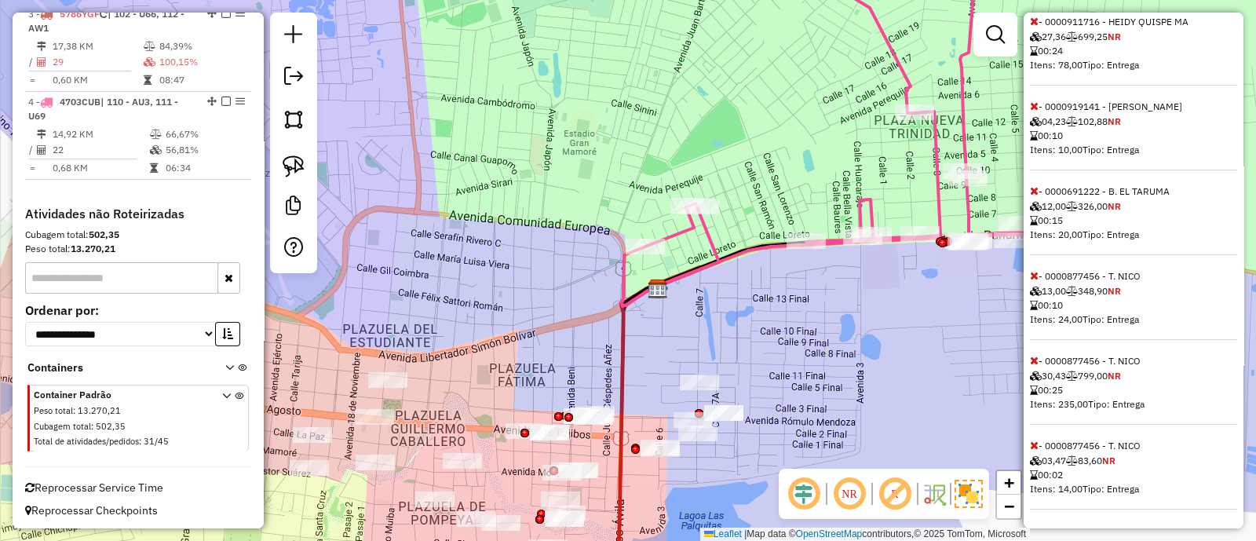
click at [1033, 279] on icon at bounding box center [1034, 275] width 9 height 11
click at [1037, 363] on icon at bounding box center [1034, 360] width 9 height 11
click at [1035, 443] on icon at bounding box center [1034, 445] width 9 height 11
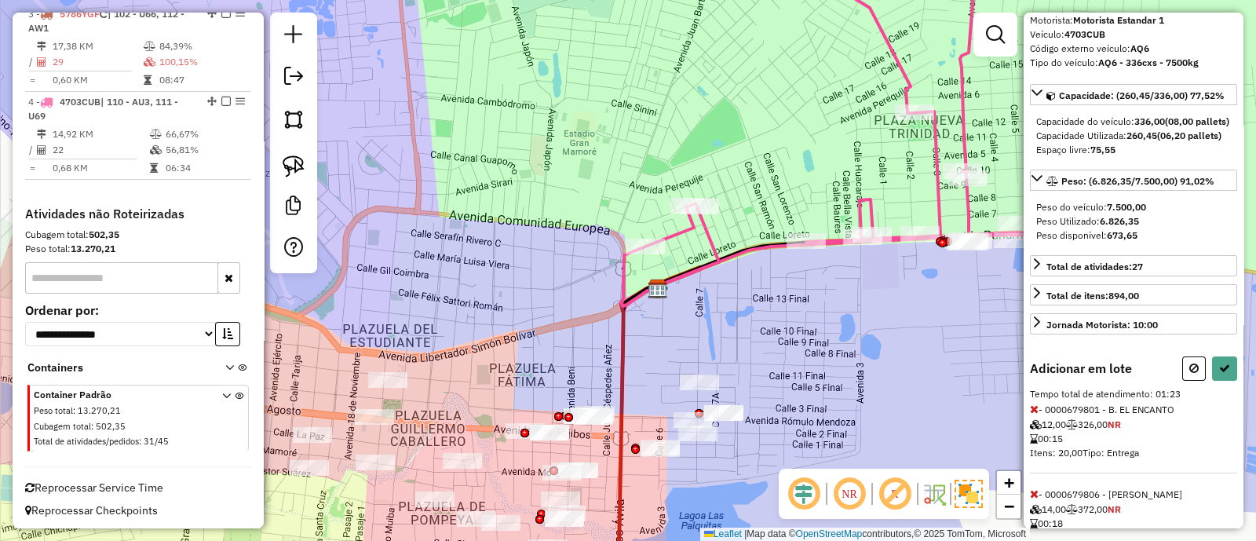
scroll to position [21, 0]
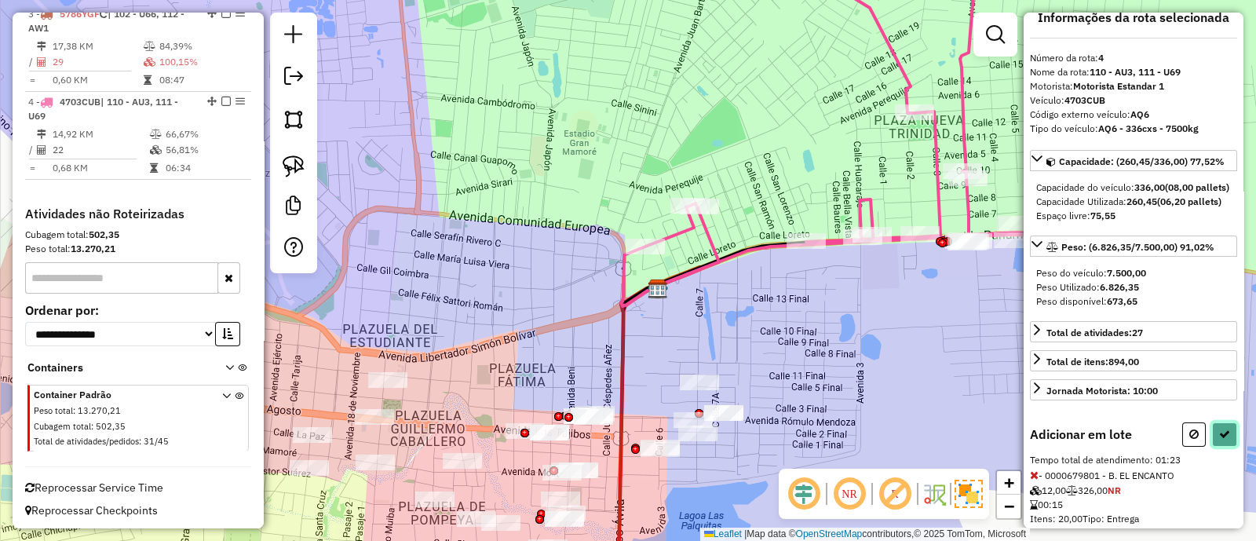
click at [1221, 440] on icon at bounding box center [1224, 434] width 11 height 11
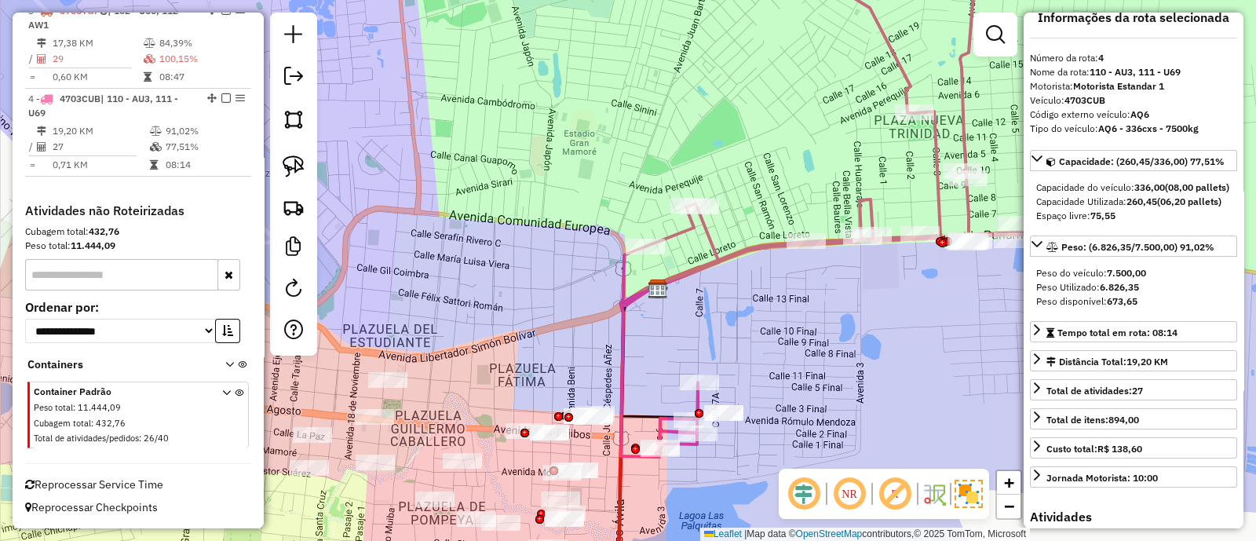
scroll to position [651, 0]
click at [697, 409] on div at bounding box center [699, 413] width 9 height 9
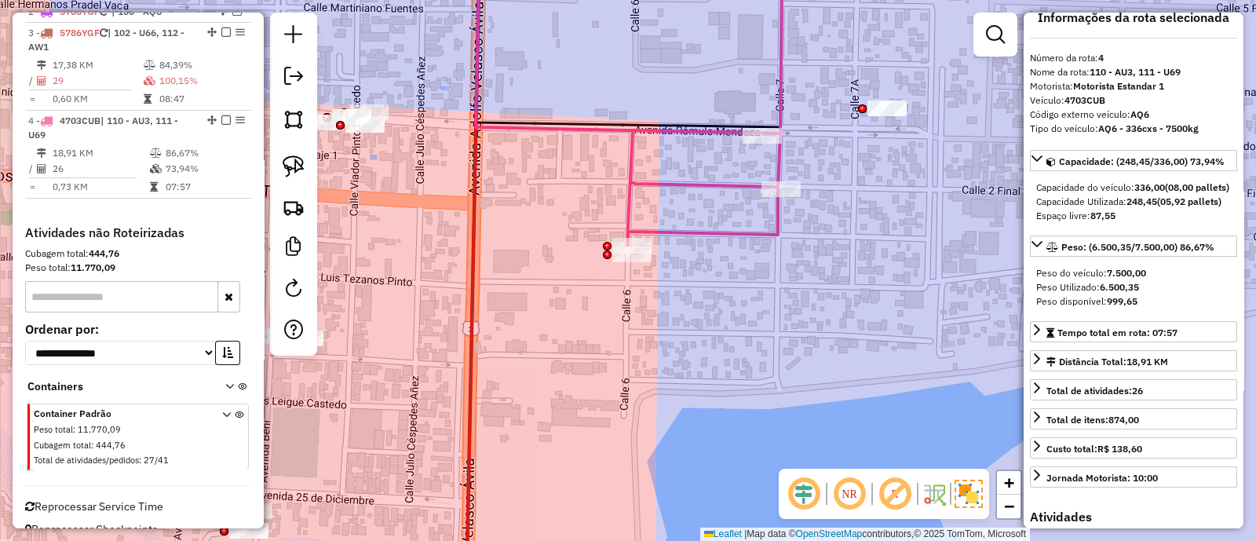
scroll to position [670, 0]
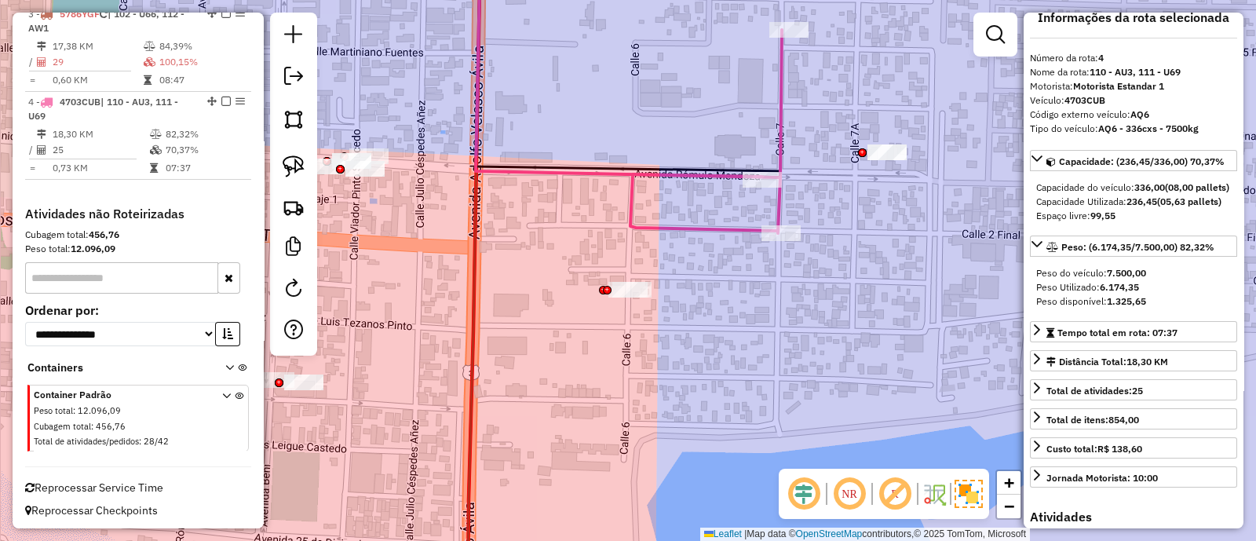
click at [778, 123] on icon at bounding box center [629, 89] width 306 height 287
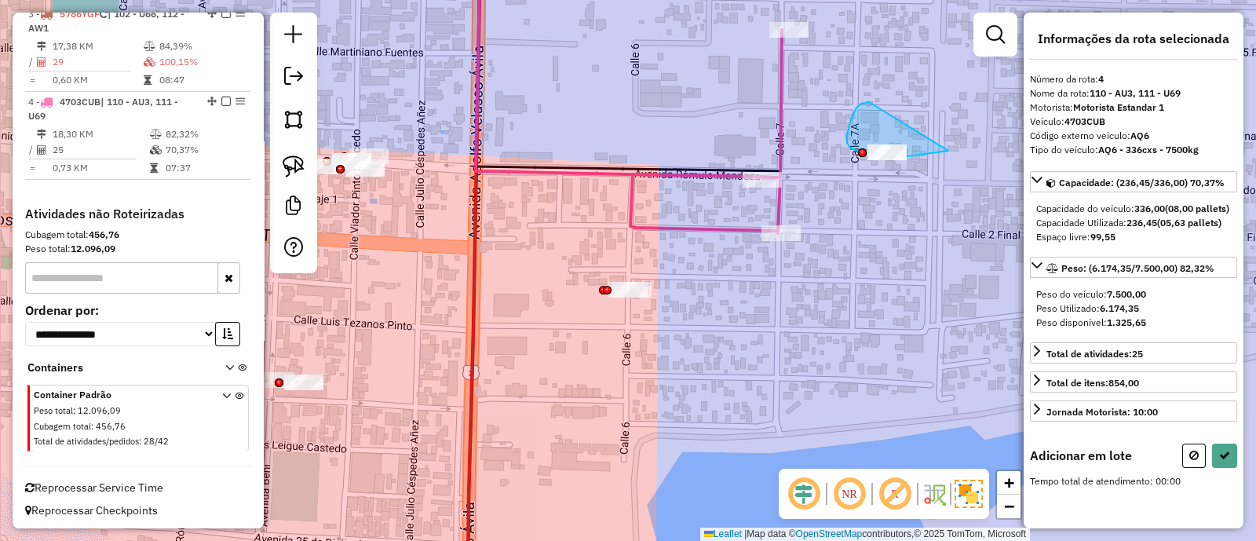
drag, startPoint x: 867, startPoint y: 102, endPoint x: 949, endPoint y: 151, distance: 95.1
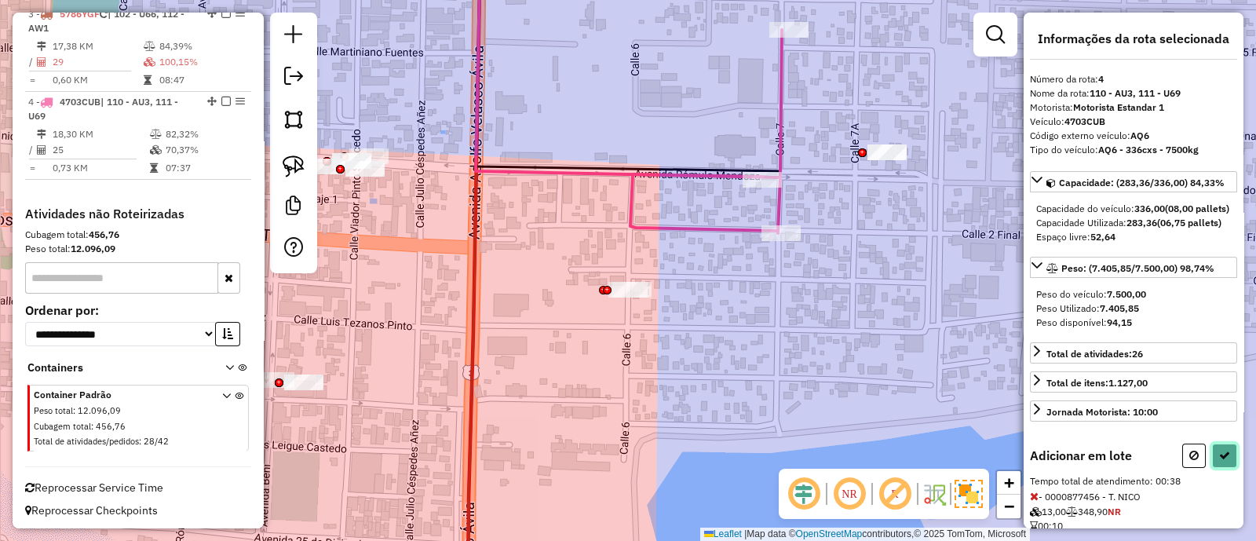
click at [1221, 461] on icon at bounding box center [1224, 455] width 11 height 11
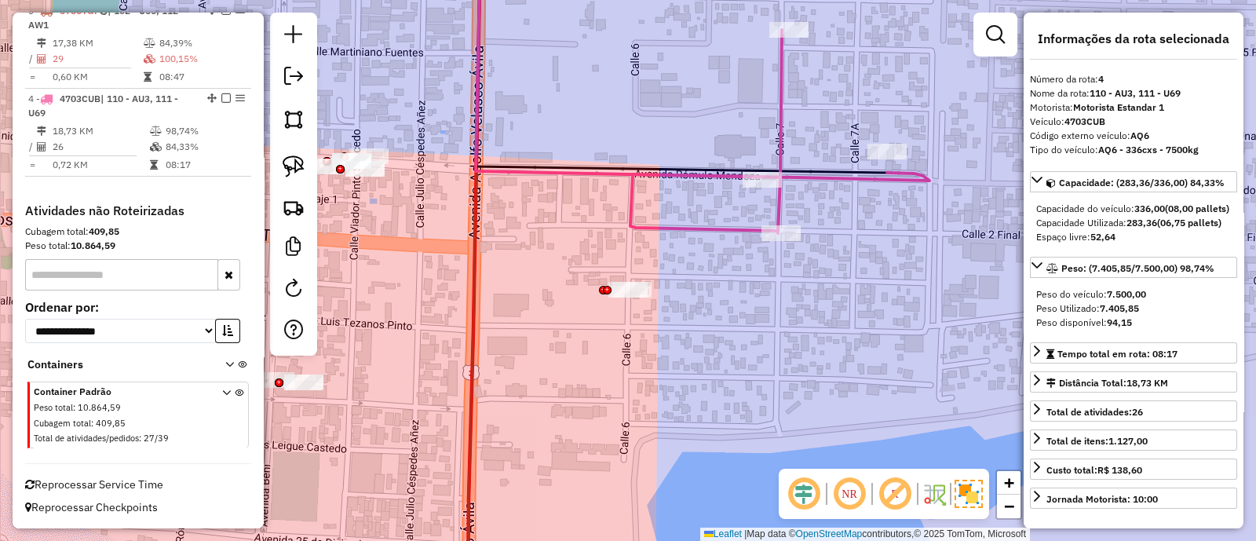
scroll to position [651, 0]
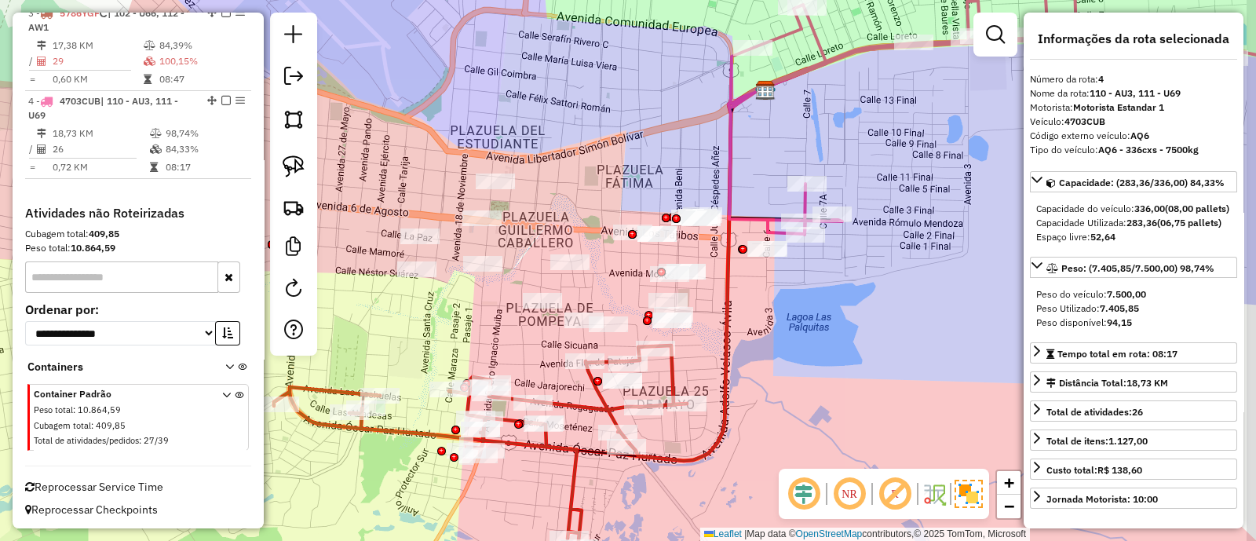
drag, startPoint x: 876, startPoint y: 161, endPoint x: 796, endPoint y: 327, distance: 183.7
click at [796, 326] on div "Janela de atendimento Grade de atendimento Capacidade Transportadoras Veículos …" at bounding box center [628, 270] width 1256 height 541
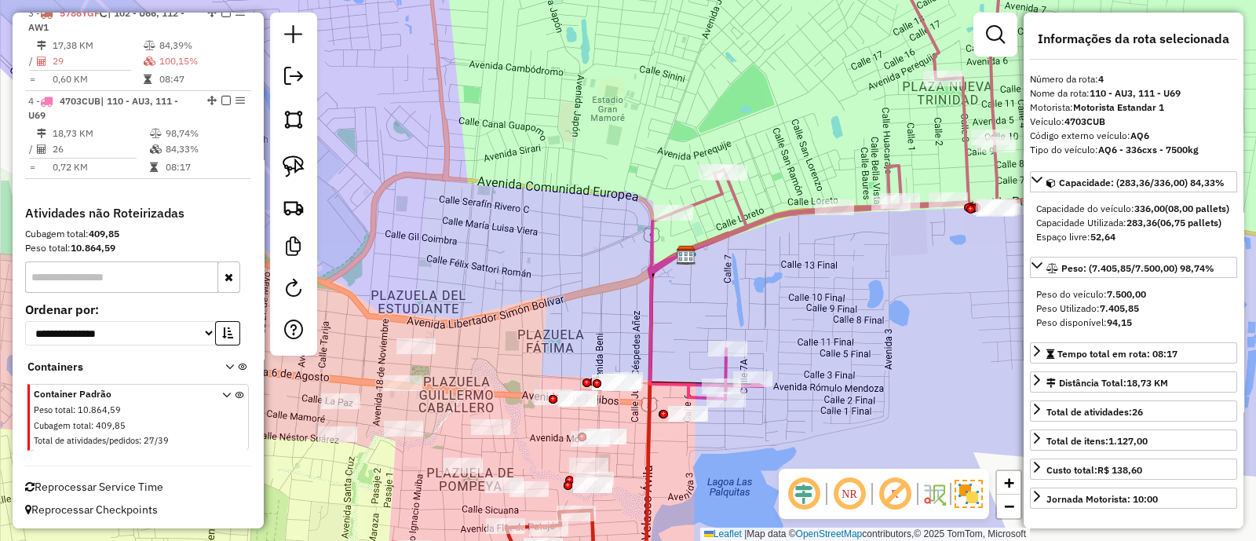
click at [777, 208] on icon at bounding box center [929, 173] width 560 height 454
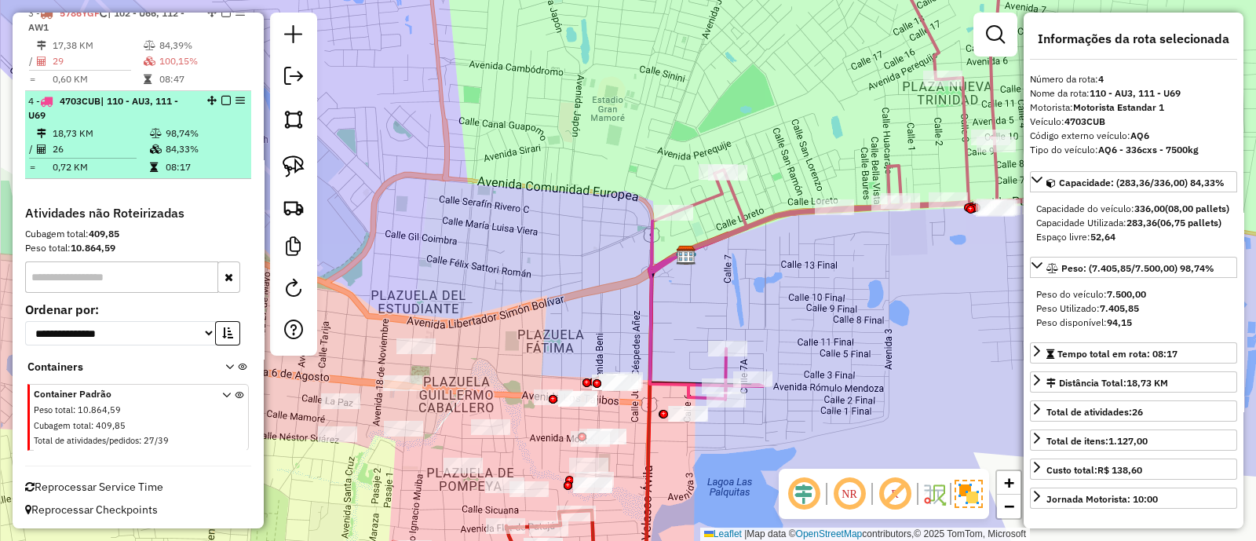
click at [222, 101] on em at bounding box center [225, 100] width 9 height 9
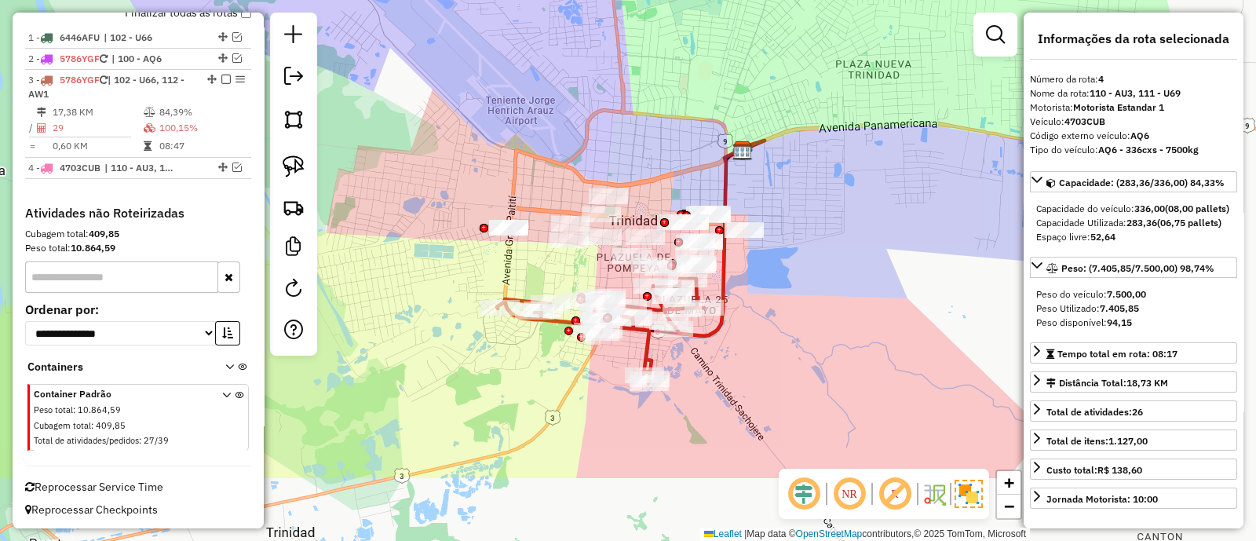
drag, startPoint x: 685, startPoint y: 303, endPoint x: 754, endPoint y: 188, distance: 134.5
click at [754, 188] on div "Janela de atendimento Grade de atendimento Capacidade Transportadoras Veículos …" at bounding box center [628, 270] width 1256 height 541
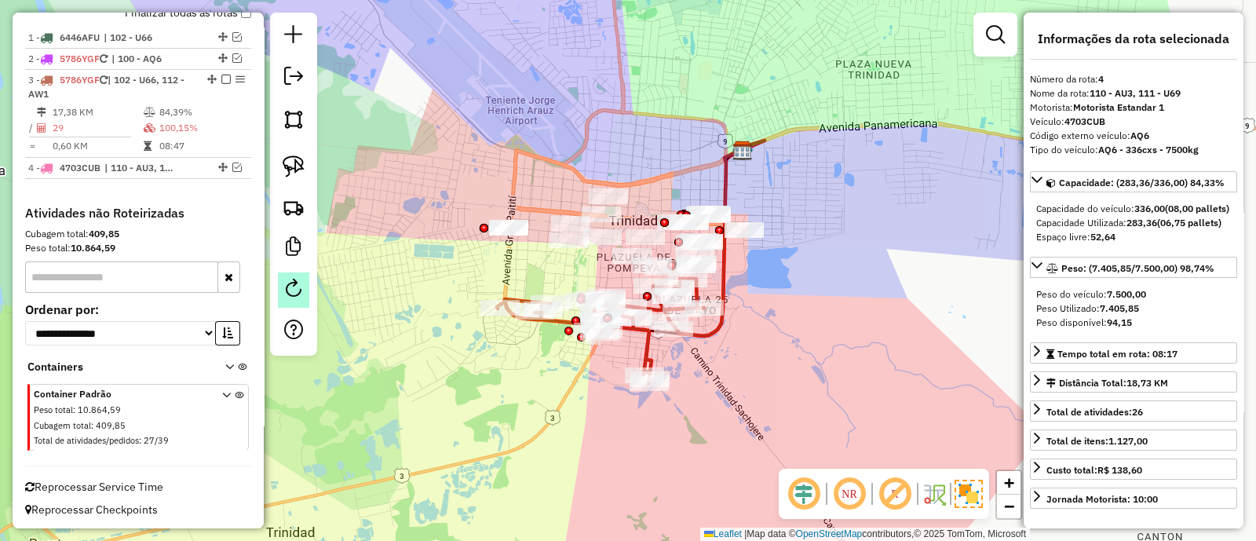
click at [288, 280] on em at bounding box center [293, 288] width 19 height 19
select select "*"
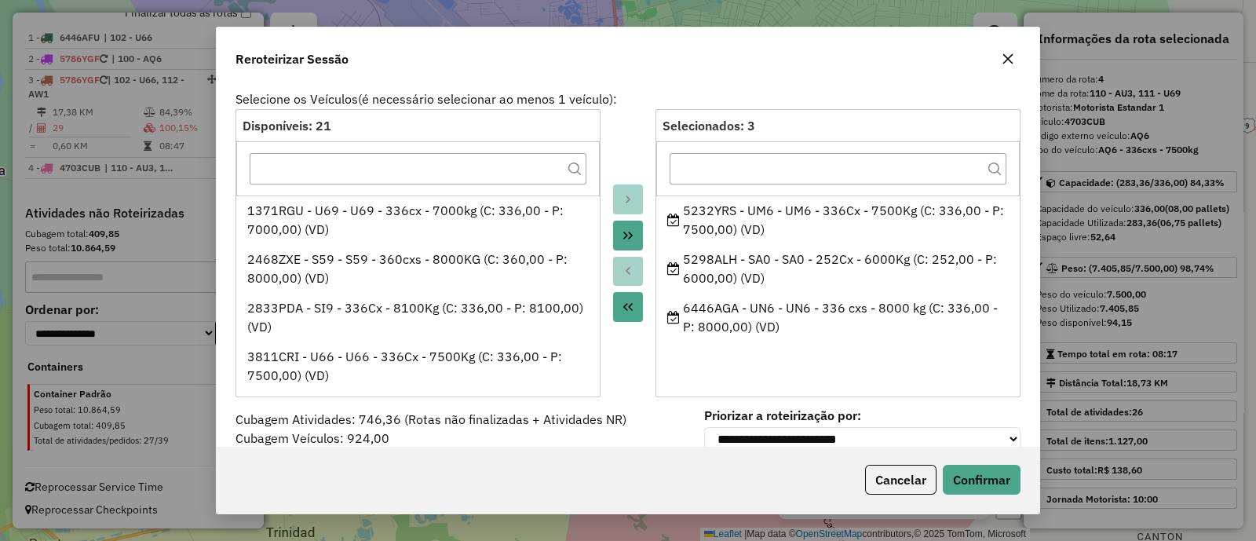
click at [1011, 61] on icon "button" at bounding box center [1009, 59] width 10 height 10
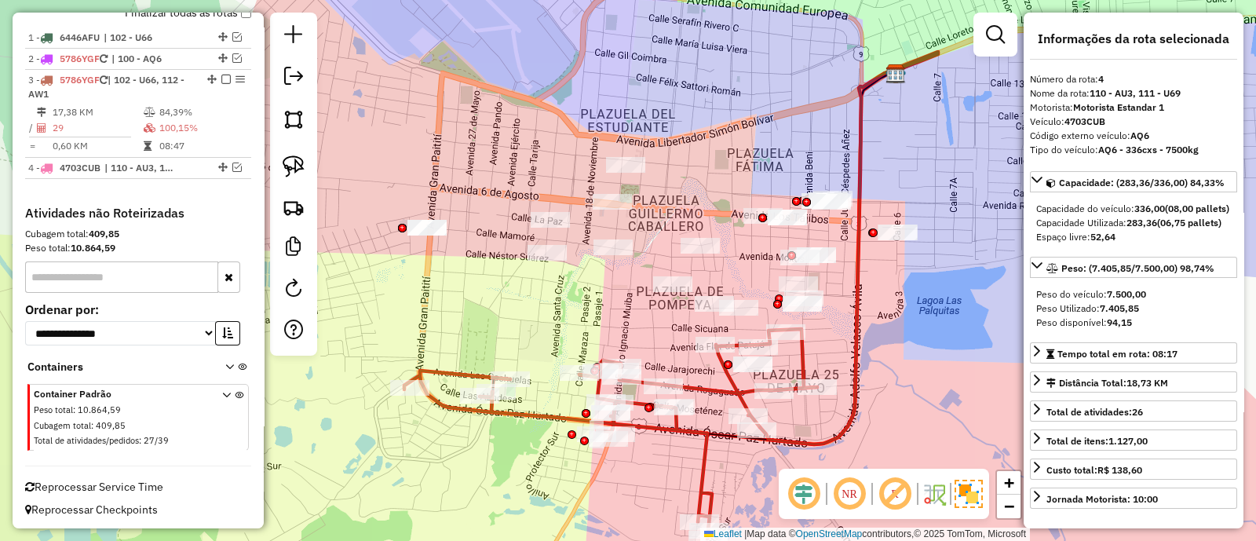
drag, startPoint x: 543, startPoint y: 283, endPoint x: 601, endPoint y: 304, distance: 61.9
click at [601, 304] on div "Janela de atendimento Grade de atendimento Capacidade Transportadoras Veículos …" at bounding box center [628, 270] width 1256 height 541
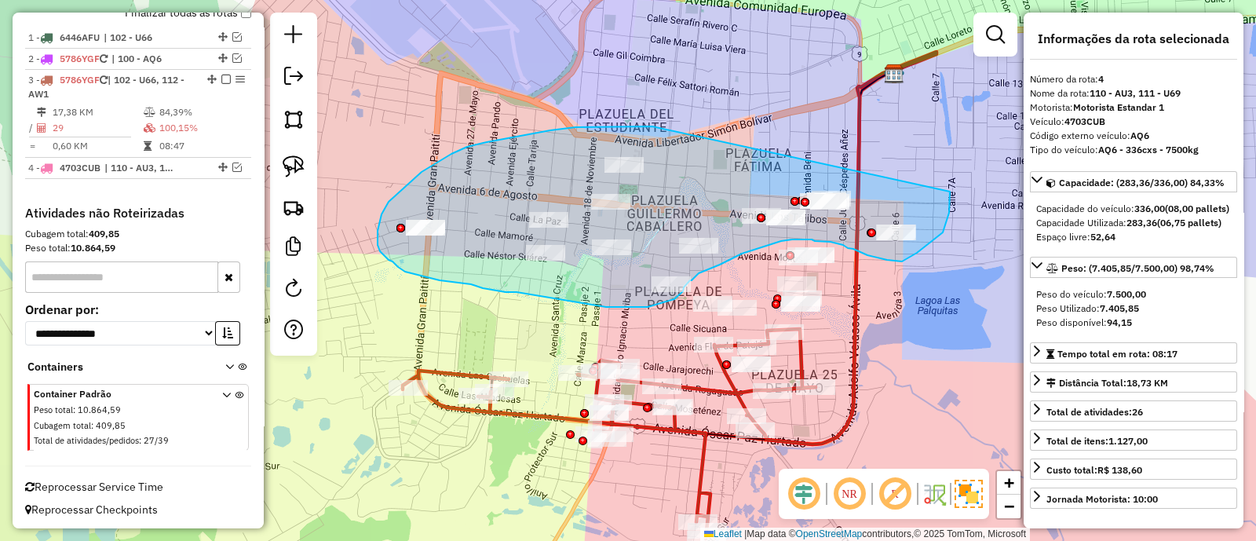
drag, startPoint x: 576, startPoint y: 127, endPoint x: 950, endPoint y: 192, distance: 380.0
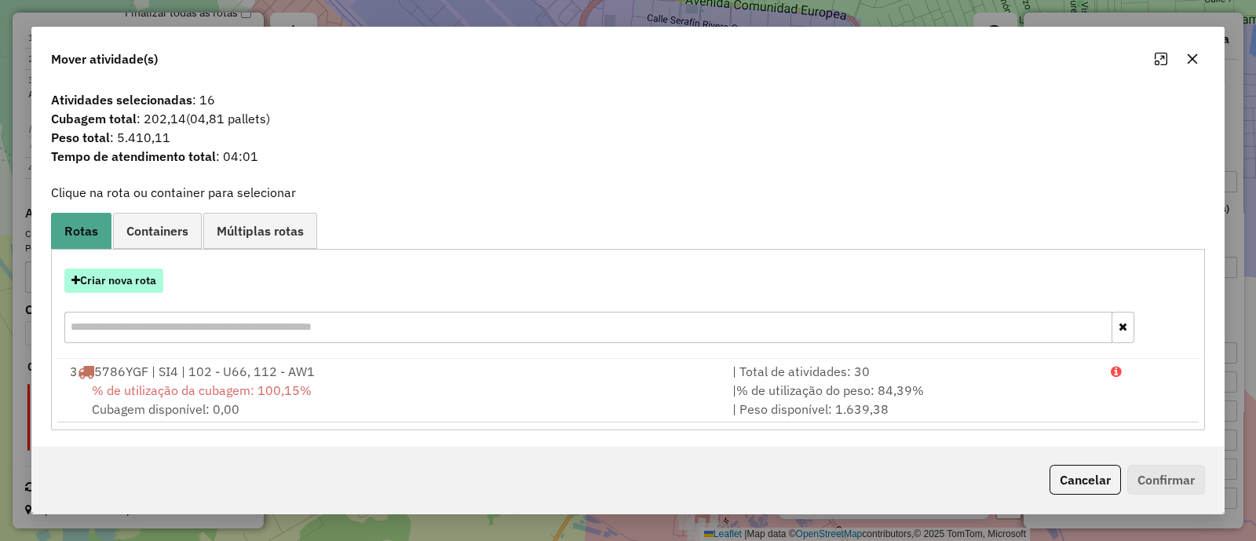
click at [116, 285] on button "Criar nova rota" at bounding box center [113, 281] width 99 height 24
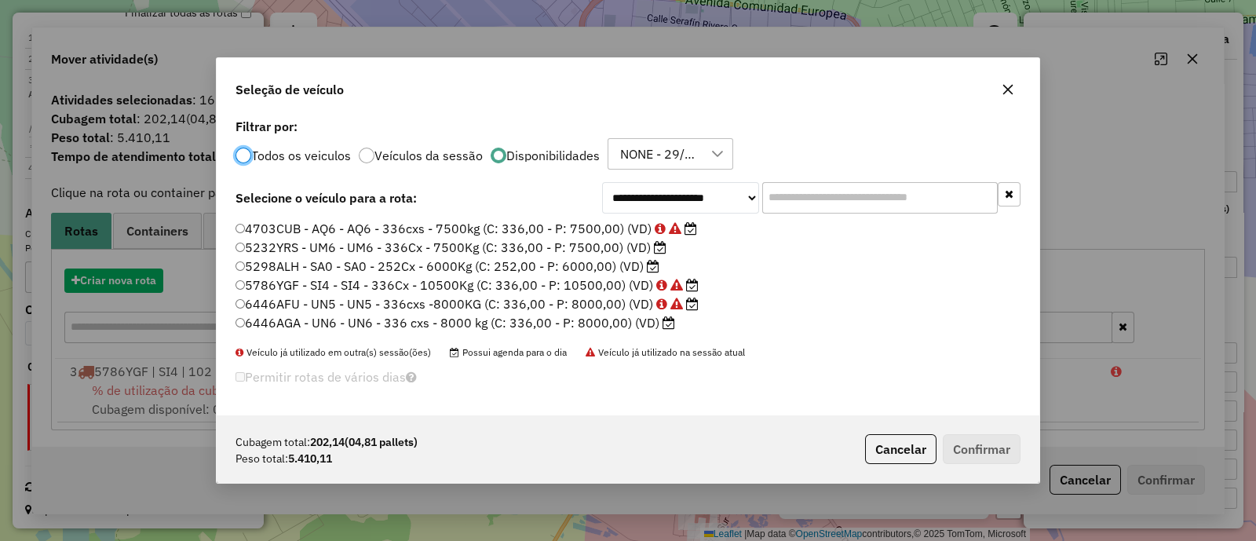
scroll to position [8, 5]
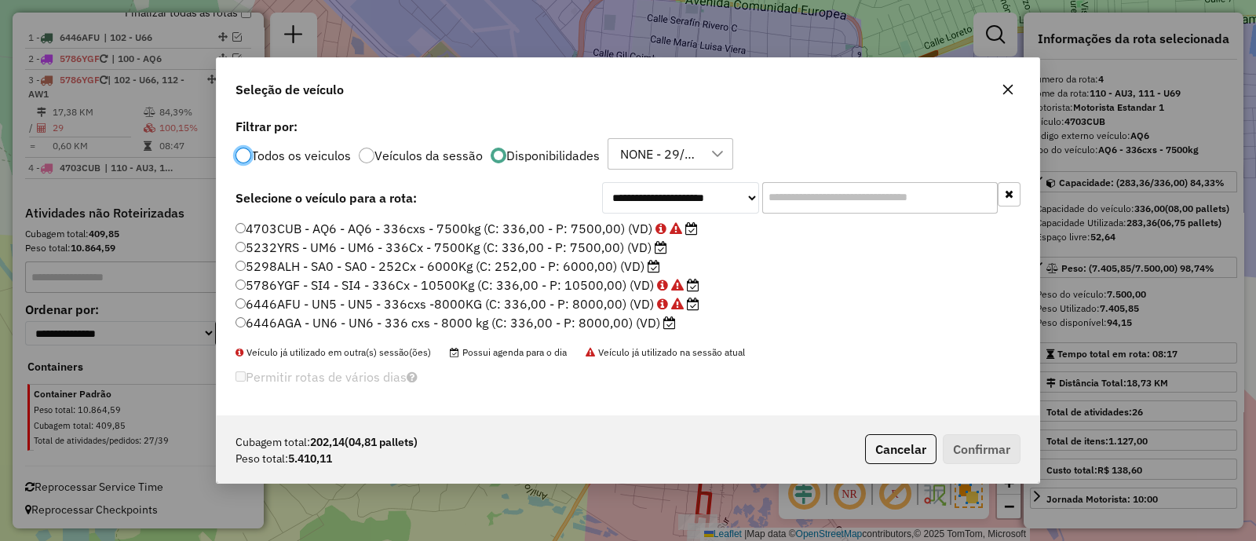
click at [589, 243] on label "5232YRS - UM6 - UM6 - 336Cx - 7500Kg (C: 336,00 - P: 7500,00) (VD)" at bounding box center [452, 247] width 432 height 19
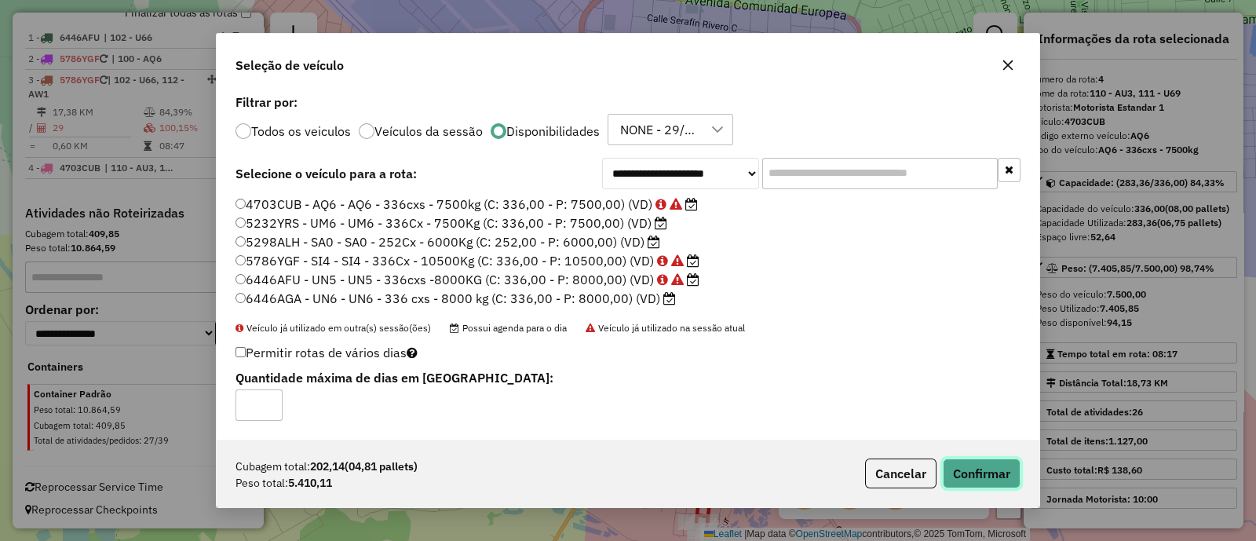
click at [974, 475] on button "Confirmar" at bounding box center [982, 474] width 78 height 30
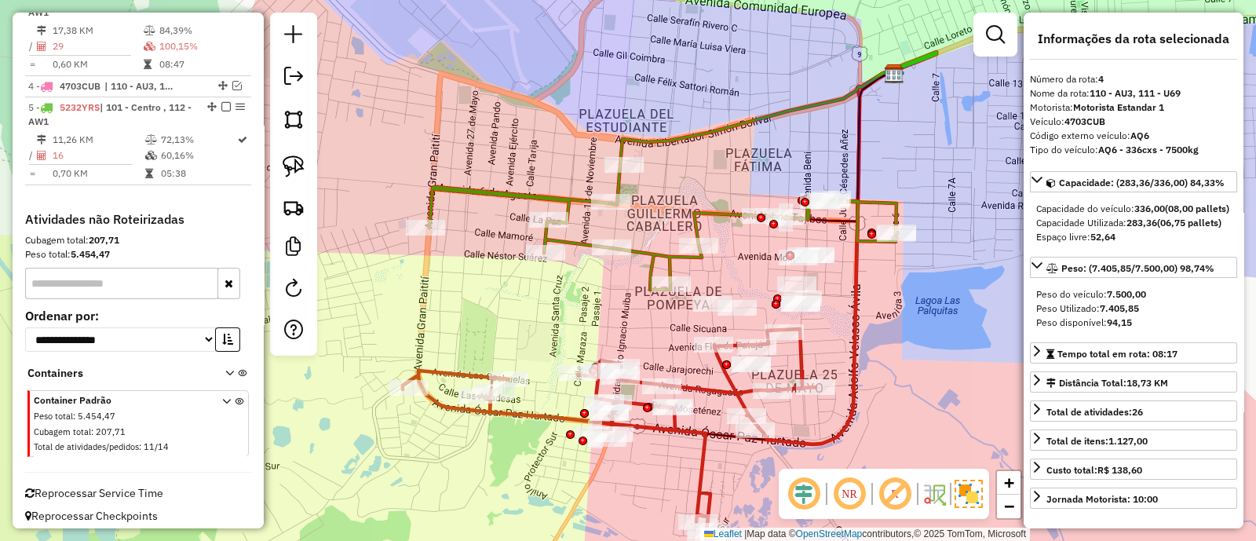
scroll to position [691, 0]
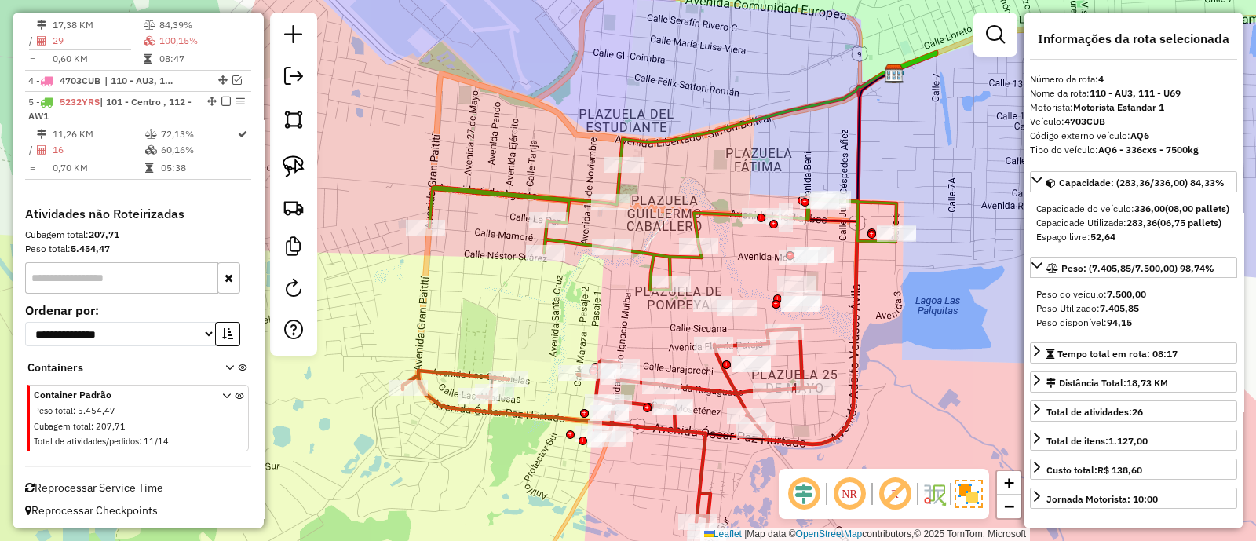
click at [886, 204] on icon at bounding box center [663, 227] width 467 height 125
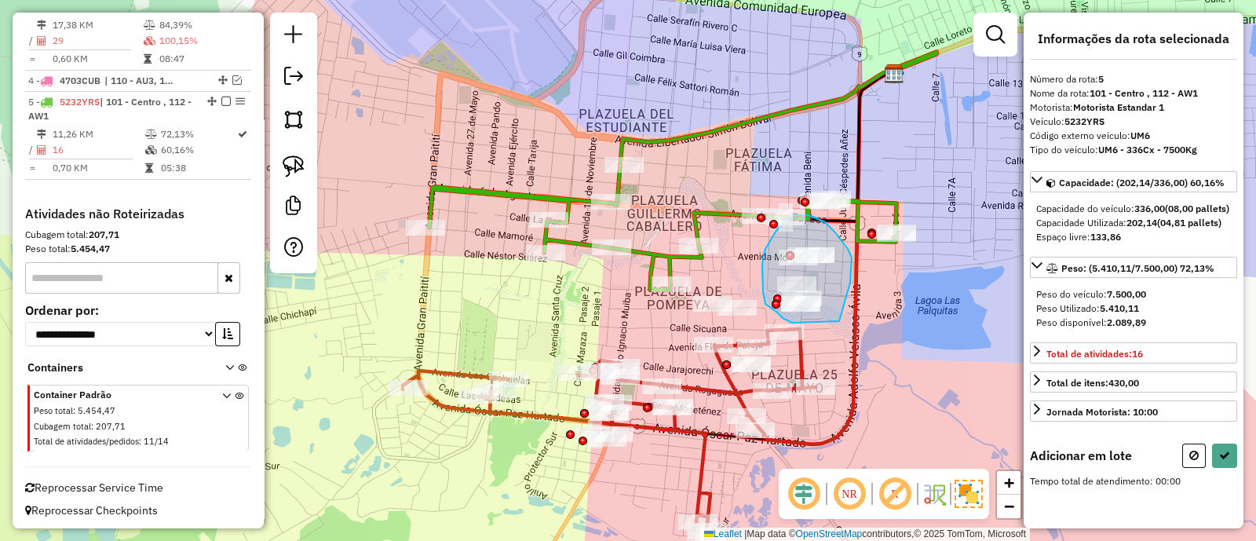
drag, startPoint x: 852, startPoint y: 258, endPoint x: 840, endPoint y: 321, distance: 64.7
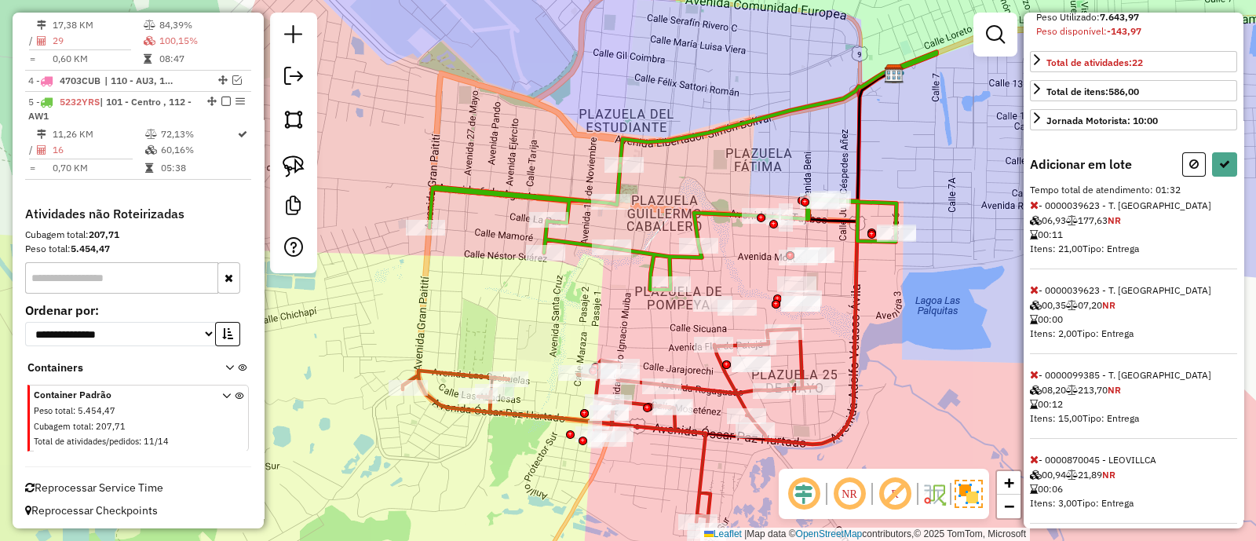
scroll to position [294, 0]
click at [1033, 207] on icon at bounding box center [1034, 201] width 9 height 11
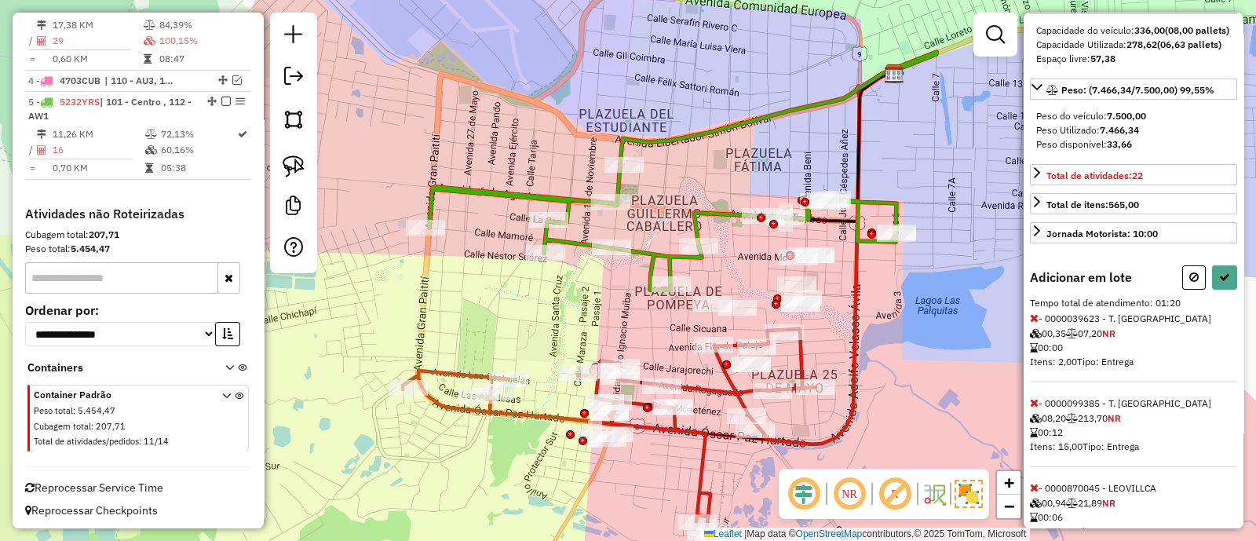
scroll to position [0, 0]
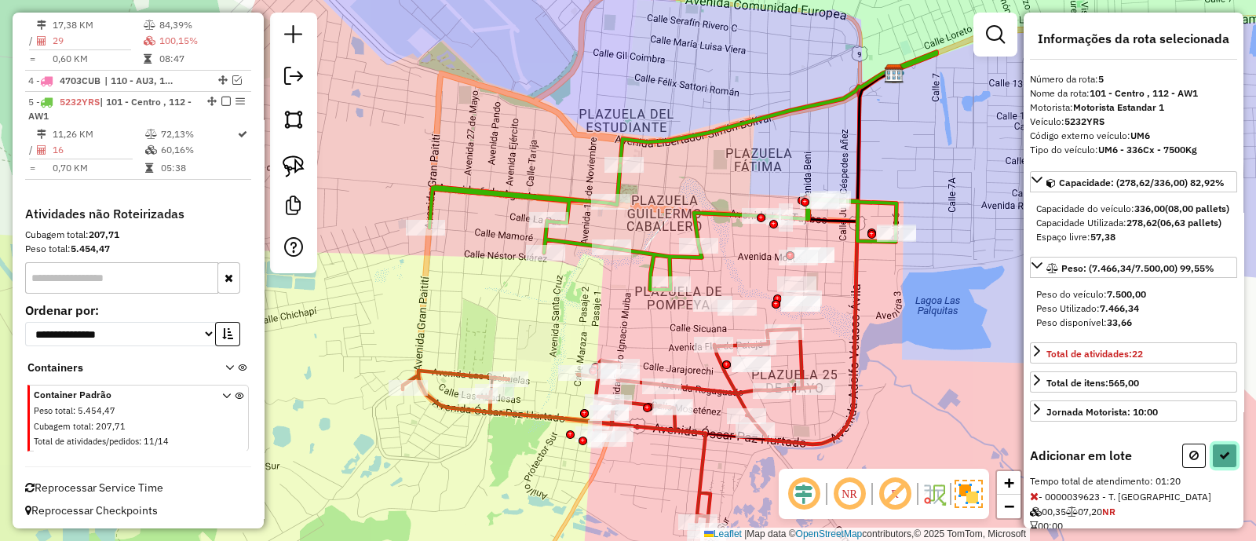
click at [1221, 468] on button at bounding box center [1224, 456] width 25 height 24
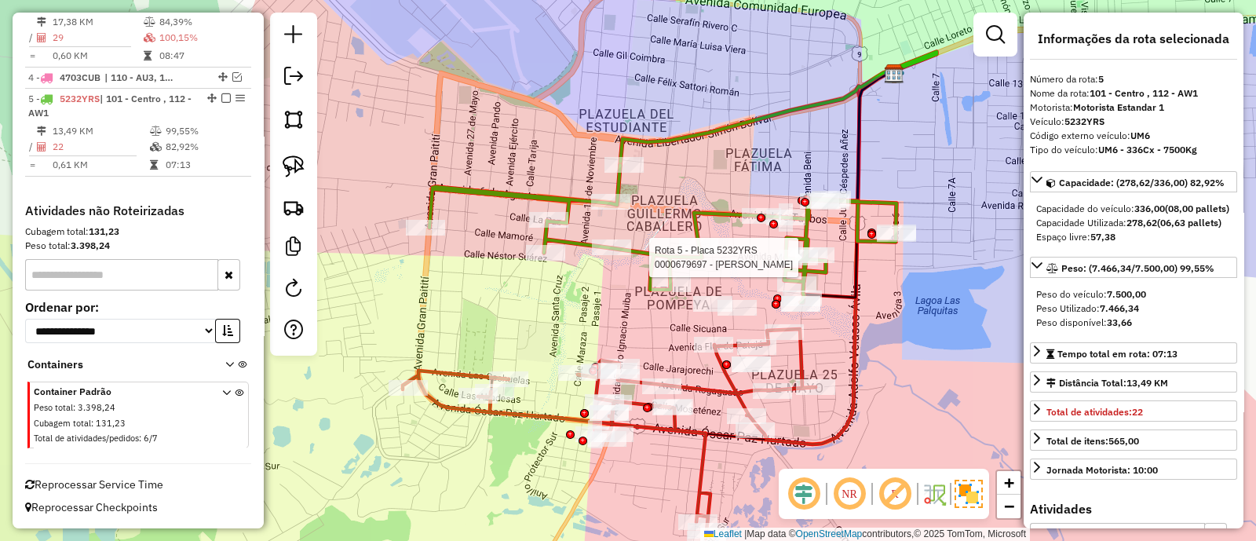
scroll to position [671, 0]
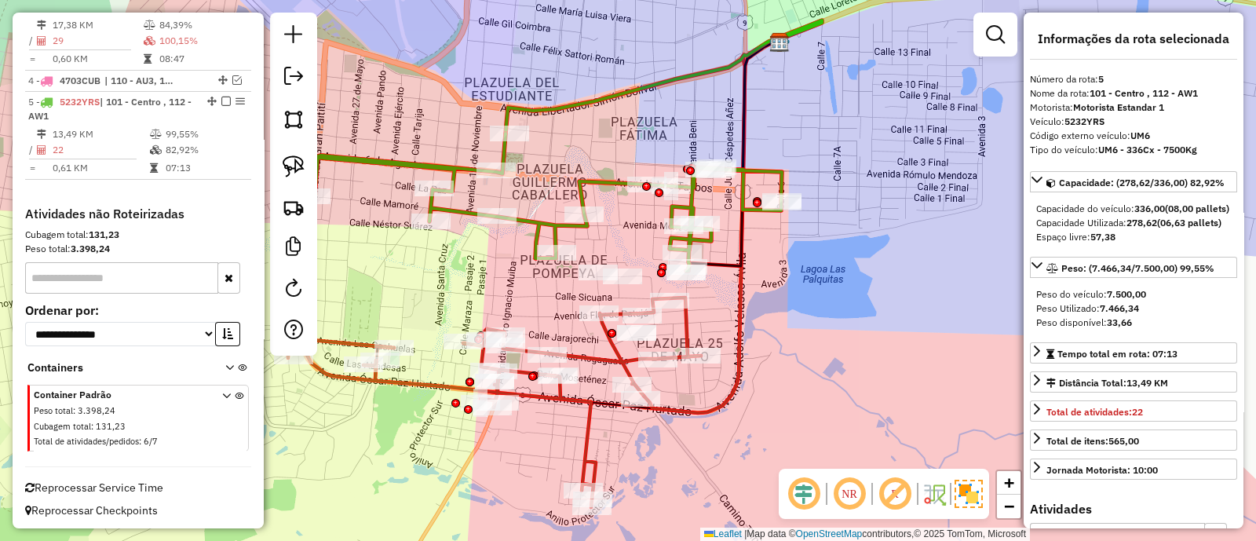
click at [595, 179] on icon at bounding box center [548, 201] width 467 height 137
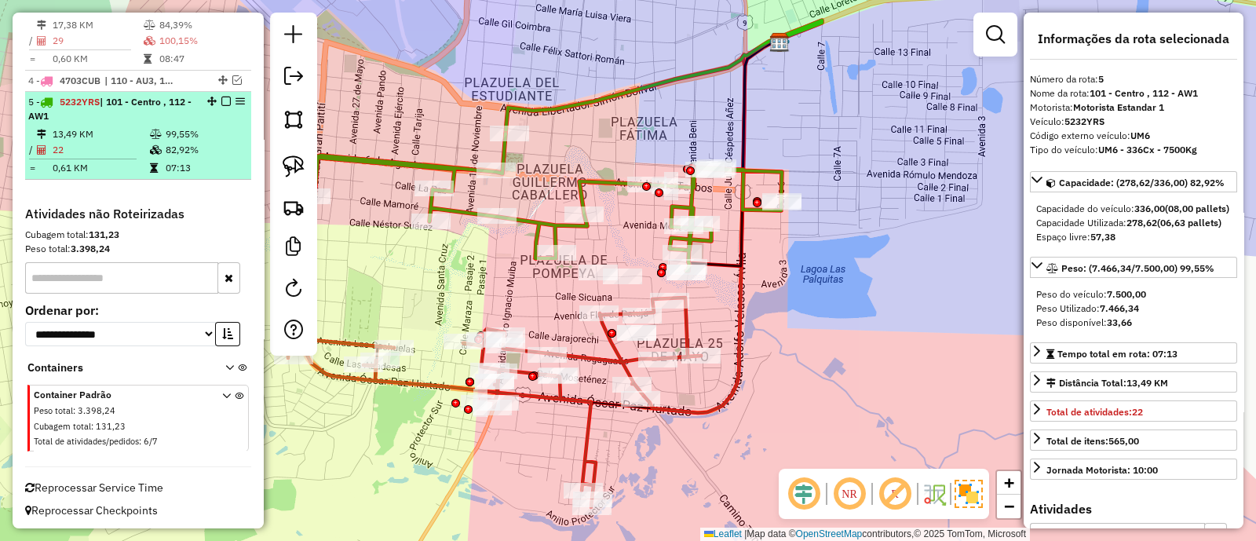
click at [221, 100] on em at bounding box center [225, 101] width 9 height 9
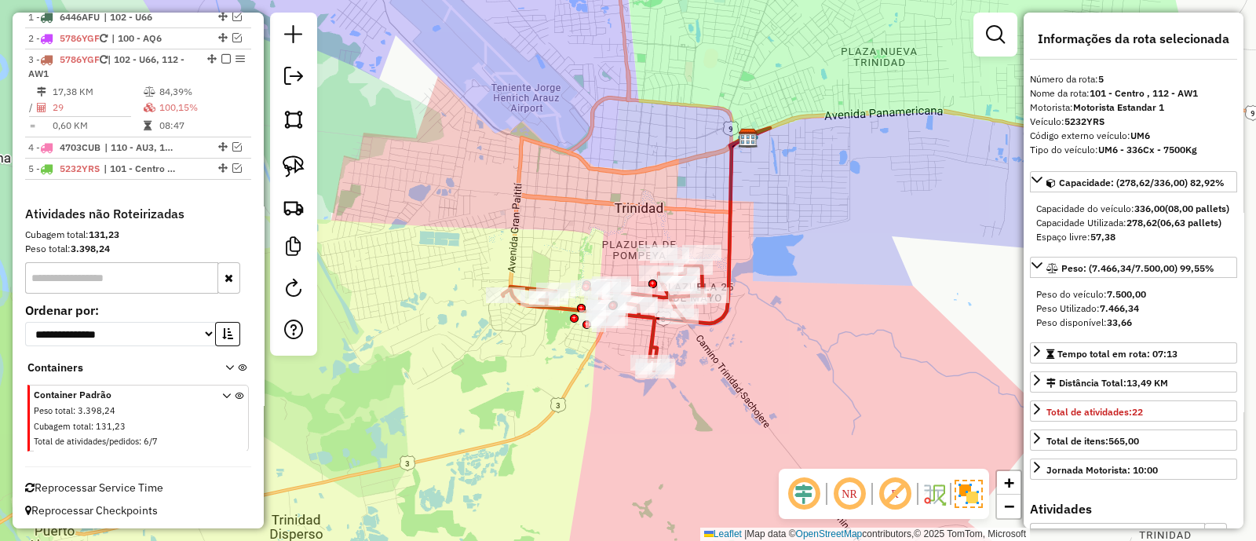
click at [631, 245] on div "Janela de atendimento Grade de atendimento Capacidade Transportadoras Veículos …" at bounding box center [628, 270] width 1256 height 541
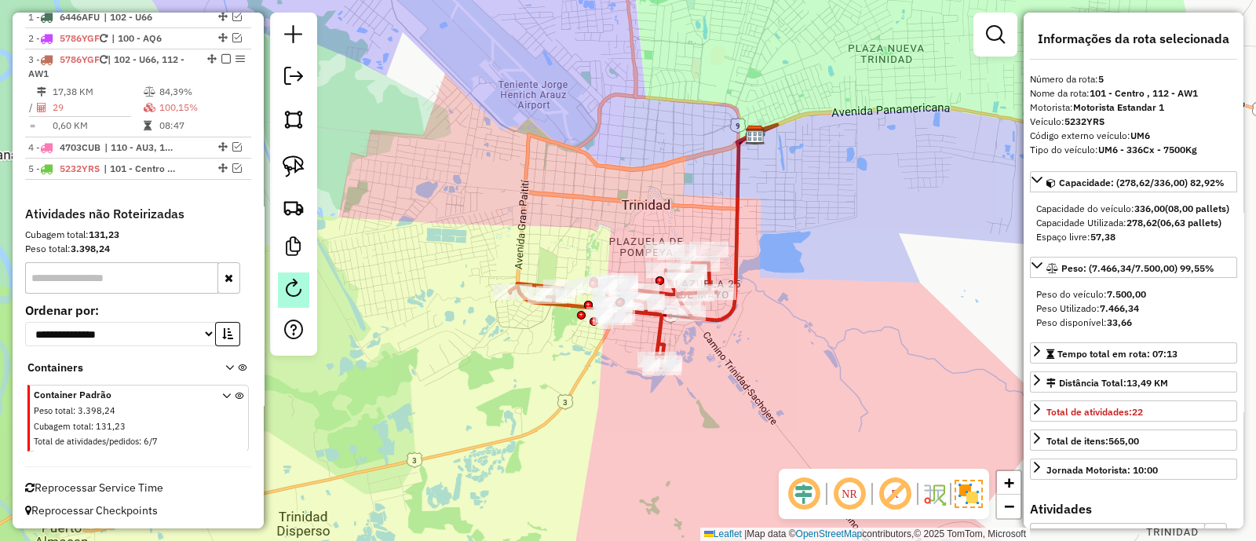
click at [305, 288] on link at bounding box center [293, 289] width 31 height 35
select select "*"
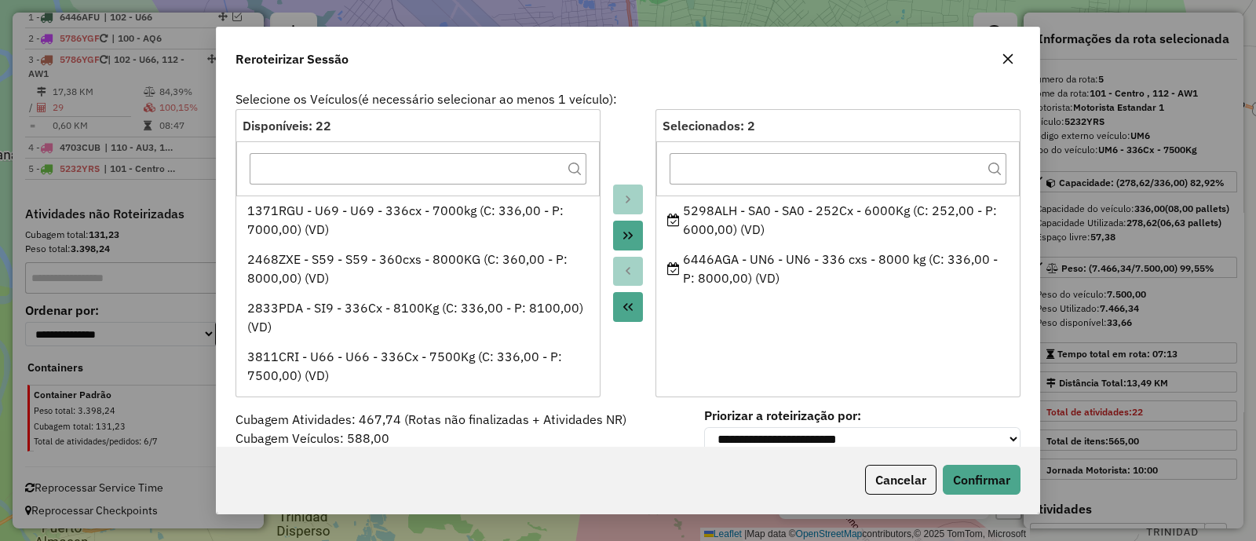
click at [1007, 64] on icon "button" at bounding box center [1008, 59] width 13 height 13
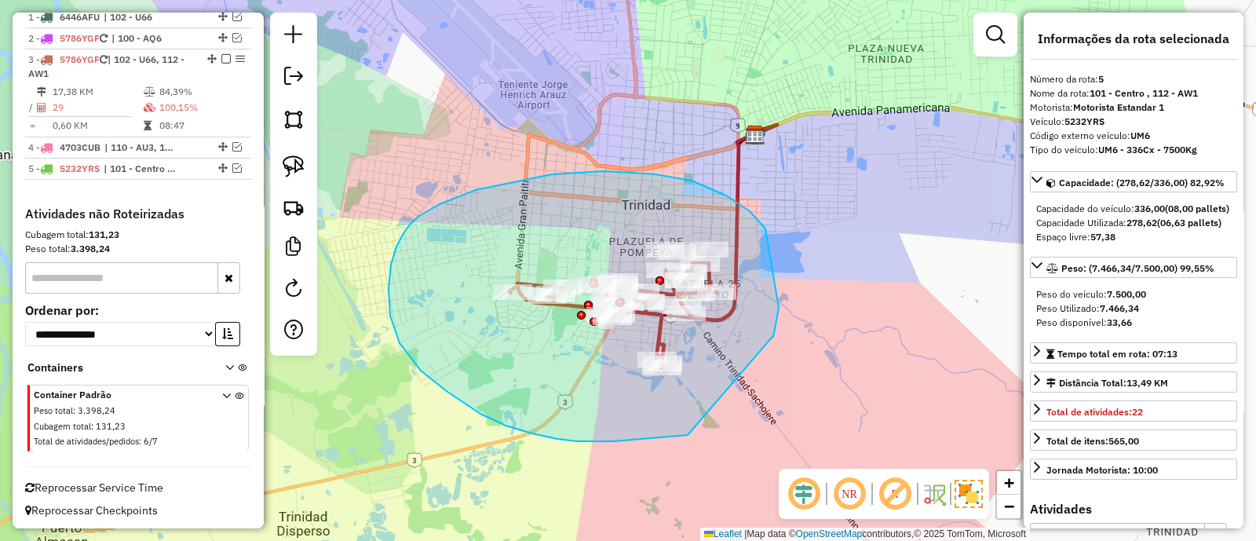
drag, startPoint x: 775, startPoint y: 329, endPoint x: 688, endPoint y: 435, distance: 137.2
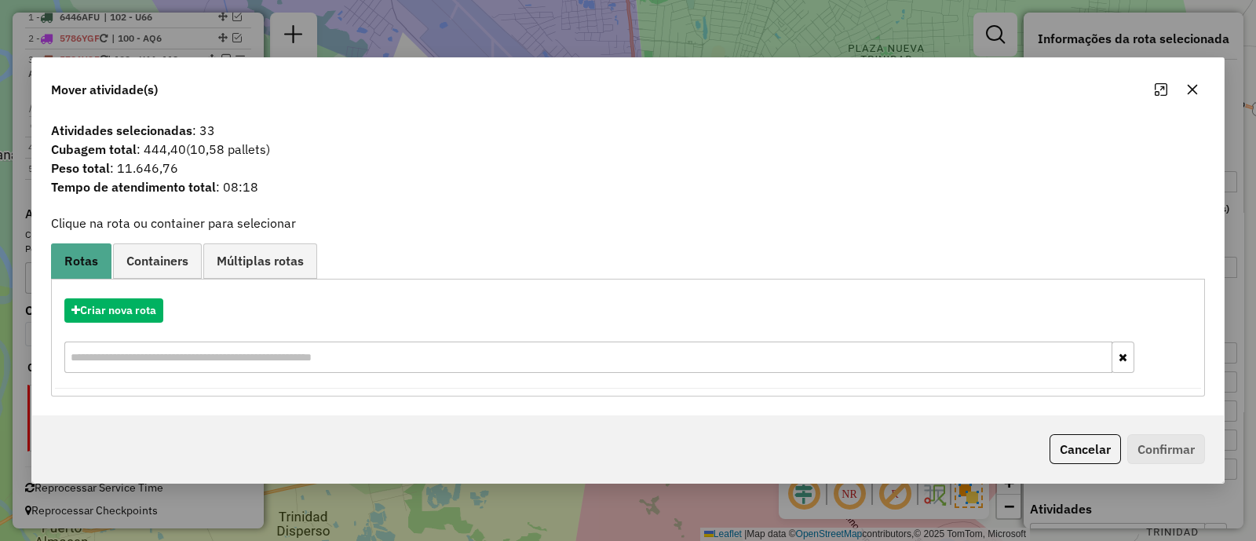
click at [1192, 95] on icon "button" at bounding box center [1192, 89] width 13 height 13
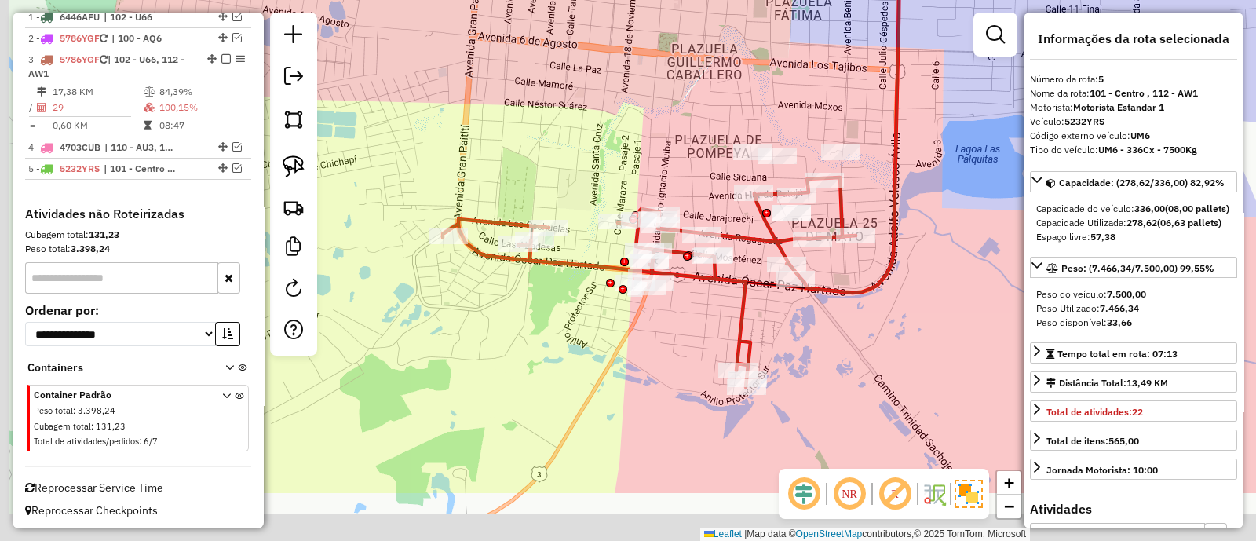
drag, startPoint x: 667, startPoint y: 429, endPoint x: 786, endPoint y: 328, distance: 155.4
click at [786, 328] on div "Janela de atendimento Grade de atendimento Capacidade Transportadoras Veículos …" at bounding box center [628, 270] width 1256 height 541
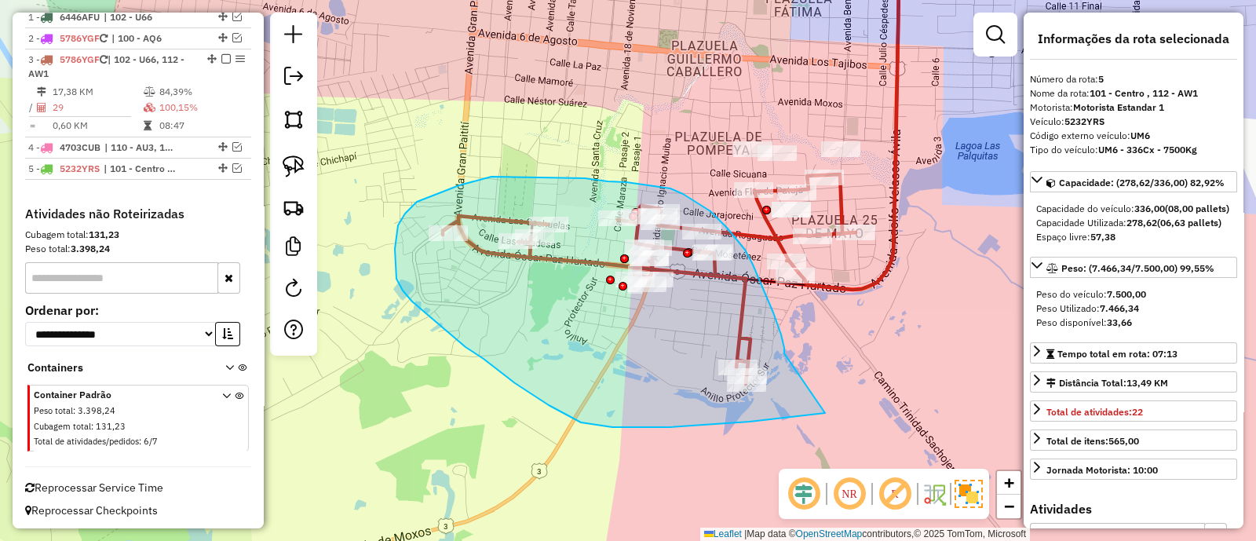
drag, startPoint x: 784, startPoint y: 348, endPoint x: 825, endPoint y: 413, distance: 76.9
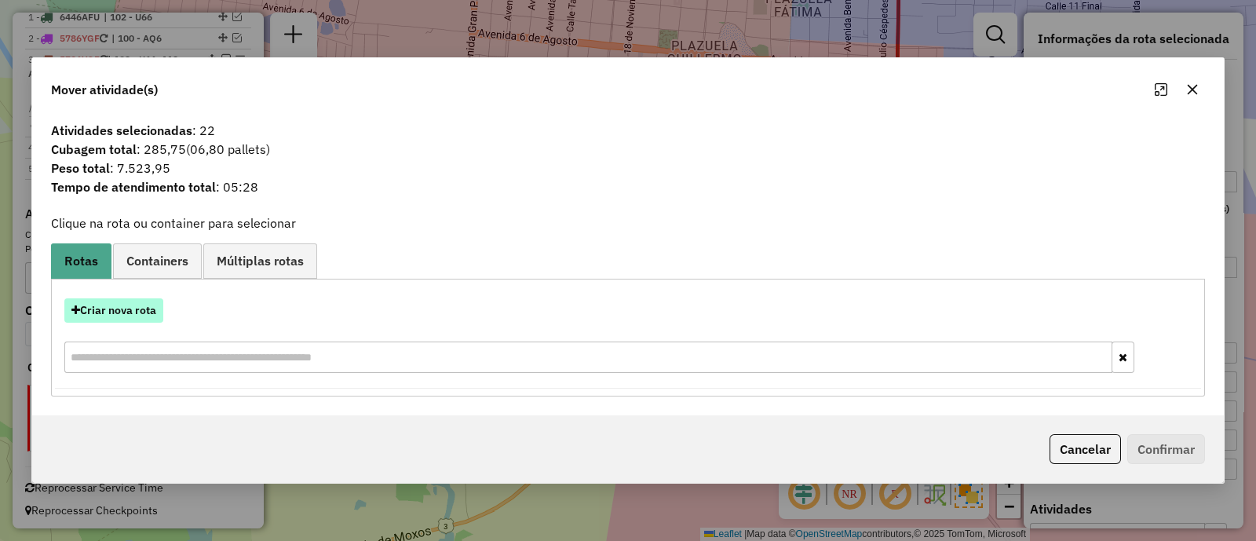
click at [153, 317] on button "Criar nova rota" at bounding box center [113, 310] width 99 height 24
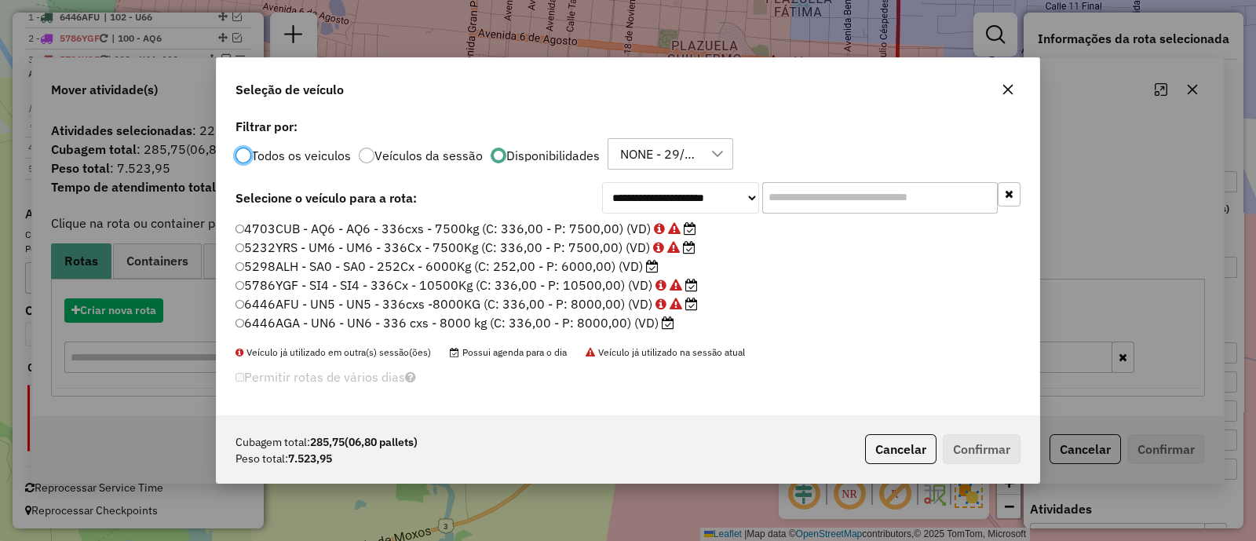
scroll to position [8, 5]
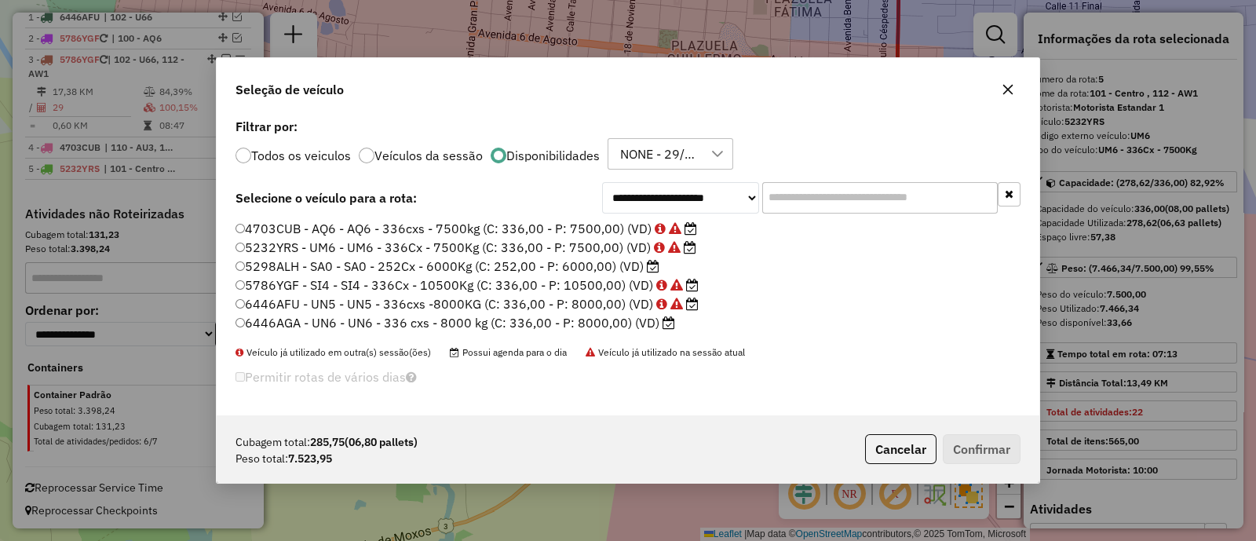
click at [585, 325] on label "6446AGA - UN6 - UN6 - 336 cxs - 8000 kg (C: 336,00 - P: 8000,00) (VD)" at bounding box center [456, 322] width 440 height 19
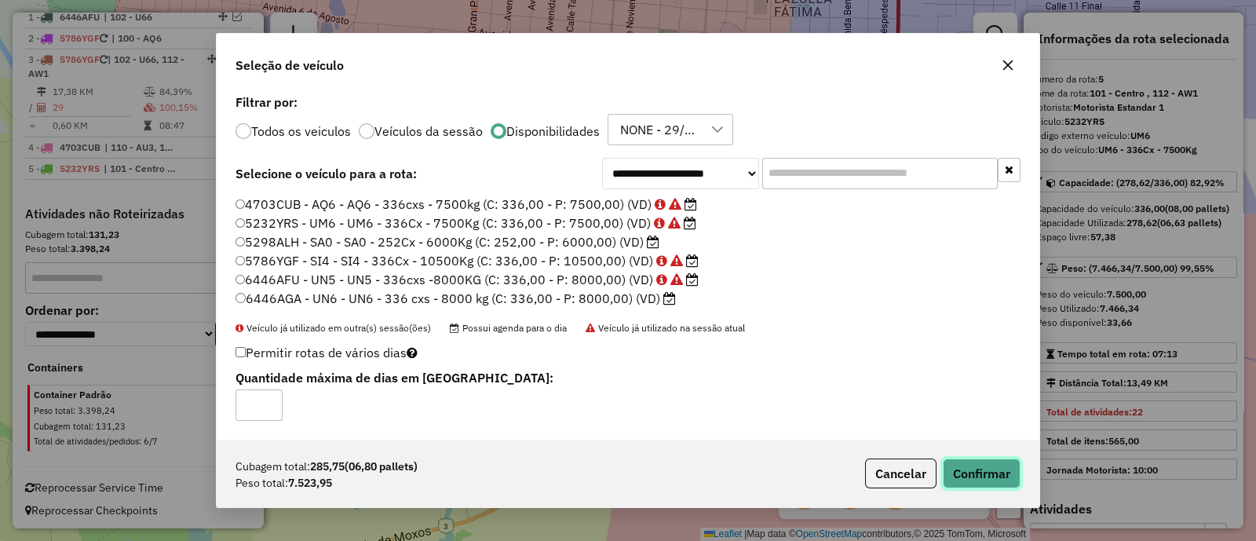
click at [996, 481] on button "Confirmar" at bounding box center [982, 474] width 78 height 30
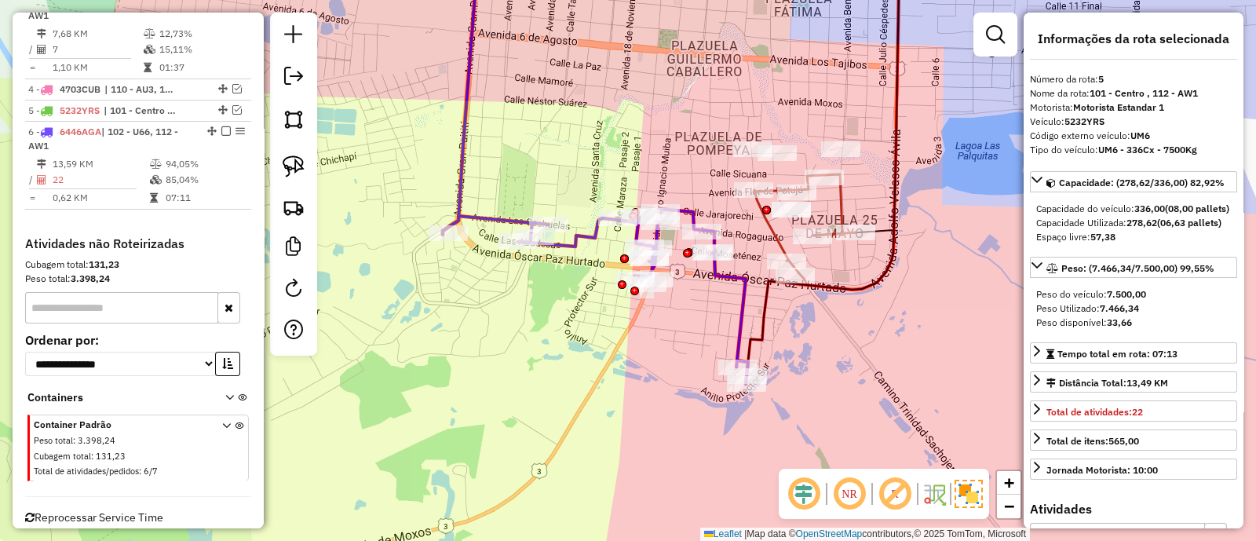
scroll to position [712, 0]
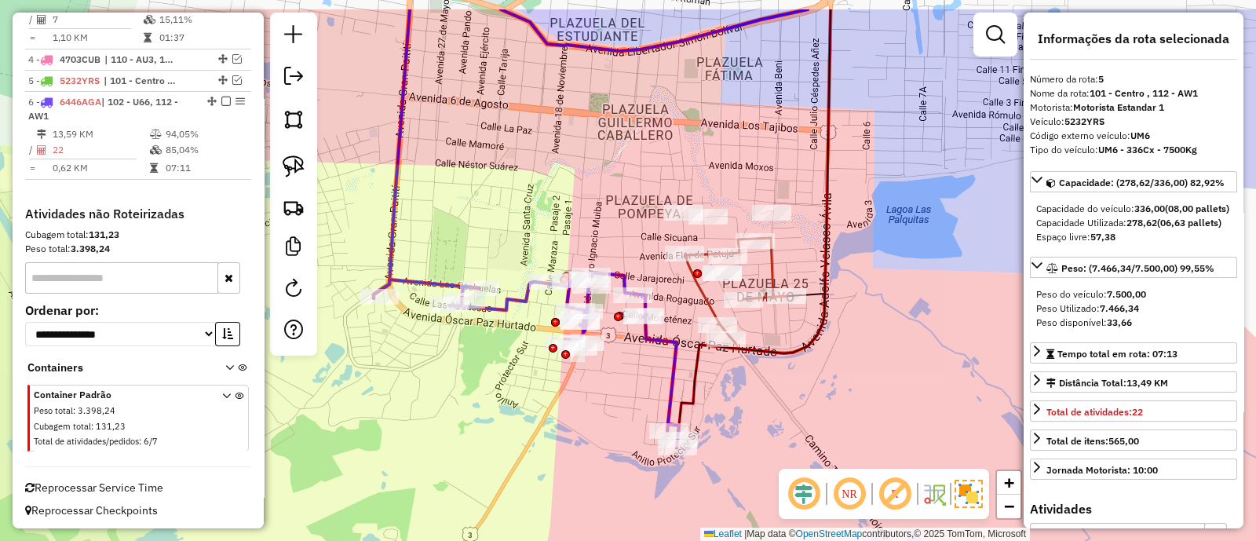
drag, startPoint x: 905, startPoint y: 351, endPoint x: 828, endPoint y: 416, distance: 100.8
click at [829, 416] on div "Janela de atendimento Grade de atendimento Capacidade Transportadoras Veículos …" at bounding box center [628, 270] width 1256 height 541
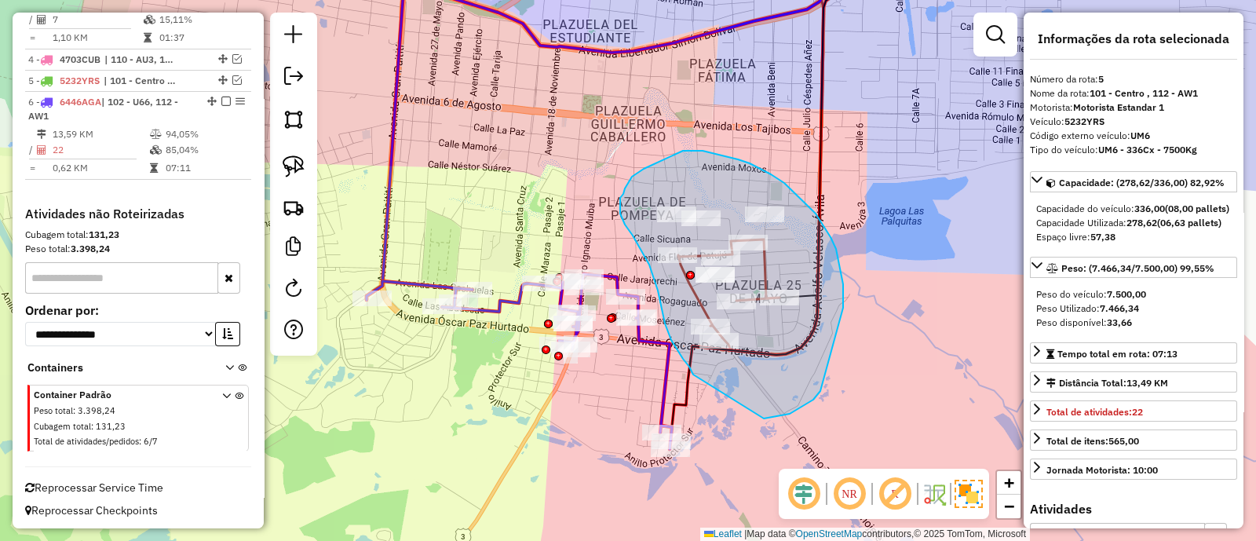
drag, startPoint x: 764, startPoint y: 419, endPoint x: 693, endPoint y: 375, distance: 83.2
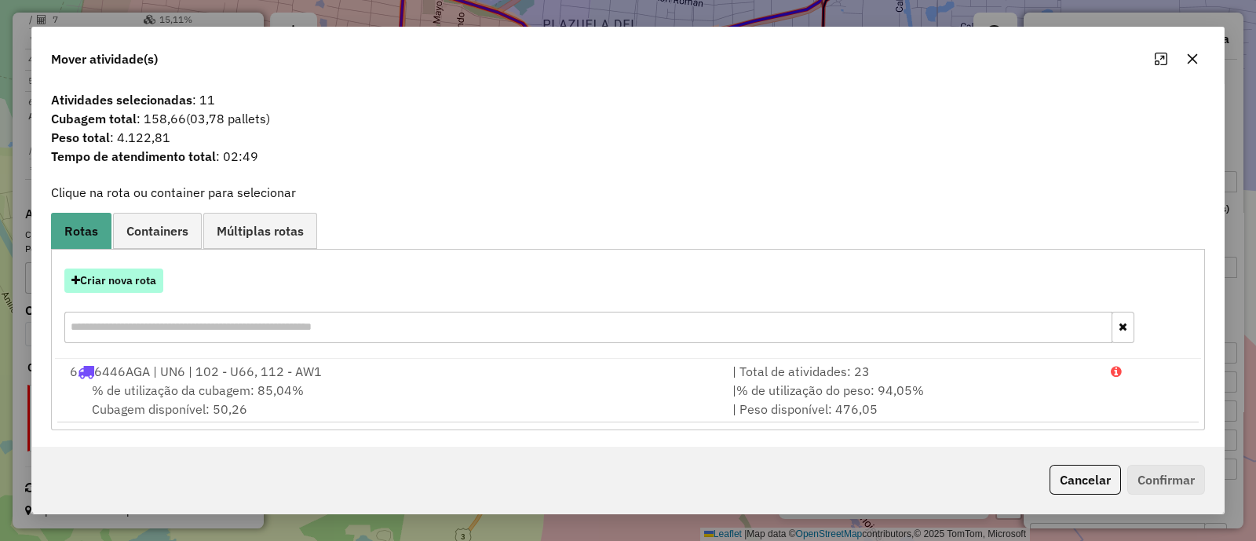
click at [114, 281] on button "Criar nova rota" at bounding box center [113, 281] width 99 height 24
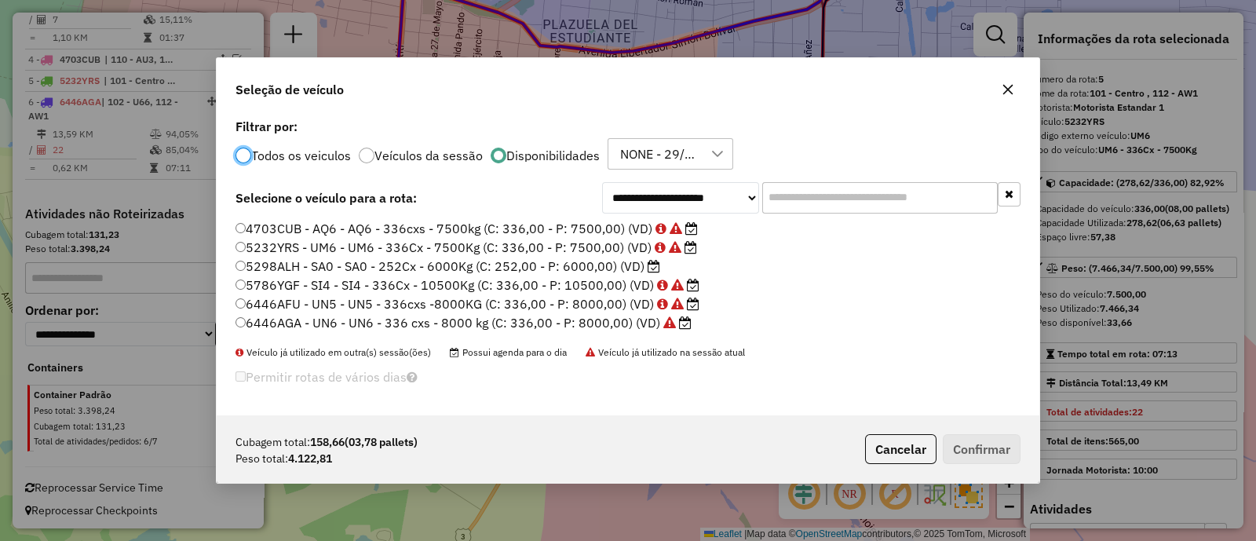
scroll to position [8, 5]
click at [586, 261] on label "5298ALH - SA0 - SA0 - 252Cx - 6000Kg (C: 252,00 - P: 6000,00) (VD)" at bounding box center [448, 266] width 425 height 19
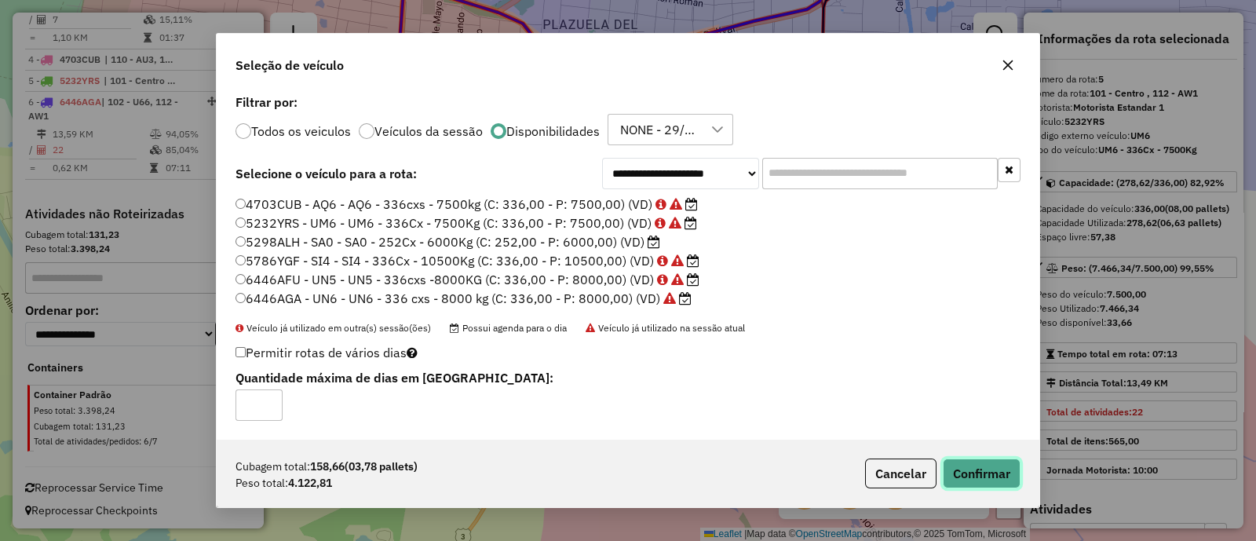
click at [978, 468] on button "Confirmar" at bounding box center [982, 474] width 78 height 30
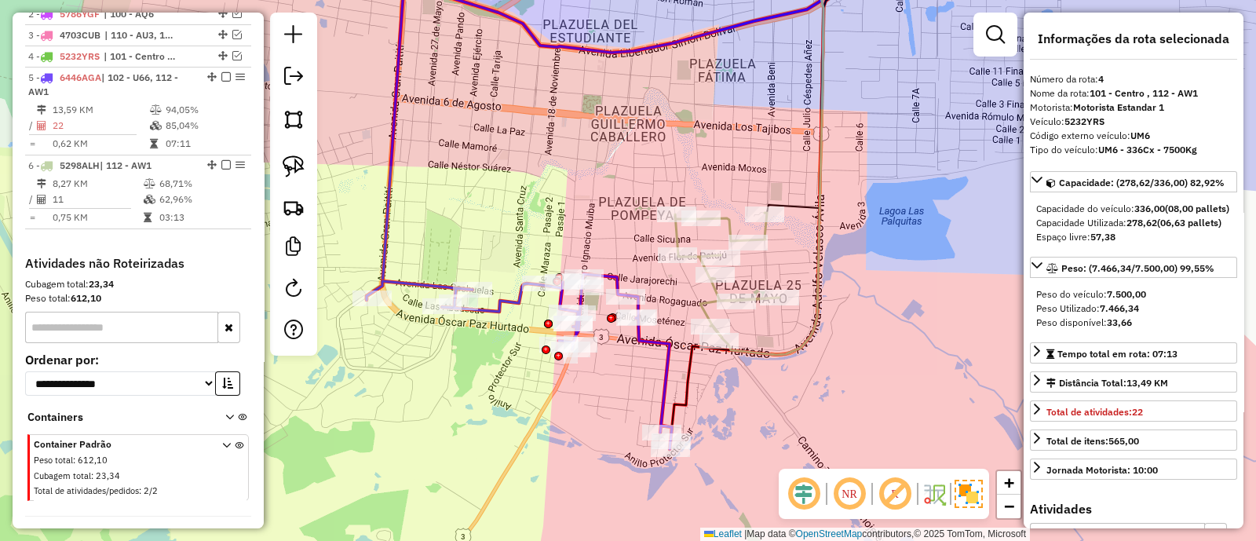
scroll to position [698, 0]
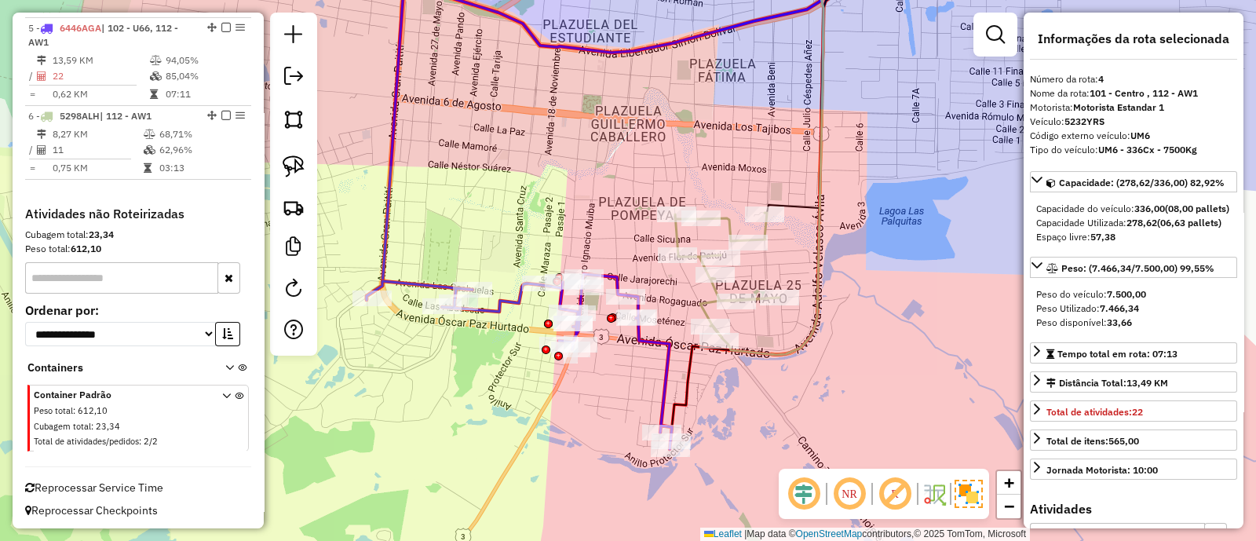
click at [728, 229] on icon at bounding box center [727, 275] width 104 height 125
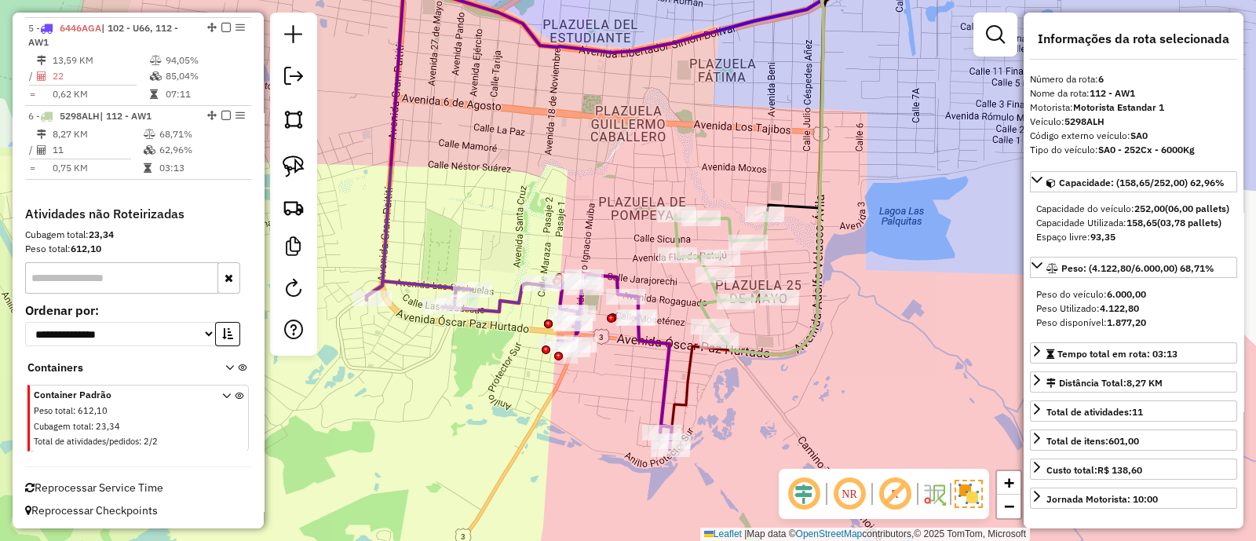
click at [666, 357] on icon at bounding box center [519, 361] width 305 height 175
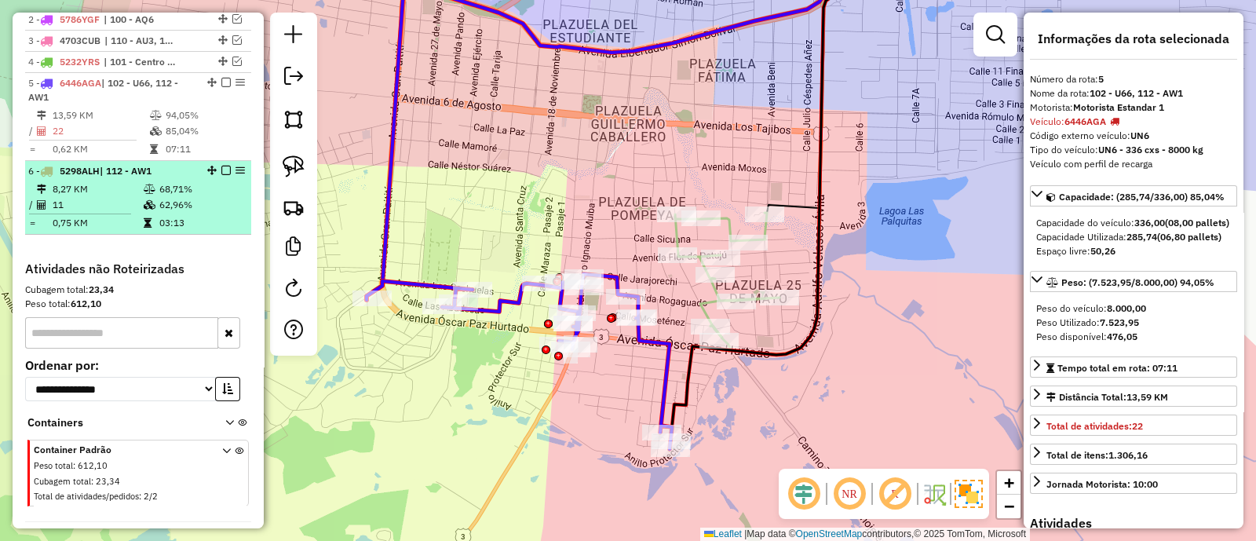
scroll to position [600, 0]
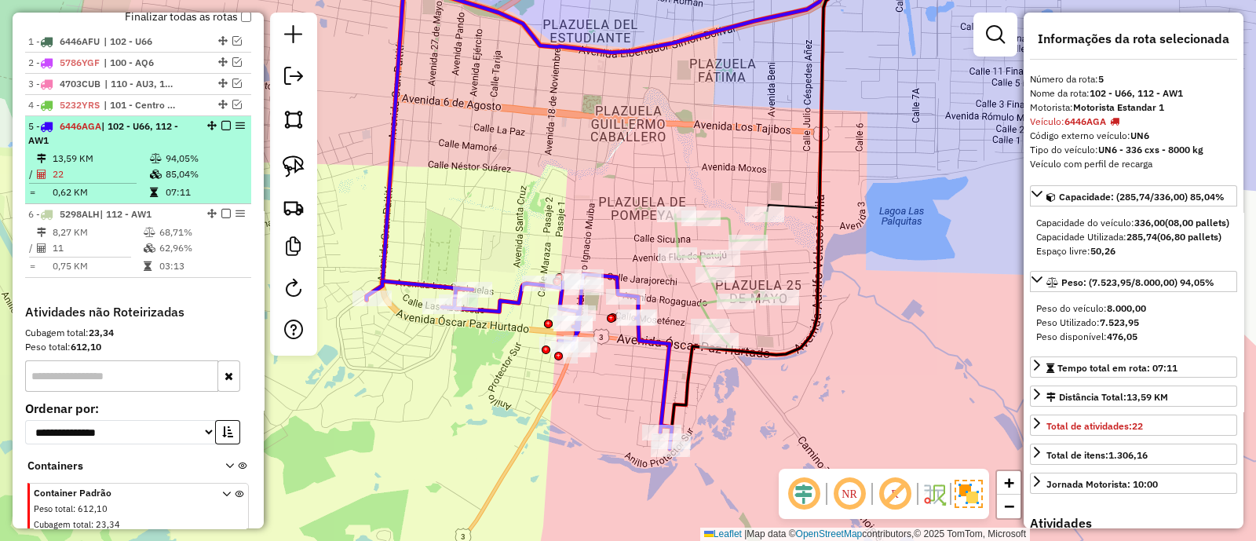
click at [221, 126] on em at bounding box center [225, 125] width 9 height 9
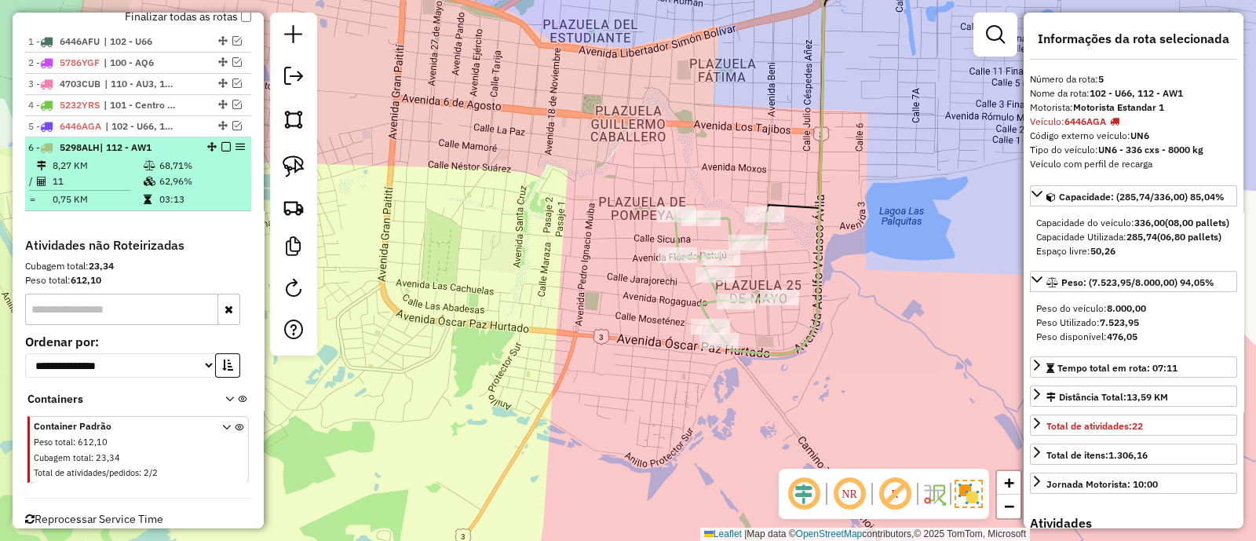
click at [221, 147] on em at bounding box center [225, 146] width 9 height 9
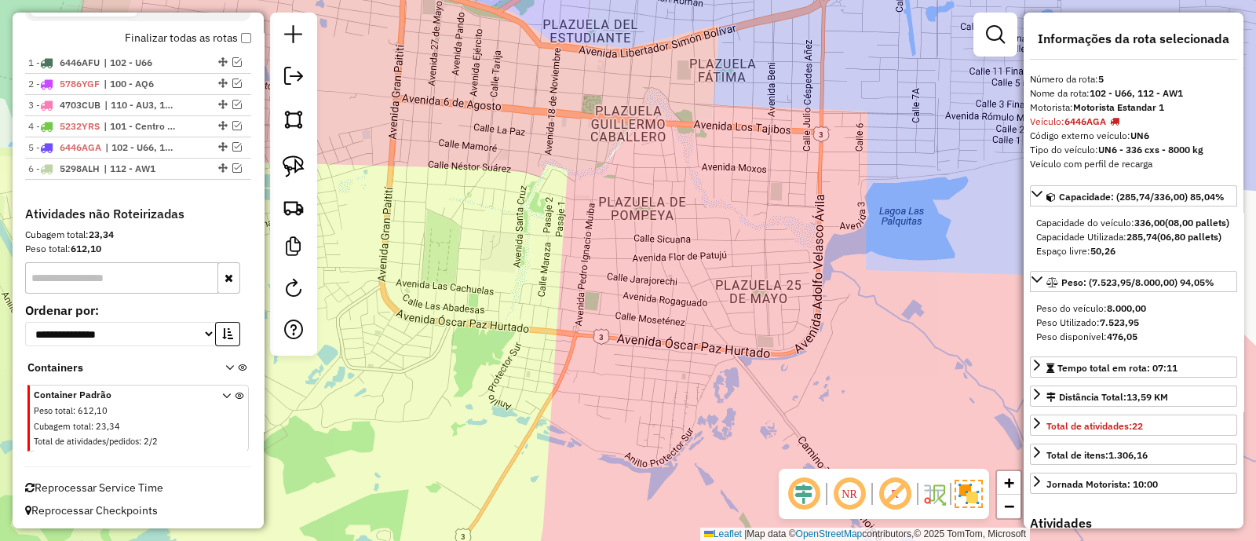
click at [517, 244] on div "Janela de atendimento Grade de atendimento Capacidade Transportadoras Veículos …" at bounding box center [628, 270] width 1256 height 541
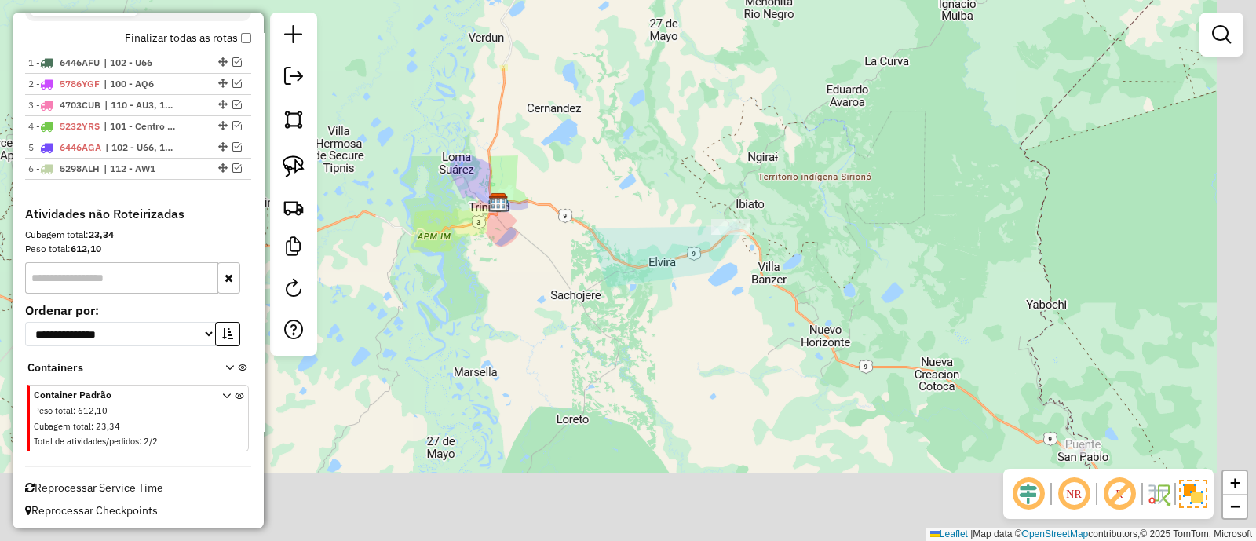
drag, startPoint x: 681, startPoint y: 367, endPoint x: 545, endPoint y: 194, distance: 219.8
click at [545, 194] on div "Janela de atendimento Grade de atendimento Capacidade Transportadoras Veículos …" at bounding box center [628, 270] width 1256 height 541
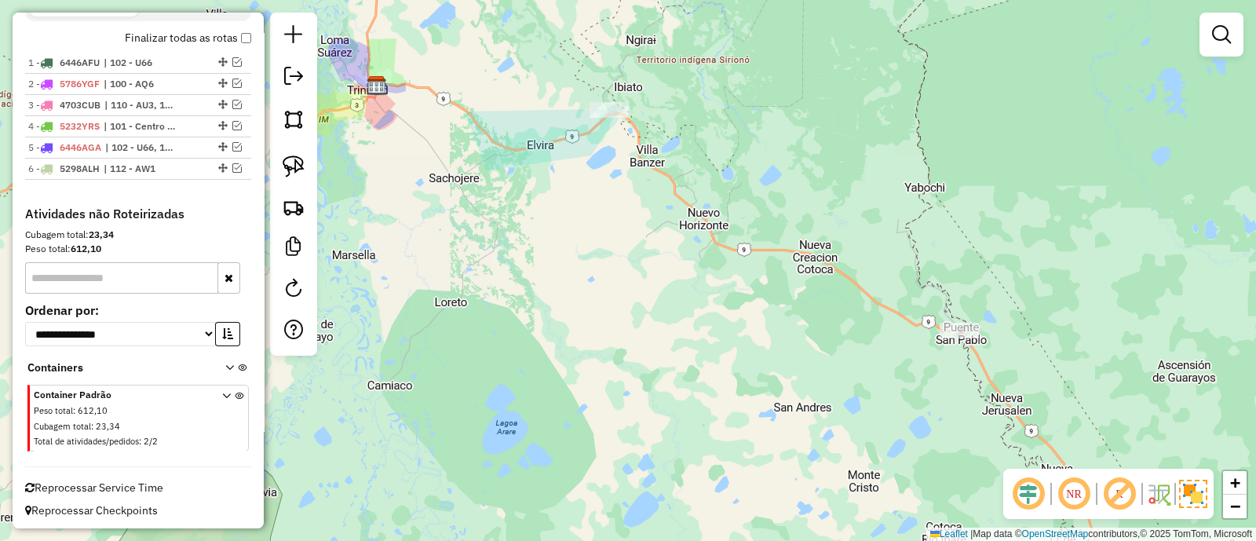
drag, startPoint x: 872, startPoint y: 360, endPoint x: 828, endPoint y: 346, distance: 45.2
click at [828, 346] on div "Janela de atendimento Grade de atendimento Capacidade Transportadoras Veículos …" at bounding box center [628, 270] width 1256 height 541
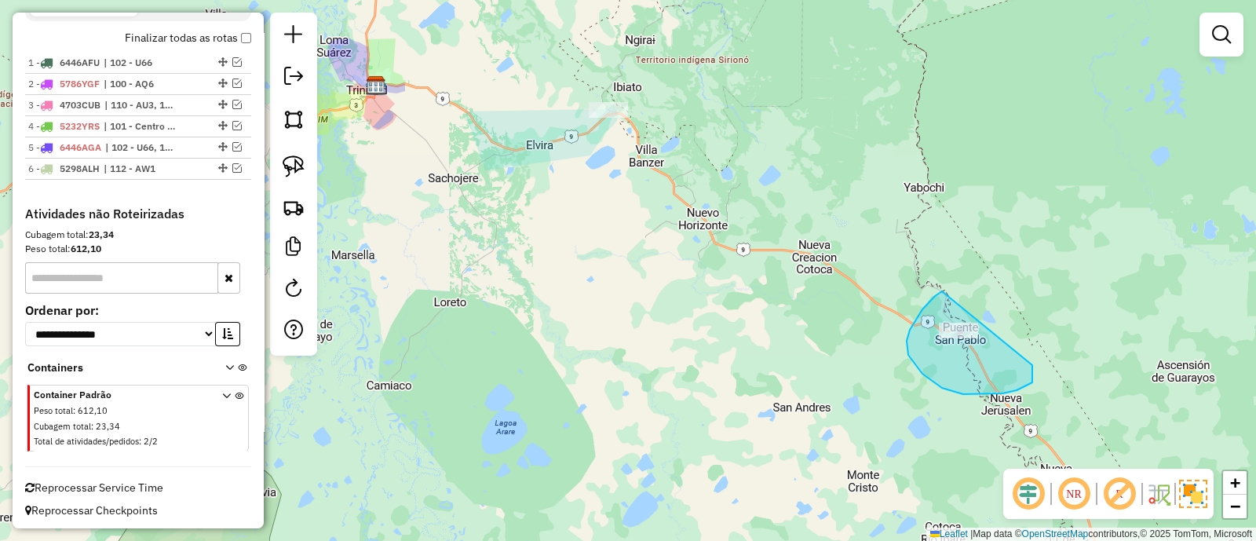
drag, startPoint x: 935, startPoint y: 296, endPoint x: 1033, endPoint y: 365, distance: 119.4
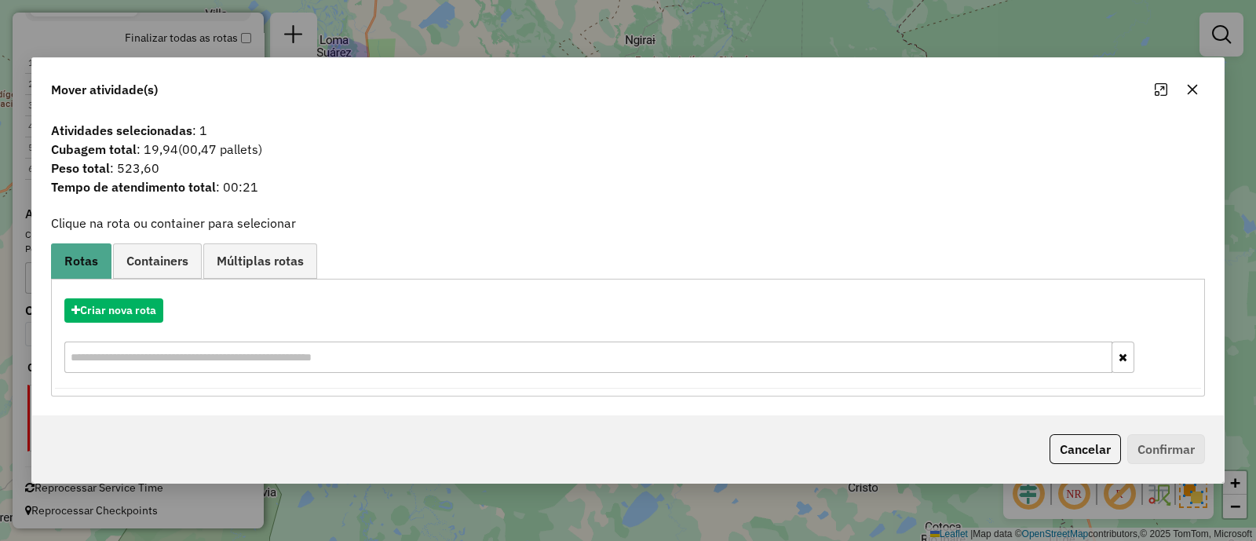
click at [1190, 92] on icon "button" at bounding box center [1193, 89] width 10 height 10
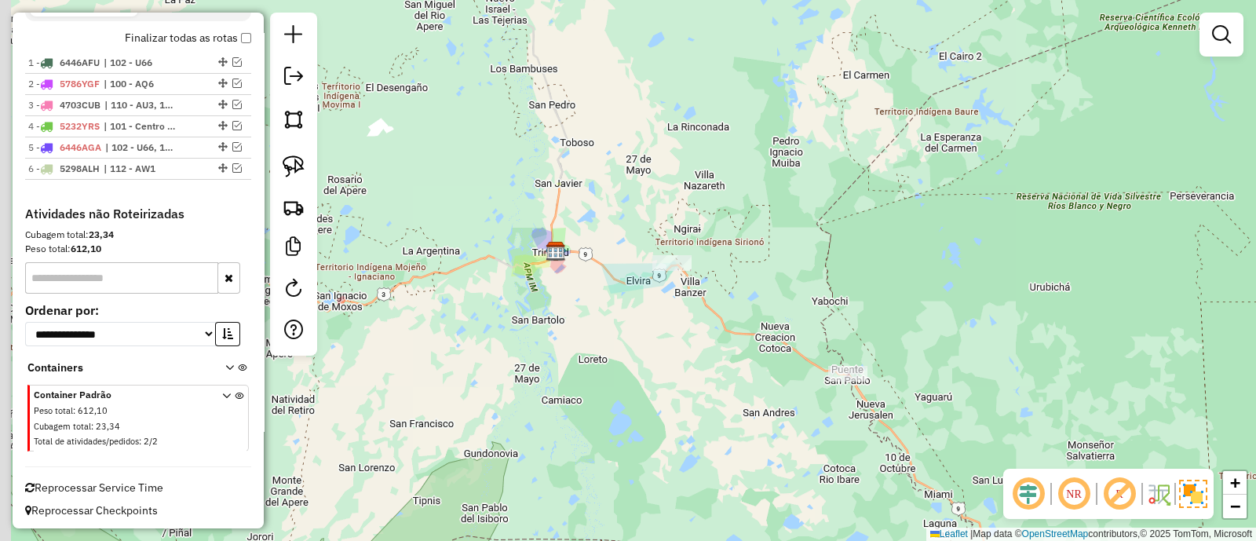
drag, startPoint x: 612, startPoint y: 217, endPoint x: 667, endPoint y: 319, distance: 115.9
click at [667, 318] on div "Janela de atendimento Grade de atendimento Capacidade Transportadoras Veículos …" at bounding box center [628, 270] width 1256 height 541
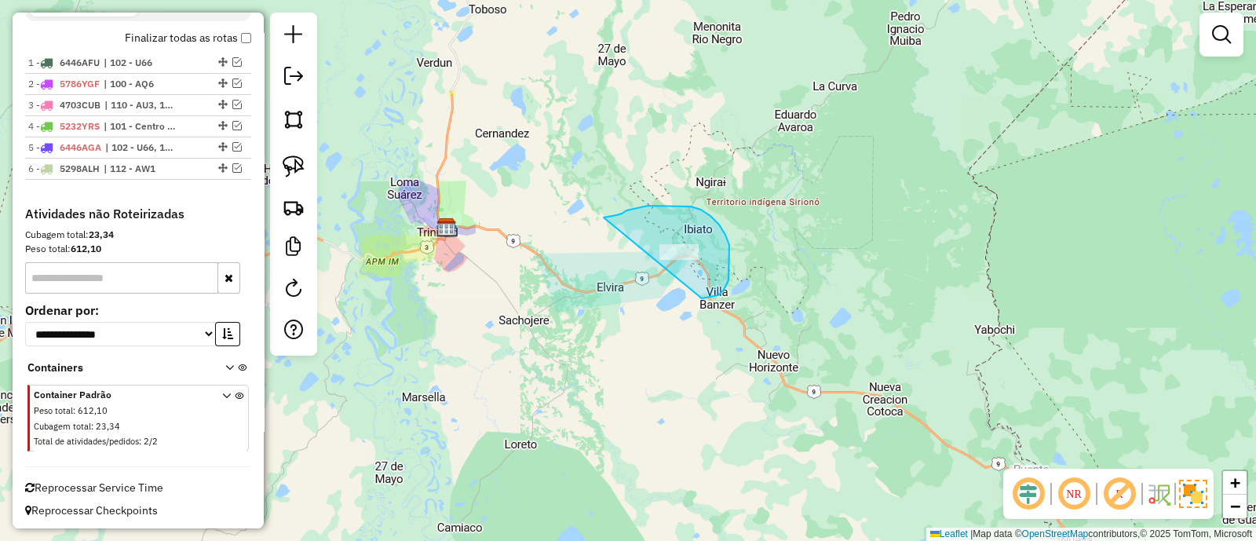
drag, startPoint x: 729, startPoint y: 245, endPoint x: 594, endPoint y: 218, distance: 137.7
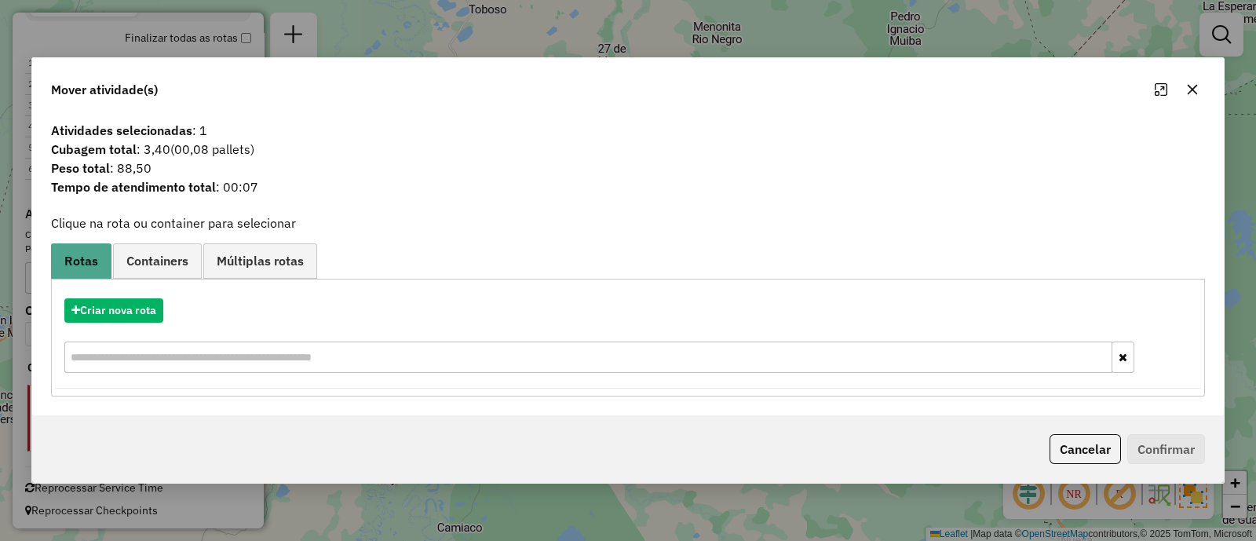
click at [1190, 86] on icon "button" at bounding box center [1193, 89] width 10 height 10
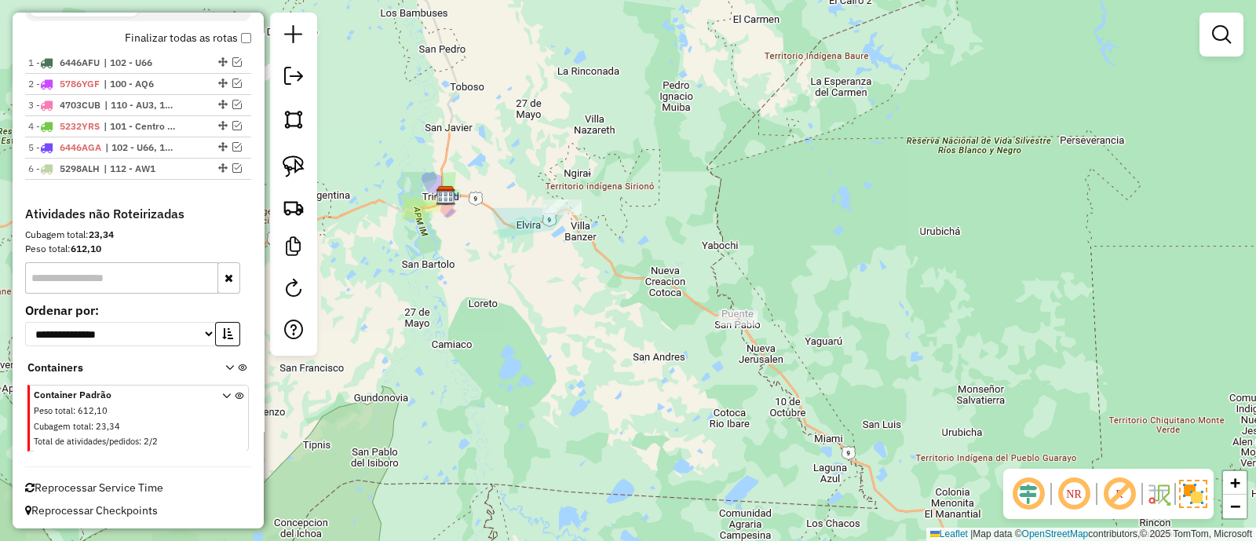
drag, startPoint x: 895, startPoint y: 319, endPoint x: 689, endPoint y: 257, distance: 214.9
click at [689, 257] on div "Janela de atendimento Grade de atendimento Capacidade Transportadoras Veículos …" at bounding box center [628, 270] width 1256 height 541
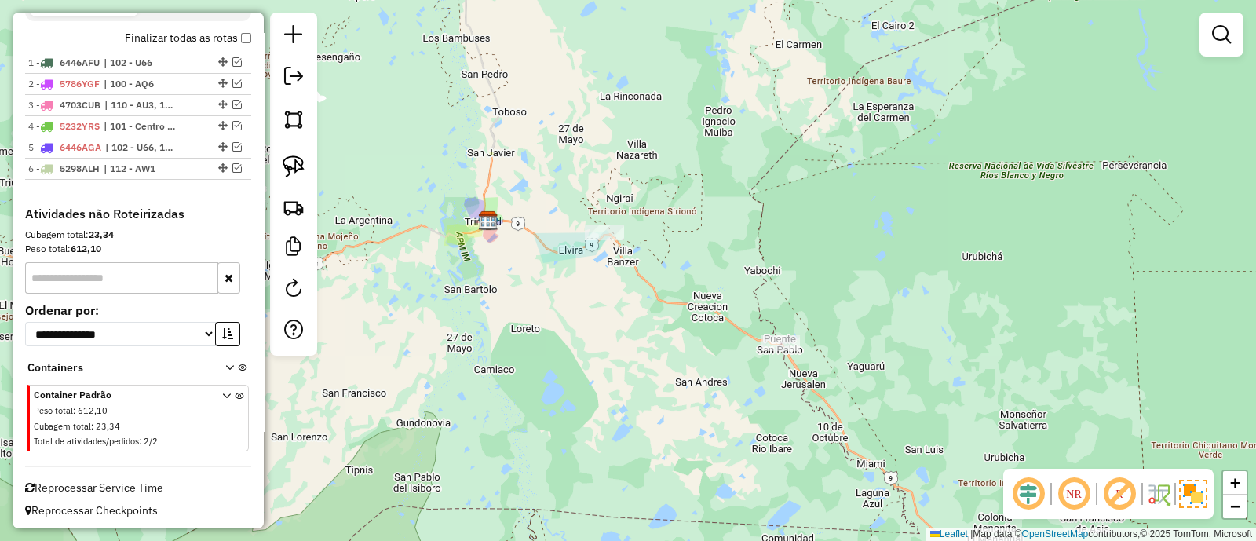
drag, startPoint x: 598, startPoint y: 266, endPoint x: 637, endPoint y: 309, distance: 57.8
click at [637, 309] on div "Janela de atendimento Grade de atendimento Capacidade Transportadoras Veículos …" at bounding box center [628, 270] width 1256 height 541
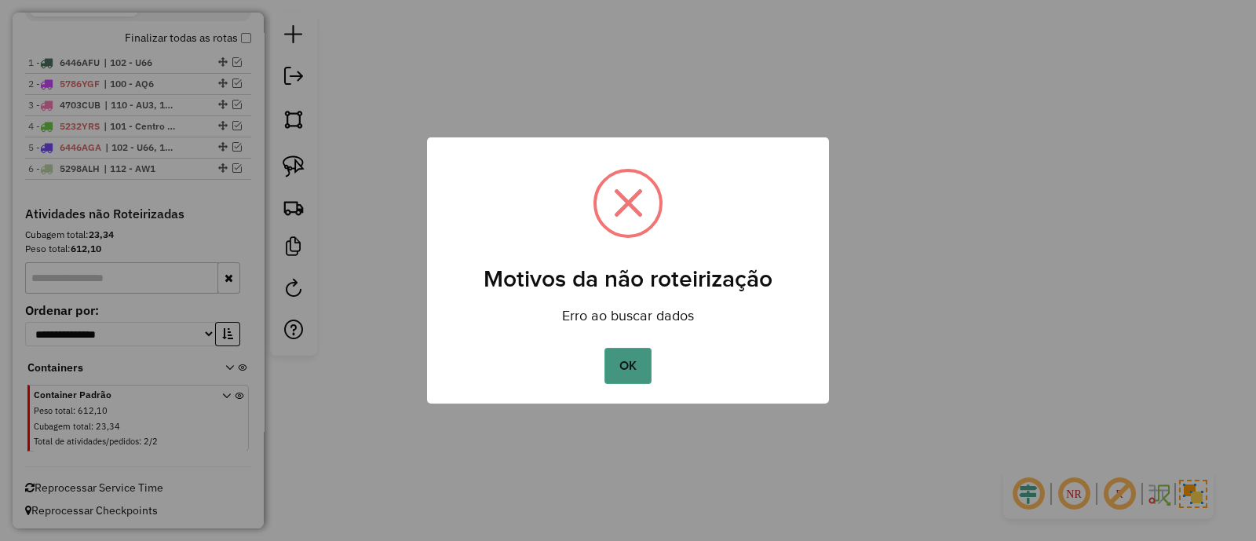
click at [644, 366] on button "OK" at bounding box center [628, 366] width 46 height 36
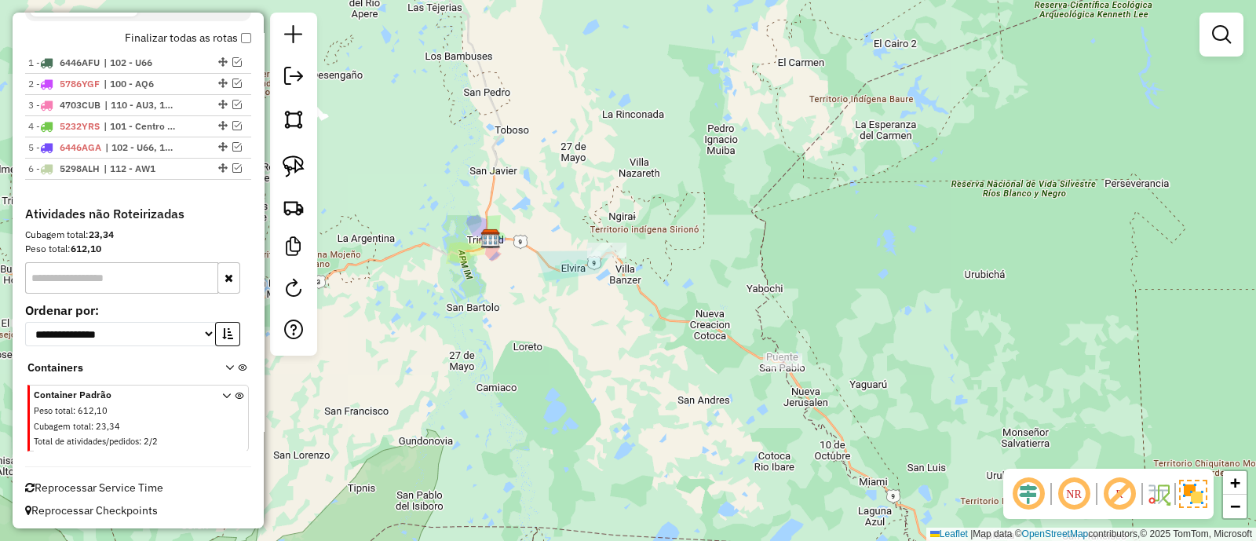
click at [568, 346] on div "Janela de atendimento Grade de atendimento Capacidade Transportadoras Veículos …" at bounding box center [628, 270] width 1256 height 541
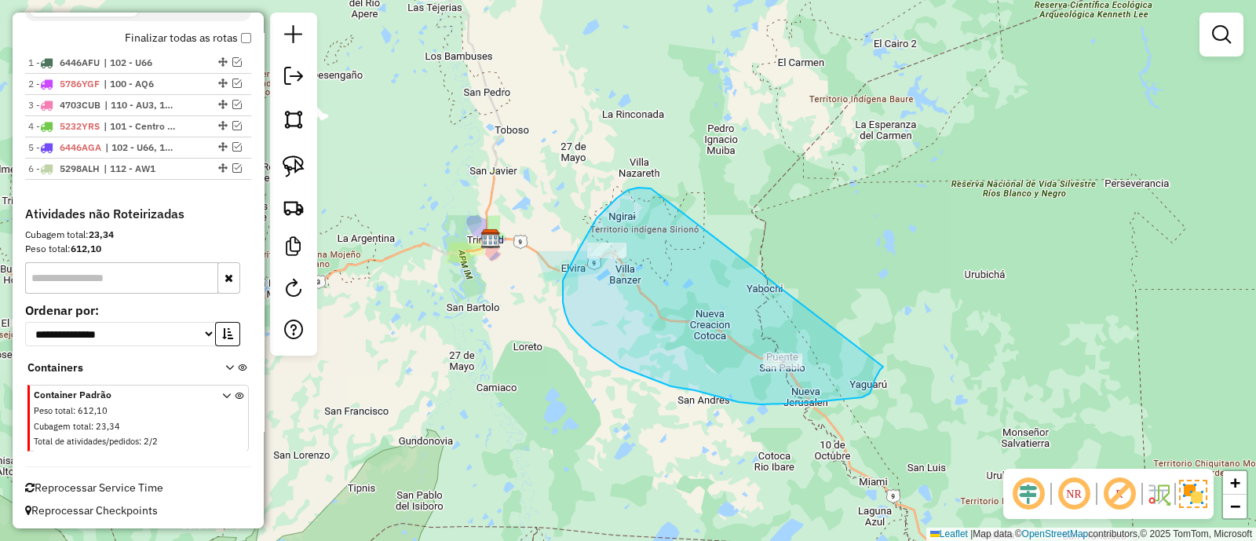
drag, startPoint x: 638, startPoint y: 188, endPoint x: 883, endPoint y: 367, distance: 303.4
click at [883, 367] on div "Janela de atendimento Grade de atendimento Capacidade Transportadoras Veículos …" at bounding box center [628, 270] width 1256 height 541
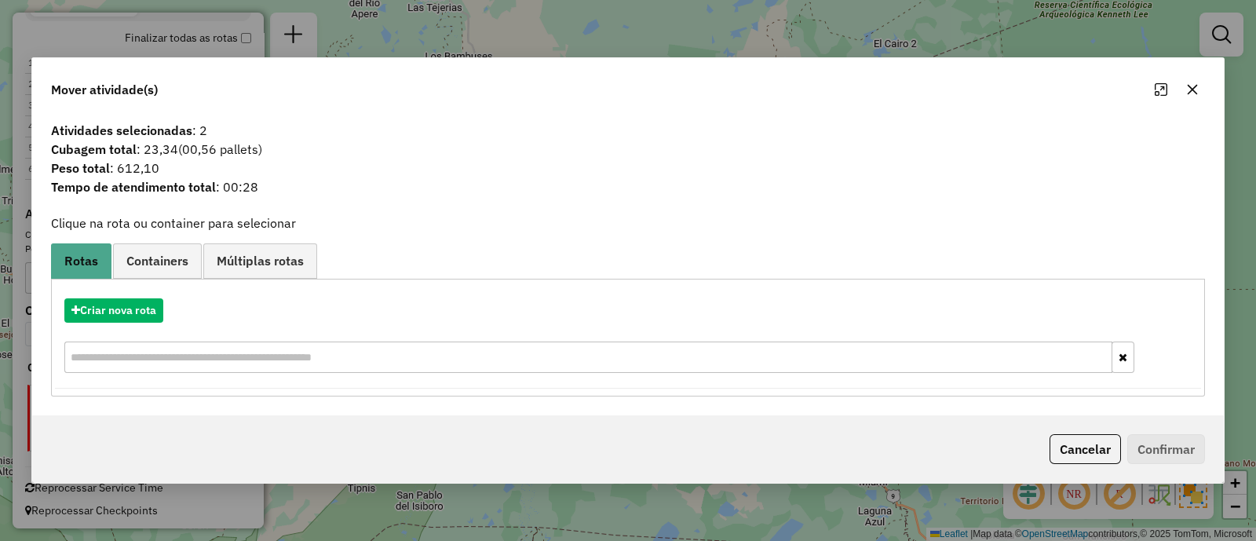
click at [1201, 90] on button "button" at bounding box center [1192, 89] width 25 height 25
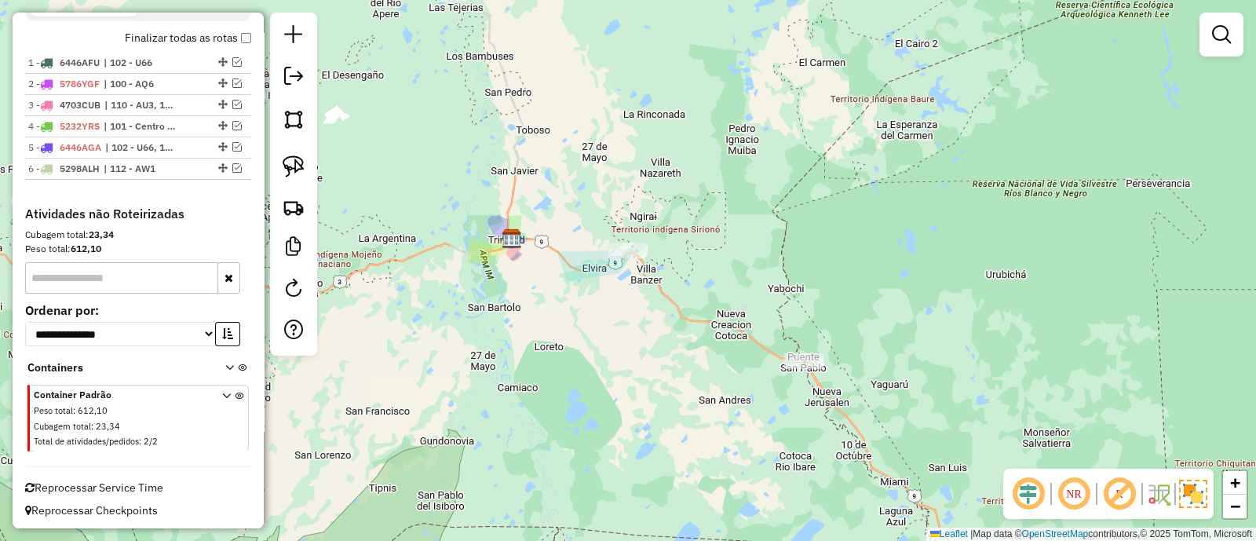
drag, startPoint x: 641, startPoint y: 381, endPoint x: 667, endPoint y: 381, distance: 25.9
click at [667, 381] on div "Janela de atendimento Grade de atendimento Capacidade Transportadoras Veículos …" at bounding box center [628, 270] width 1256 height 541
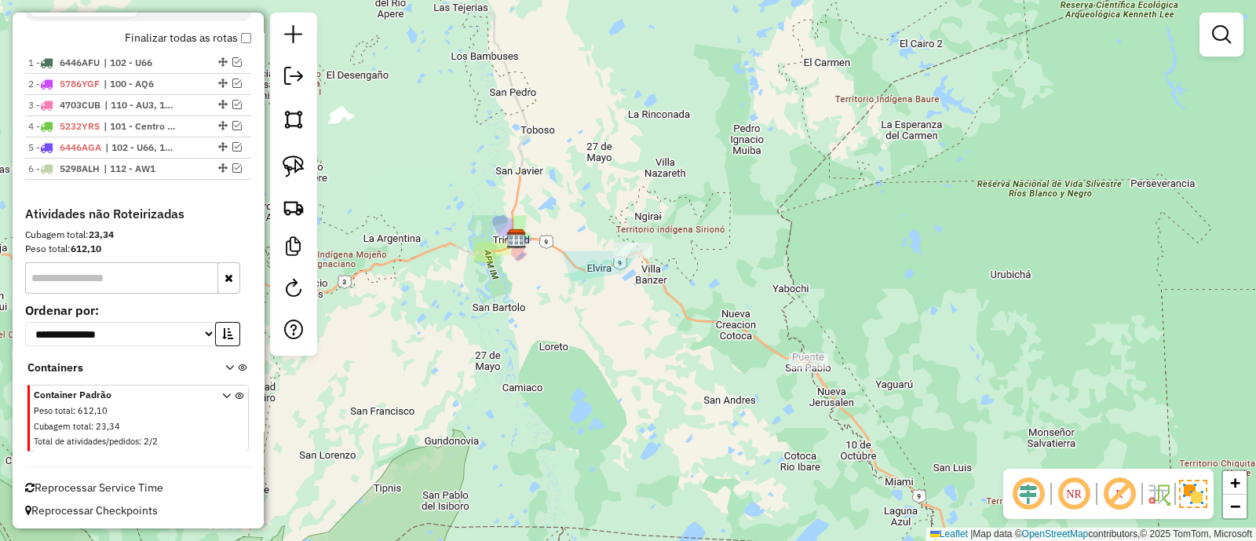
click at [680, 349] on div "Janela de atendimento Grade de atendimento Capacidade Transportadoras Veículos …" at bounding box center [628, 270] width 1256 height 541
click at [294, 76] on em at bounding box center [293, 76] width 19 height 19
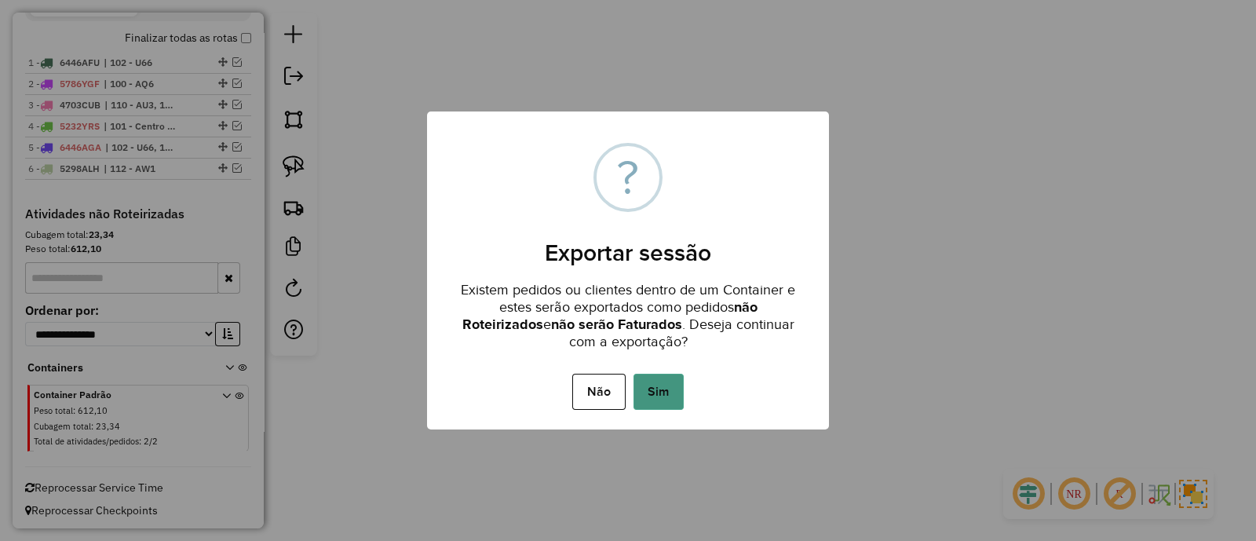
click at [664, 396] on button "Sim" at bounding box center [659, 392] width 50 height 36
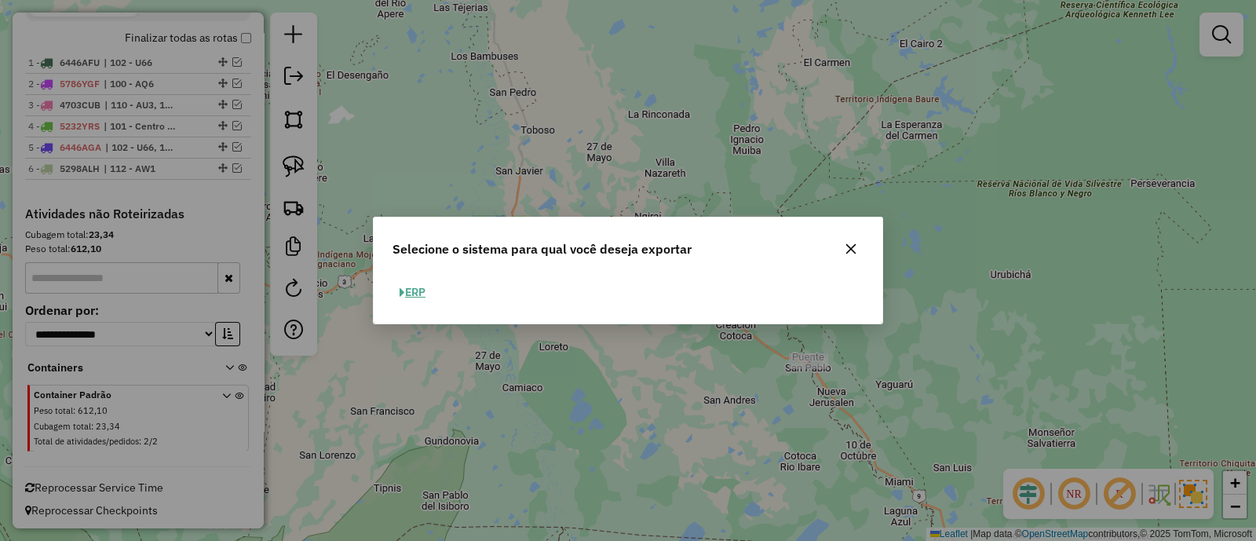
click at [415, 288] on button "ERP" at bounding box center [413, 292] width 40 height 24
select select "**"
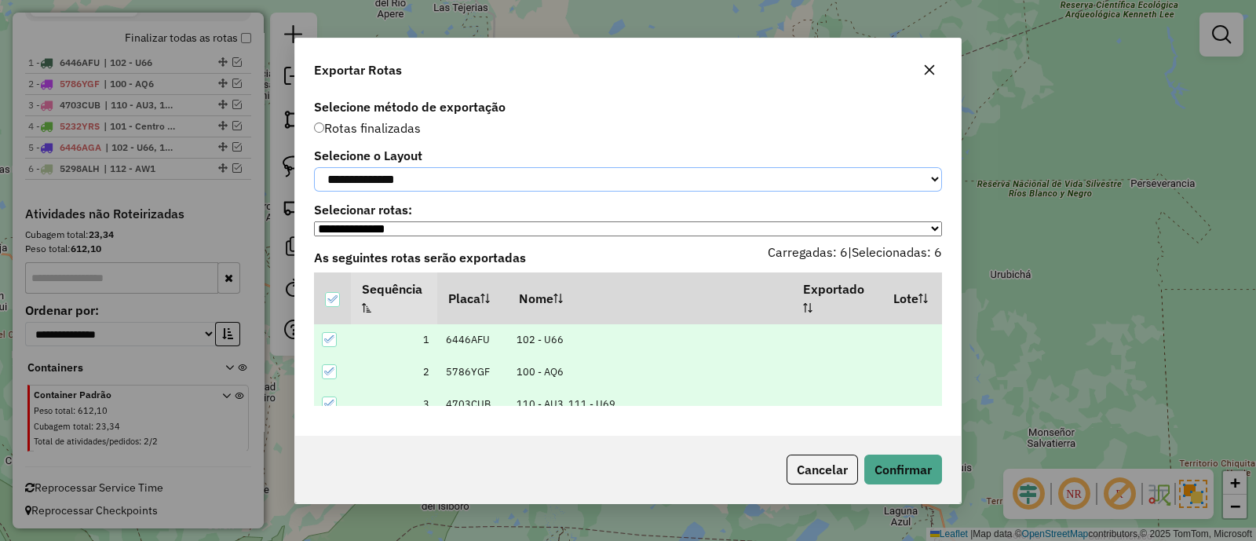
click at [404, 174] on select "**********" at bounding box center [628, 179] width 628 height 24
select select "*********"
click at [314, 167] on select "**********" at bounding box center [628, 179] width 628 height 24
click at [926, 473] on button "Confirmar" at bounding box center [904, 470] width 78 height 30
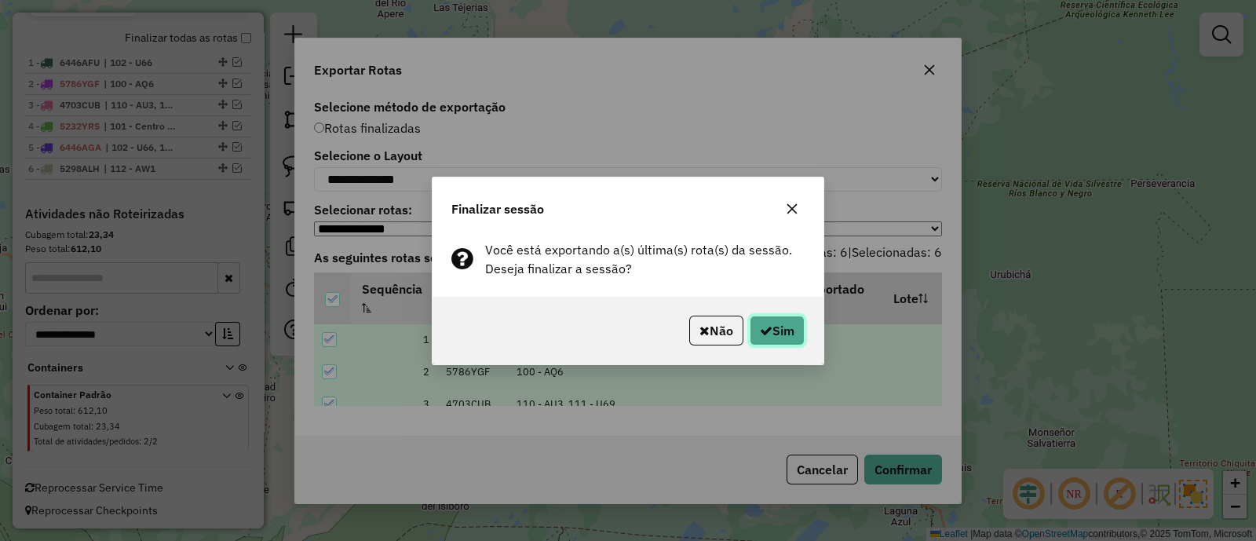
click at [777, 320] on button "Sim" at bounding box center [777, 331] width 55 height 30
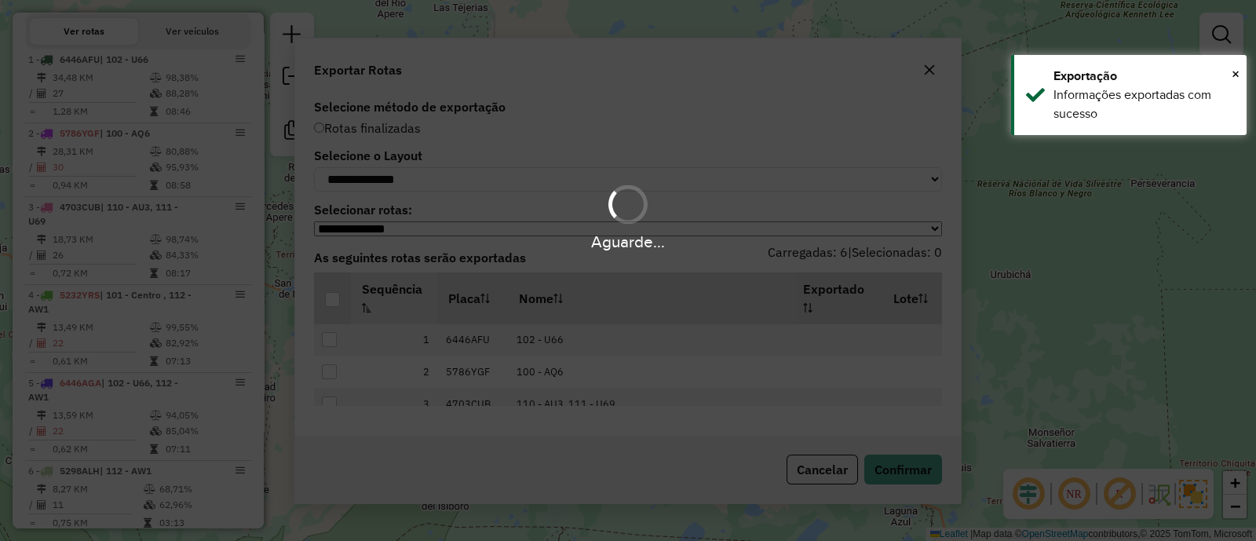
scroll to position [610, 0]
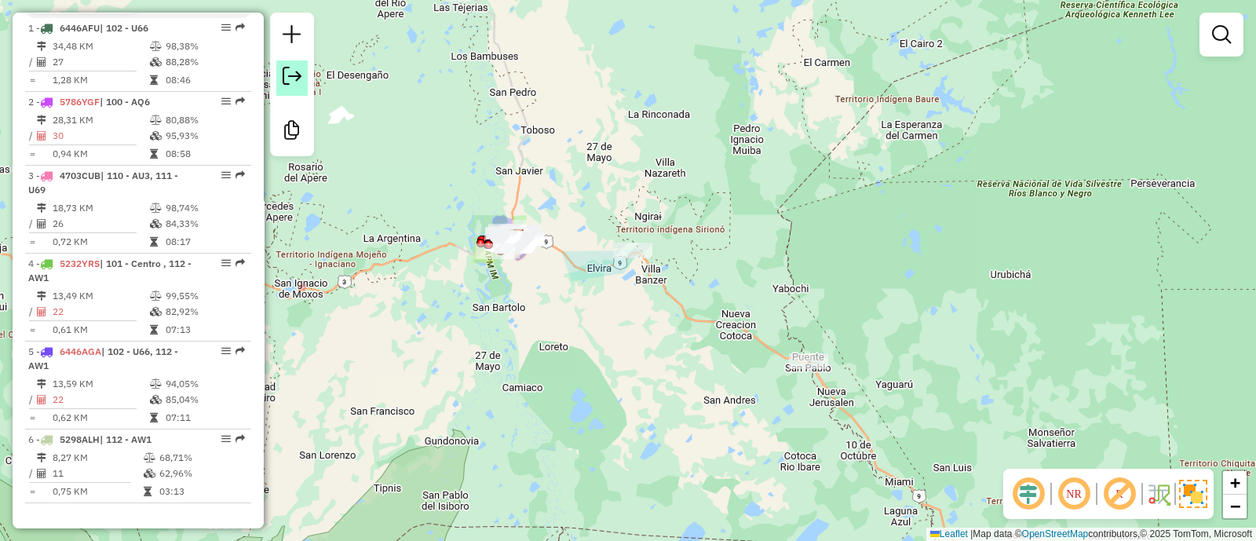
click at [298, 83] on em at bounding box center [292, 76] width 19 height 19
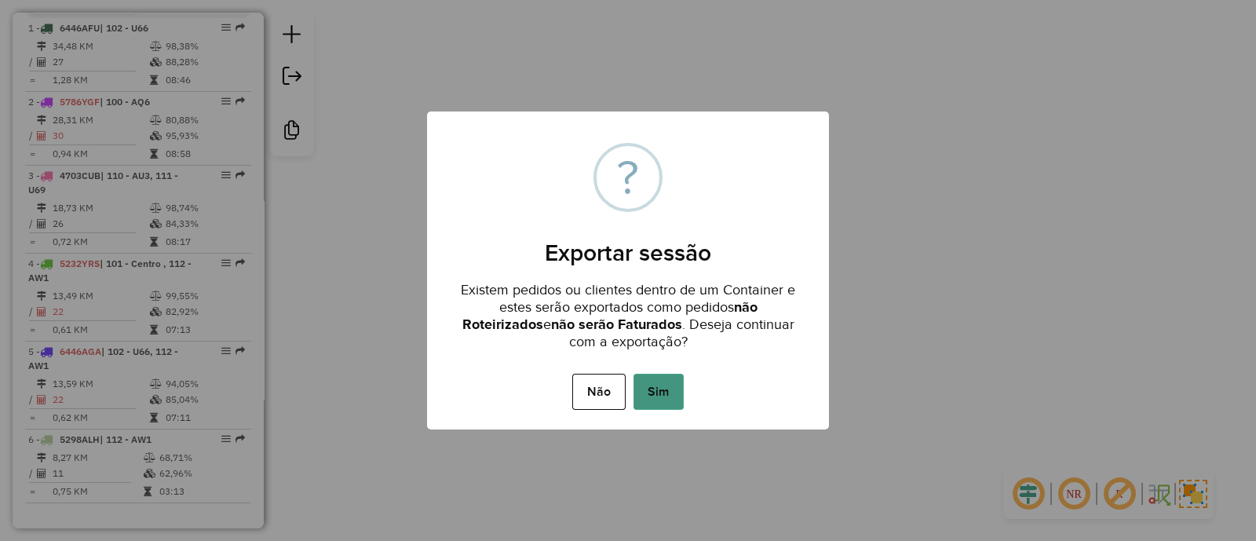
click at [655, 381] on button "Sim" at bounding box center [659, 392] width 50 height 36
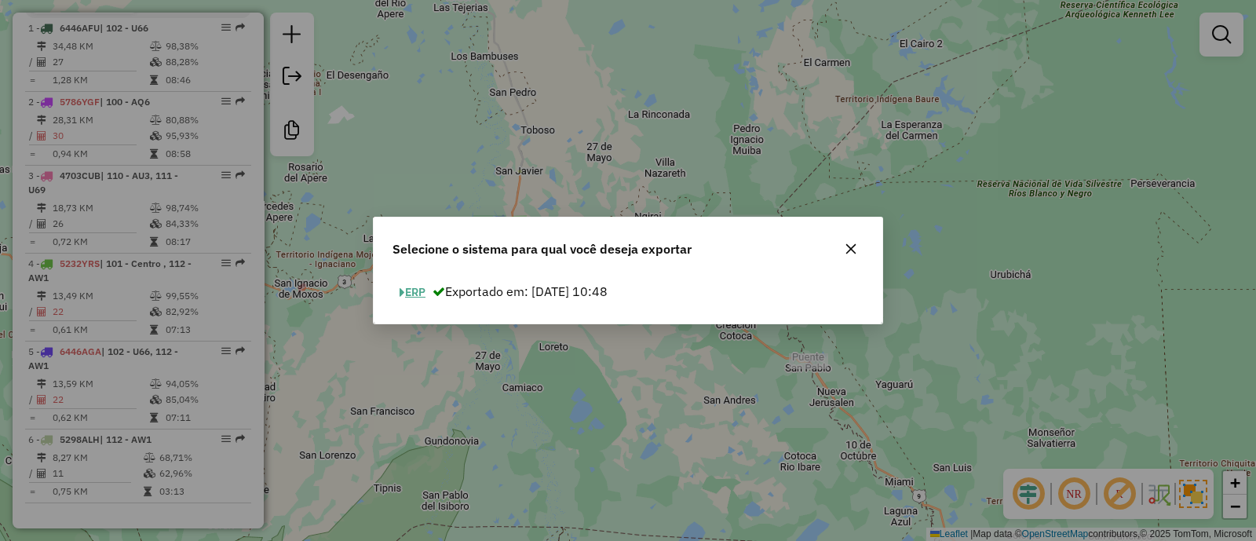
click at [419, 289] on button "ERP" at bounding box center [413, 292] width 40 height 24
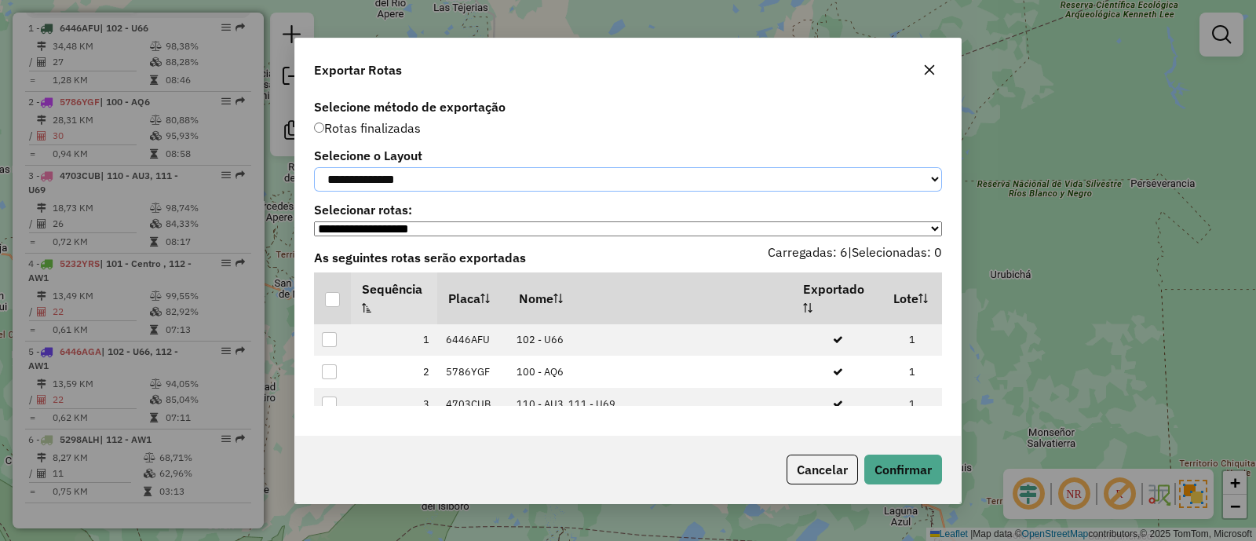
click at [389, 181] on select "**********" at bounding box center [628, 179] width 628 height 24
select select "*********"
click at [314, 167] on select "**********" at bounding box center [628, 179] width 628 height 24
click at [330, 305] on div at bounding box center [332, 299] width 15 height 15
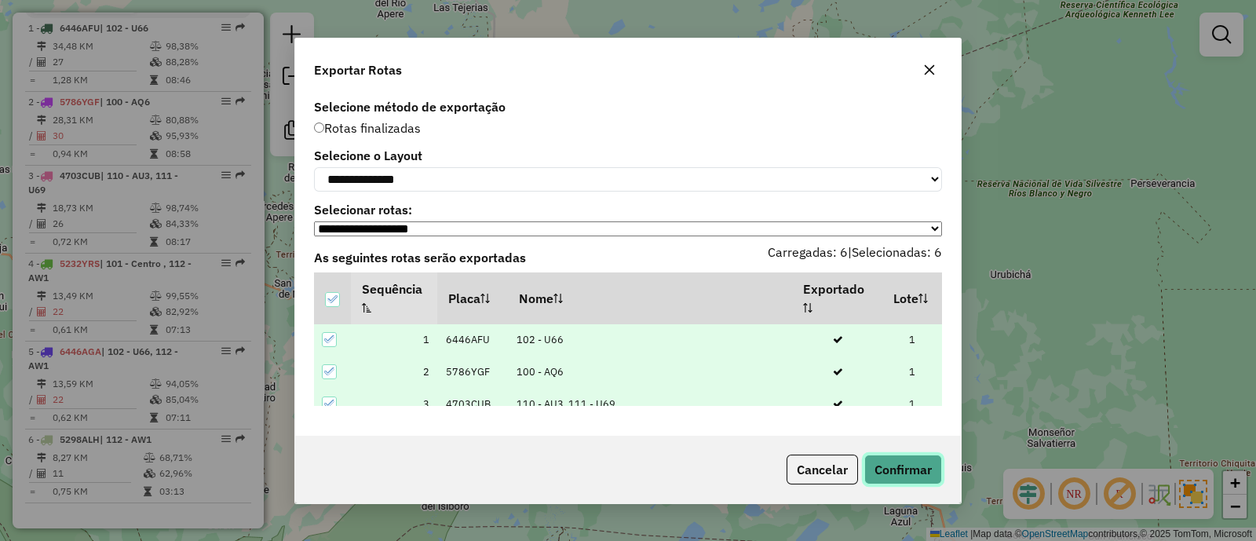
click at [894, 470] on button "Confirmar" at bounding box center [904, 470] width 78 height 30
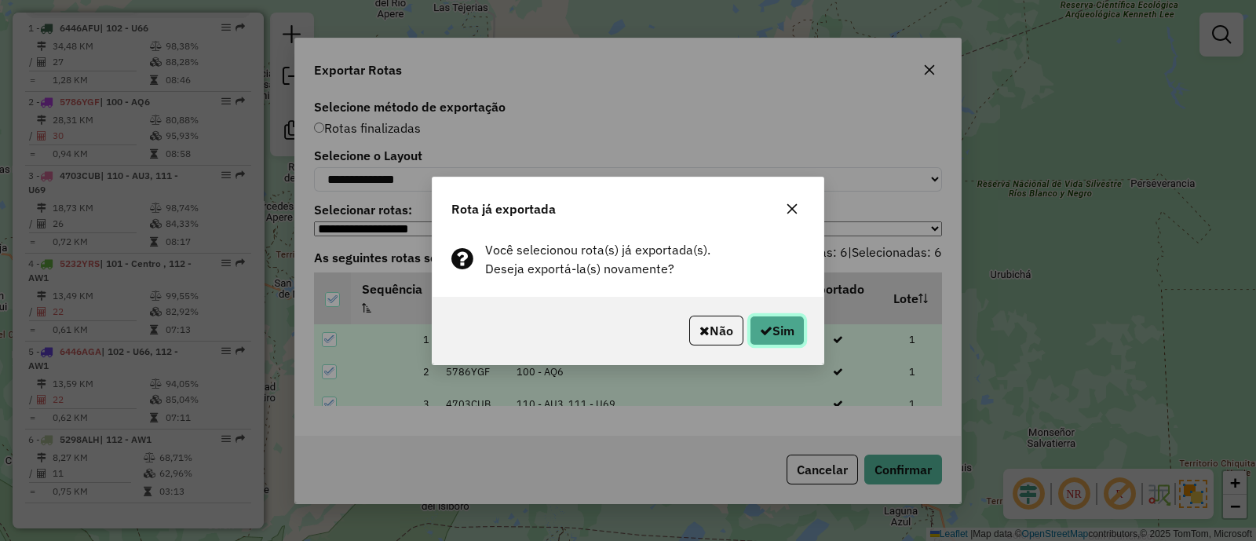
click at [787, 327] on button "Sim" at bounding box center [777, 331] width 55 height 30
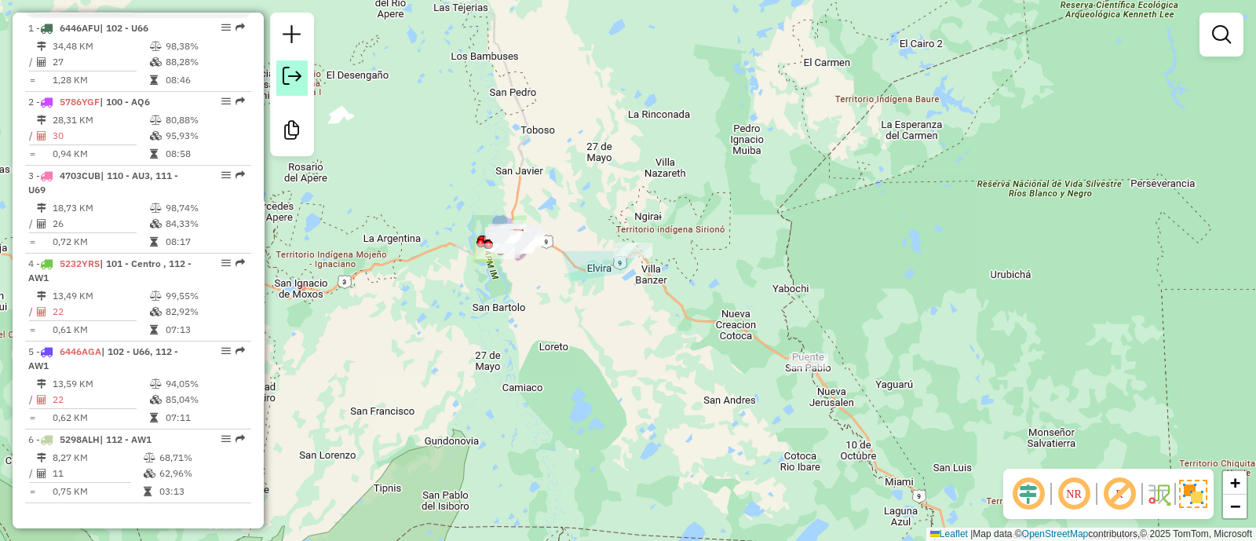
click at [289, 80] on em at bounding box center [292, 76] width 19 height 19
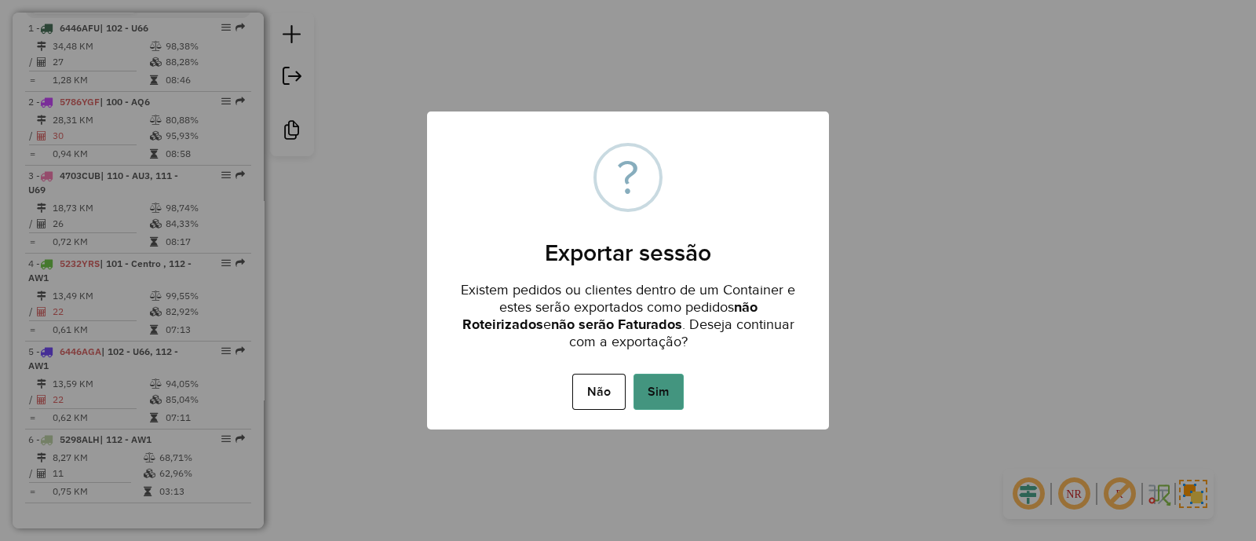
click at [656, 401] on button "Sim" at bounding box center [659, 392] width 50 height 36
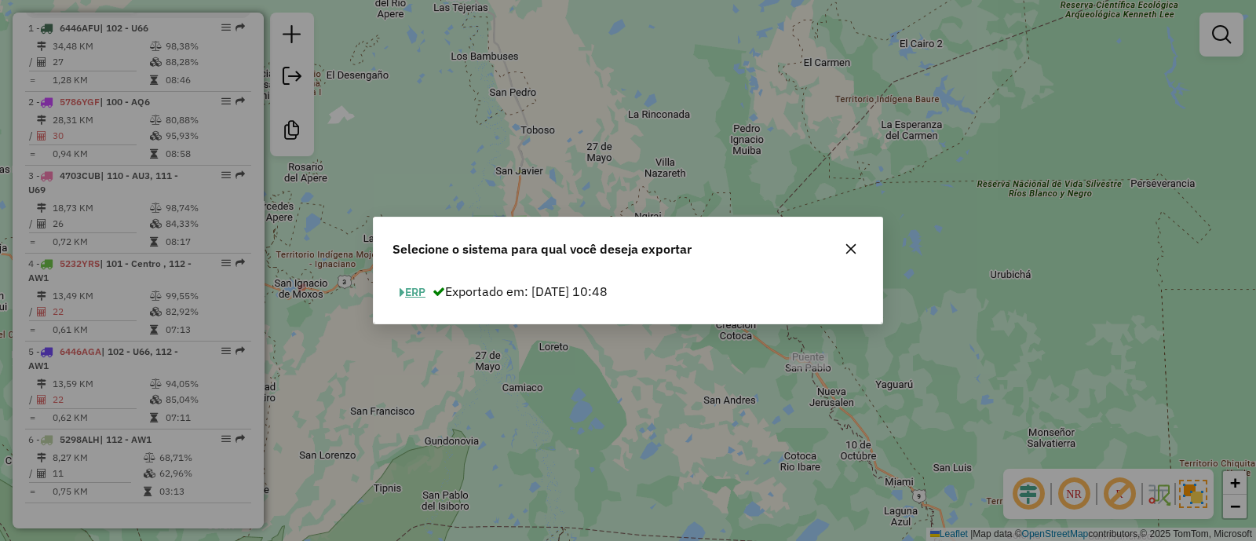
click at [412, 289] on button "ERP" at bounding box center [413, 292] width 40 height 24
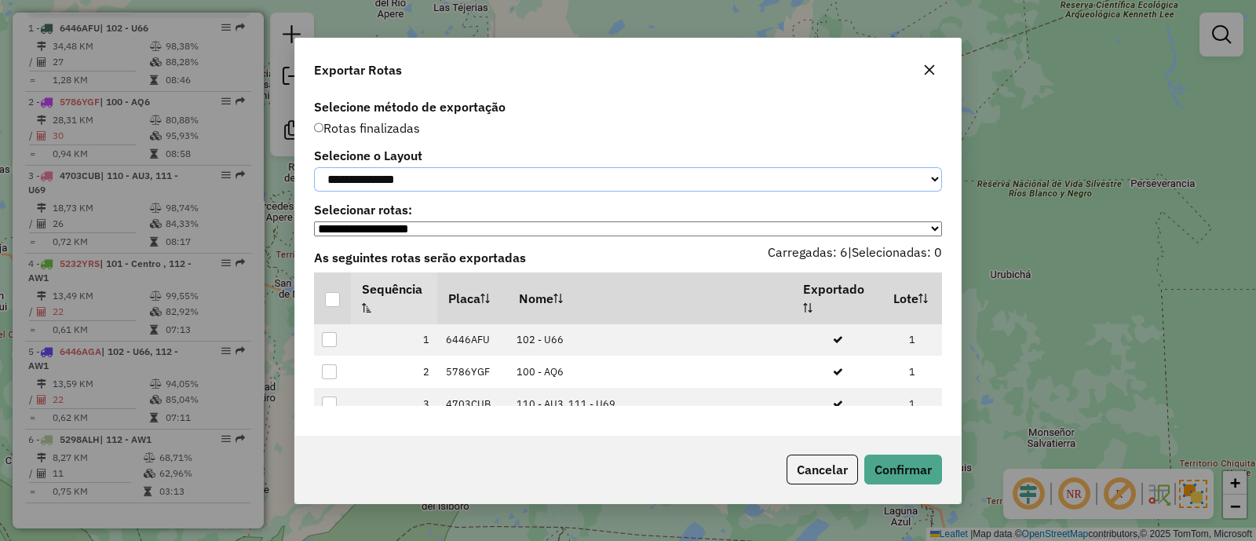
click at [375, 174] on select "**********" at bounding box center [628, 179] width 628 height 24
select select "*********"
click at [314, 167] on select "**********" at bounding box center [628, 179] width 628 height 24
click at [334, 300] on div at bounding box center [332, 299] width 15 height 15
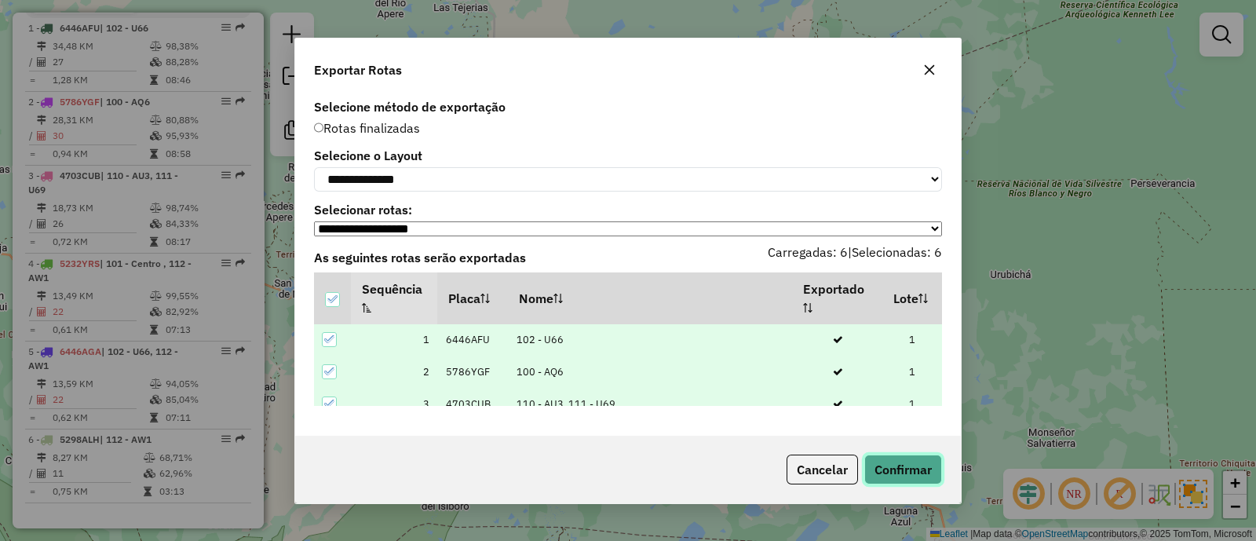
click at [887, 477] on button "Confirmar" at bounding box center [904, 470] width 78 height 30
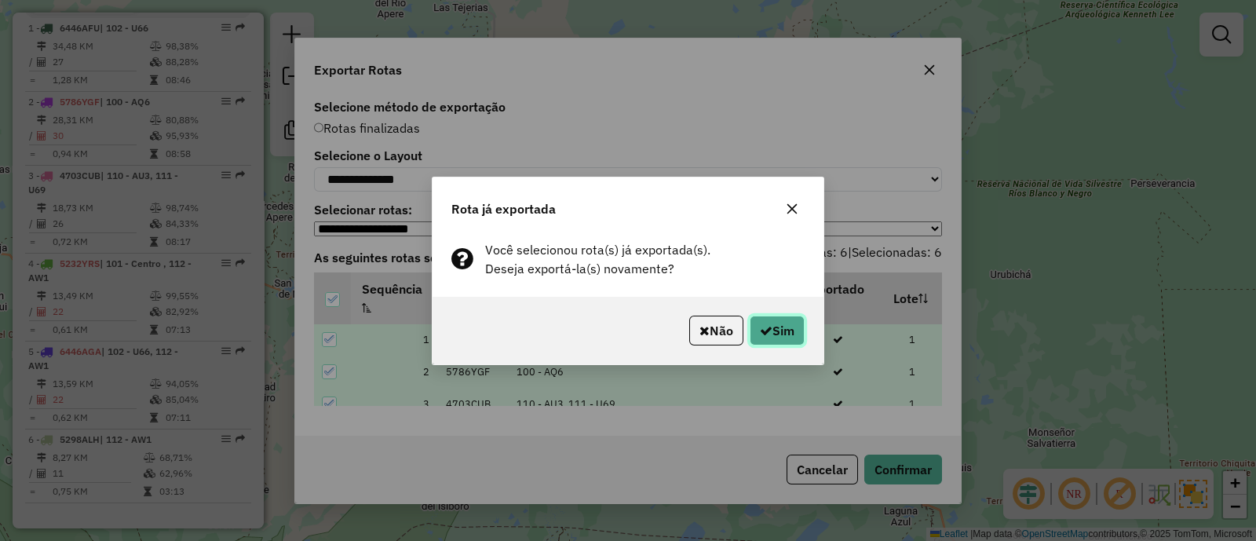
click at [773, 331] on button "Sim" at bounding box center [777, 331] width 55 height 30
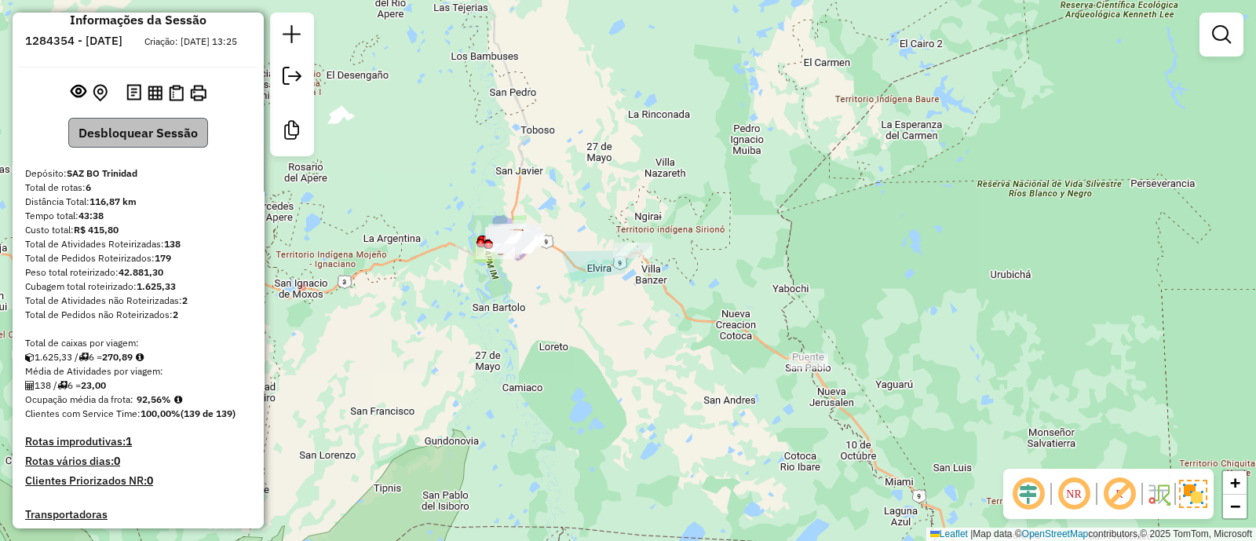
scroll to position [0, 0]
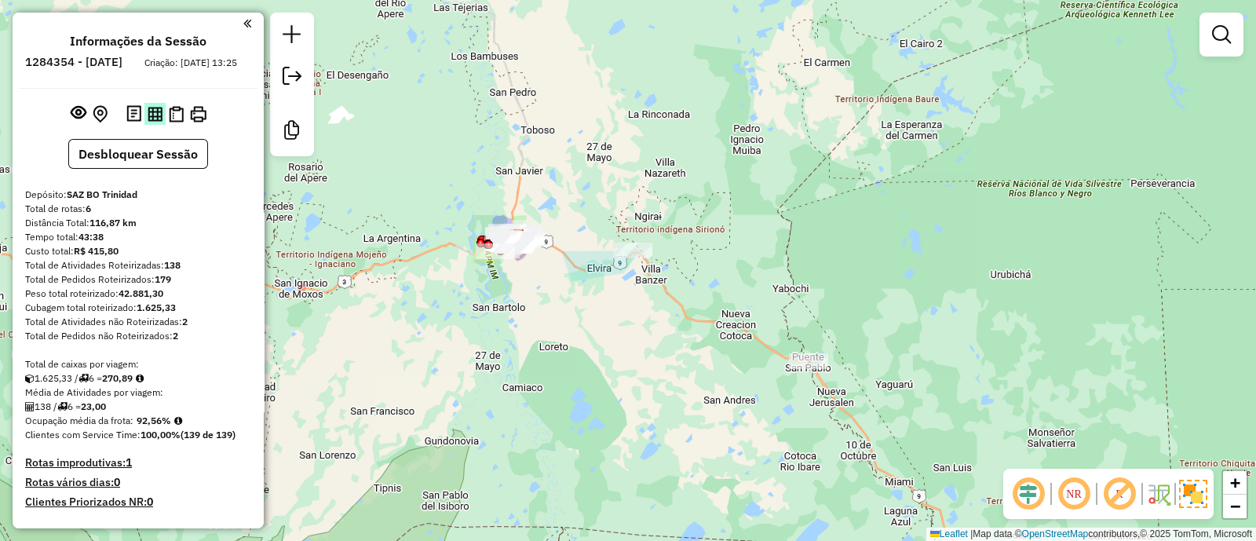
click at [150, 122] on img at bounding box center [155, 114] width 15 height 15
click at [174, 122] on img at bounding box center [176, 114] width 15 height 16
drag, startPoint x: 137, startPoint y: 432, endPoint x: 171, endPoint y: 432, distance: 33.8
click at [171, 426] on strong "92,56%" at bounding box center [154, 421] width 35 height 12
copy strong "92,56%"
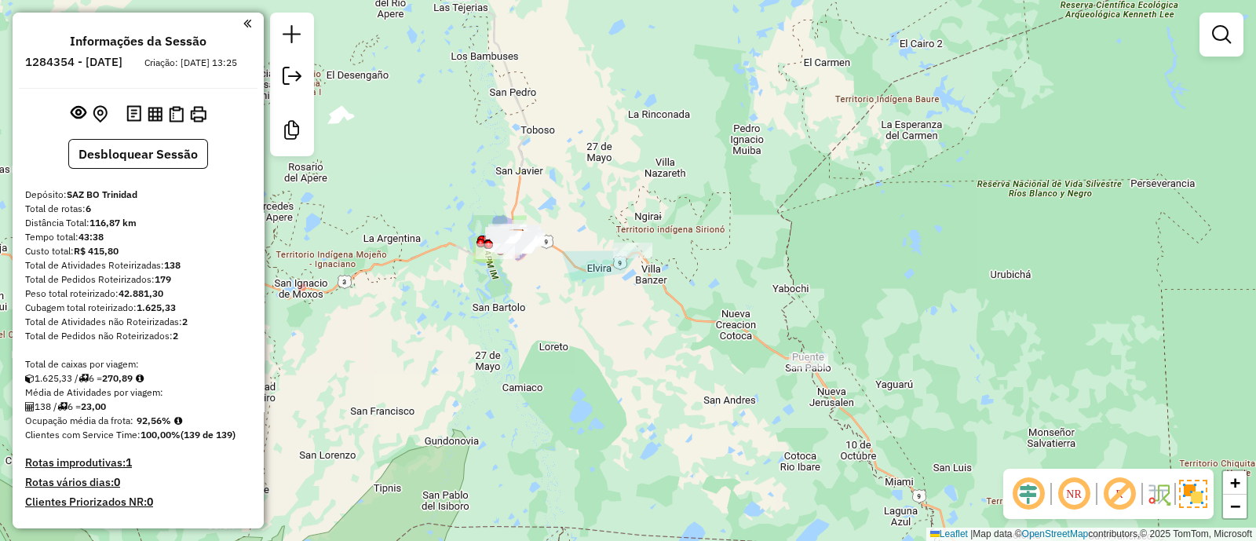
drag, startPoint x: 163, startPoint y: 275, endPoint x: 187, endPoint y: 275, distance: 23.6
click at [187, 272] on div "Total de Atividades Roteirizadas: 138" at bounding box center [138, 265] width 226 height 14
copy div "138"
drag, startPoint x: 88, startPoint y: 419, endPoint x: 117, endPoint y: 419, distance: 29.1
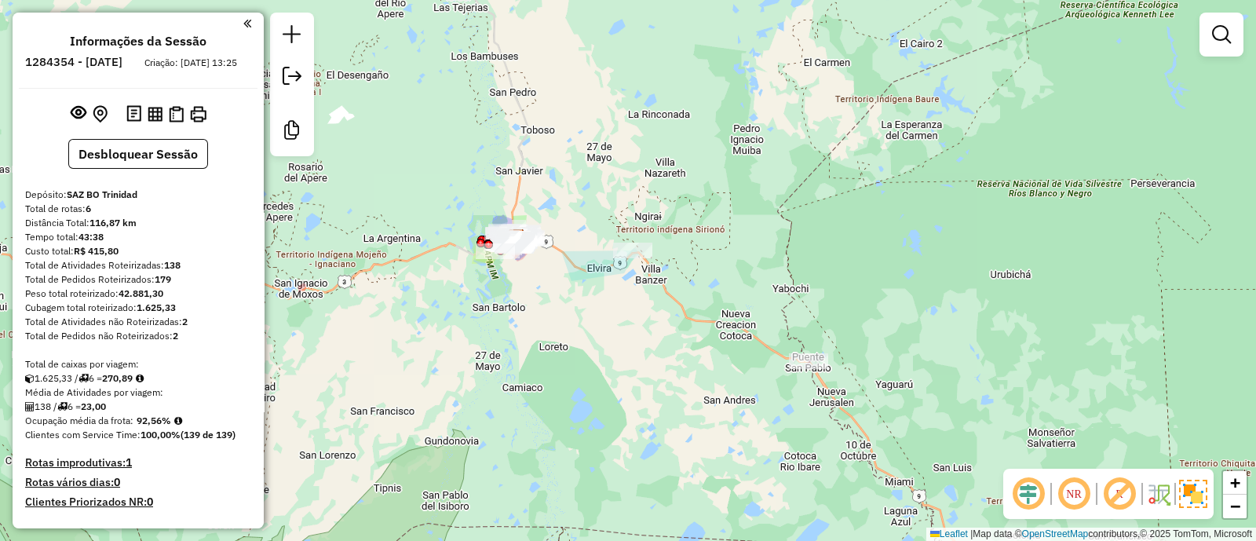
click at [117, 414] on div "138 / 6 = 23,00" at bounding box center [138, 407] width 226 height 14
copy div "23,00"
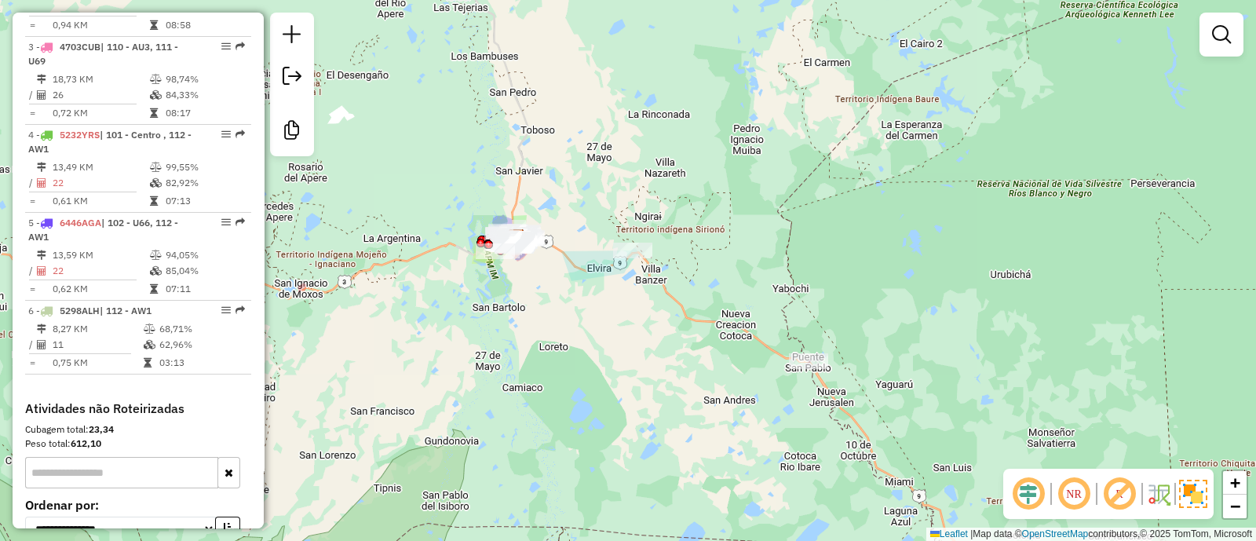
scroll to position [869, 0]
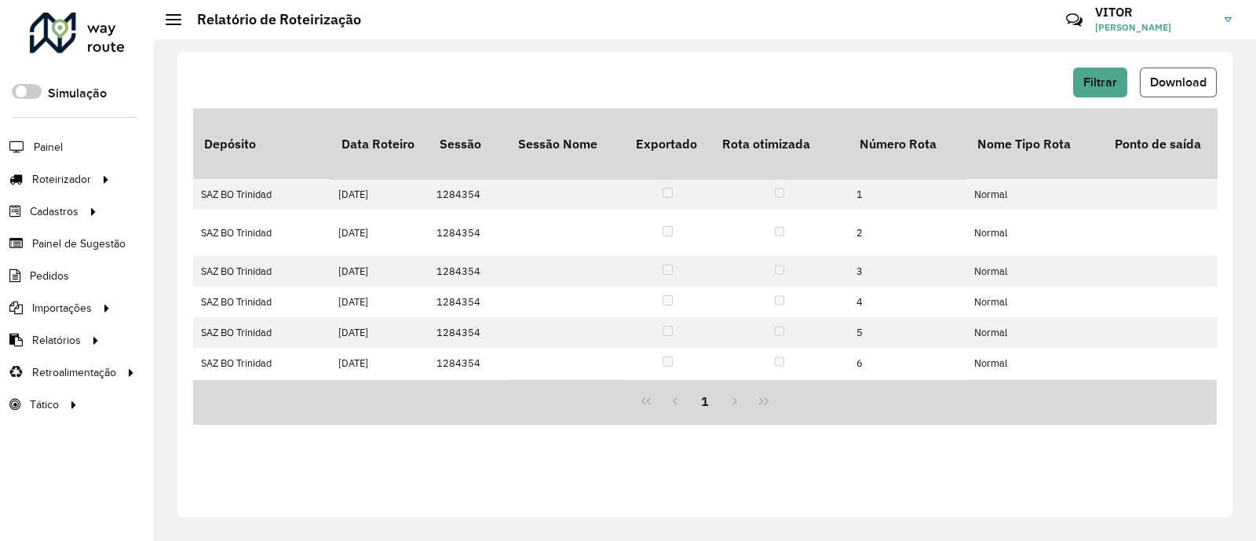
click at [1156, 87] on span "Download" at bounding box center [1178, 81] width 57 height 13
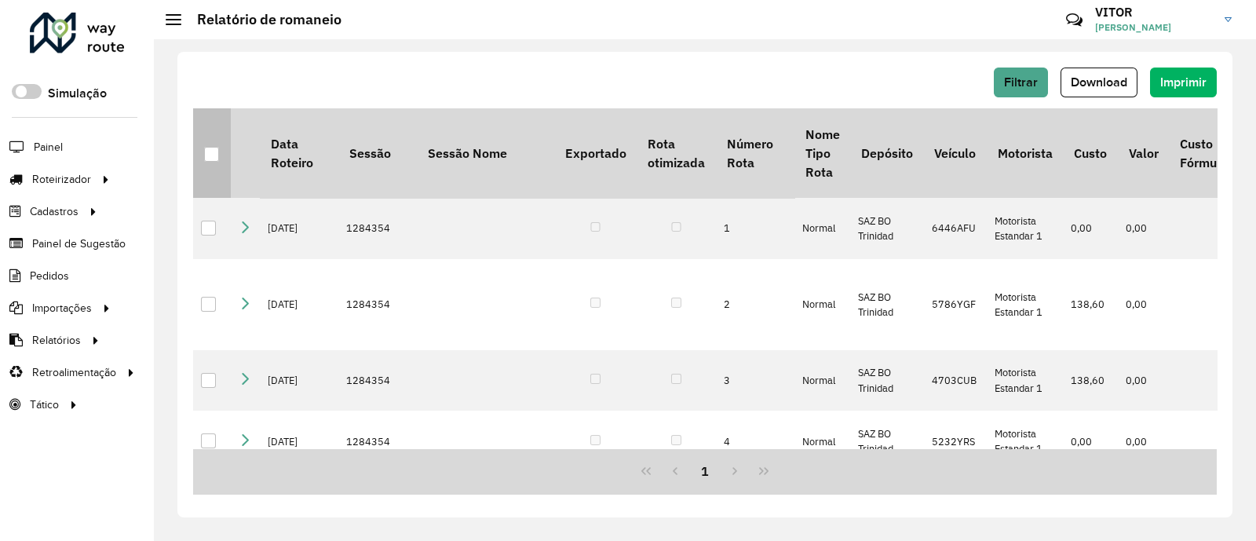
click at [210, 155] on div at bounding box center [211, 154] width 15 height 15
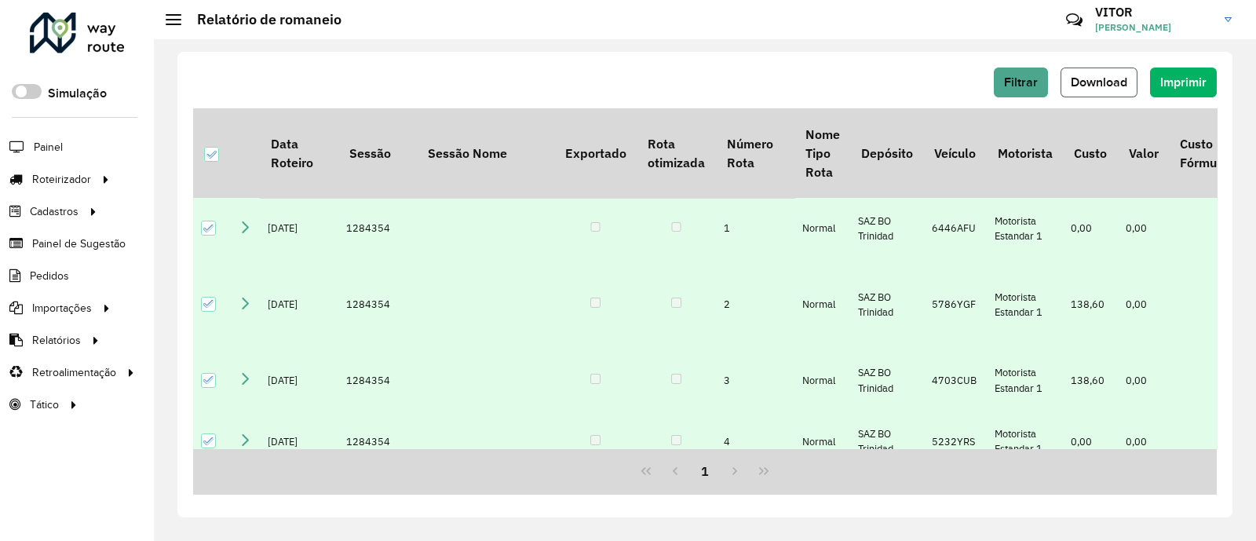
click at [1089, 80] on span "Download" at bounding box center [1099, 81] width 57 height 13
